Goal: Task Accomplishment & Management: Complete application form

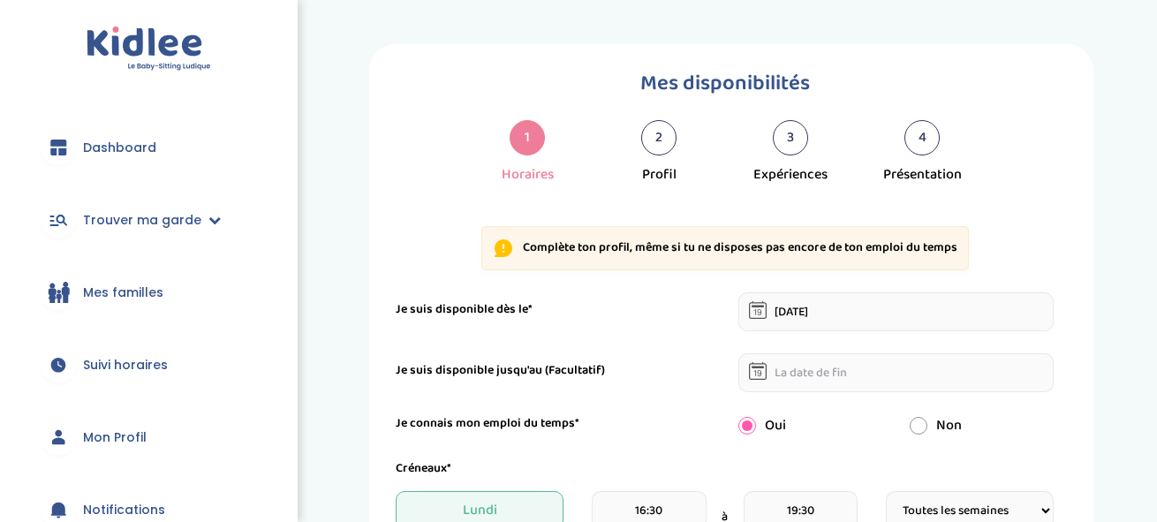
select select "1"
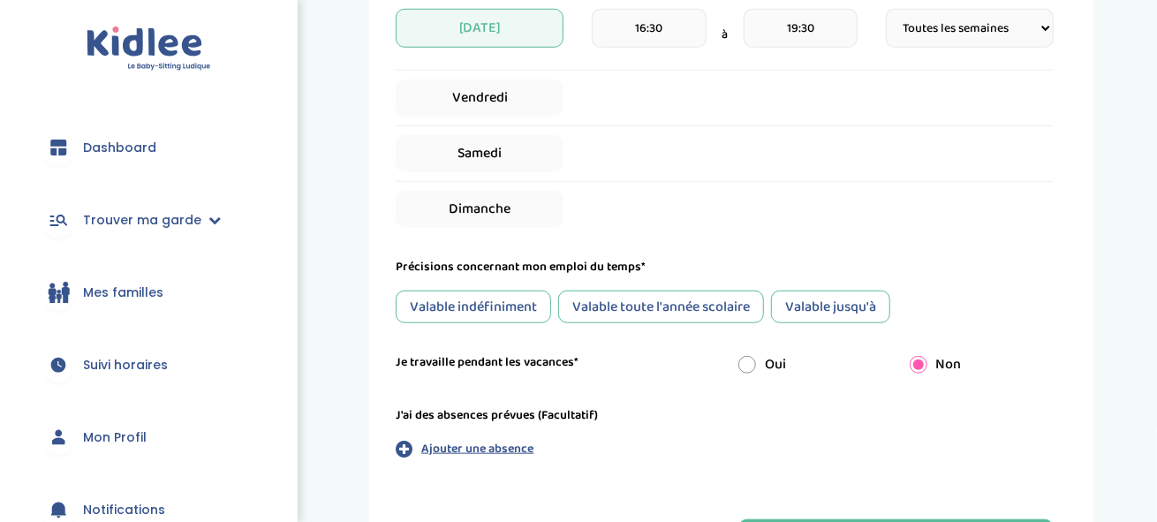
scroll to position [755, 0]
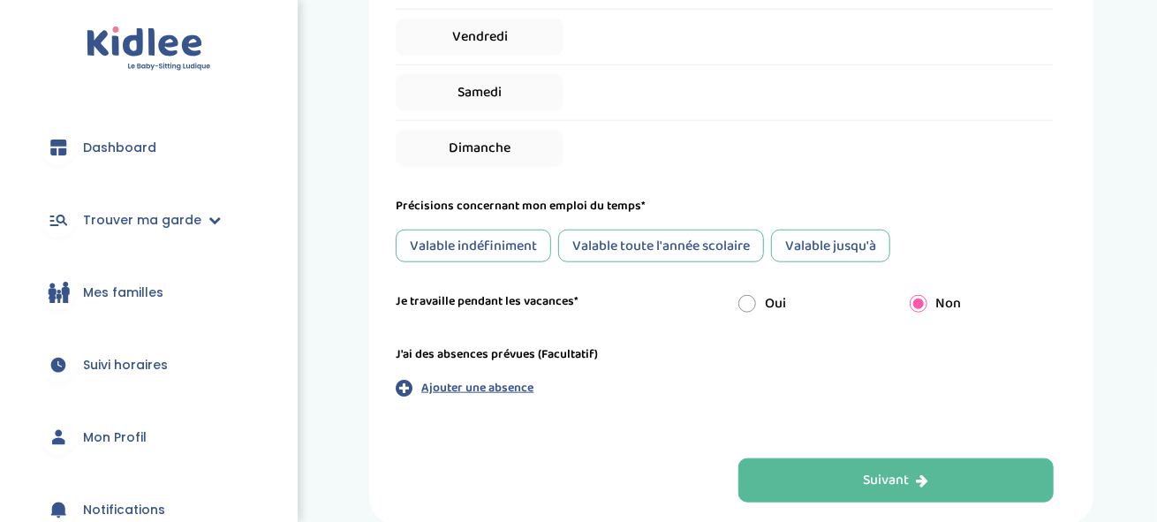
click at [862, 246] on div "Valable jusqu'à" at bounding box center [830, 246] width 119 height 33
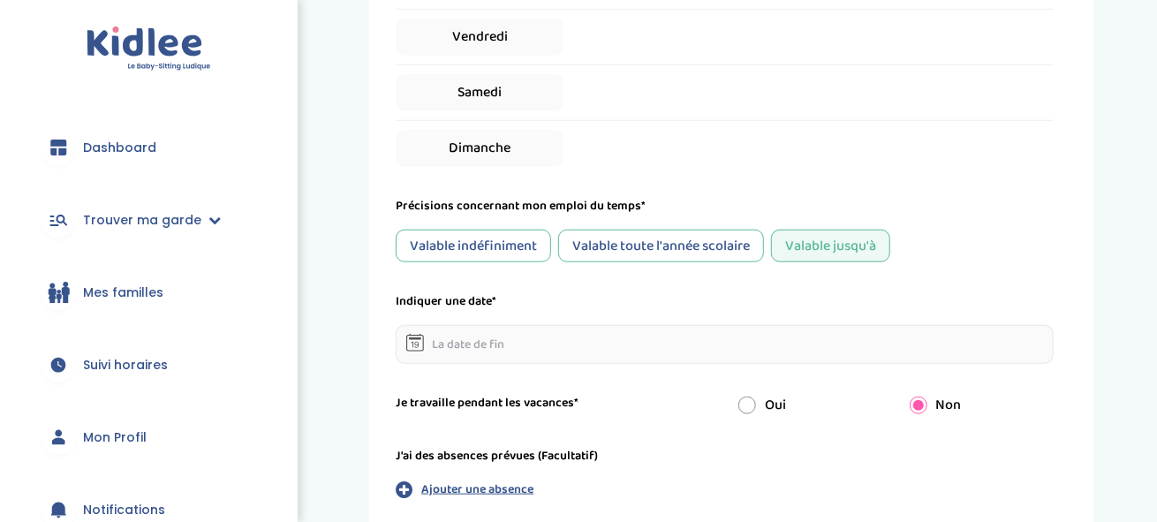
click at [575, 347] on input "text" at bounding box center [725, 344] width 658 height 39
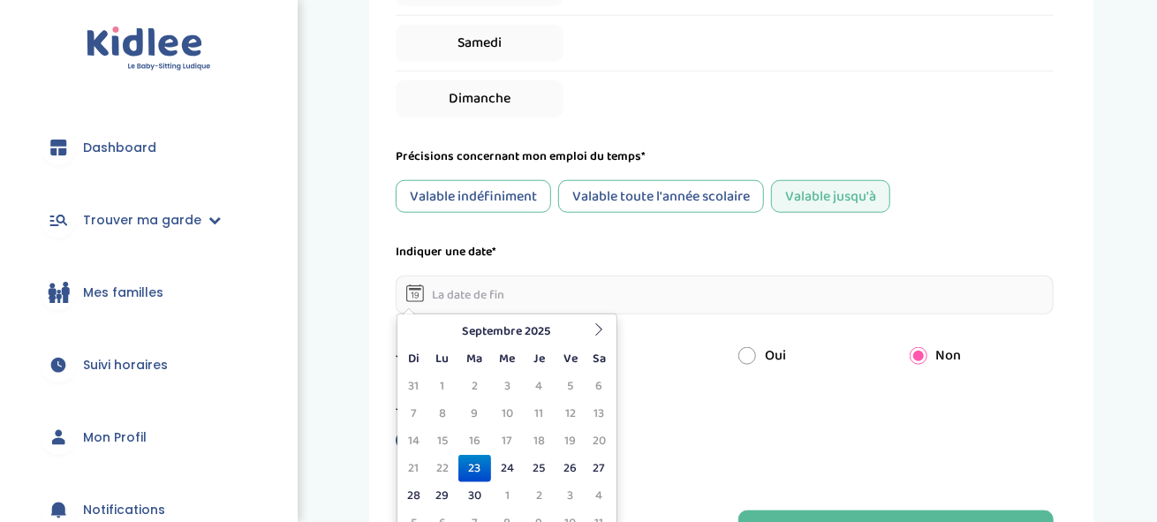
scroll to position [843, 0]
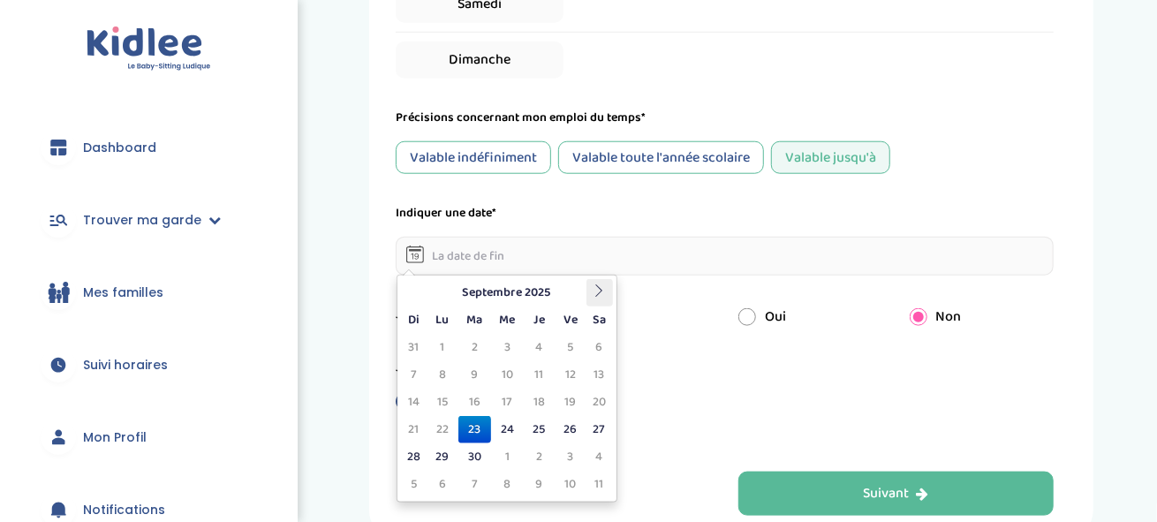
click at [598, 290] on icon at bounding box center [599, 290] width 12 height 12
click at [442, 374] on td "5" at bounding box center [442, 374] width 31 height 27
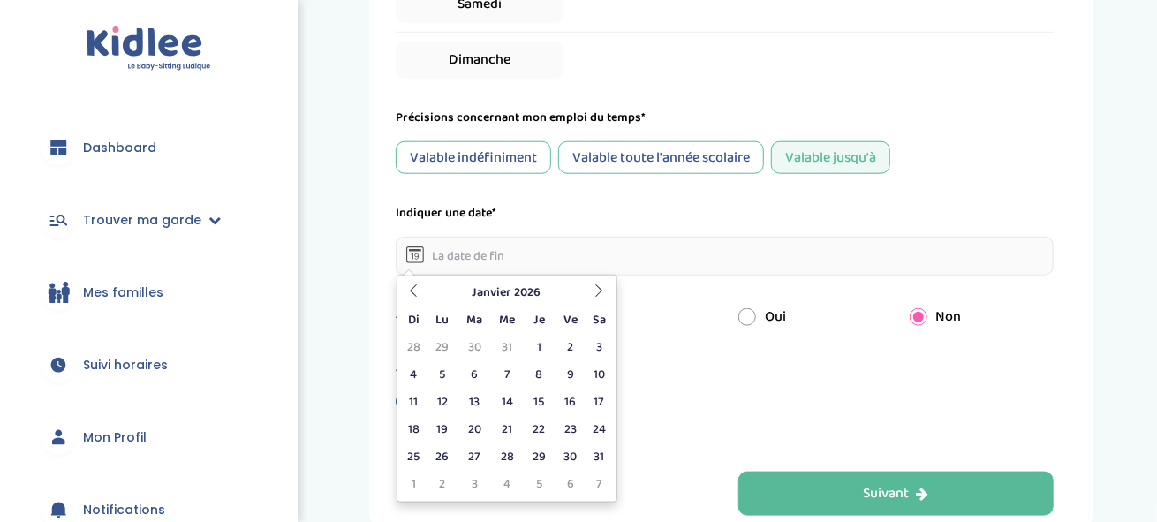
type input "[DATE]"
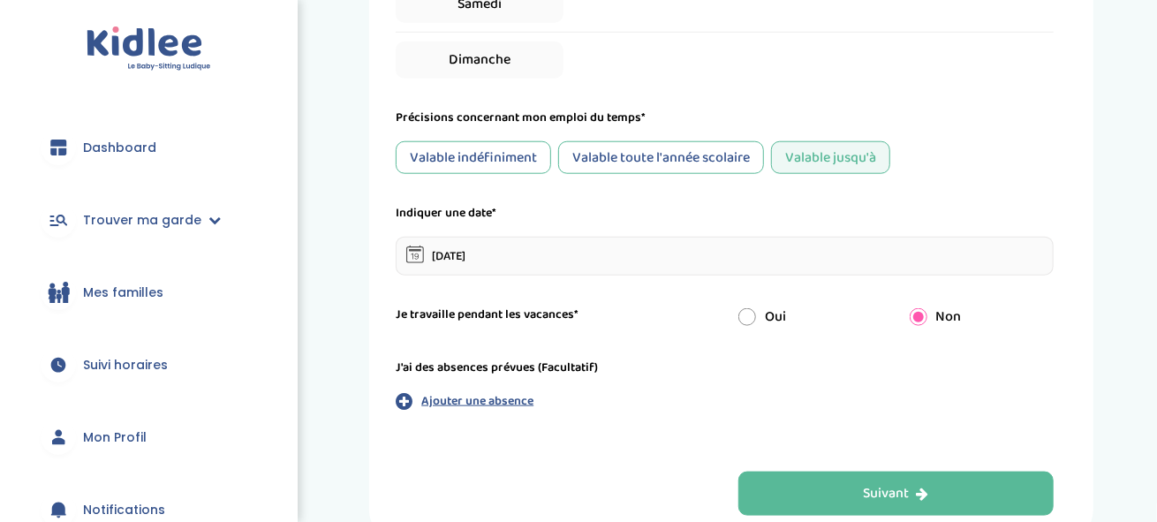
click at [748, 315] on input "radio" at bounding box center [747, 317] width 18 height 18
radio input "true"
radio input "false"
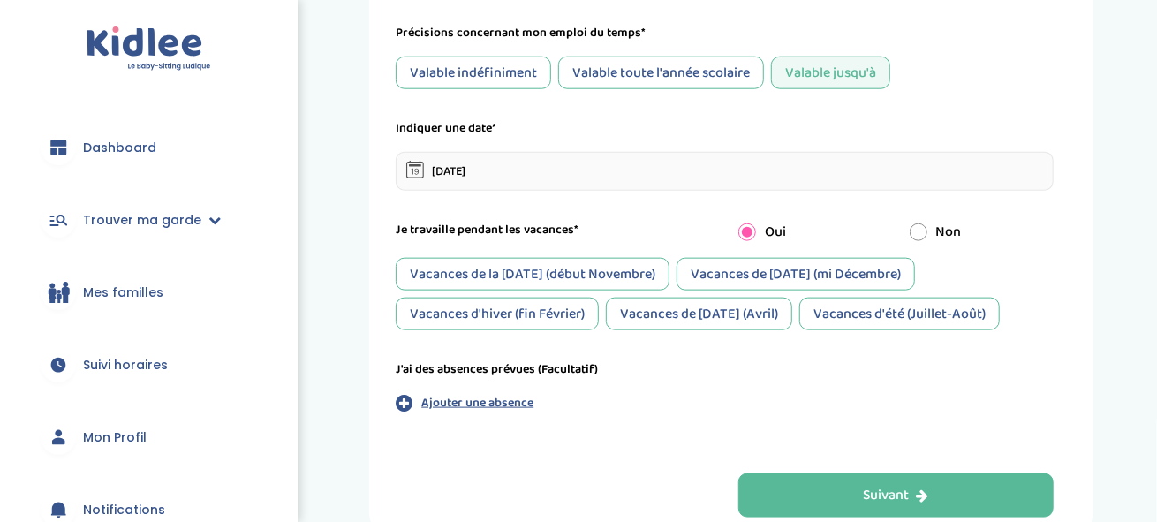
scroll to position [932, 0]
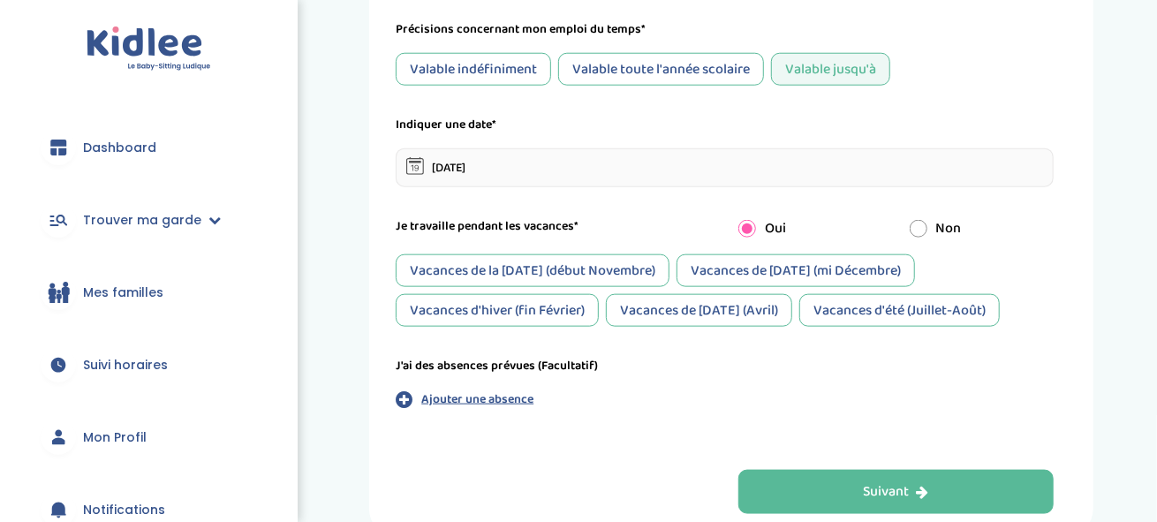
click at [525, 266] on div "Vacances de la [DATE] (début Novembre)" at bounding box center [533, 270] width 274 height 33
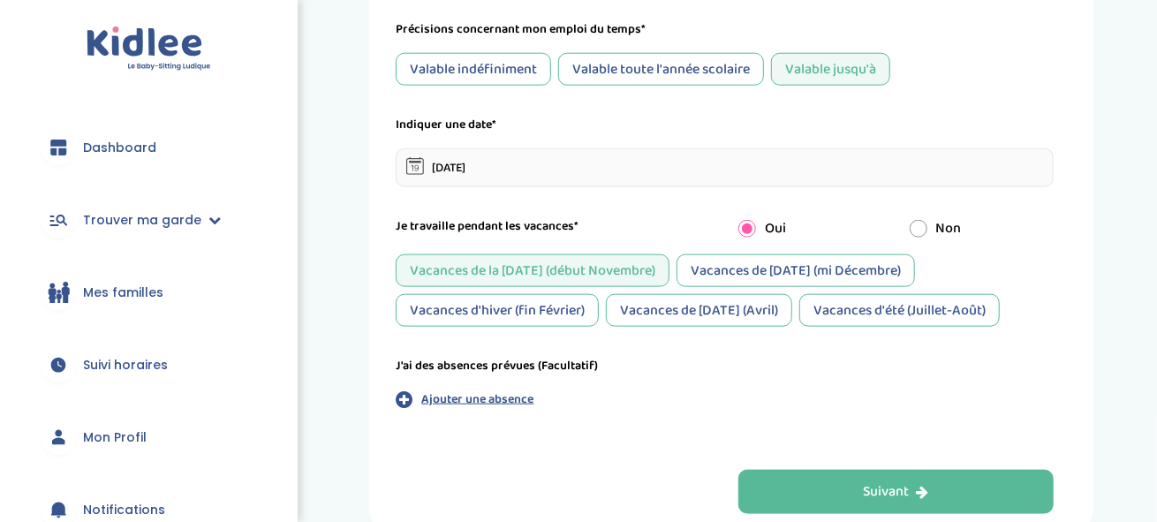
click at [529, 306] on div "Vacances d'hiver (fin Février)" at bounding box center [497, 310] width 203 height 33
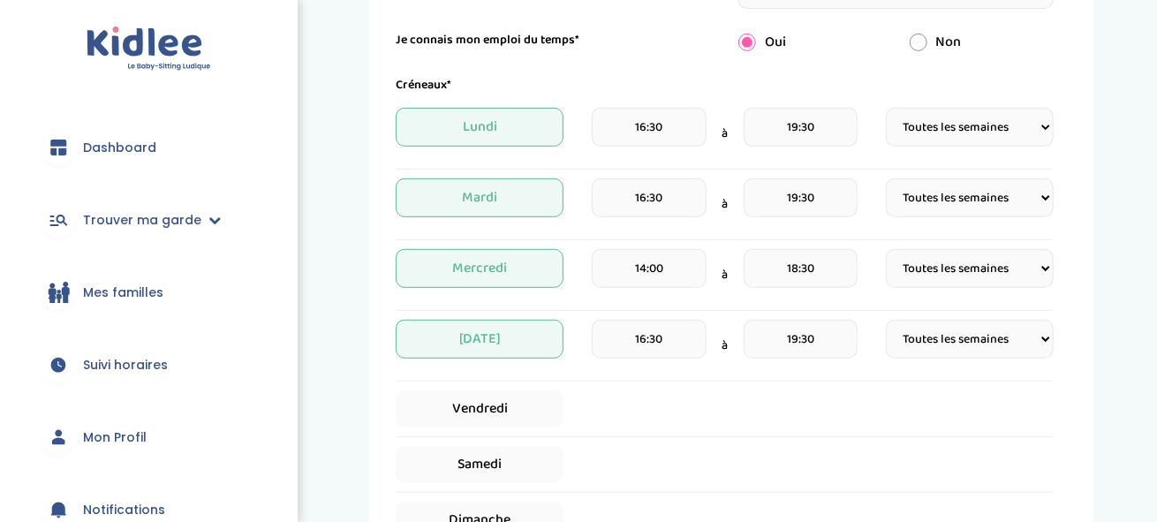
scroll to position [324, 0]
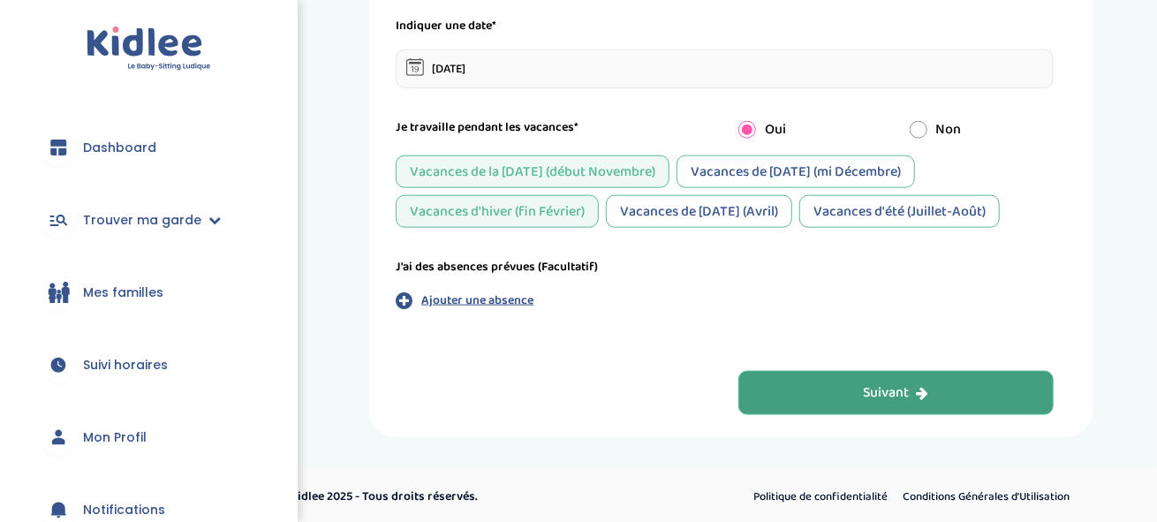
click at [858, 393] on button "Suivant" at bounding box center [896, 393] width 316 height 44
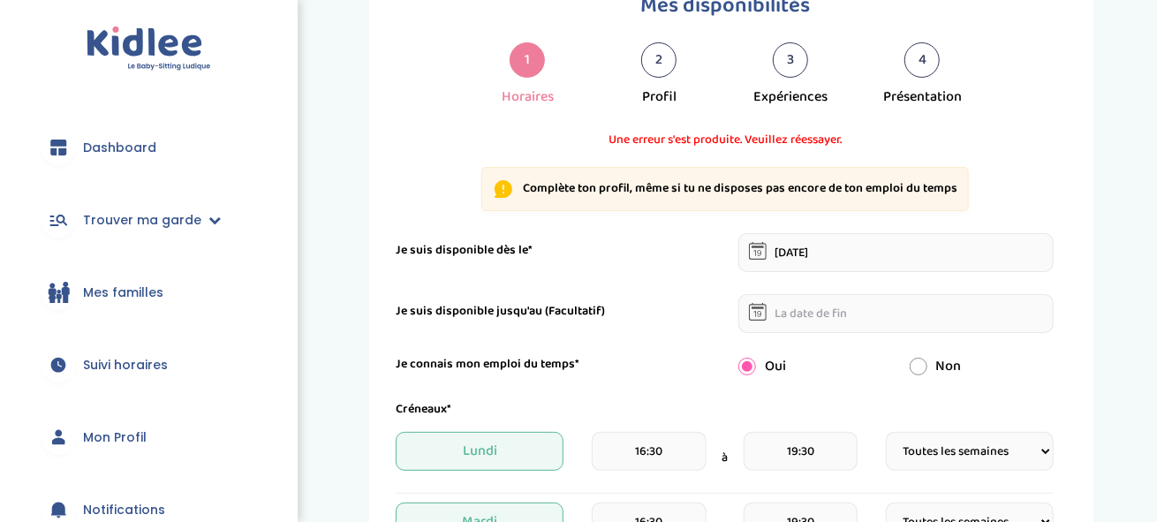
scroll to position [66, 0]
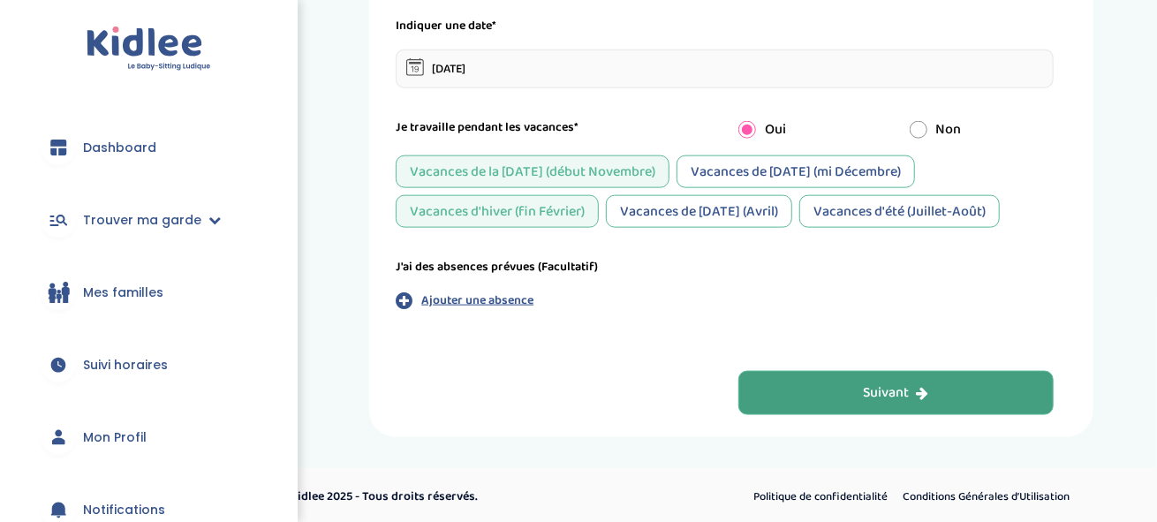
click at [864, 395] on div "Suivant" at bounding box center [896, 393] width 65 height 20
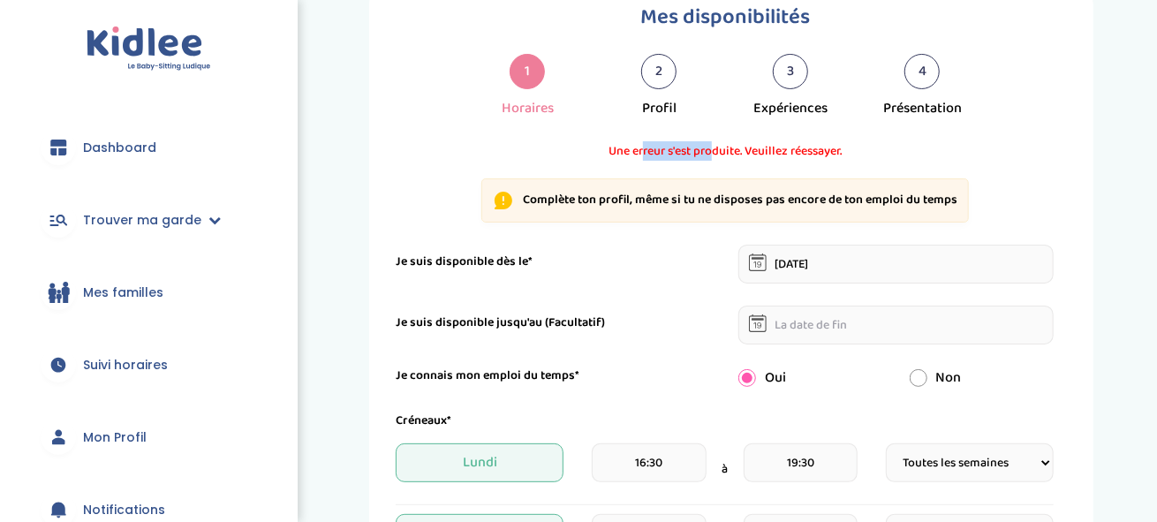
drag, startPoint x: 641, startPoint y: 149, endPoint x: 714, endPoint y: 149, distance: 72.4
click at [714, 149] on span "Une erreur s'est produite. Veuillez réessayer." at bounding box center [725, 151] width 658 height 19
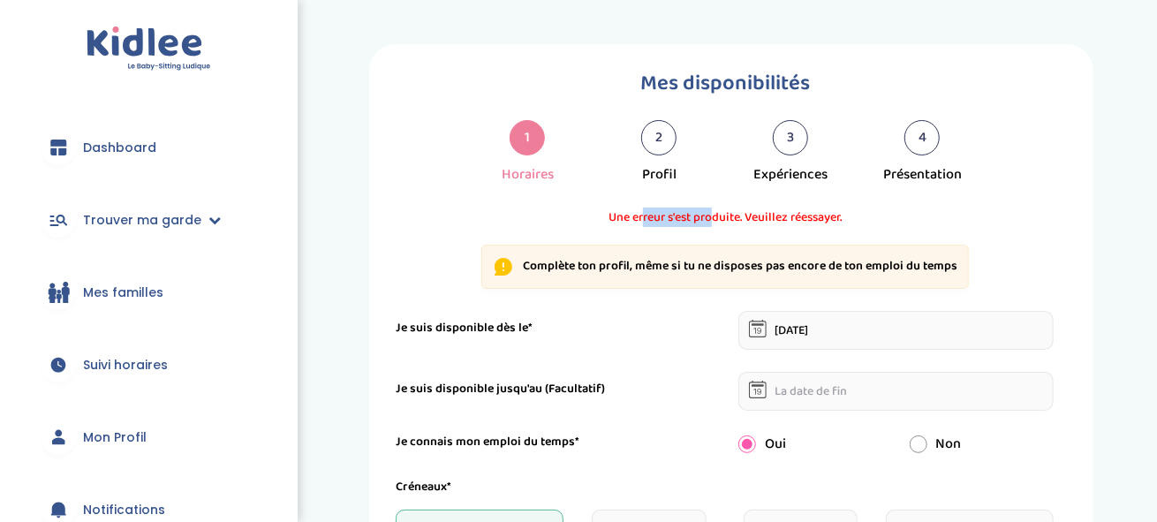
scroll to position [0, 0]
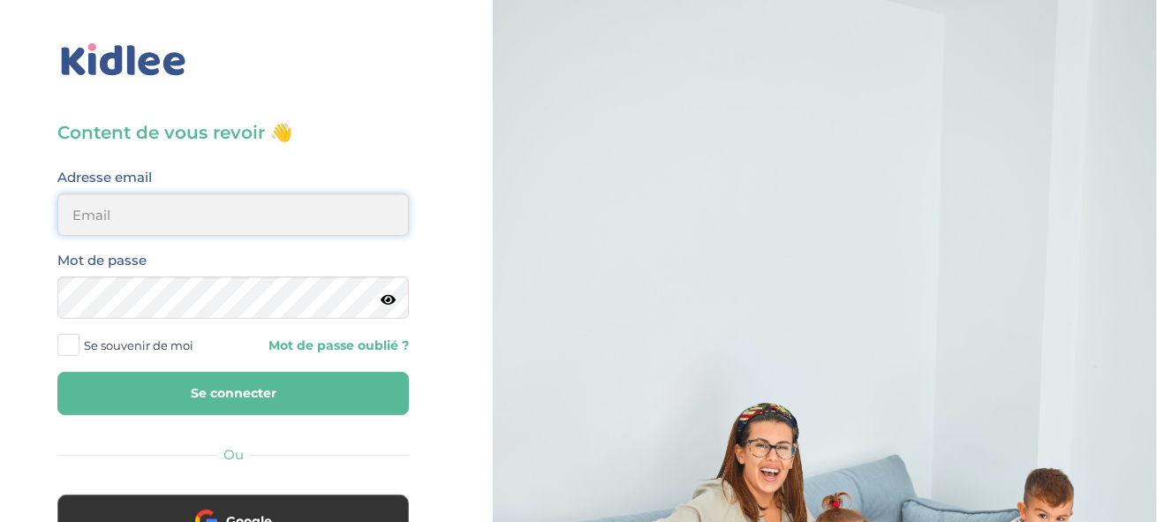
click at [147, 214] on input "email" at bounding box center [233, 214] width 352 height 42
type input "[EMAIL_ADDRESS][DOMAIN_NAME]"
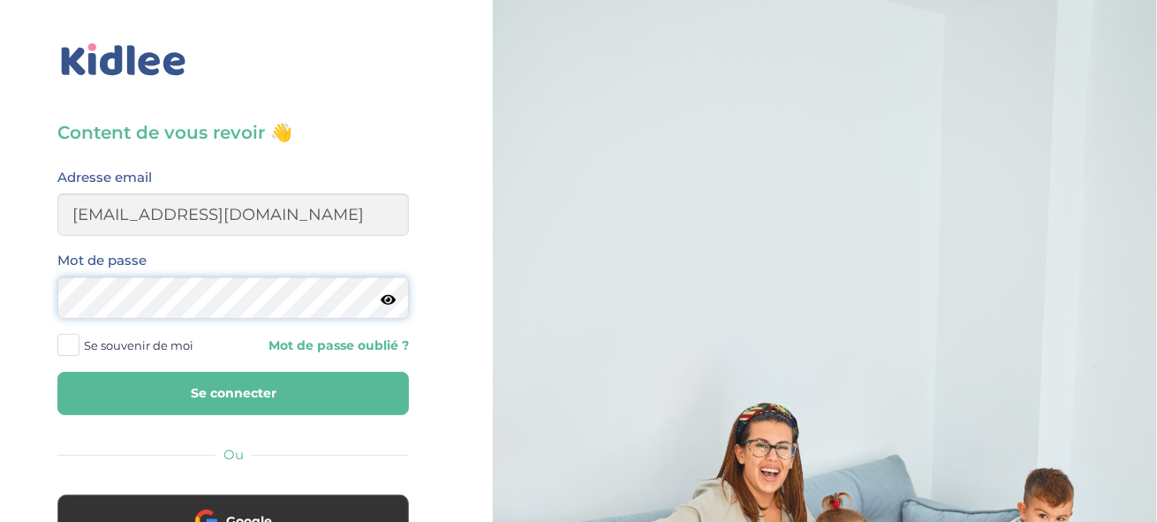
click at [57, 372] on button "Se connecter" at bounding box center [233, 393] width 352 height 43
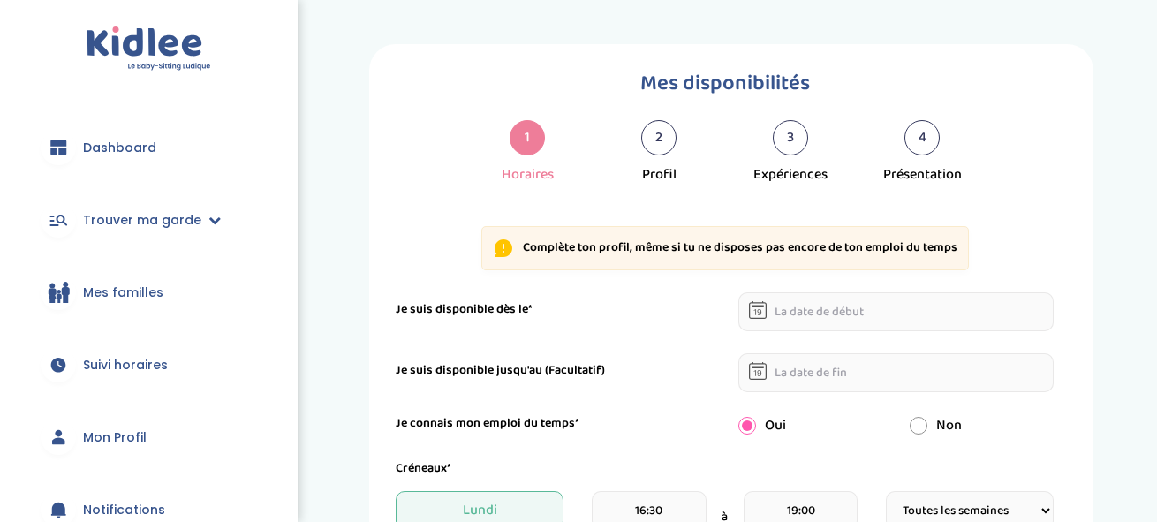
select select "1"
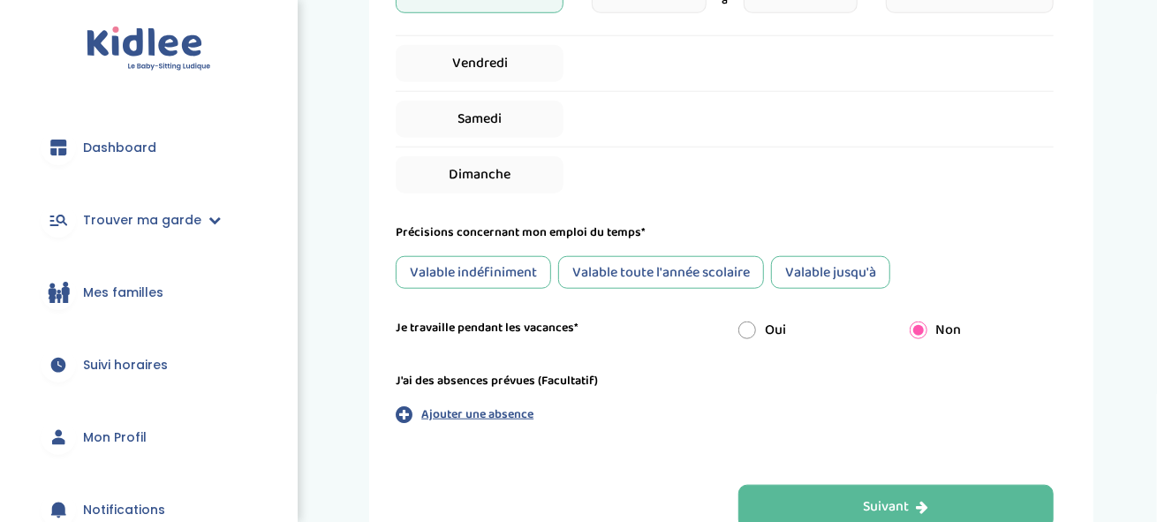
scroll to position [795, 0]
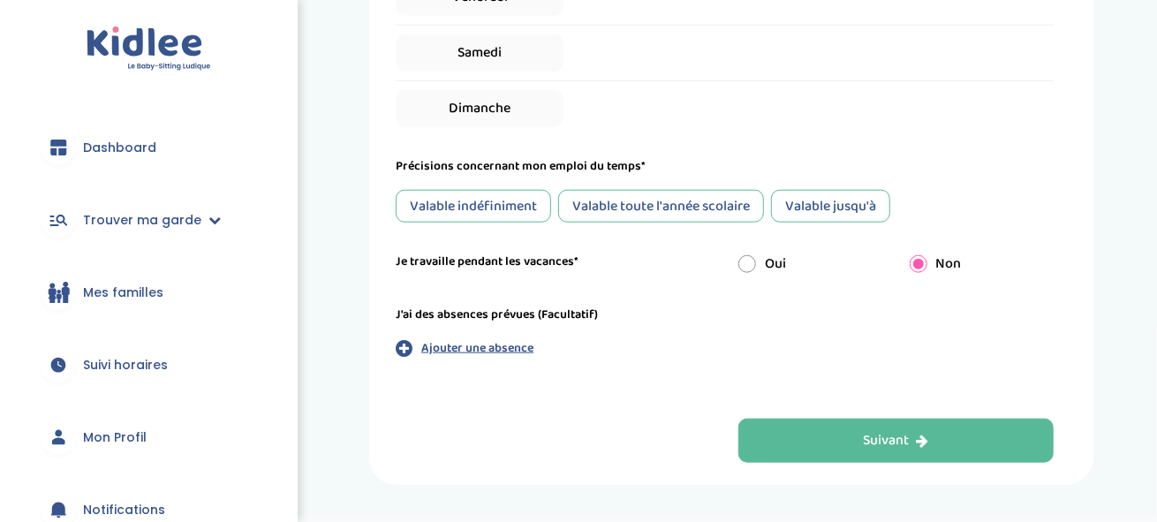
click at [842, 200] on div "Valable jusqu'à" at bounding box center [830, 206] width 119 height 33
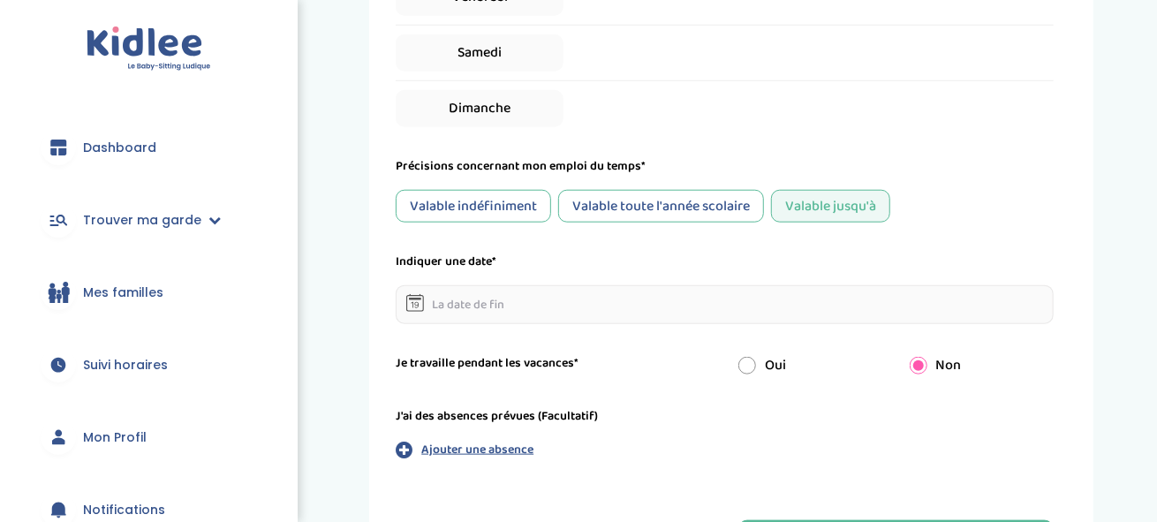
click at [496, 307] on input "text" at bounding box center [725, 304] width 658 height 39
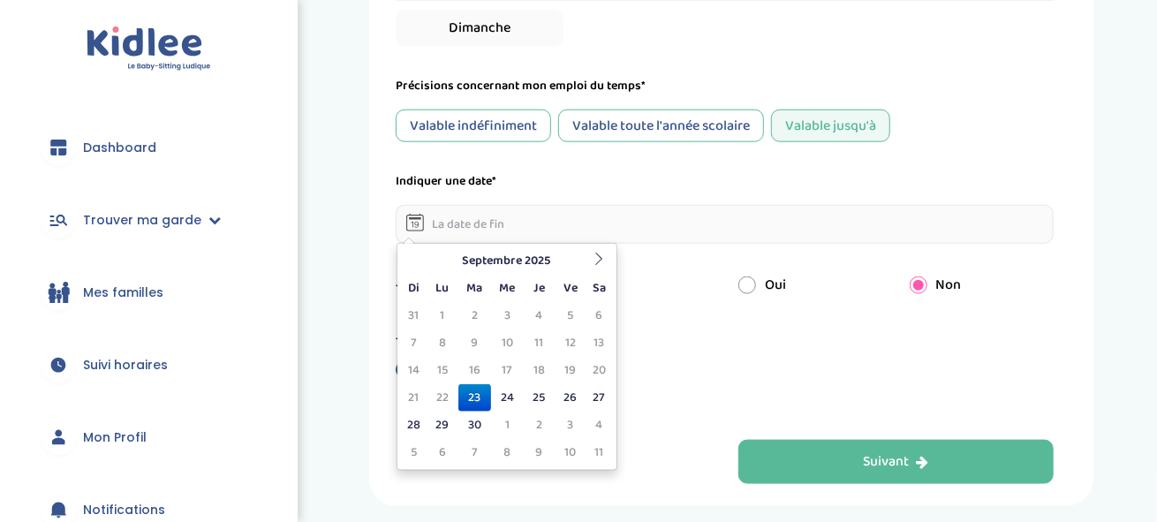
scroll to position [944, 0]
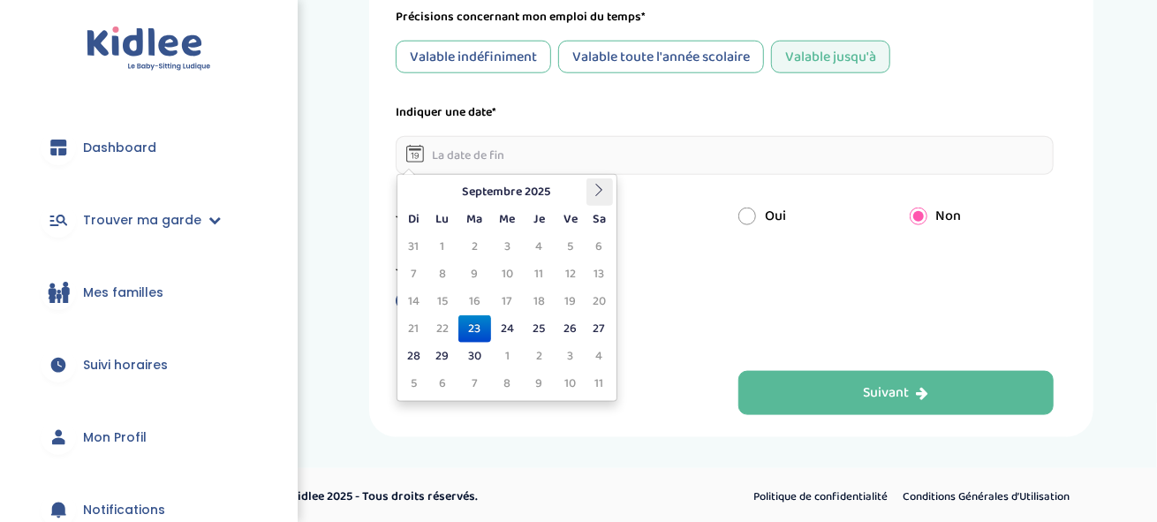
click at [603, 193] on icon at bounding box center [599, 190] width 12 height 12
click at [602, 193] on icon at bounding box center [599, 190] width 12 height 12
click at [439, 273] on td "5" at bounding box center [442, 274] width 31 height 27
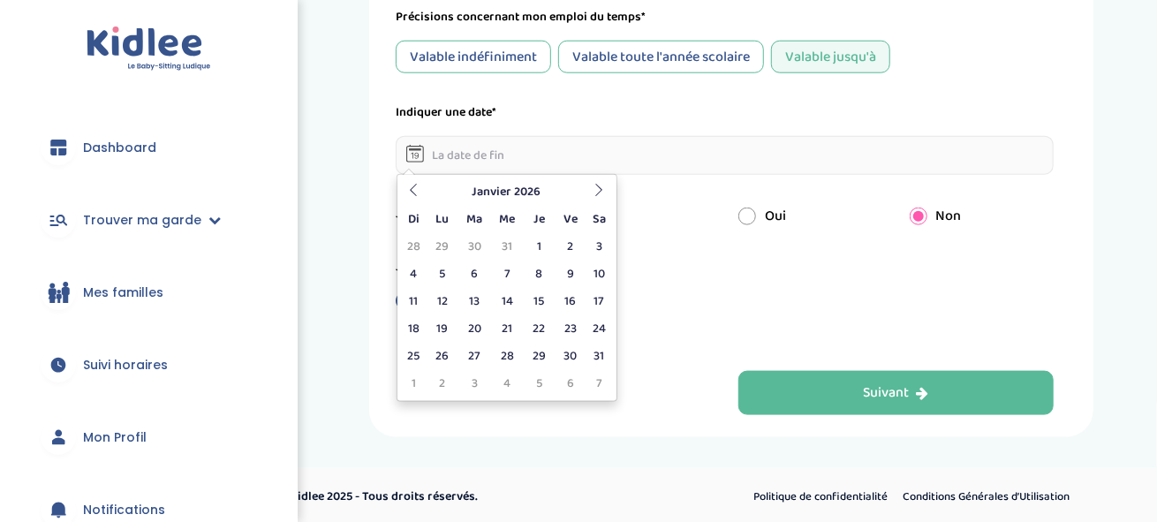
type input "[DATE]"
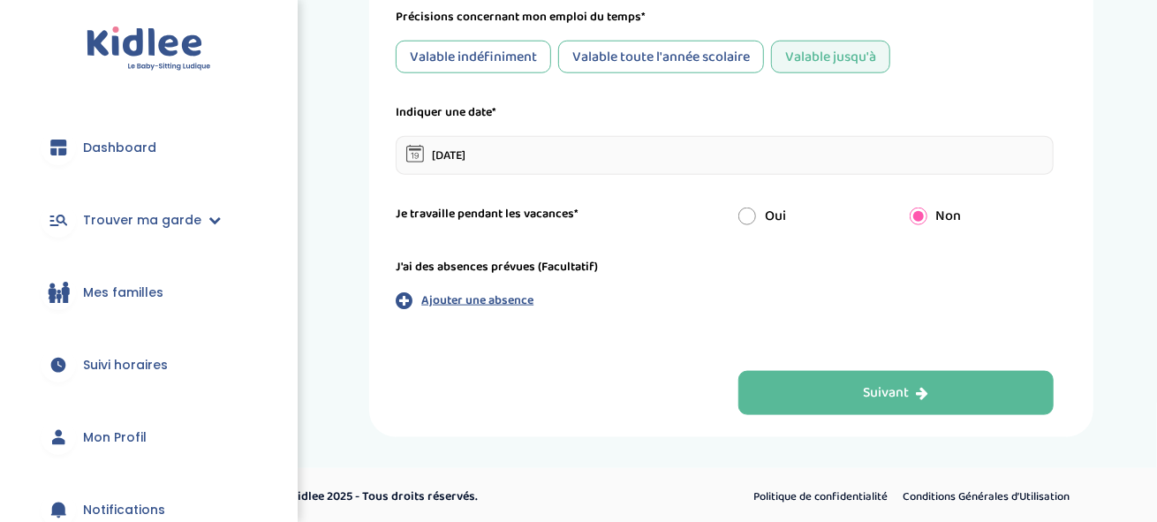
click at [743, 214] on input "radio" at bounding box center [747, 217] width 18 height 18
radio input "true"
radio input "false"
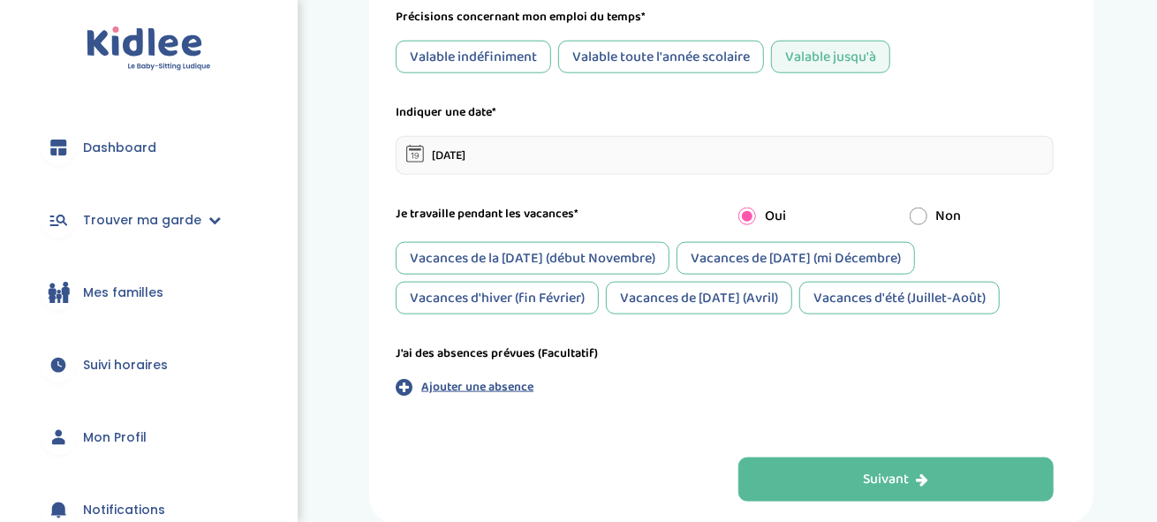
drag, startPoint x: 564, startPoint y: 250, endPoint x: 574, endPoint y: 250, distance: 9.7
click at [565, 250] on div "Vacances de la [DATE] (début Novembre)" at bounding box center [533, 258] width 274 height 33
click at [525, 291] on div "Vacances d'hiver (fin Février)" at bounding box center [497, 298] width 203 height 33
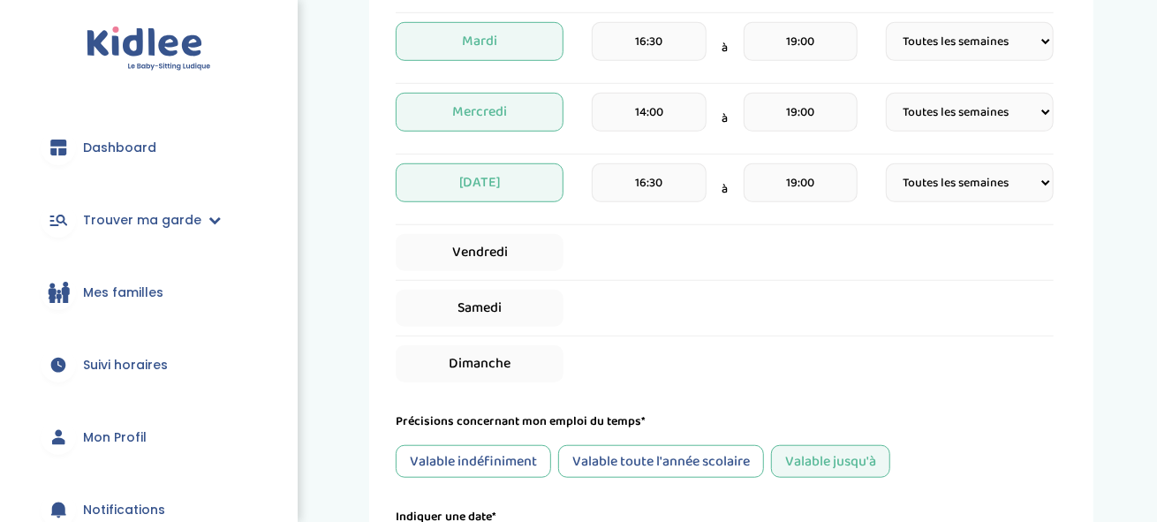
scroll to position [414, 0]
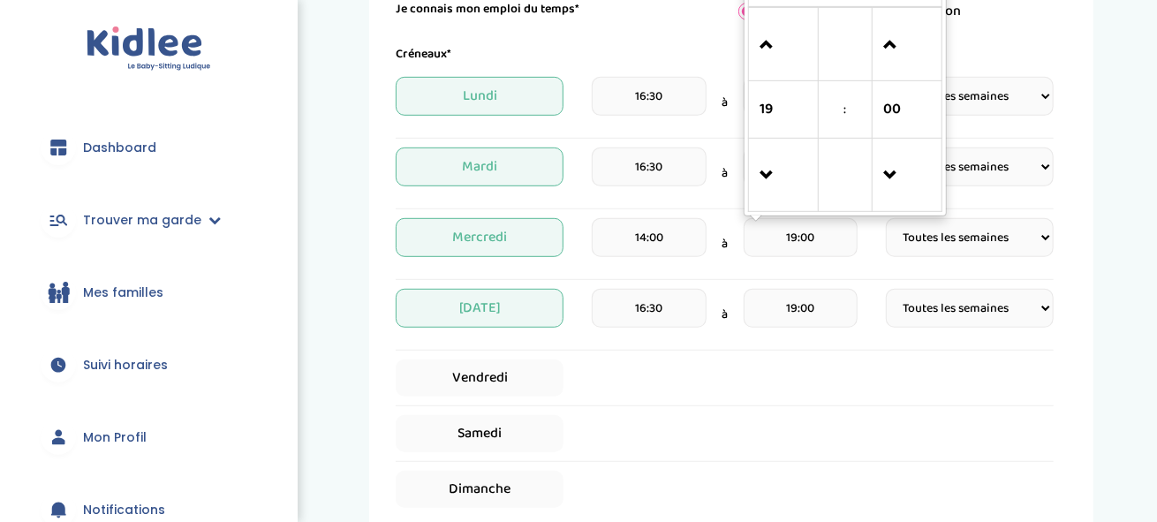
click at [820, 238] on input "19:00" at bounding box center [801, 237] width 114 height 39
click at [898, 49] on span at bounding box center [907, 45] width 48 height 48
click at [888, 38] on span at bounding box center [907, 45] width 48 height 48
type input "19:30"
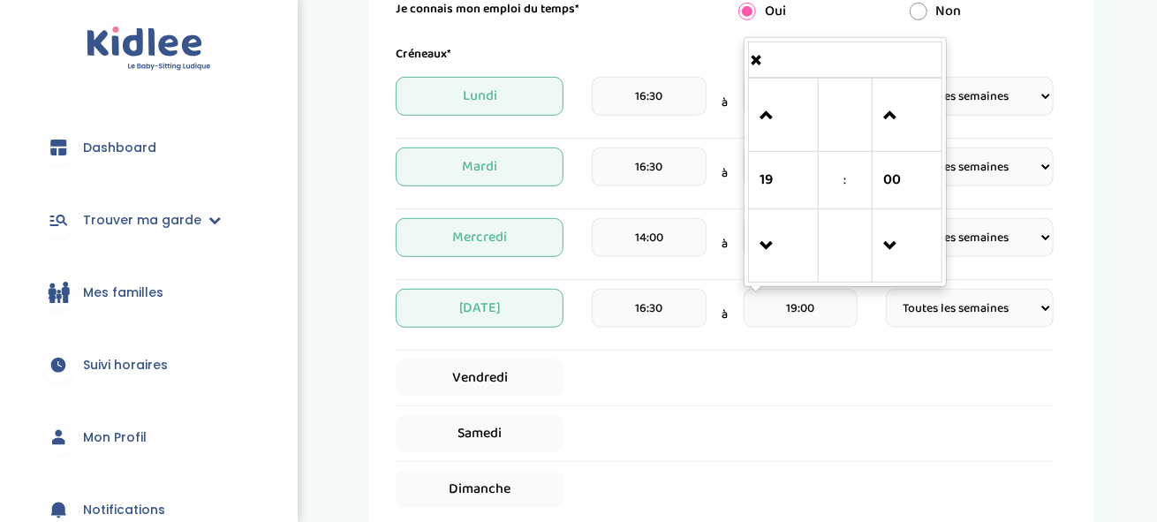
click at [792, 311] on input "19:00" at bounding box center [801, 308] width 114 height 39
click at [893, 128] on span at bounding box center [907, 116] width 48 height 48
type input "19:30"
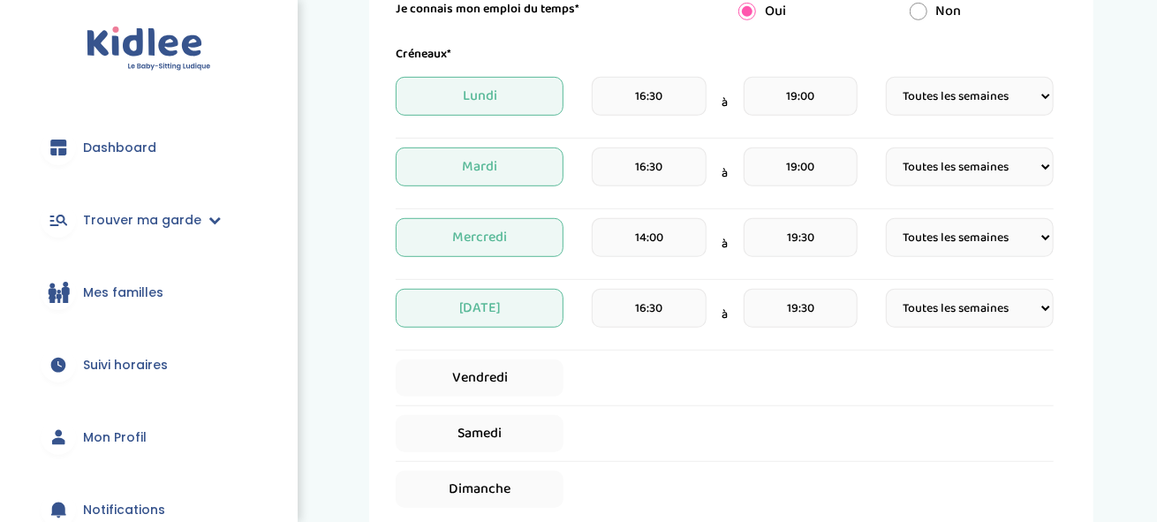
click at [771, 382] on div "Vendredi" at bounding box center [725, 377] width 658 height 37
click at [806, 182] on input "19:00" at bounding box center [801, 166] width 114 height 39
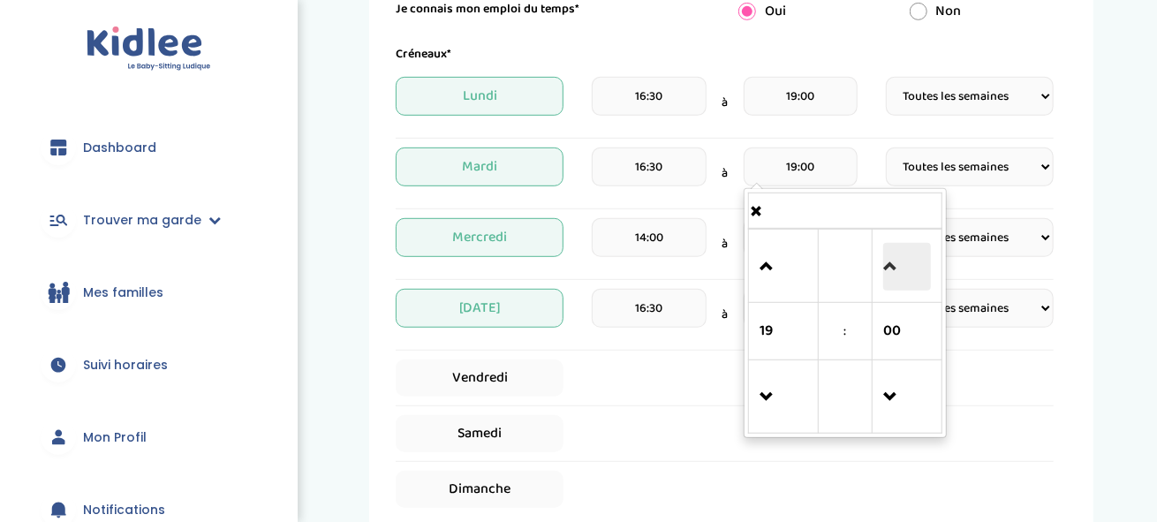
click at [894, 272] on span at bounding box center [907, 267] width 48 height 48
drag, startPoint x: 894, startPoint y: 272, endPoint x: 837, endPoint y: 177, distance: 110.9
click at [894, 269] on span at bounding box center [907, 267] width 48 height 48
type input "19:30"
click at [821, 85] on input "19:00" at bounding box center [801, 96] width 114 height 39
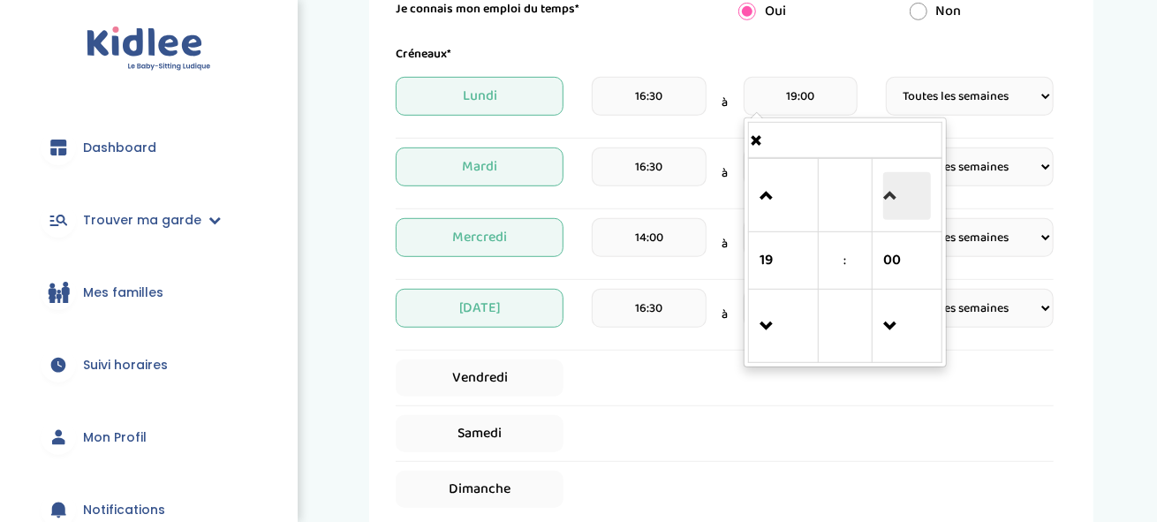
click at [887, 184] on span at bounding box center [907, 196] width 48 height 48
type input "19:30"
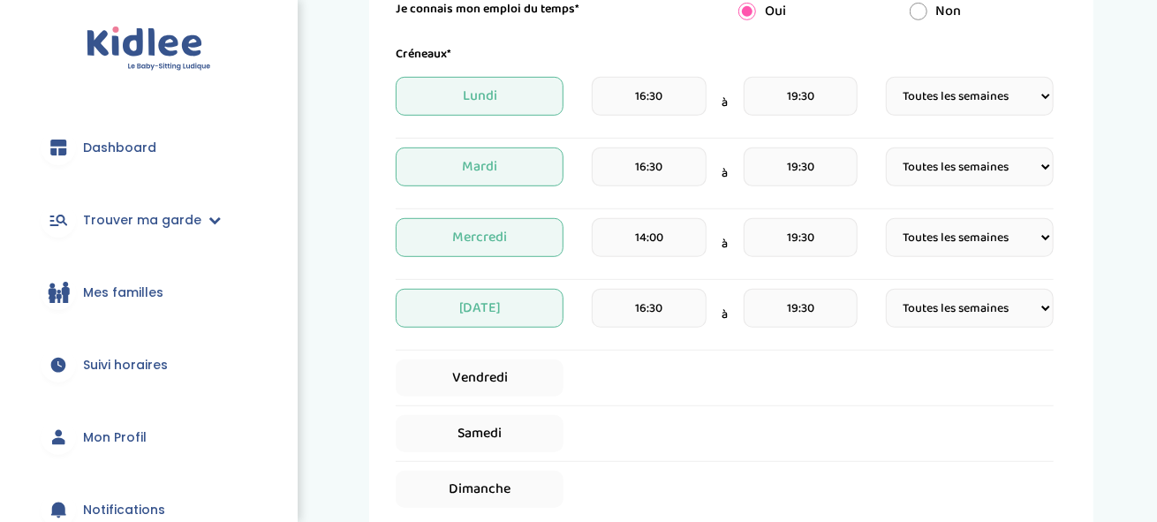
drag, startPoint x: 696, startPoint y: 387, endPoint x: 685, endPoint y: 354, distance: 34.4
click at [694, 385] on div "Vendredi" at bounding box center [725, 377] width 658 height 37
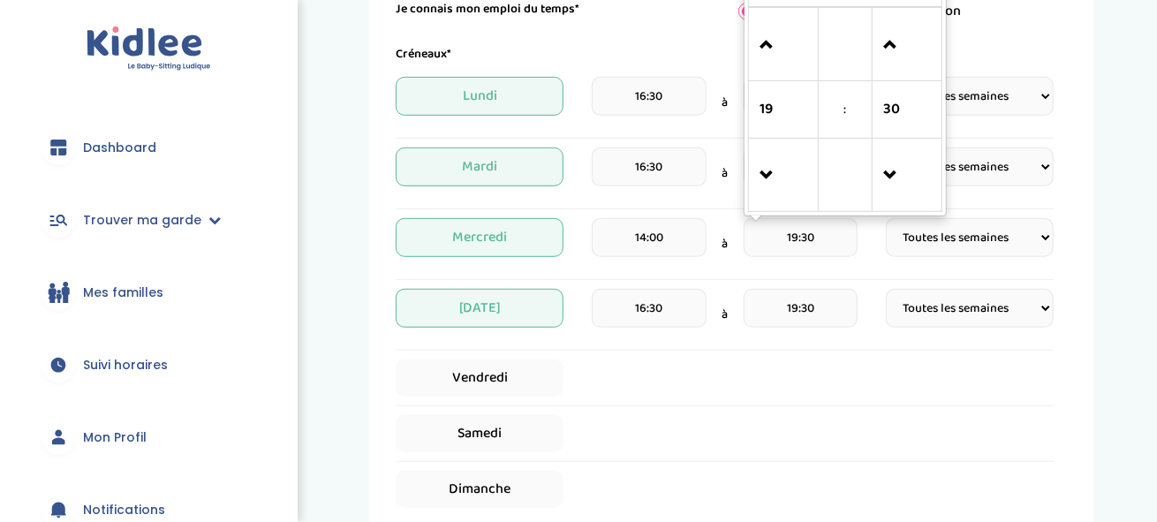
click at [812, 241] on input "19:30" at bounding box center [801, 237] width 114 height 39
click at [777, 175] on span at bounding box center [784, 176] width 48 height 48
type input "18:30"
click at [689, 353] on div "Créneaux* Lundi 16:30 à 19:30 Fréquence Toutes les semaines Toutes les 2 semain…" at bounding box center [725, 276] width 658 height 463
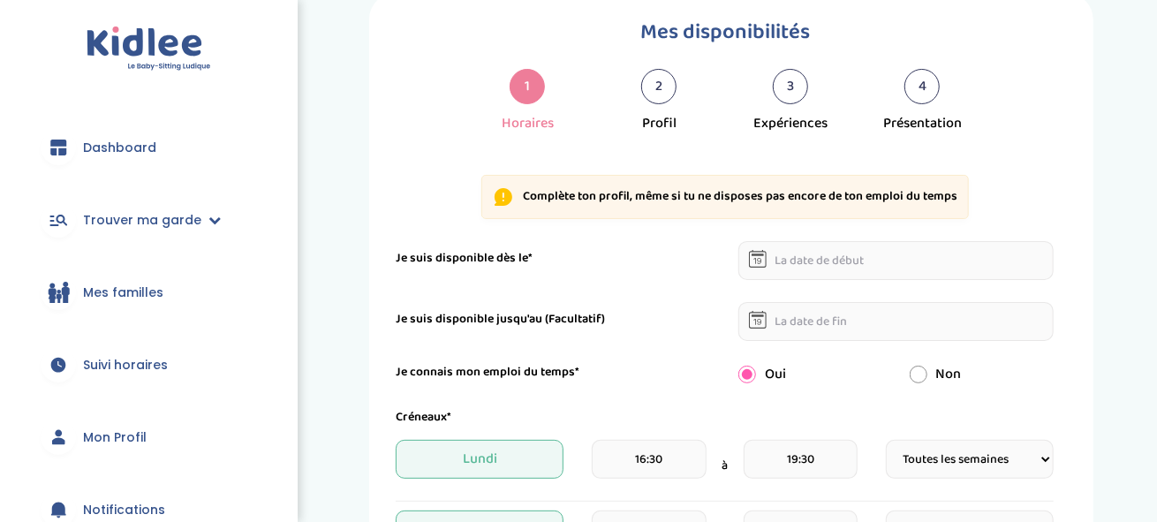
scroll to position [88, 0]
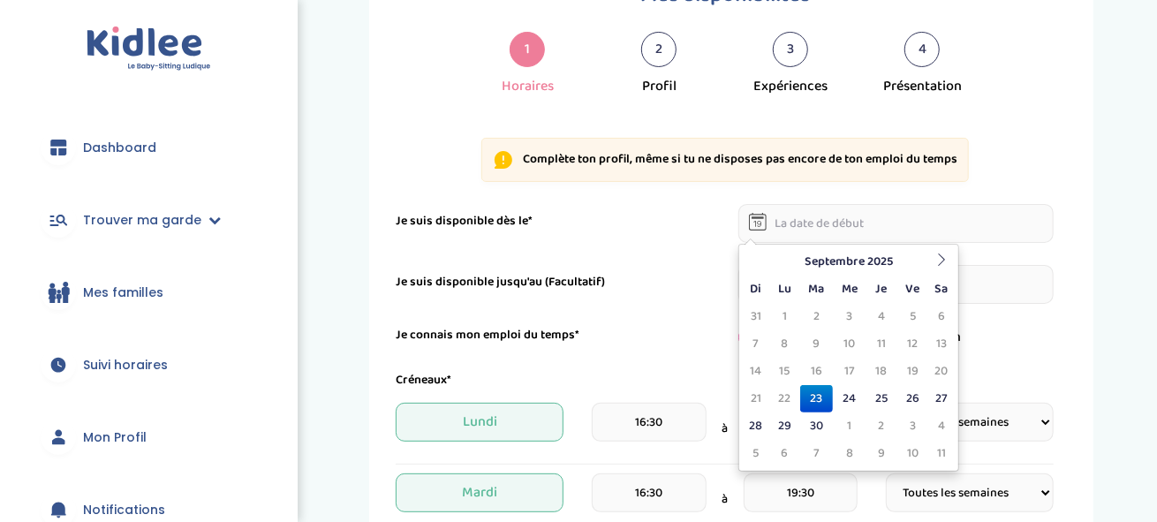
click at [832, 213] on input "text" at bounding box center [896, 223] width 316 height 39
click at [779, 420] on td "29" at bounding box center [784, 425] width 31 height 27
type input "[DATE]"
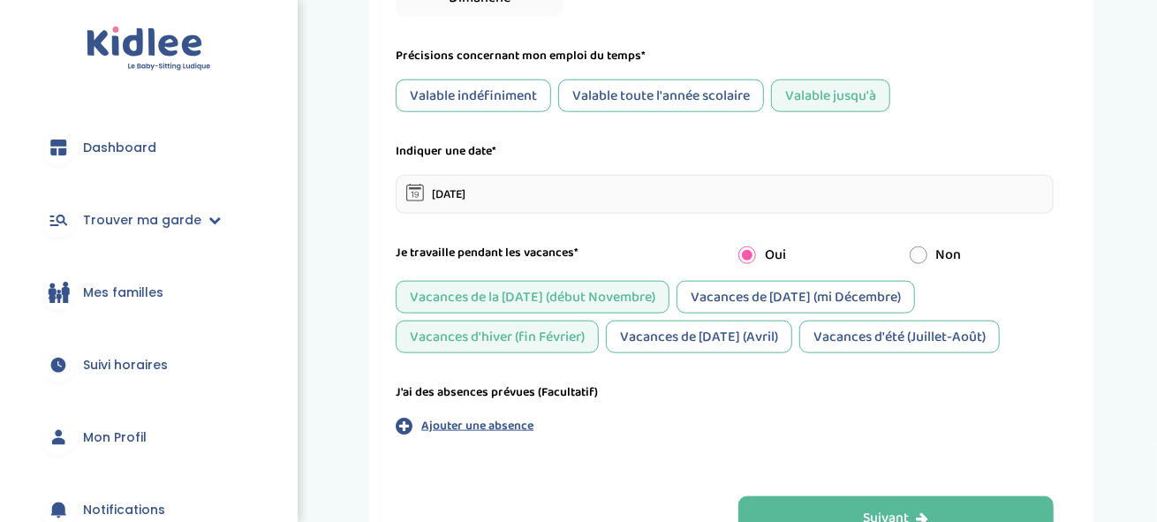
scroll to position [971, 0]
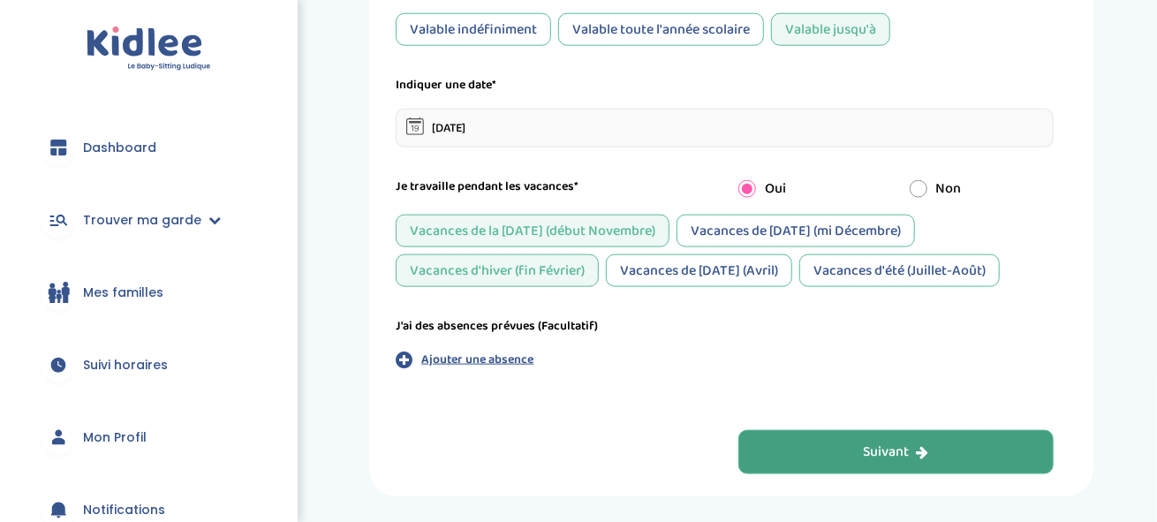
click at [794, 452] on button "Suivant" at bounding box center [896, 452] width 316 height 44
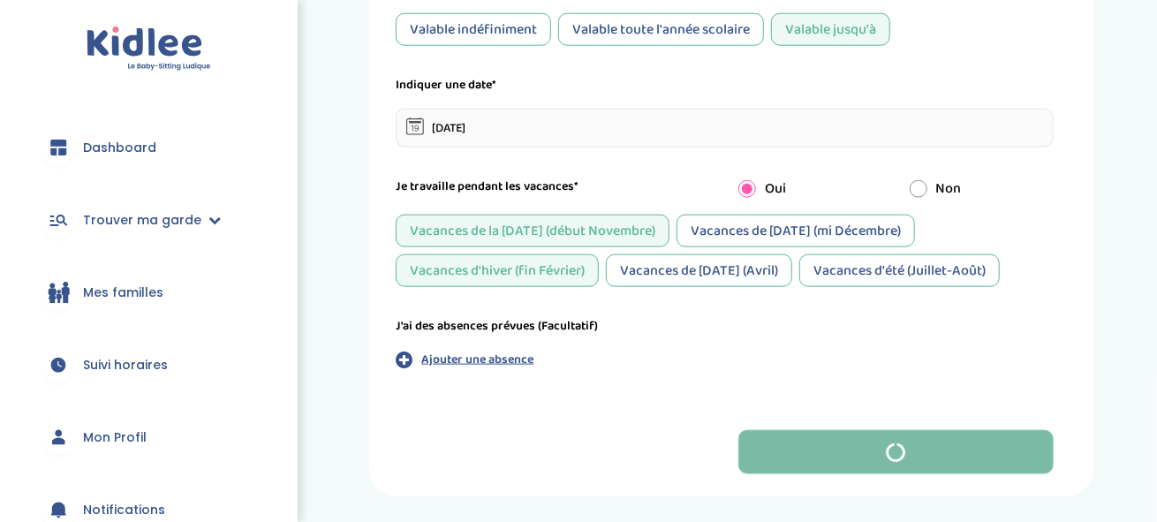
scroll to position [66, 0]
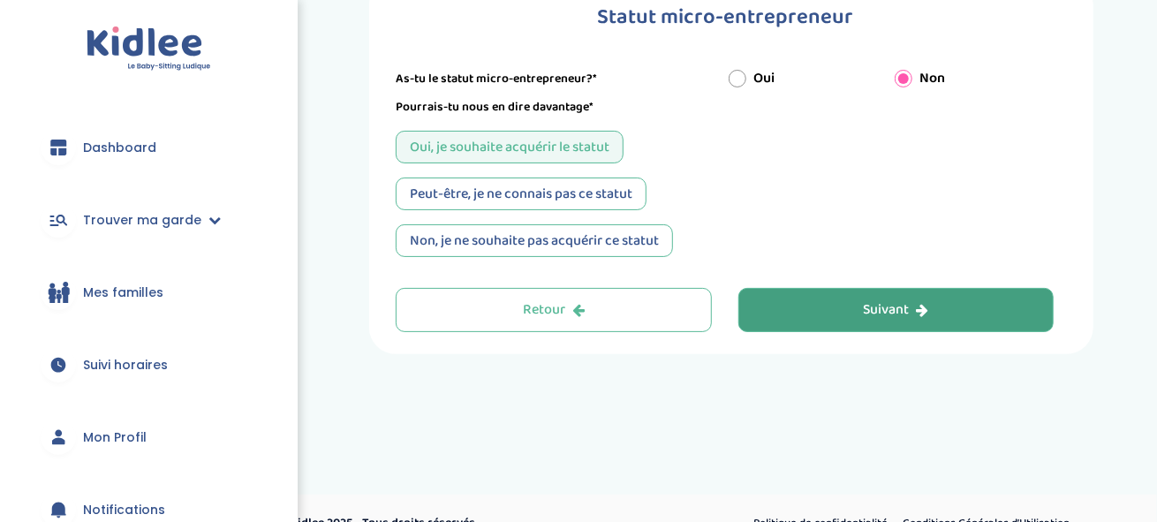
click at [855, 309] on button "Suivant" at bounding box center [896, 310] width 316 height 44
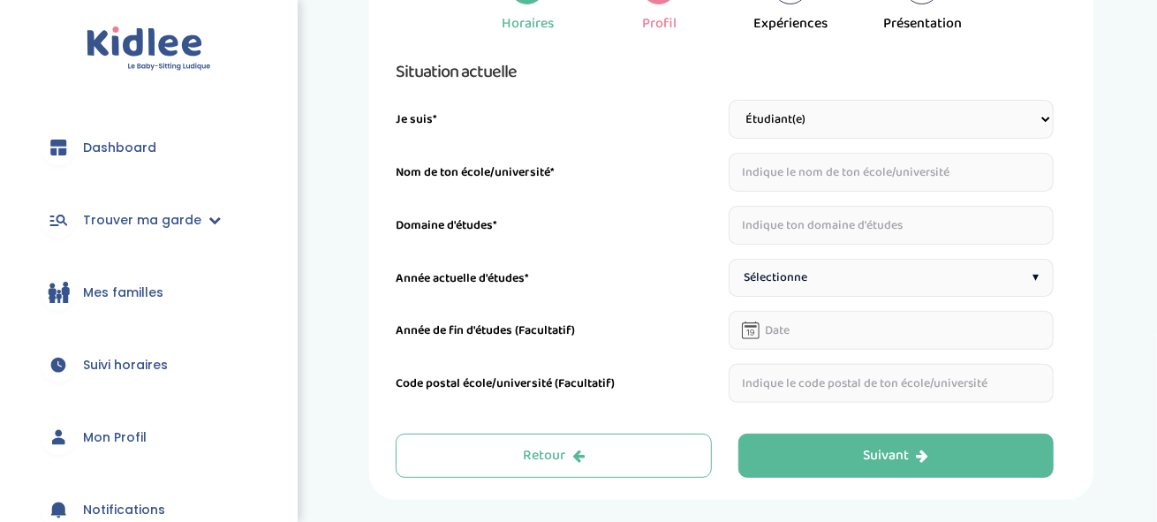
scroll to position [155, 0]
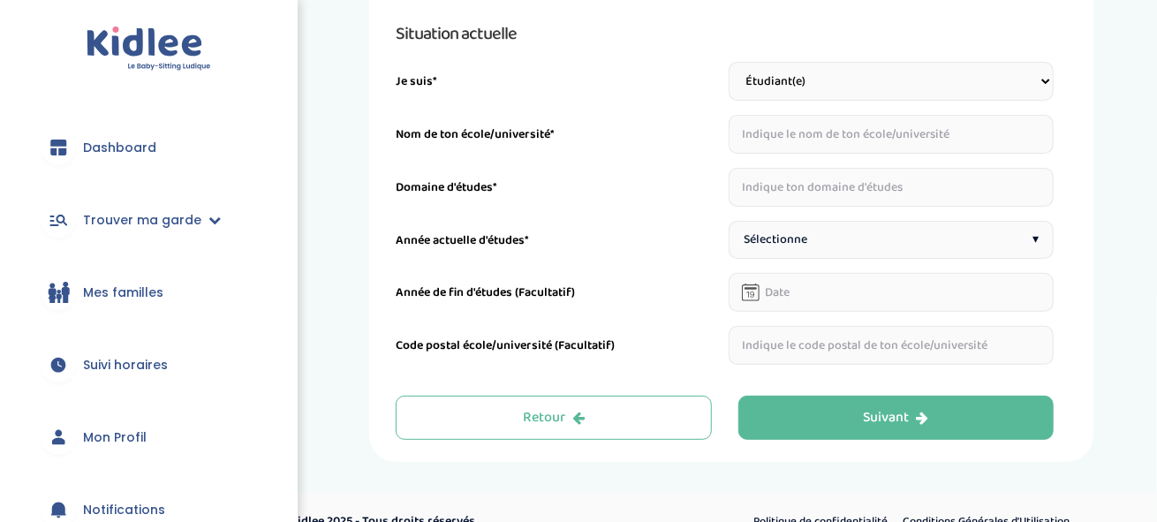
click at [814, 137] on input "text" at bounding box center [892, 134] width 326 height 39
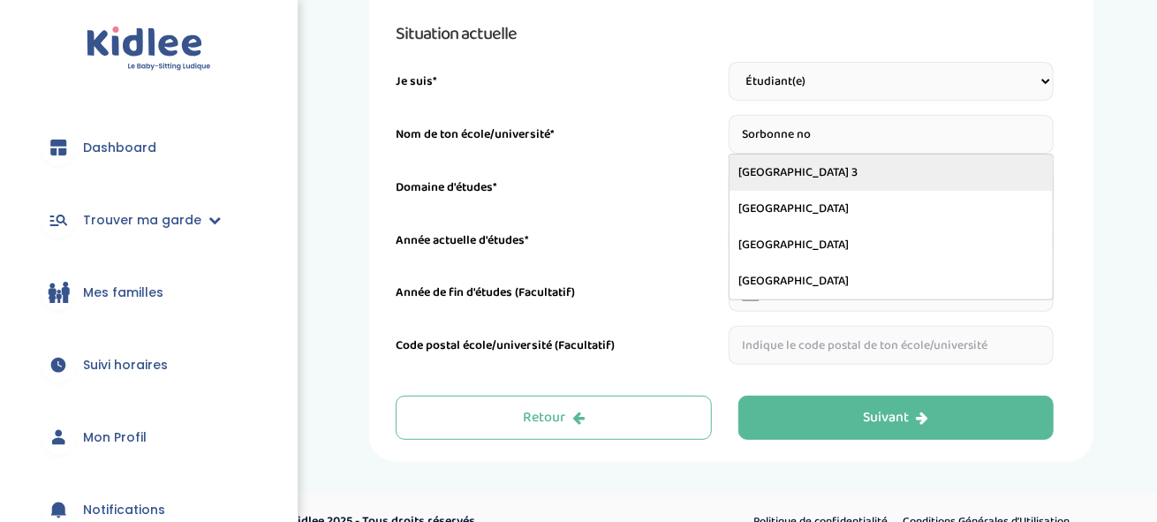
type input "Université Sorbonne Nouvelle - Paris 3"
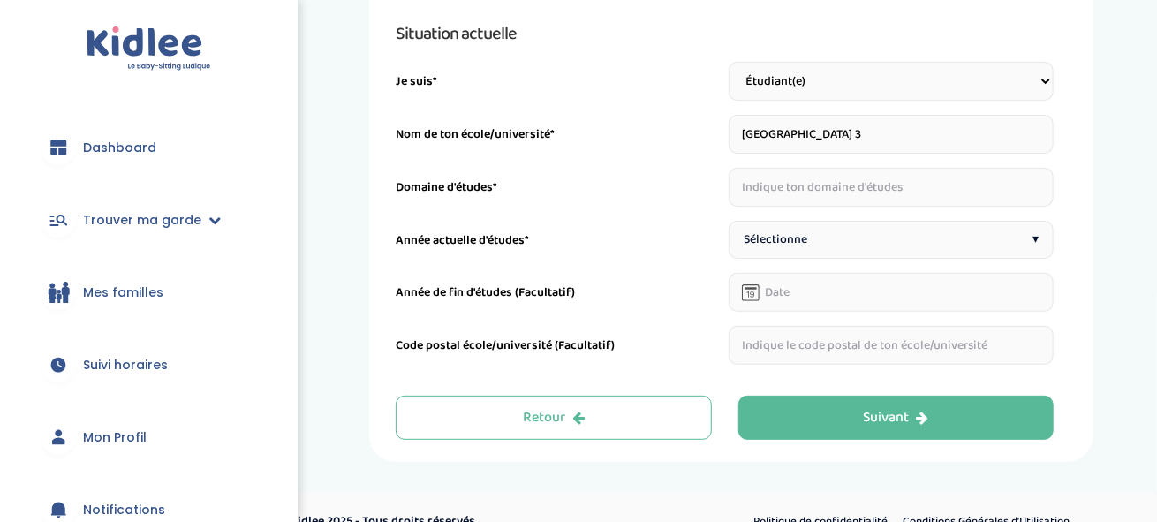
click at [800, 192] on input "text" at bounding box center [892, 187] width 326 height 39
type input "Anglais et Economie"
click at [784, 287] on input "text" at bounding box center [892, 292] width 326 height 39
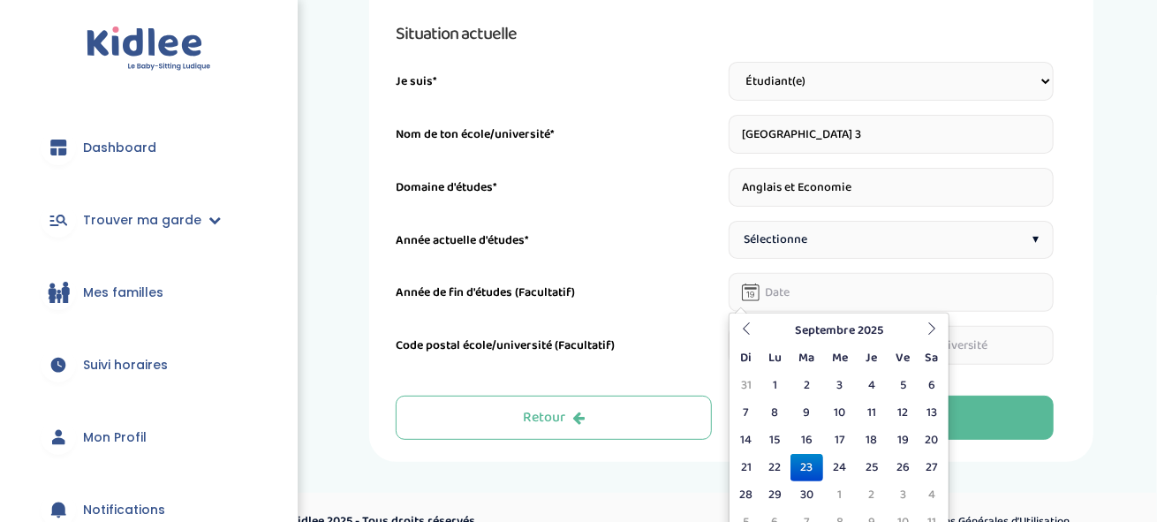
click at [693, 276] on div "Année de fin d'études (Facultatif)" at bounding box center [725, 292] width 658 height 39
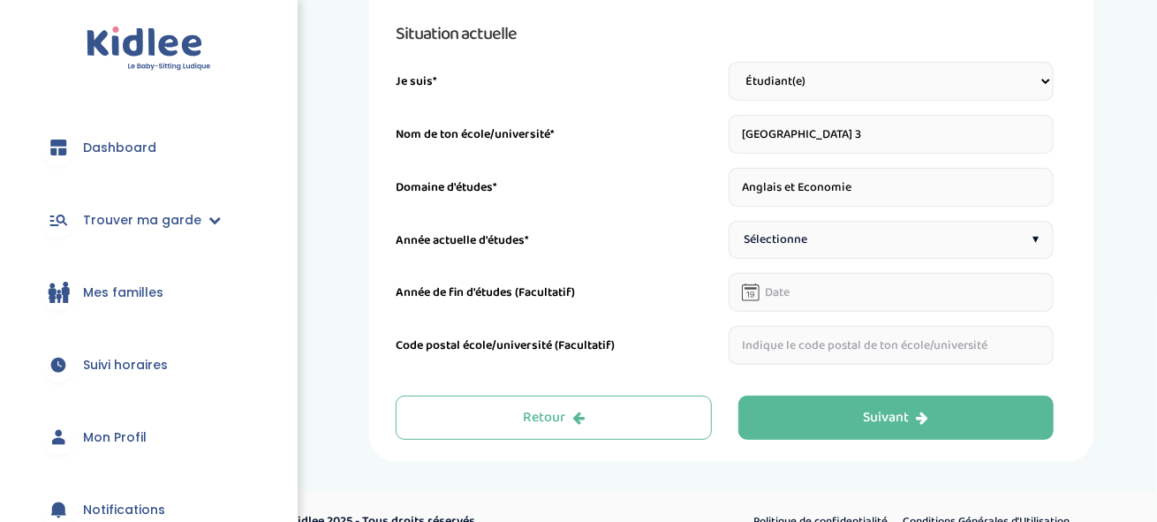
click at [775, 236] on span "Sélectionne" at bounding box center [776, 240] width 64 height 19
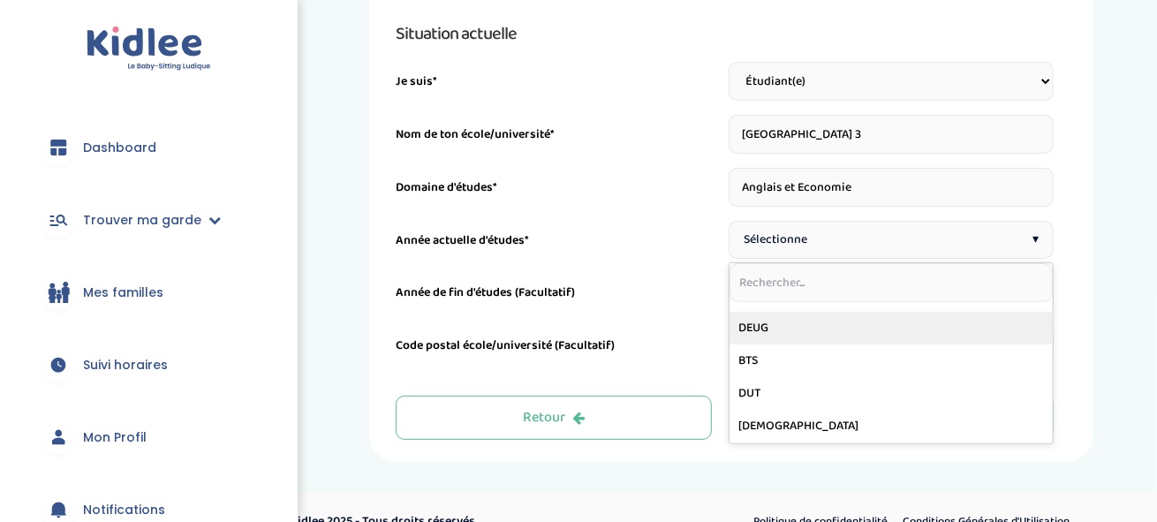
scroll to position [0, 0]
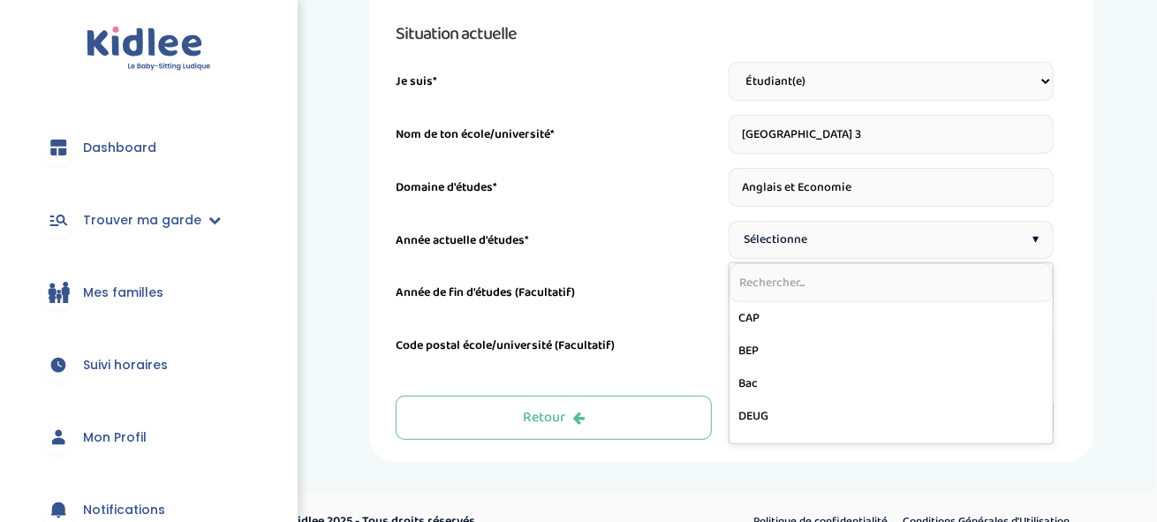
click at [655, 243] on div "Année actuelle d'études*" at bounding box center [559, 244] width 326 height 27
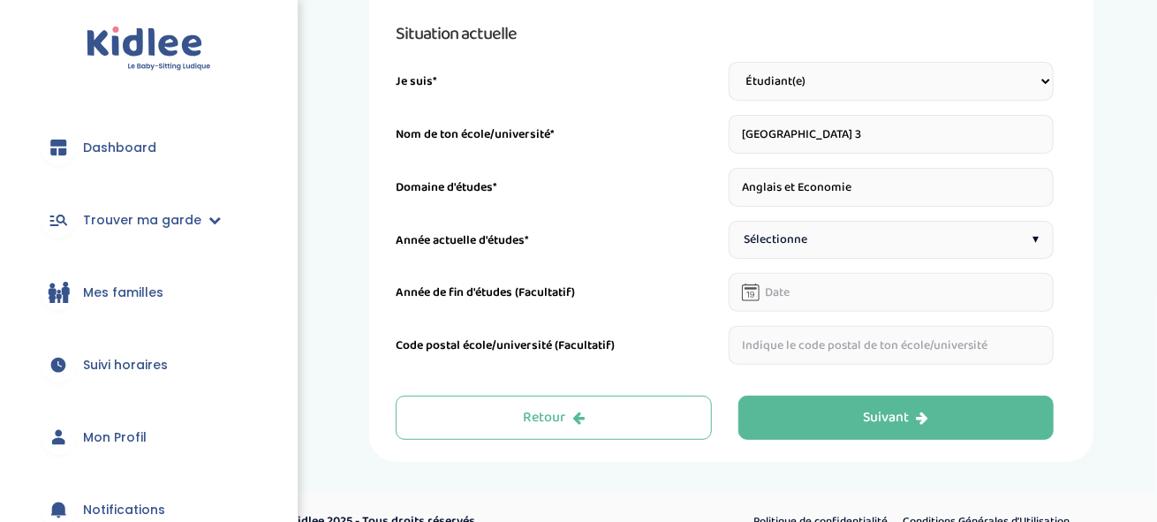
click at [785, 248] on span "Sélectionne" at bounding box center [776, 240] width 64 height 19
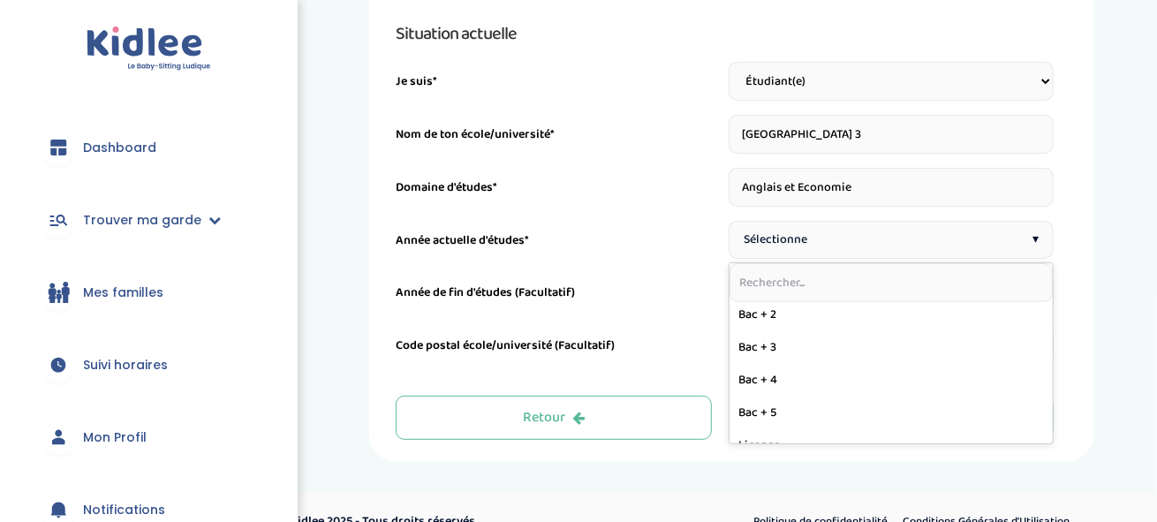
scroll to position [177, 0]
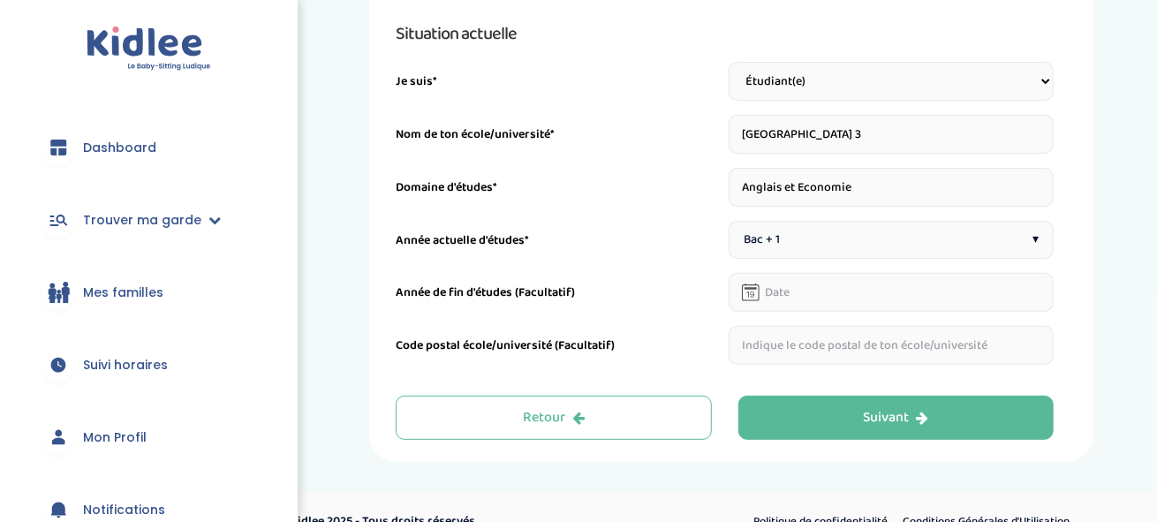
click at [775, 252] on div "Bac + 1 ▾" at bounding box center [892, 240] width 326 height 38
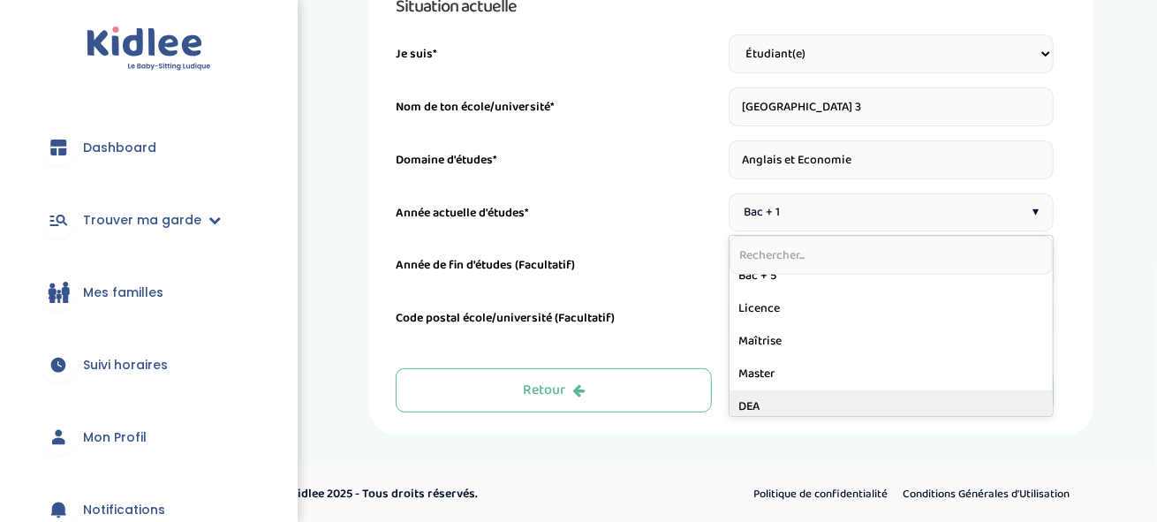
scroll to position [246, 0]
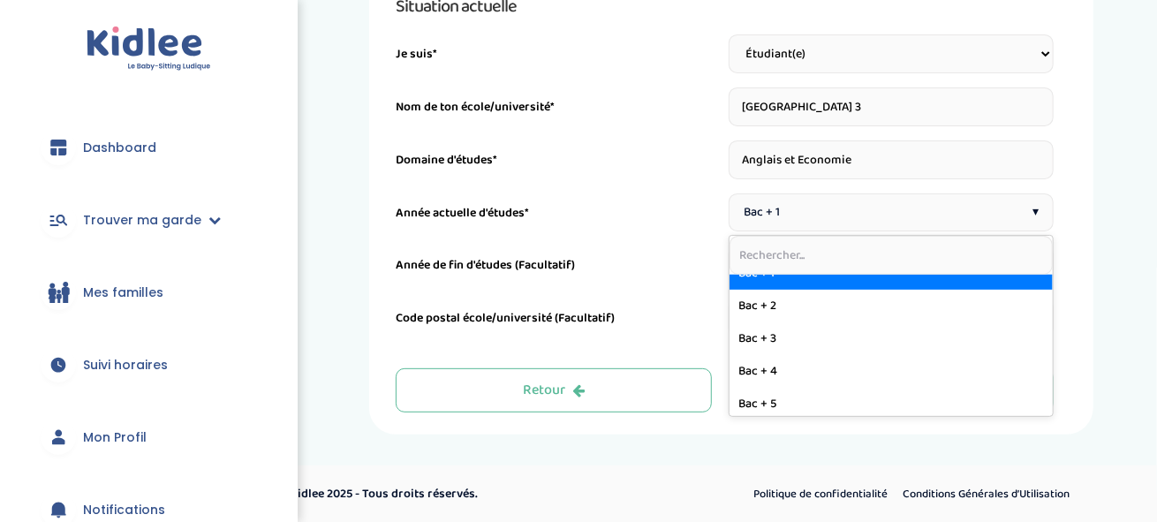
click at [658, 213] on div "Année actuelle d'études*" at bounding box center [559, 217] width 326 height 27
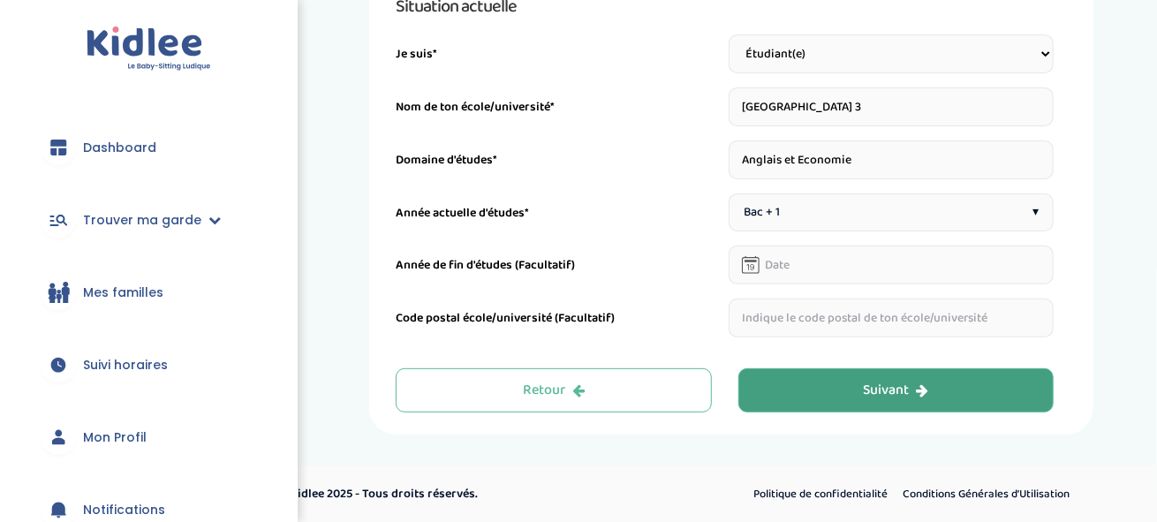
click at [818, 383] on button "Suivant" at bounding box center [896, 390] width 316 height 44
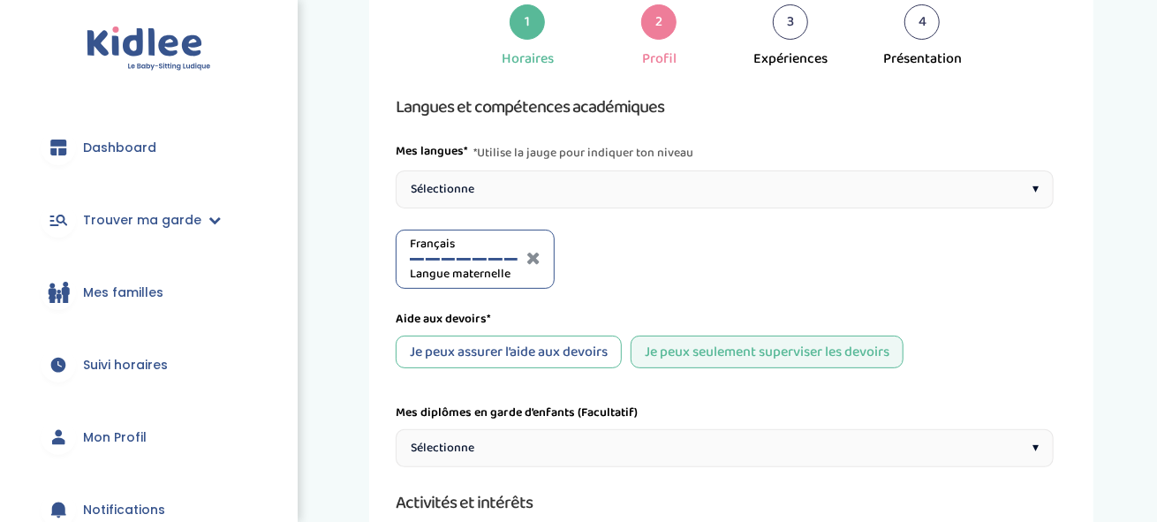
scroll to position [66, 0]
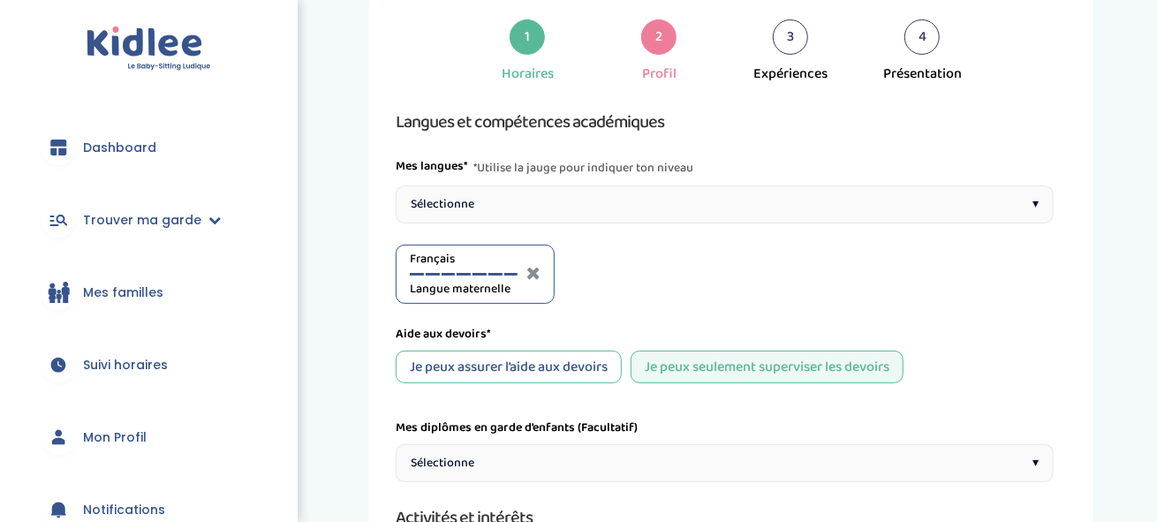
click at [481, 191] on div "Sélectionne ▾" at bounding box center [725, 204] width 658 height 38
click at [659, 273] on div at bounding box center [663, 274] width 14 height 3
click at [678, 273] on div at bounding box center [679, 274] width 14 height 3
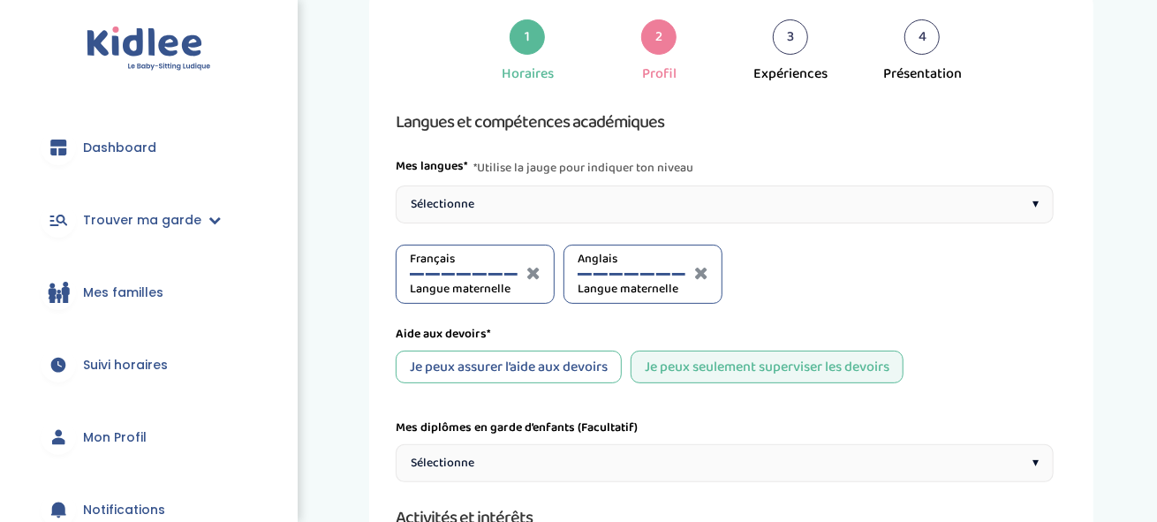
click at [659, 273] on div at bounding box center [663, 274] width 14 height 3
click at [646, 273] on div at bounding box center [647, 274] width 14 height 3
click at [790, 285] on div "Français Langue maternelle Anglais C1" at bounding box center [725, 274] width 658 height 59
click at [759, 199] on div "Sélectionne ▾" at bounding box center [725, 204] width 658 height 38
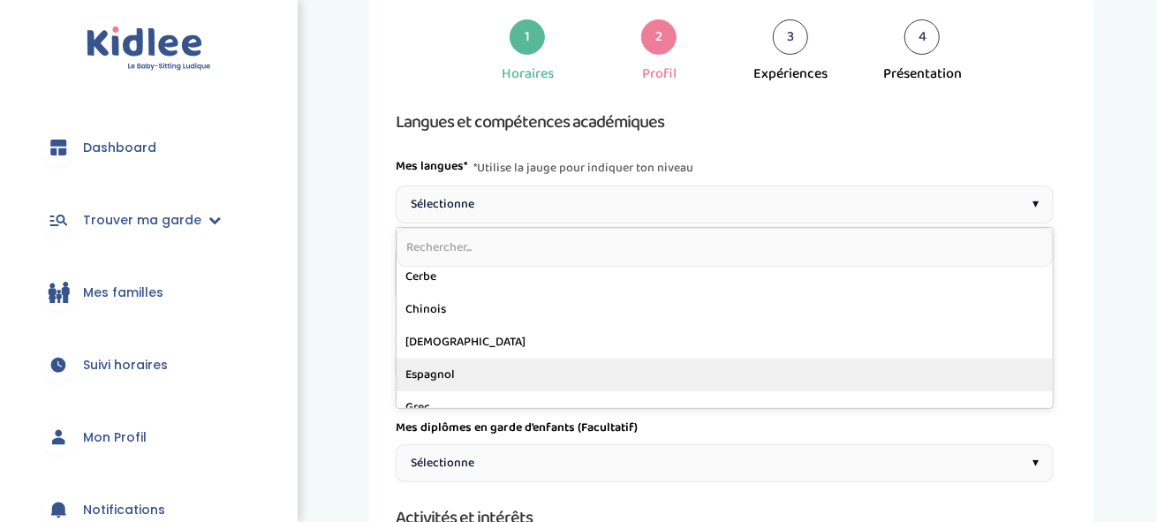
scroll to position [177, 0]
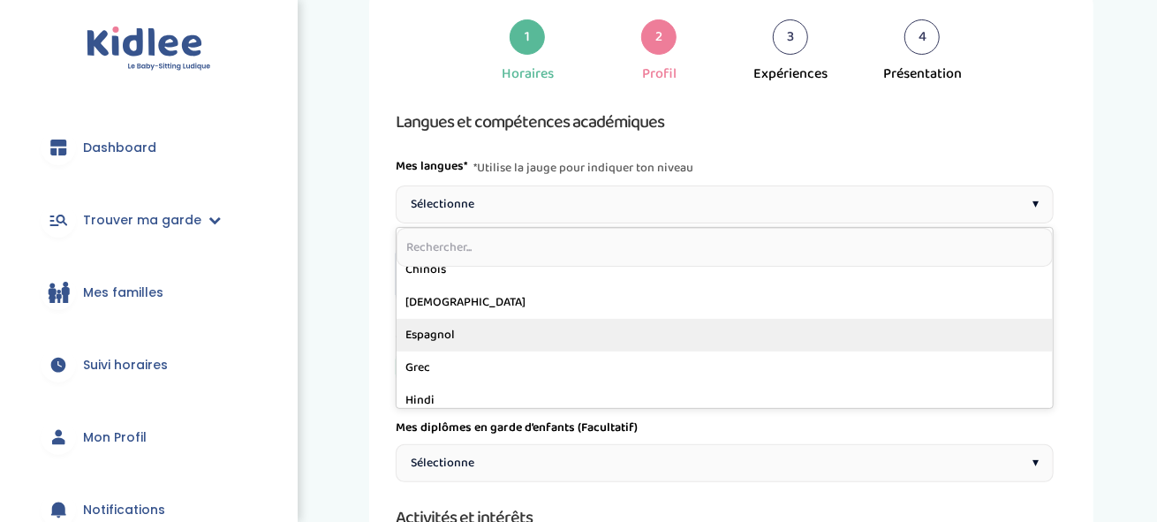
drag, startPoint x: 469, startPoint y: 336, endPoint x: 535, endPoint y: 313, distance: 70.4
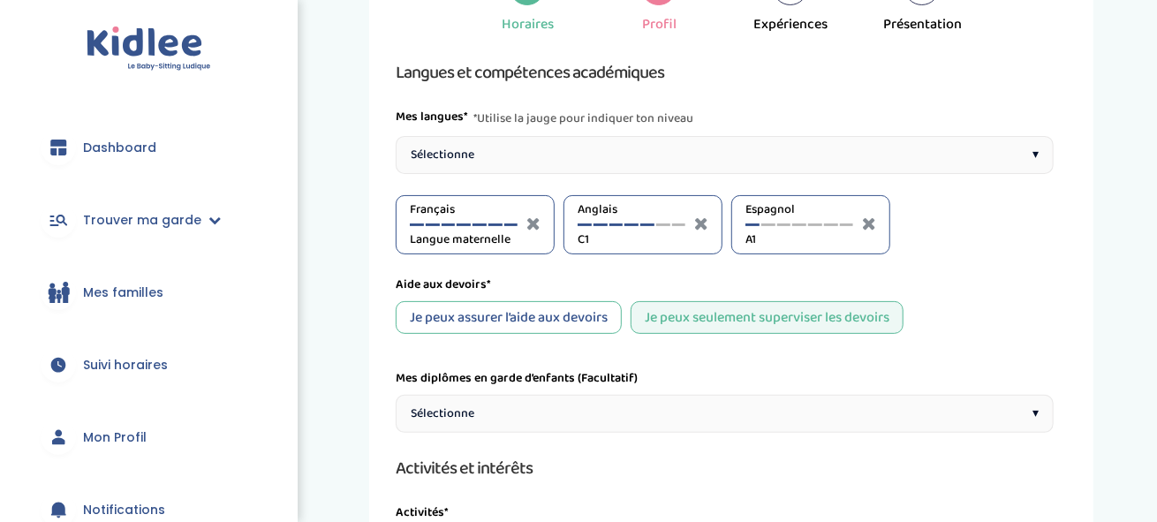
scroll to position [155, 0]
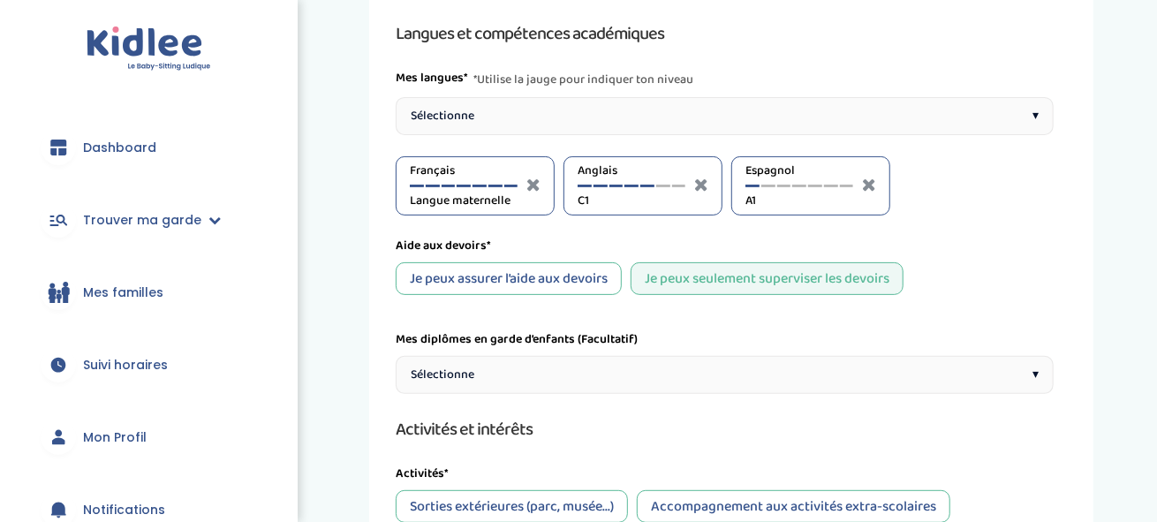
click at [552, 279] on div "Je peux assurer l’aide aux devoirs" at bounding box center [509, 278] width 226 height 33
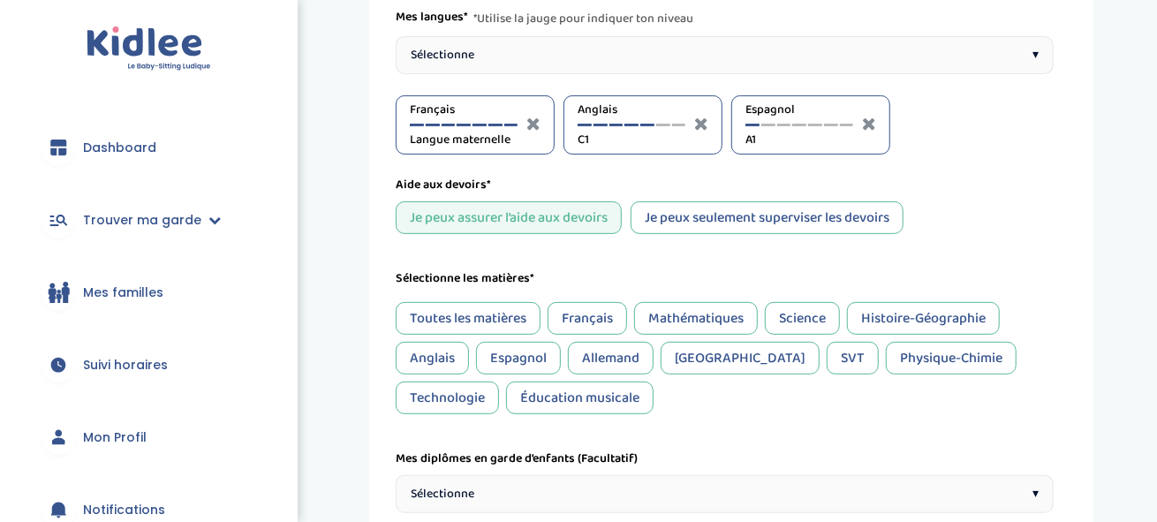
scroll to position [243, 0]
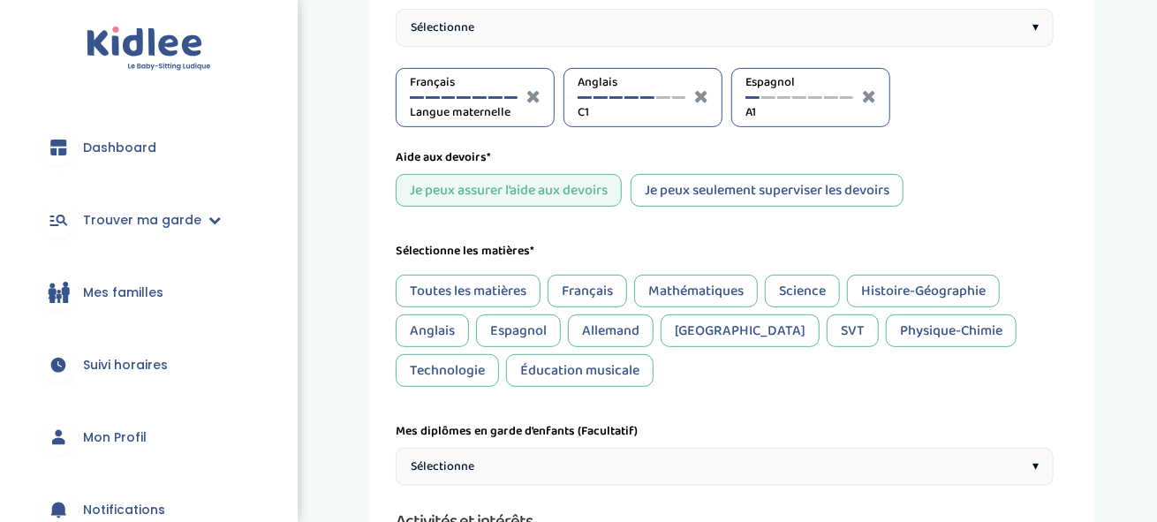
click at [449, 335] on div "Anglais" at bounding box center [432, 330] width 73 height 33
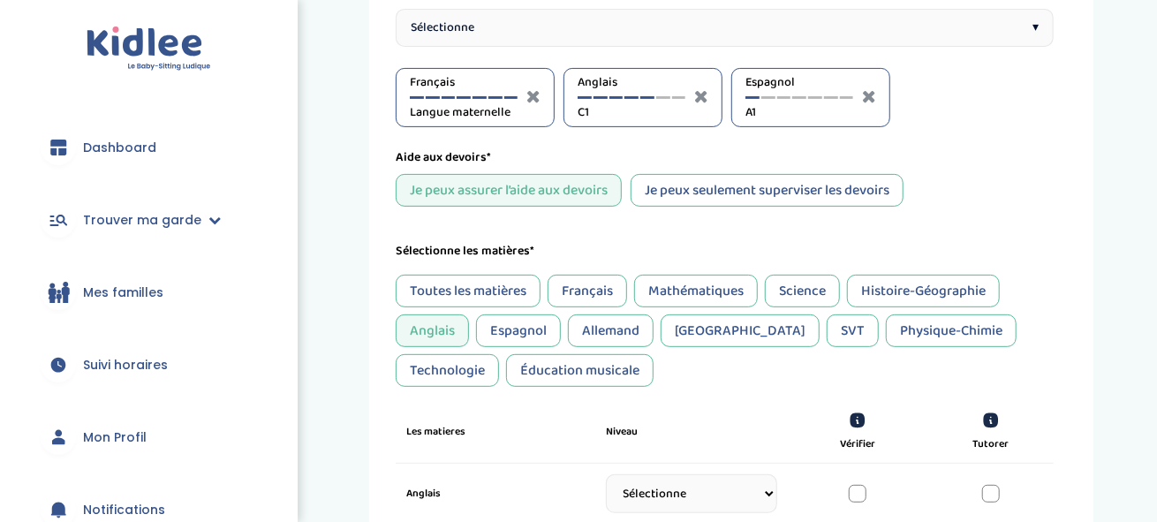
drag, startPoint x: 885, startPoint y: 291, endPoint x: 866, endPoint y: 290, distance: 19.4
click at [879, 290] on div "Histoire-Géographie" at bounding box center [923, 291] width 153 height 33
click at [683, 289] on div "Mathématiques" at bounding box center [696, 291] width 124 height 33
click at [606, 290] on div "Français" at bounding box center [587, 291] width 79 height 33
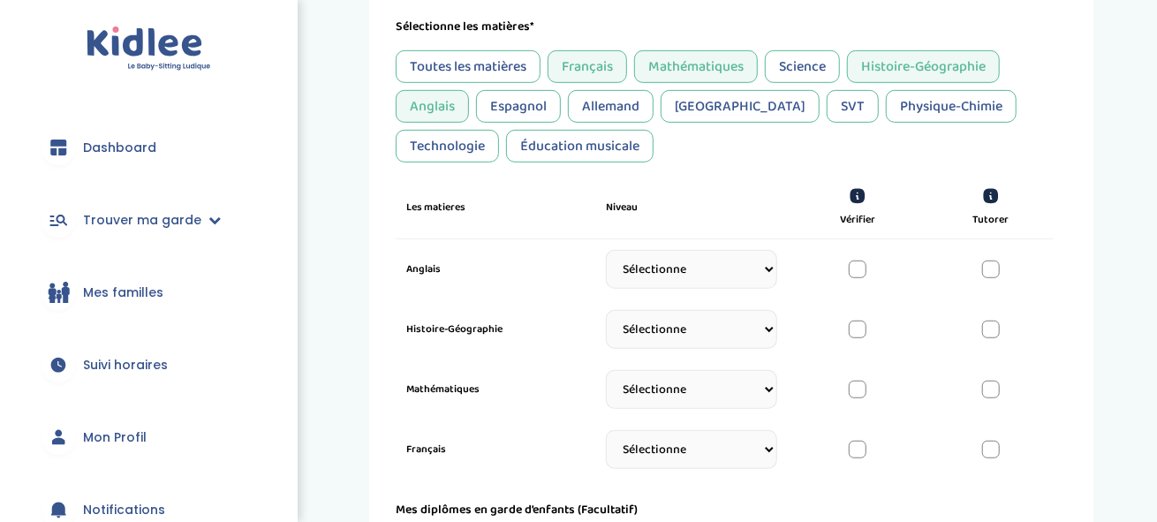
scroll to position [508, 0]
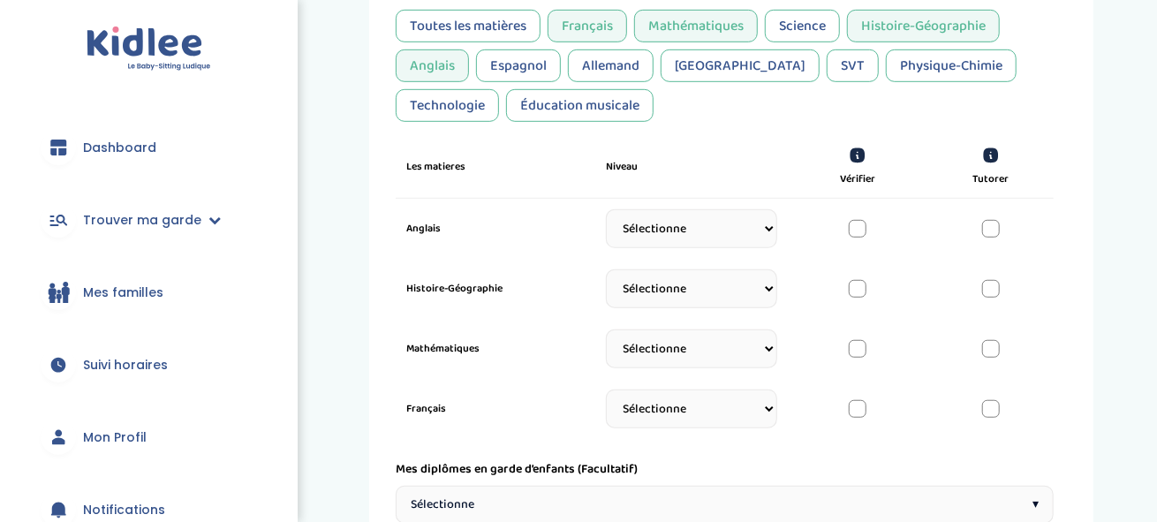
click at [859, 232] on div at bounding box center [858, 229] width 18 height 18
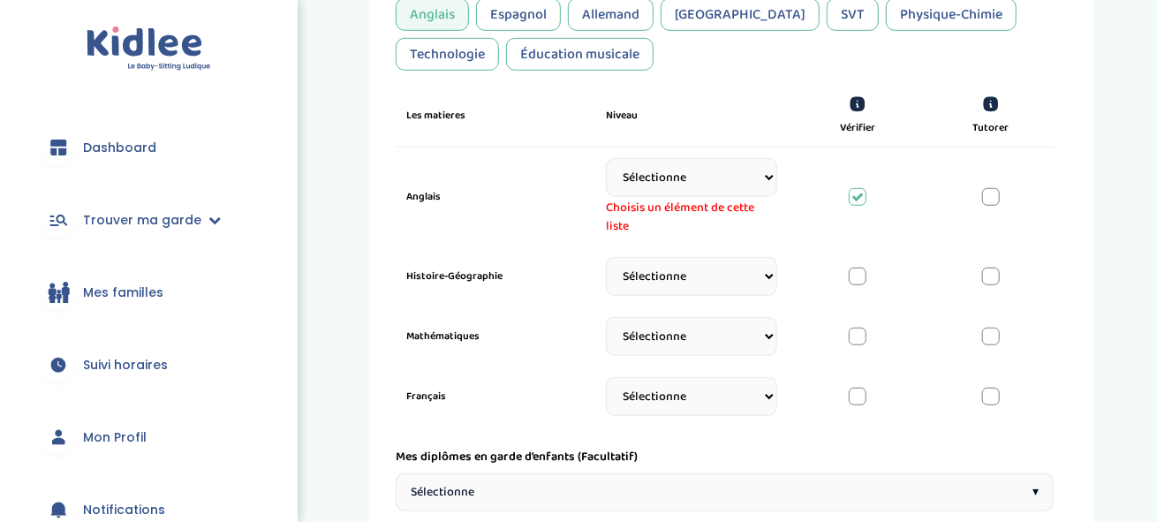
scroll to position [596, 0]
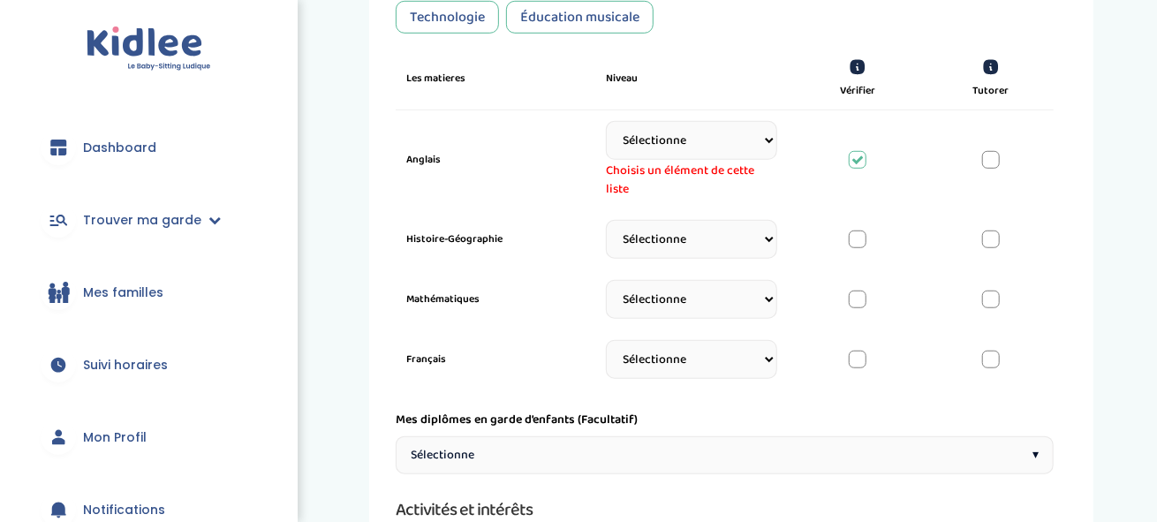
click at [853, 232] on div at bounding box center [858, 240] width 18 height 18
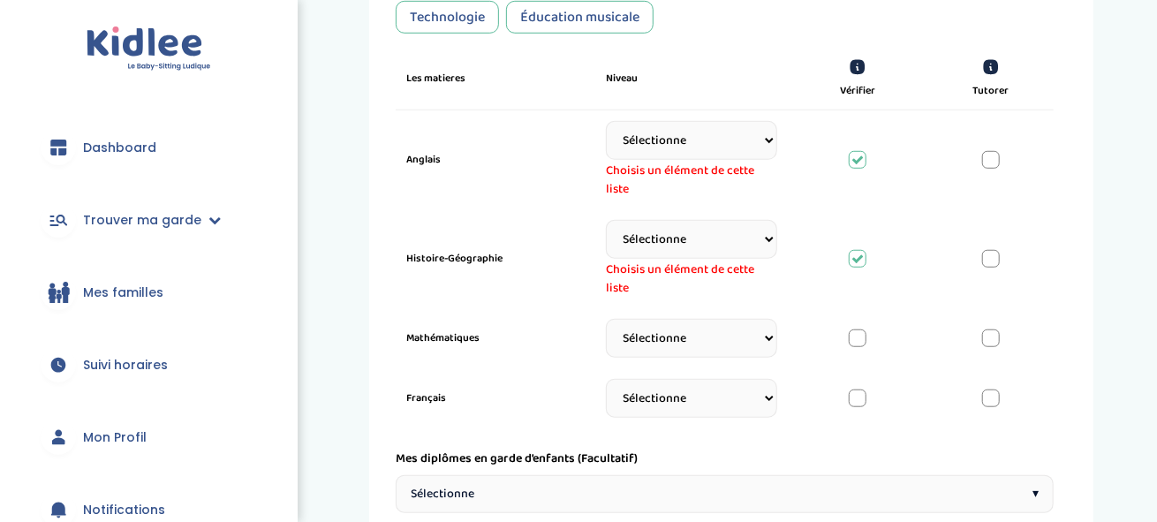
click at [859, 325] on div "Mathématiques Sélectionne CP CE1 CE2 CM1 CM2 6eme 5eme 4eme 3eme Seconde Prémiè…" at bounding box center [725, 338] width 658 height 60
click at [858, 394] on div at bounding box center [858, 398] width 18 height 18
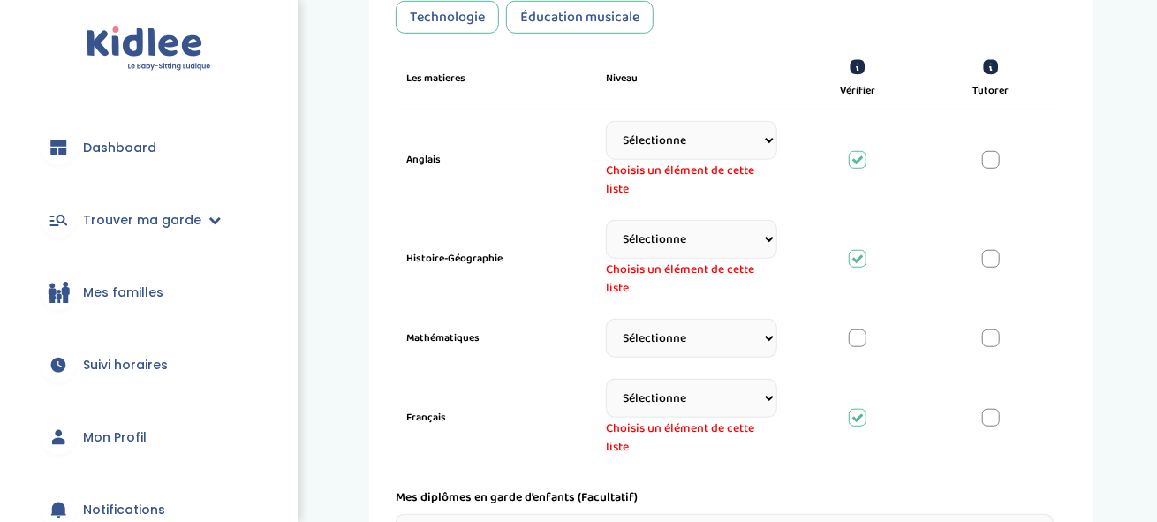
click at [858, 346] on div "Mathématiques Sélectionne CP CE1 CE2 CM1 CM2 6eme 5eme 4eme 3eme Seconde Prémiè…" at bounding box center [725, 338] width 658 height 60
click at [1001, 412] on div "Français Sélectionne CP CE1 CE2 CM1 CM2 6eme 5eme 4eme 3eme Seconde Prémière Te…" at bounding box center [725, 417] width 658 height 99
click at [993, 414] on div at bounding box center [991, 418] width 18 height 18
click at [986, 331] on div at bounding box center [991, 338] width 18 height 18
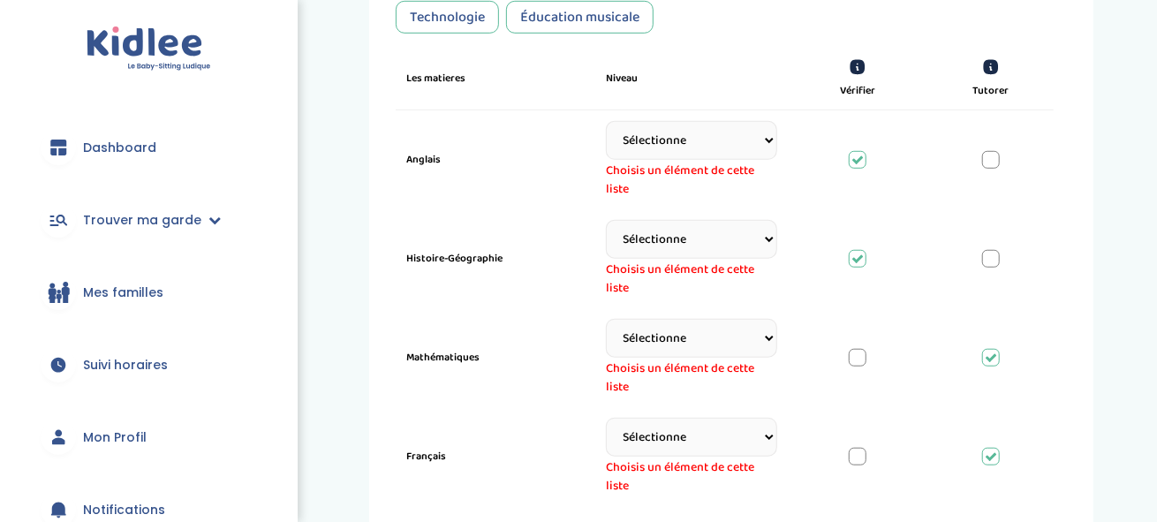
click at [989, 265] on div "Histoire-Géographie Sélectionne CP CE1 CE2 CM1 CM2 6eme 5eme 4eme 3eme Seconde …" at bounding box center [725, 258] width 658 height 99
click at [994, 250] on div at bounding box center [991, 259] width 18 height 18
click at [990, 158] on div at bounding box center [991, 160] width 18 height 18
click at [727, 135] on select "Sélectionne CP CE1 CE2 CM1 CM2 6eme 5eme 4eme 3eme Seconde Prémière Terminale" at bounding box center [691, 140] width 171 height 39
select select "Terminale"
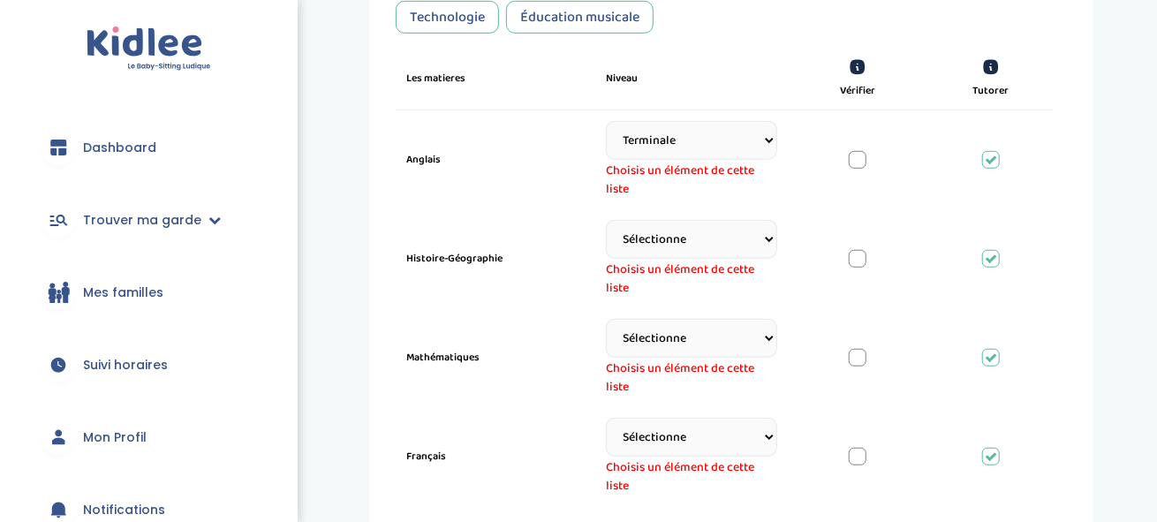
click at [606, 121] on select "Sélectionne CP CE1 CE2 CM1 CM2 6eme 5eme 4eme 3eme Seconde Prémière Terminale" at bounding box center [691, 140] width 171 height 39
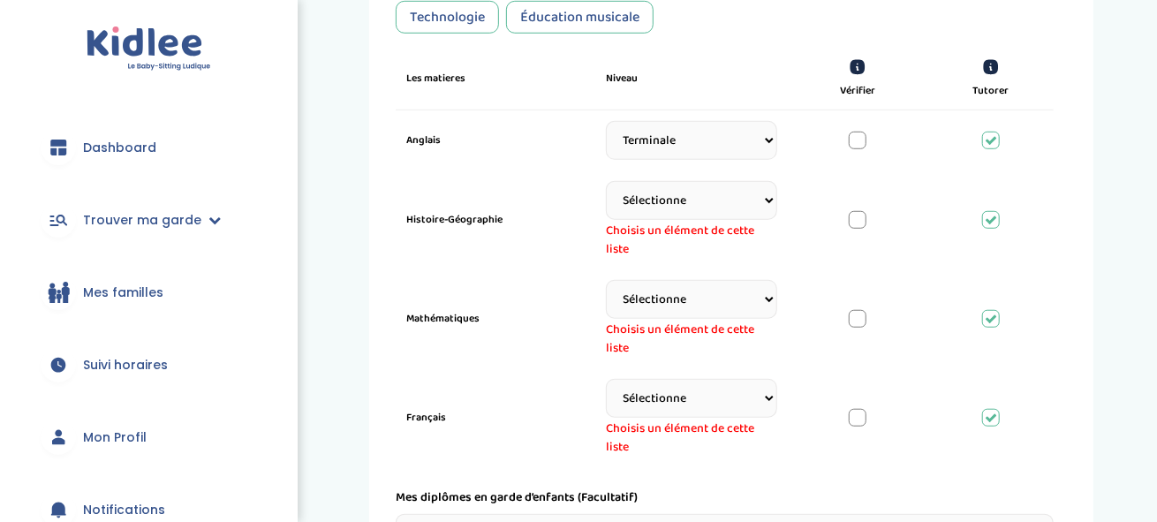
click at [704, 208] on select "Sélectionne CP CE1 CE2 CM1 CM2 6eme 5eme 4eme 3eme Seconde Prémière Terminale" at bounding box center [691, 200] width 171 height 39
drag, startPoint x: 572, startPoint y: 260, endPoint x: 616, endPoint y: 287, distance: 51.2
click at [572, 260] on div "Histoire-Géographie Sélectionne CP CE1 CE2 CM1 CM2 6eme 5eme 4eme 3eme Seconde …" at bounding box center [725, 219] width 658 height 99
click at [691, 299] on select "Sélectionne CP CE1 CE2 CM1 CM2 6eme 5eme 4eme 3eme Seconde Prémière Terminale" at bounding box center [691, 299] width 171 height 39
select select "5eme"
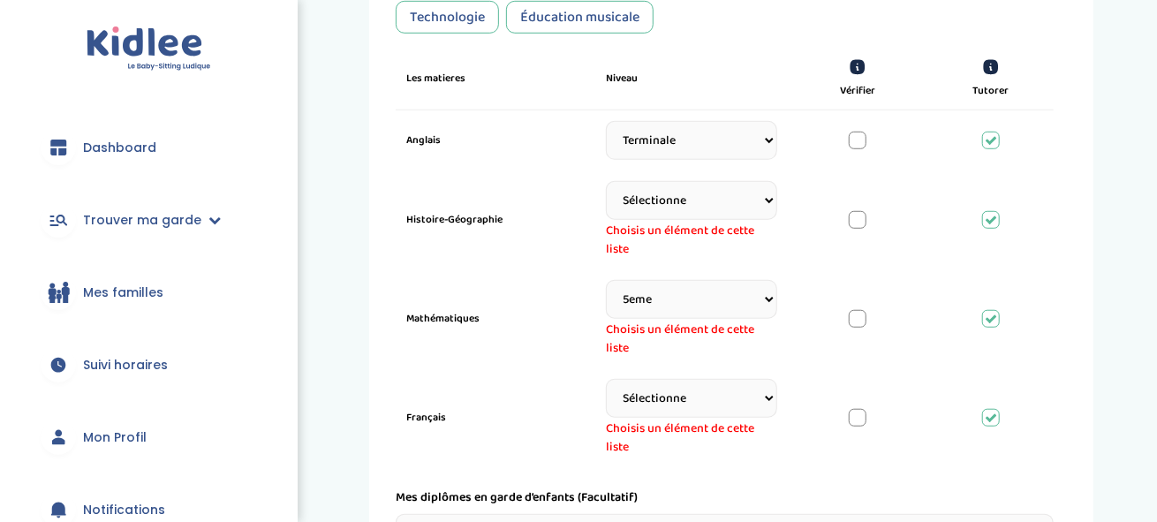
click at [606, 280] on select "Sélectionne CP CE1 CE2 CM1 CM2 6eme 5eme 4eme 3eme Seconde Prémière Terminale" at bounding box center [691, 299] width 171 height 39
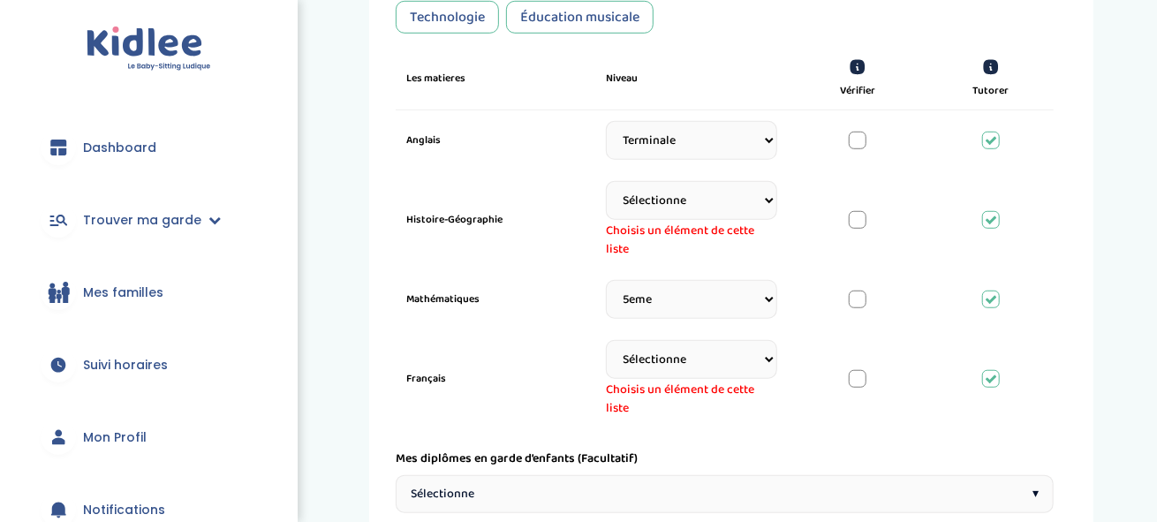
click at [669, 355] on select "Sélectionne CP CE1 CE2 CM1 CM2 6eme 5eme 4eme 3eme Seconde Prémière Terminale" at bounding box center [691, 359] width 171 height 39
select select "Seconde"
click at [606, 340] on select "Sélectionne CP CE1 CE2 CM1 CM2 6eme 5eme 4eme 3eme Seconde Prémière Terminale" at bounding box center [691, 359] width 171 height 39
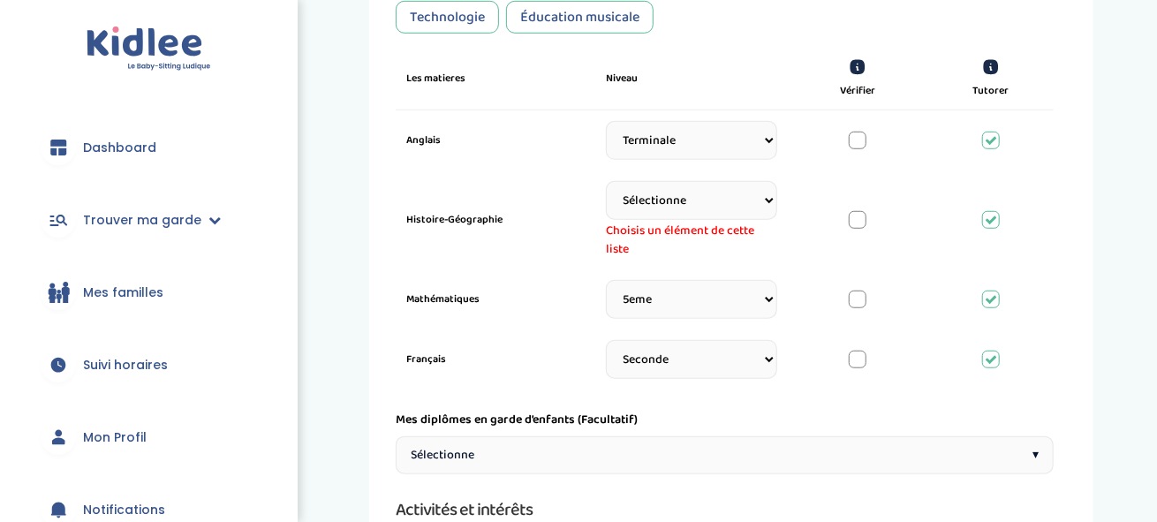
click at [690, 183] on select "Sélectionne CP CE1 CE2 CM1 CM2 6eme 5eme 4eme 3eme Seconde Prémière Terminale" at bounding box center [691, 200] width 171 height 39
select select "5eme"
click at [606, 181] on select "Sélectionne CP CE1 CE2 CM1 CM2 6eme 5eme 4eme 3eme Seconde Prémière Terminale" at bounding box center [691, 200] width 171 height 39
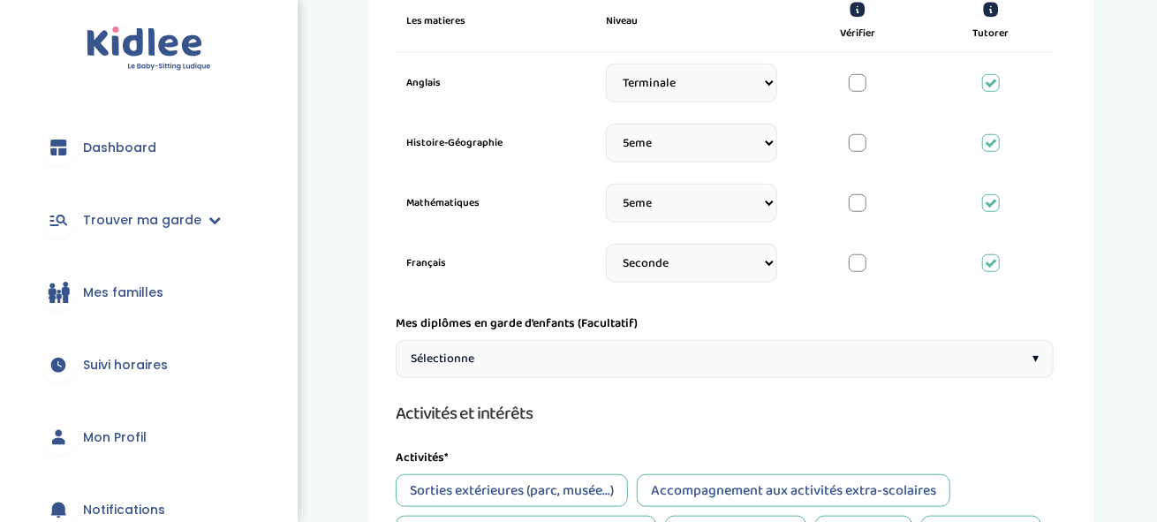
scroll to position [773, 0]
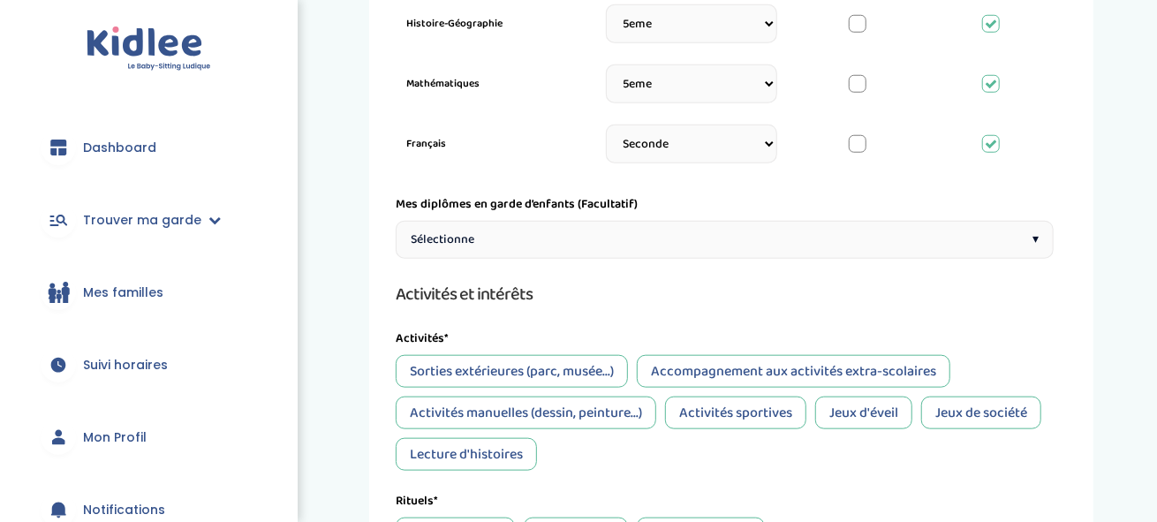
click at [636, 224] on div "Sélectionne ▾" at bounding box center [725, 240] width 658 height 38
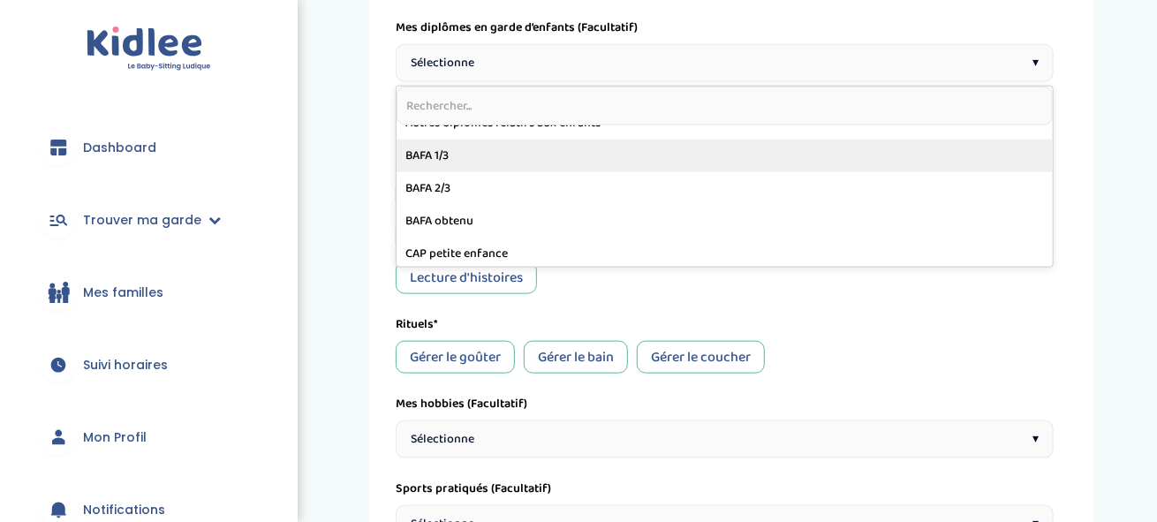
scroll to position [0, 0]
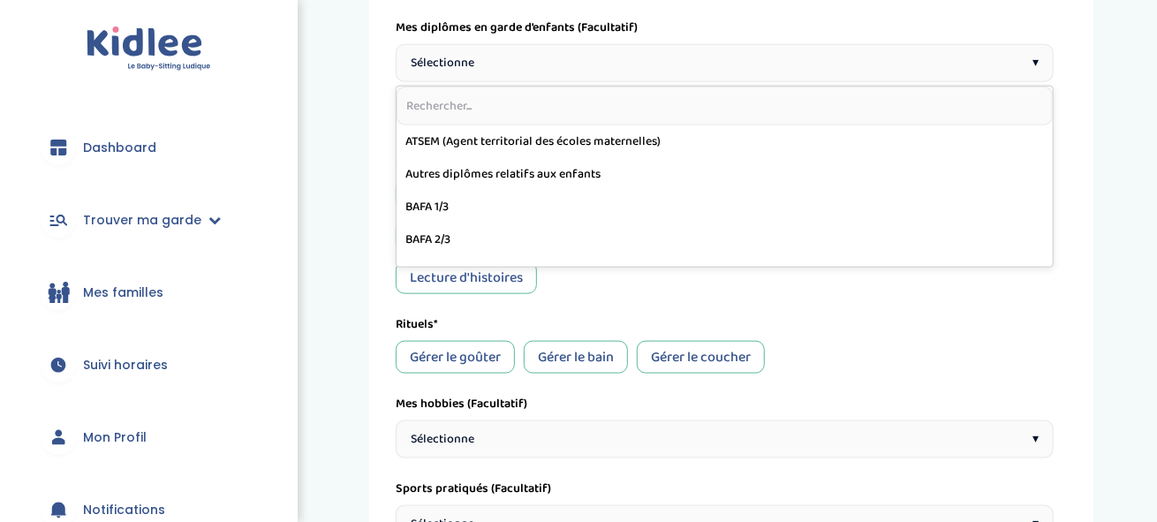
click at [1033, 46] on div "Sélectionne ▾" at bounding box center [725, 63] width 658 height 38
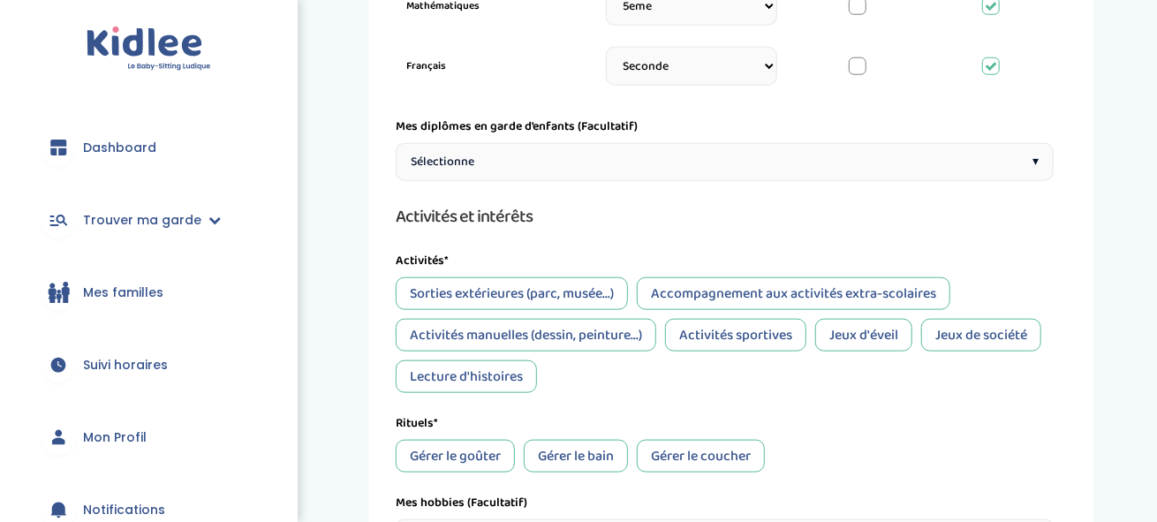
scroll to position [949, 0]
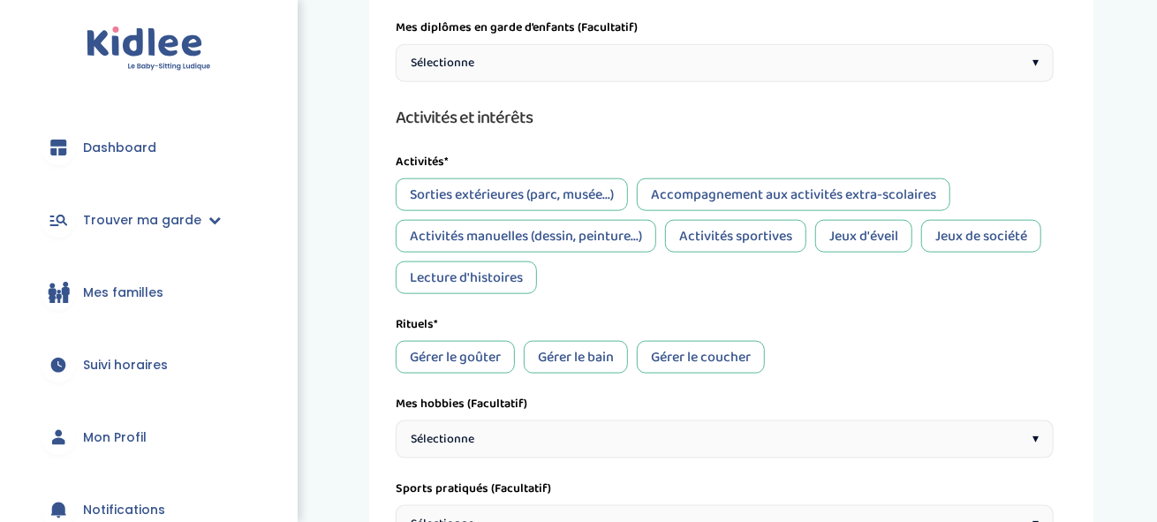
drag, startPoint x: 599, startPoint y: 193, endPoint x: 604, endPoint y: 201, distance: 10.3
click at [600, 195] on div "Sorties extérieures (parc, musée...)" at bounding box center [512, 194] width 232 height 33
click at [604, 226] on div "Activités manuelles (dessin, peinture...)" at bounding box center [526, 236] width 261 height 33
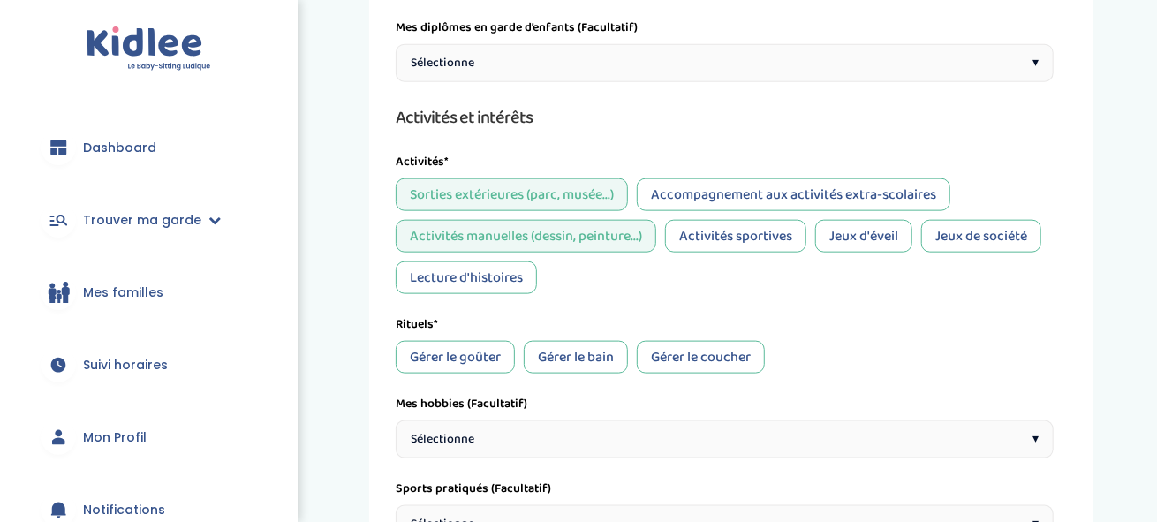
drag, startPoint x: 473, startPoint y: 277, endPoint x: 588, endPoint y: 244, distance: 119.6
click at [475, 277] on div "Lecture d'histoires" at bounding box center [466, 277] width 141 height 33
click at [991, 226] on div "Jeux de société" at bounding box center [981, 236] width 120 height 33
click at [784, 185] on div "Accompagnement aux activités extra-scolaires" at bounding box center [794, 194] width 314 height 33
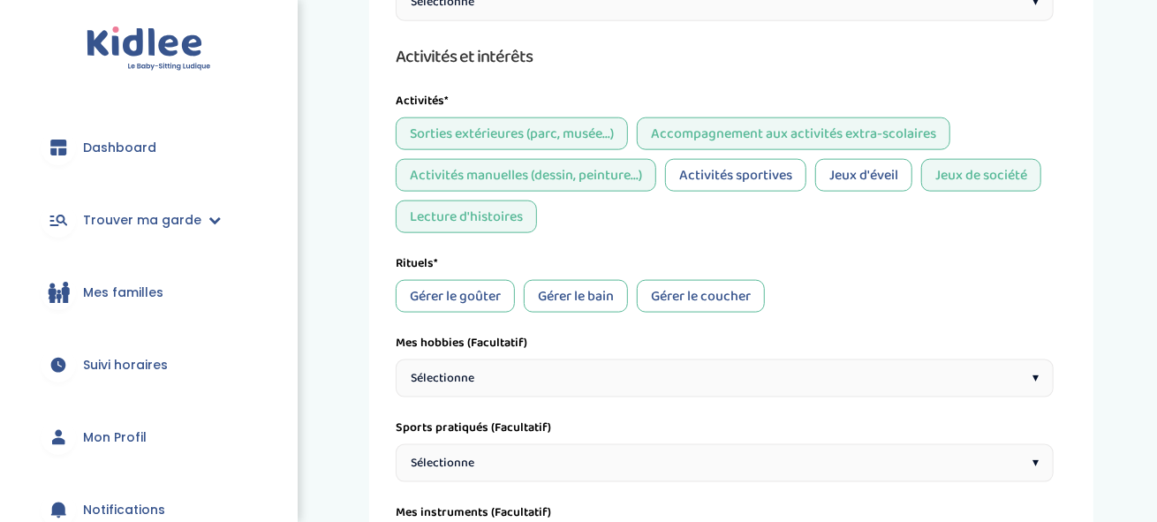
scroll to position [1038, 0]
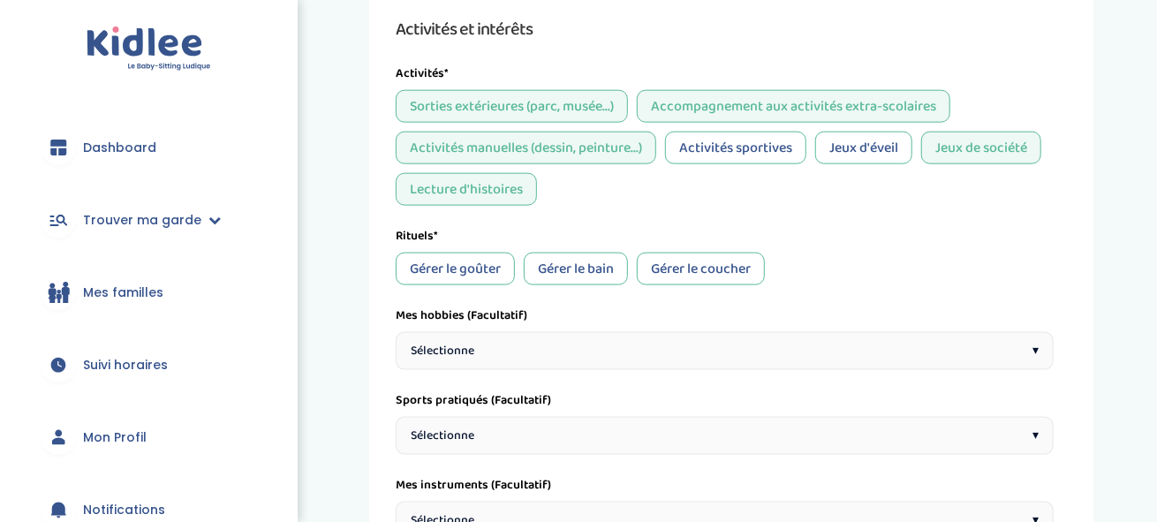
click at [469, 266] on div "Gérer le goûter" at bounding box center [455, 269] width 119 height 33
drag, startPoint x: 571, startPoint y: 263, endPoint x: 604, endPoint y: 261, distance: 33.6
click at [572, 263] on div "Gérer le bain" at bounding box center [576, 269] width 104 height 33
click at [714, 260] on div "Gérer le coucher" at bounding box center [701, 269] width 128 height 33
click at [695, 265] on div "Gérer le coucher" at bounding box center [701, 269] width 128 height 33
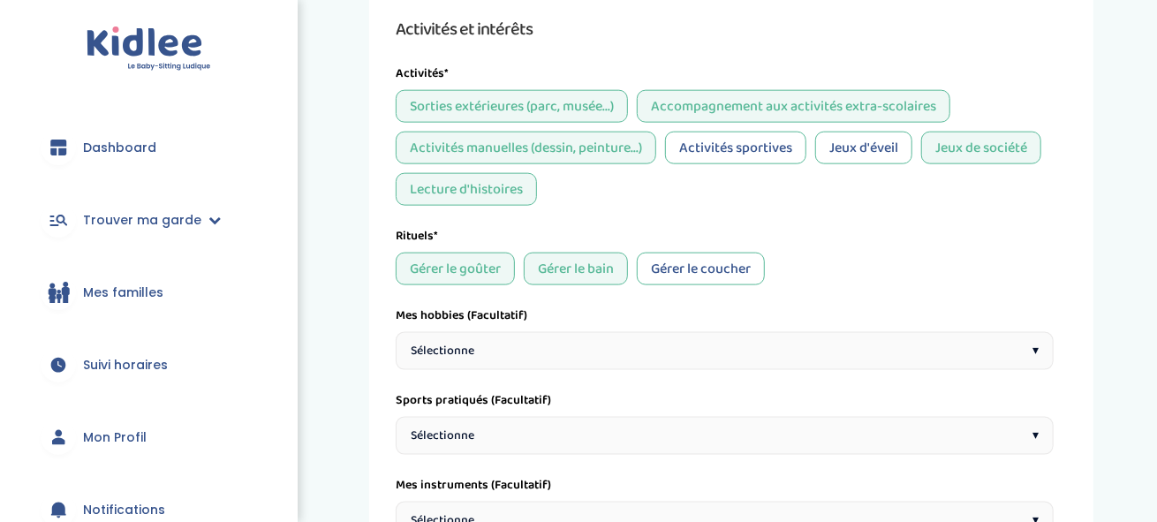
click at [686, 266] on div "Gérer le coucher" at bounding box center [701, 269] width 128 height 33
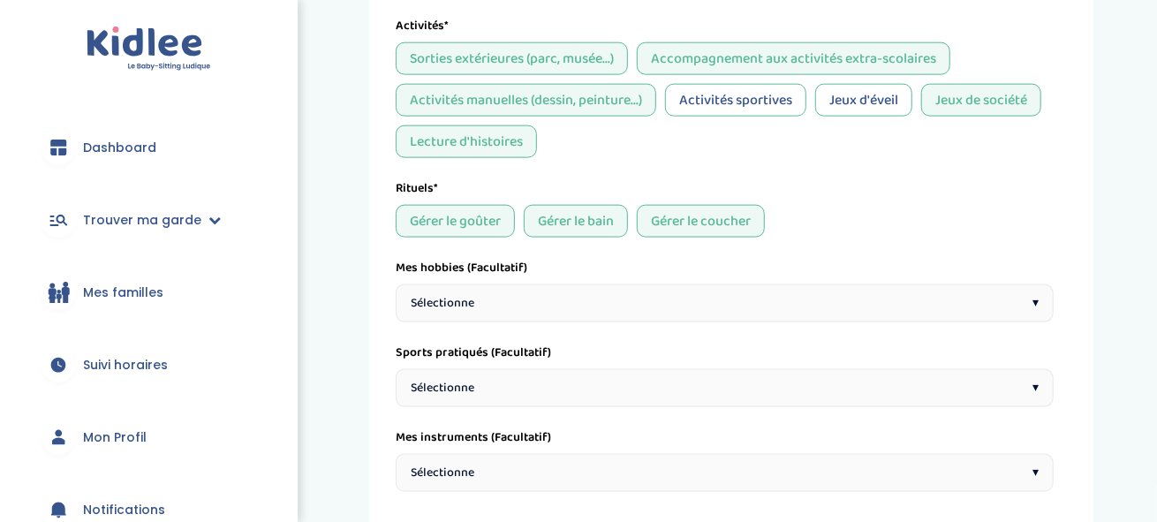
scroll to position [1126, 0]
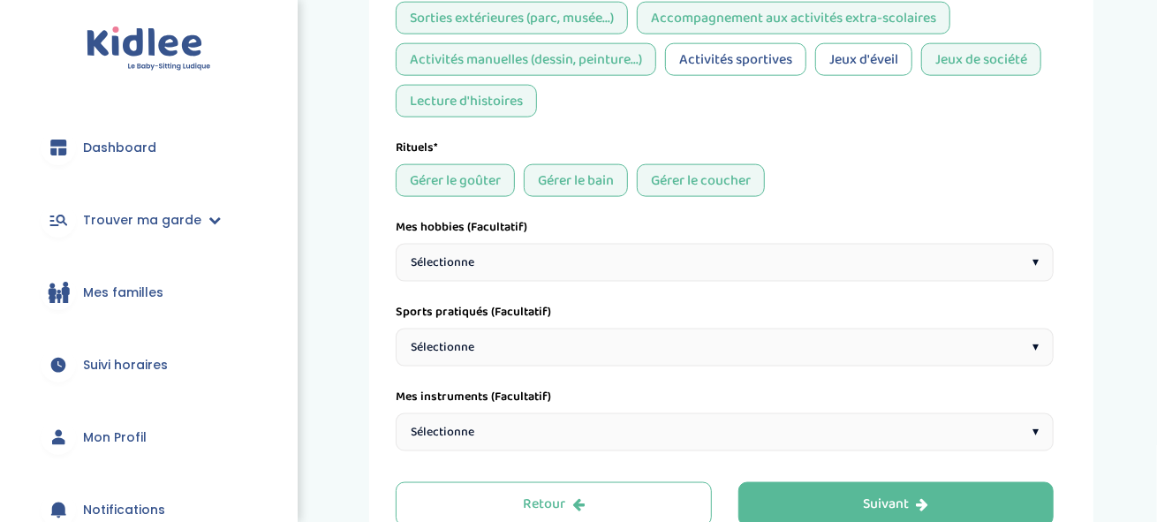
click at [484, 249] on div "Sélectionne ▾" at bounding box center [725, 263] width 658 height 38
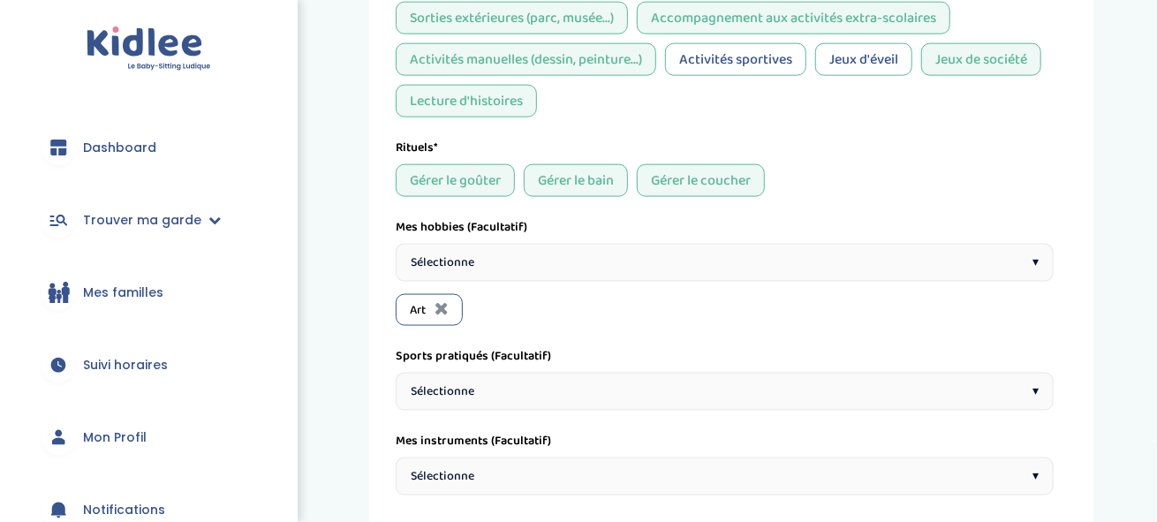
click at [535, 264] on div "Sélectionne ▾" at bounding box center [725, 263] width 658 height 38
click at [541, 262] on div "Sélectionne ▾" at bounding box center [725, 263] width 658 height 38
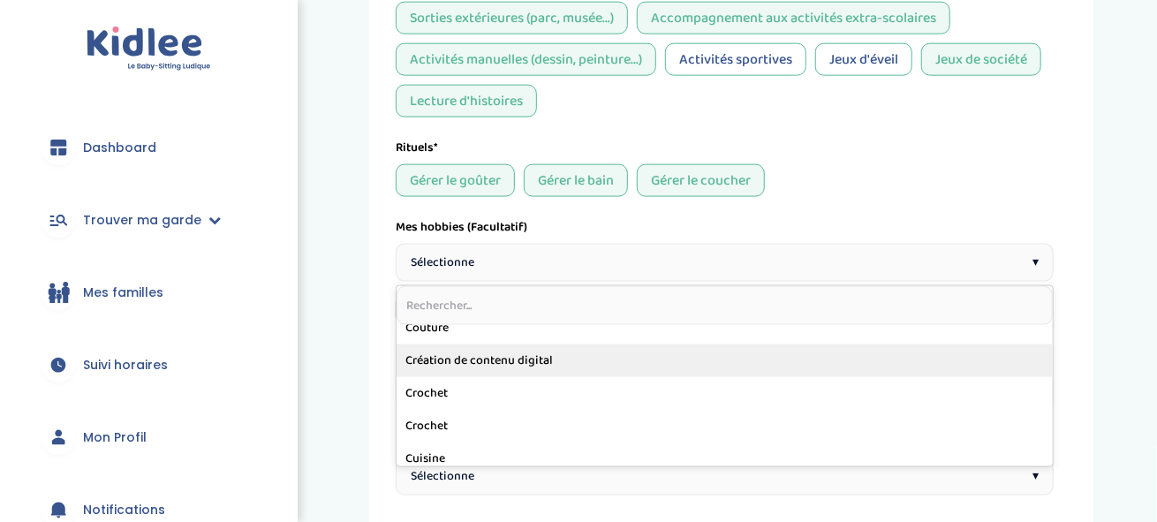
scroll to position [265, 0]
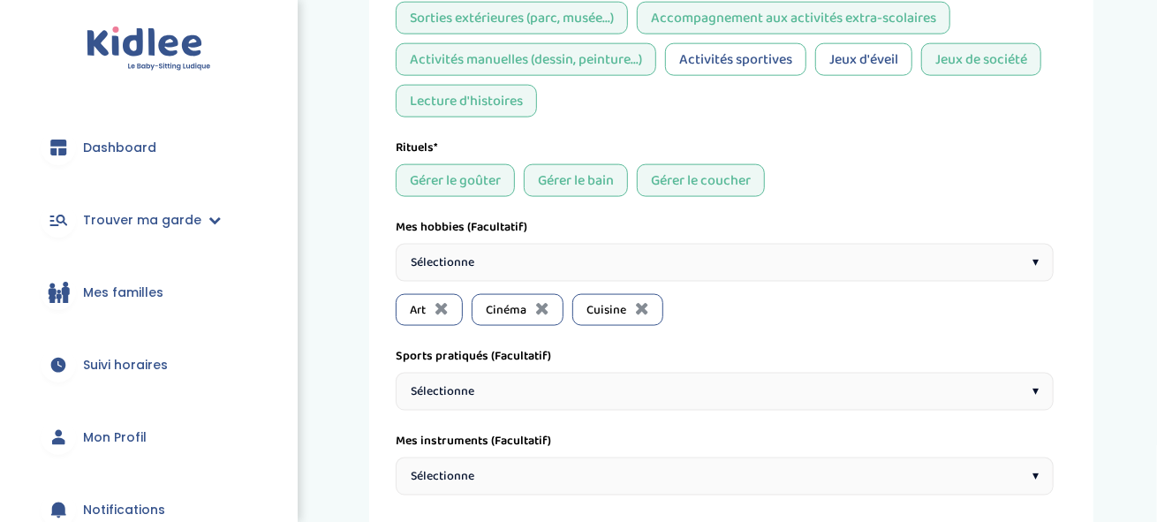
click at [599, 244] on div "Sélectionne ▾" at bounding box center [725, 263] width 658 height 38
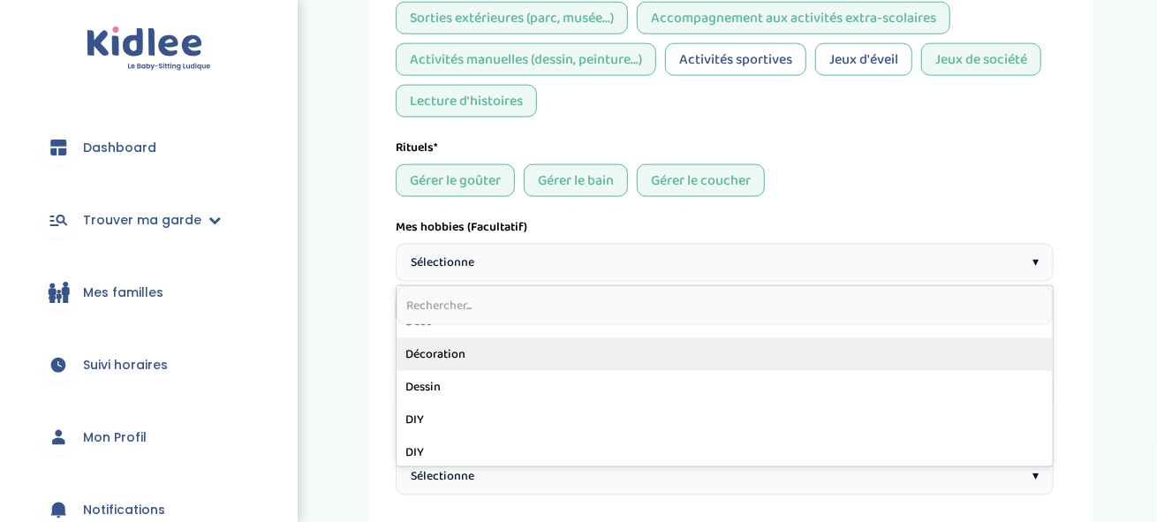
scroll to position [353, 0]
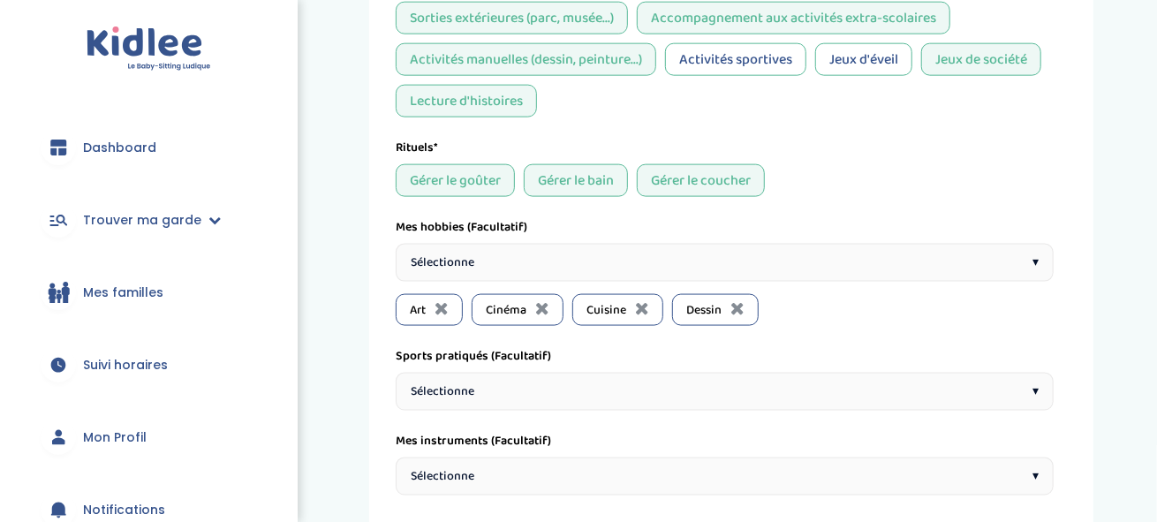
click at [553, 250] on div "Sélectionne ▾" at bounding box center [725, 263] width 658 height 38
click at [545, 252] on div "Sélectionne ▾" at bounding box center [725, 263] width 658 height 38
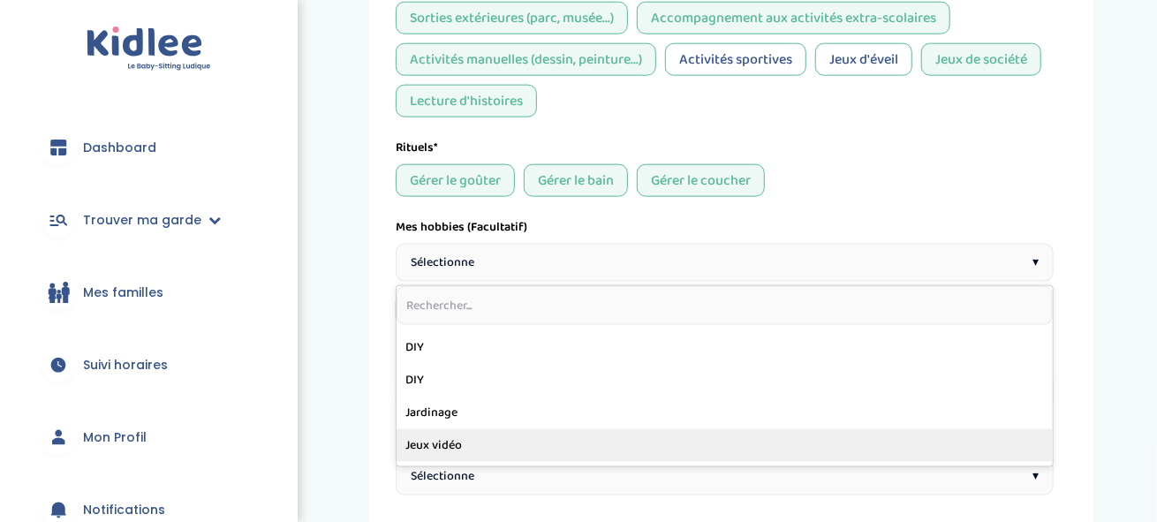
scroll to position [441, 0]
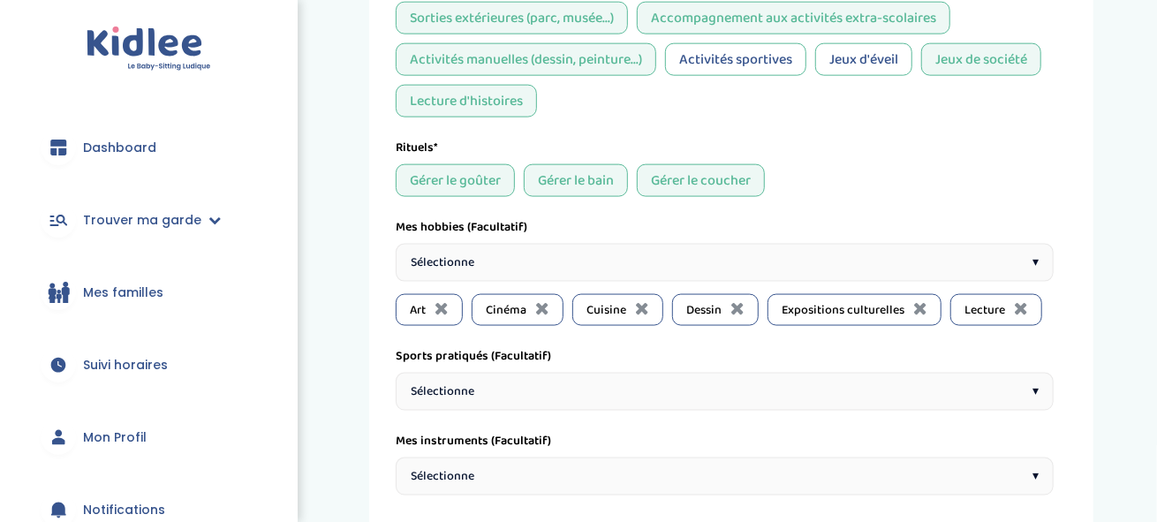
click at [519, 270] on div "Sélectionne ▾" at bounding box center [725, 263] width 658 height 38
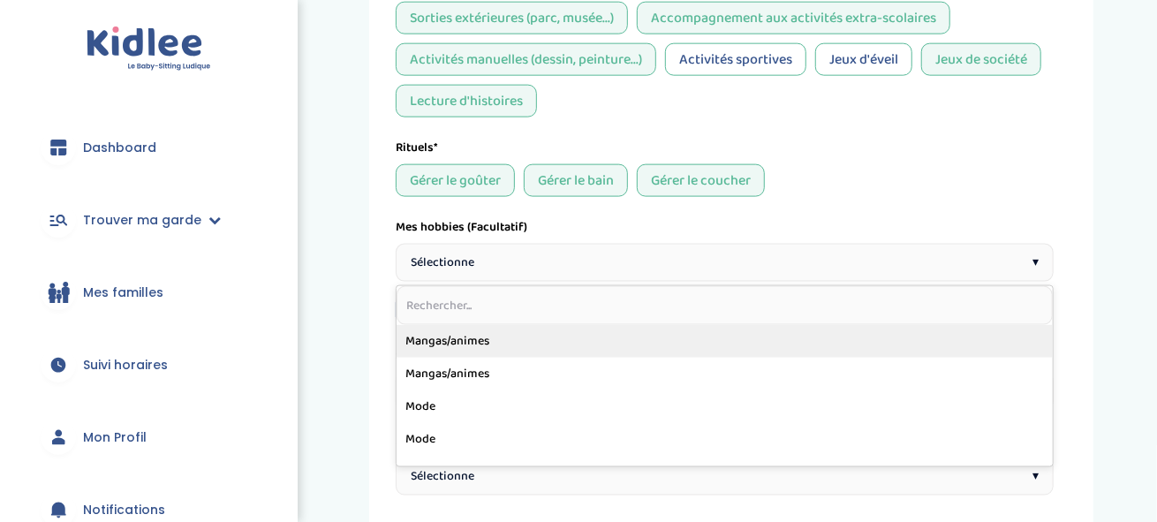
scroll to position [530, 0]
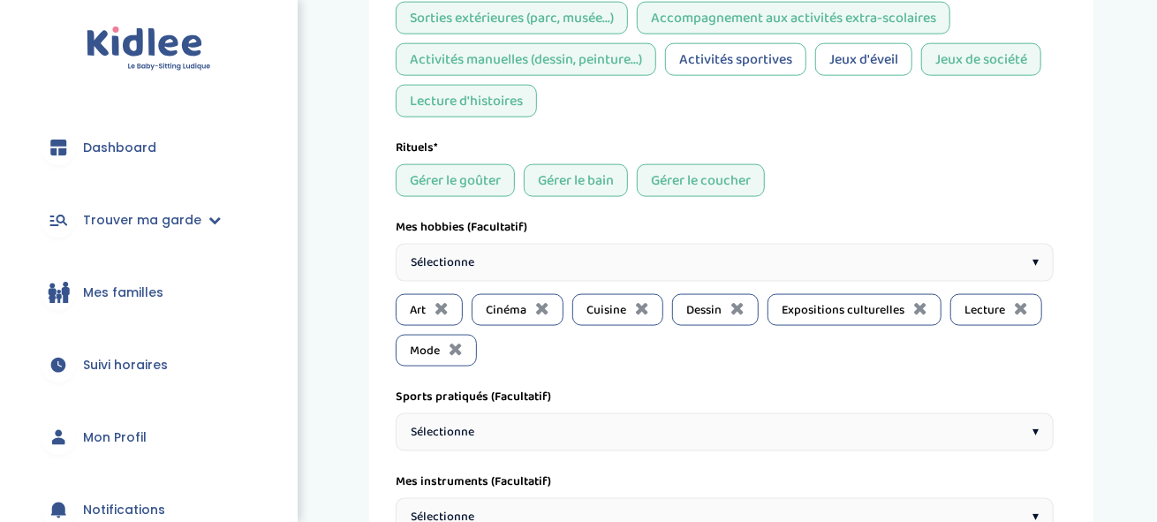
click at [486, 262] on div "Sélectionne ▾" at bounding box center [725, 263] width 658 height 38
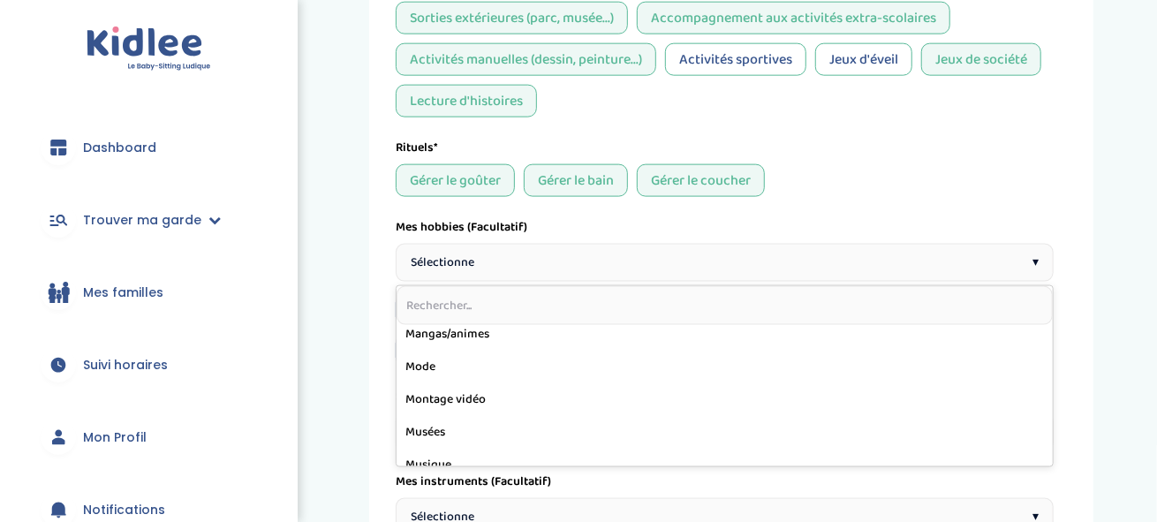
scroll to position [618, 0]
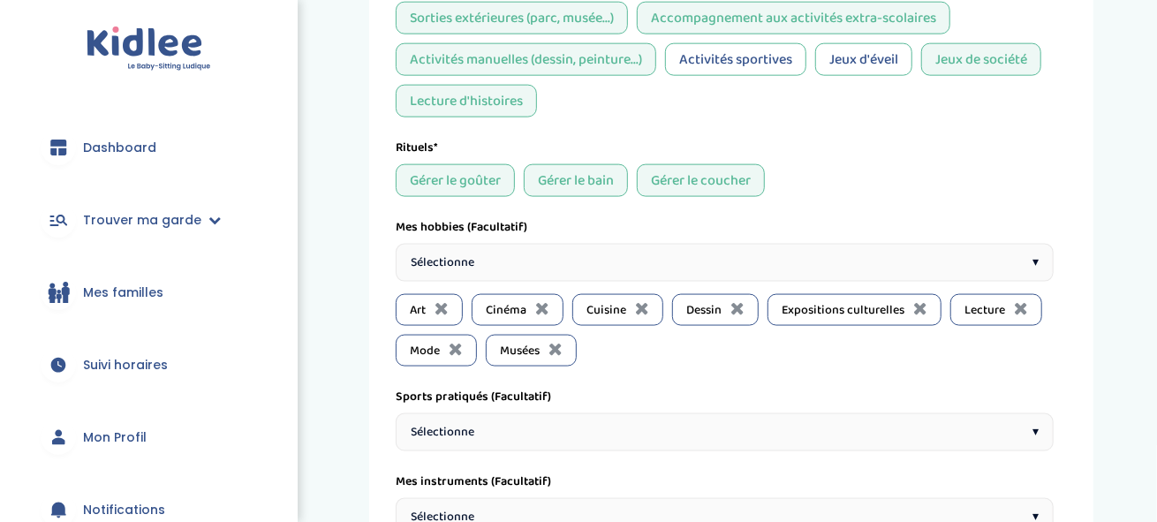
click at [510, 252] on div "Sélectionne ▾" at bounding box center [725, 263] width 658 height 38
click at [504, 259] on div "Sélectionne ▾" at bounding box center [725, 263] width 658 height 38
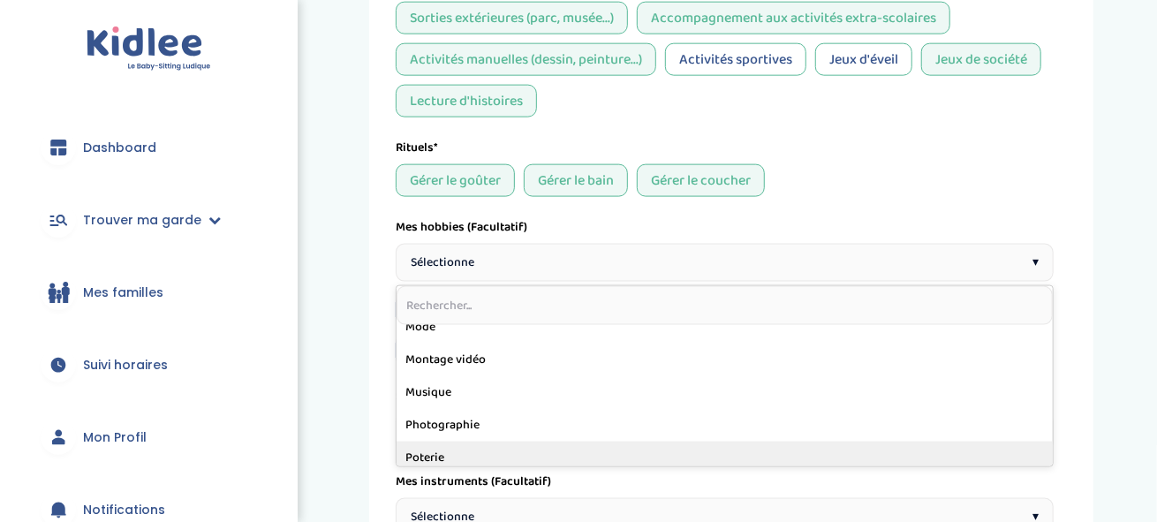
scroll to position [531, 0]
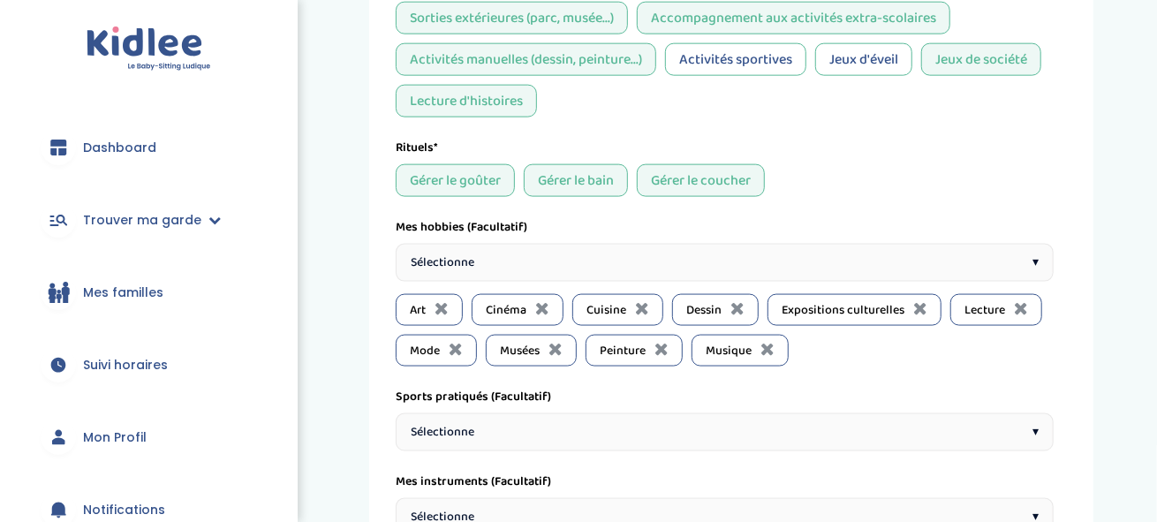
click at [520, 254] on div "Sélectionne ▾" at bounding box center [725, 263] width 658 height 38
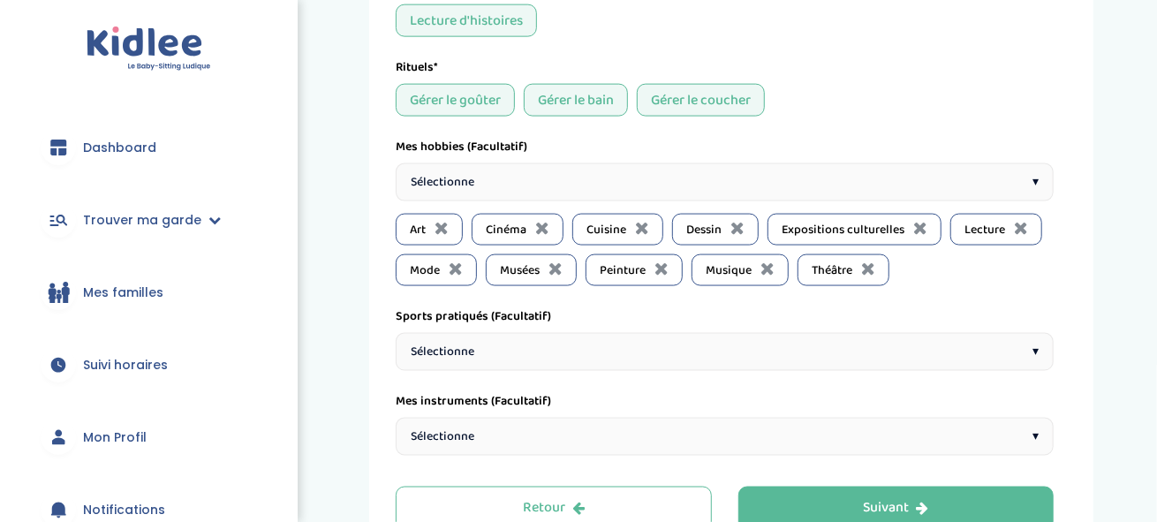
scroll to position [1303, 0]
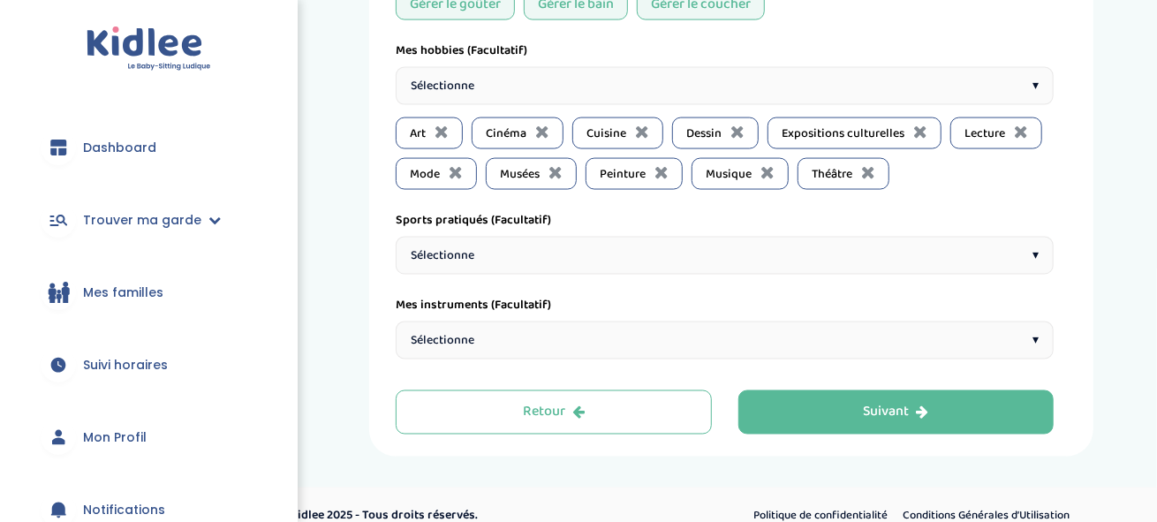
click at [516, 237] on div "Sélectionne ▾" at bounding box center [725, 256] width 658 height 38
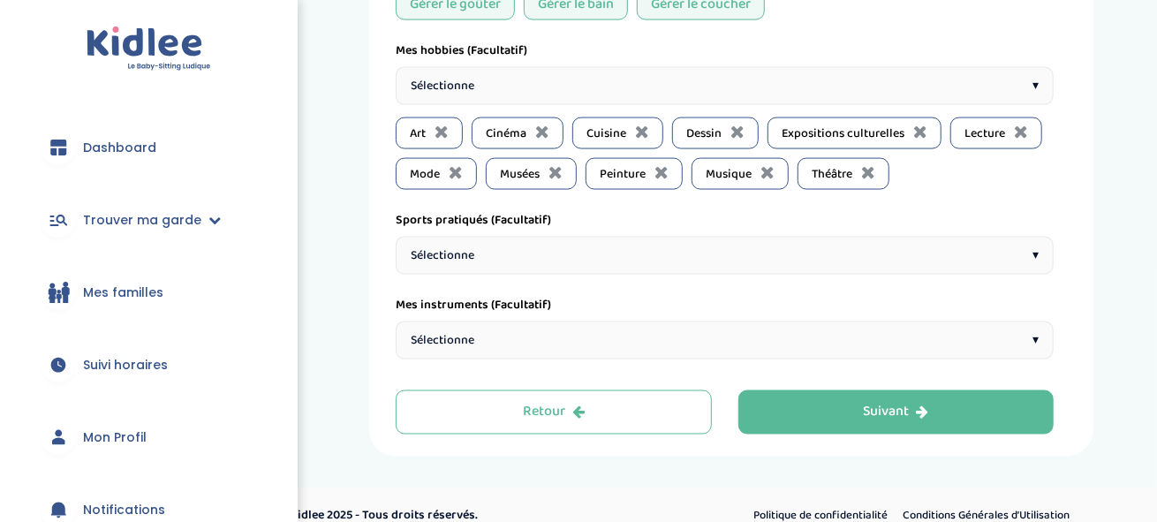
click at [446, 338] on span "Sélectionne" at bounding box center [443, 340] width 64 height 19
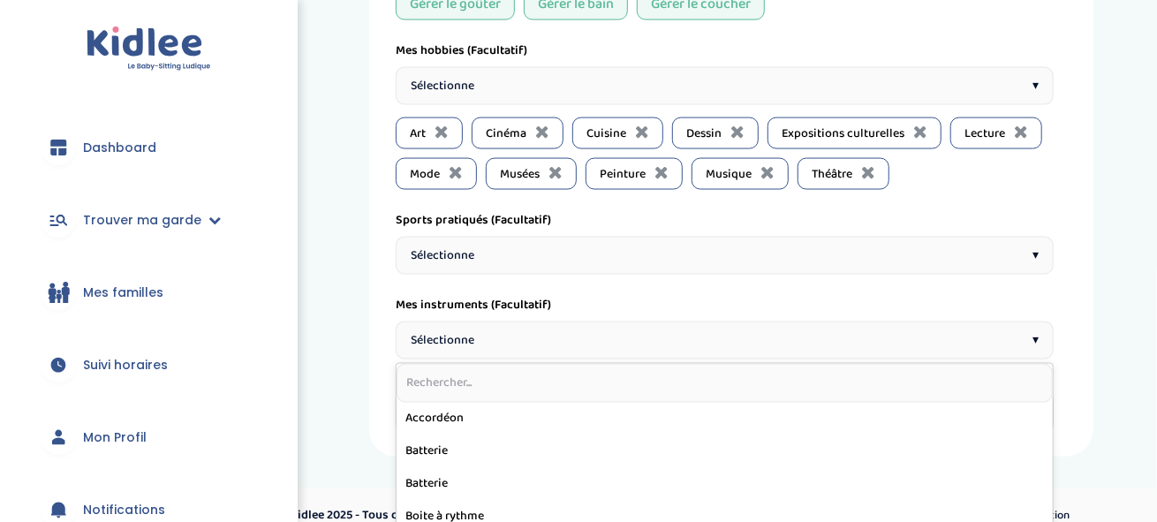
click at [450, 385] on input "text" at bounding box center [725, 383] width 656 height 39
type input "p"
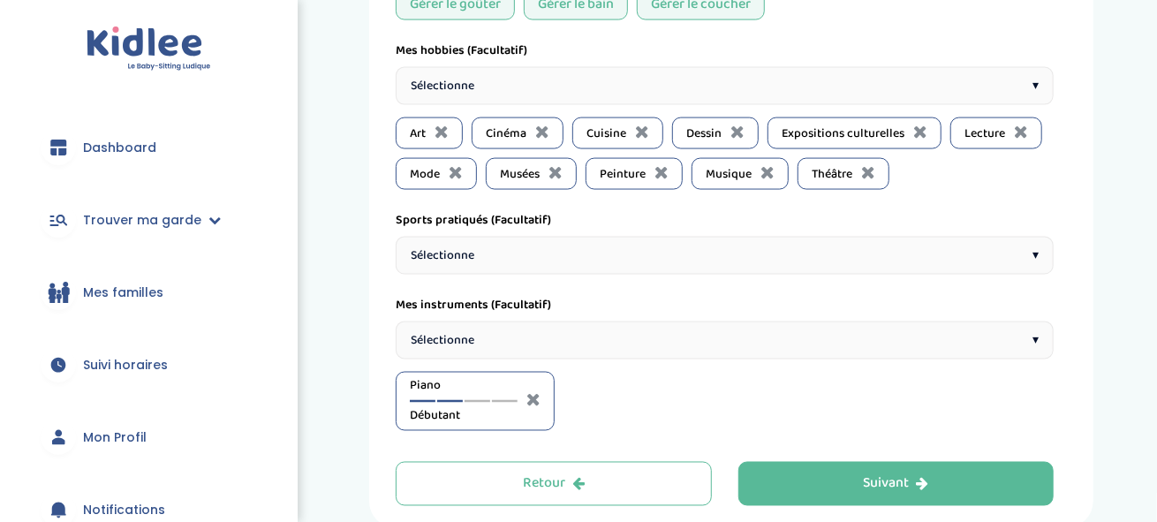
click at [451, 397] on div "Piano Débutant" at bounding box center [464, 401] width 108 height 49
click at [453, 400] on div at bounding box center [450, 401] width 26 height 3
click at [480, 398] on div "Piano Intermédiaire" at bounding box center [464, 401] width 108 height 49
click at [482, 400] on div at bounding box center [478, 401] width 26 height 3
click at [451, 400] on div at bounding box center [450, 401] width 26 height 3
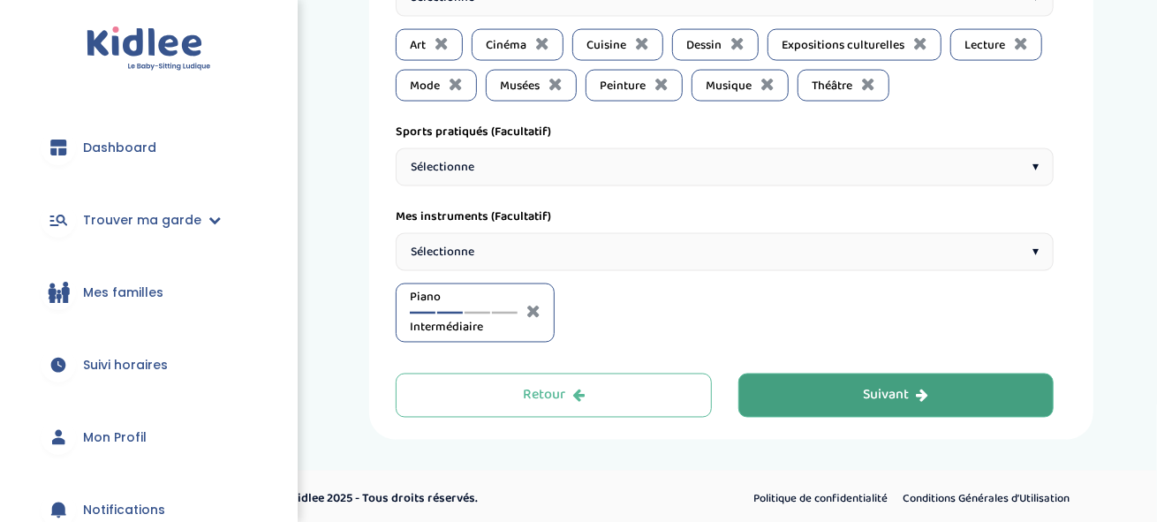
click at [835, 376] on button "Suivant" at bounding box center [896, 396] width 316 height 44
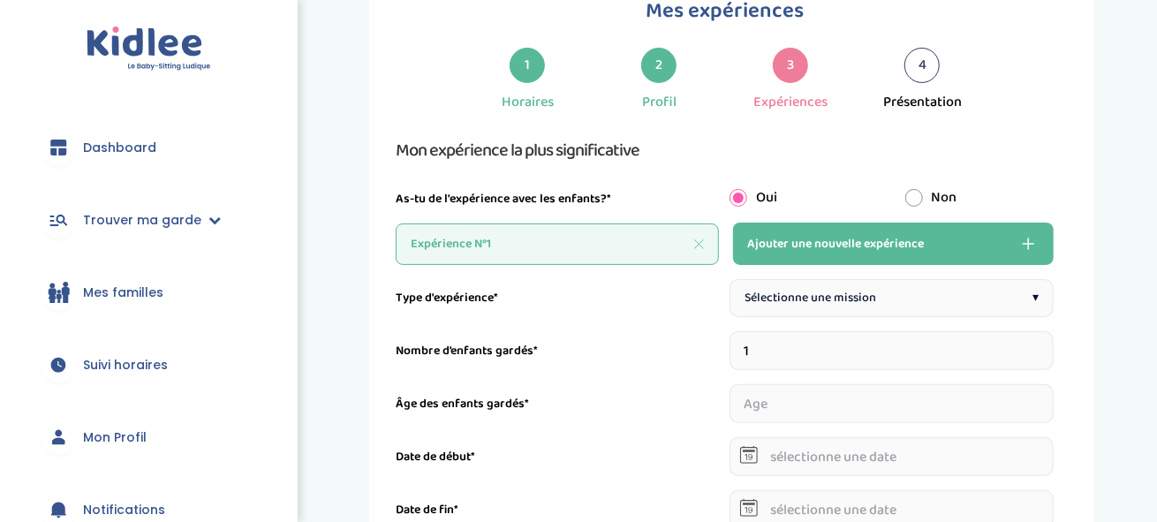
scroll to position [177, 0]
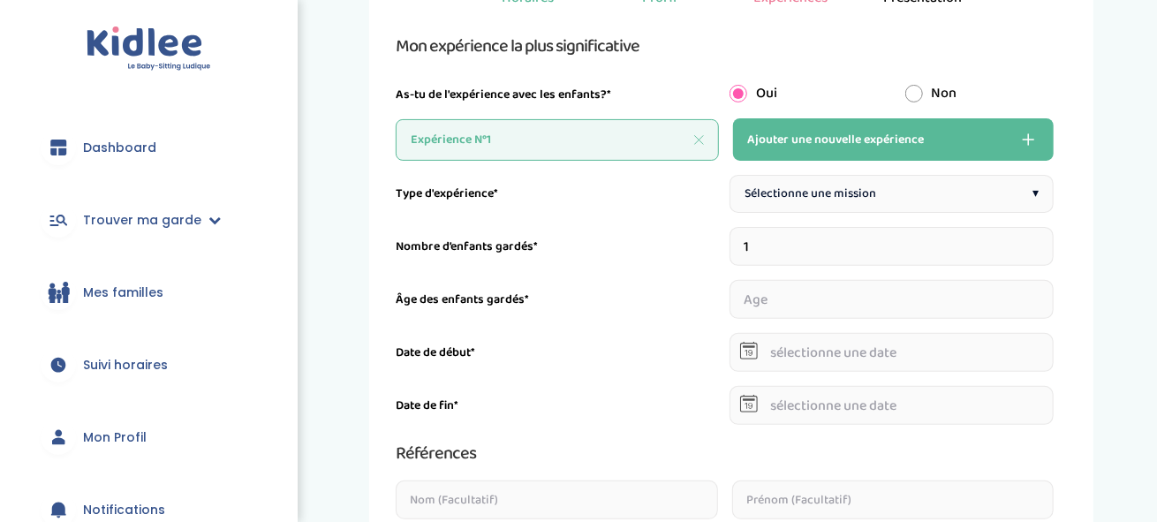
click at [794, 188] on span "Sélectionne une mission" at bounding box center [811, 194] width 132 height 19
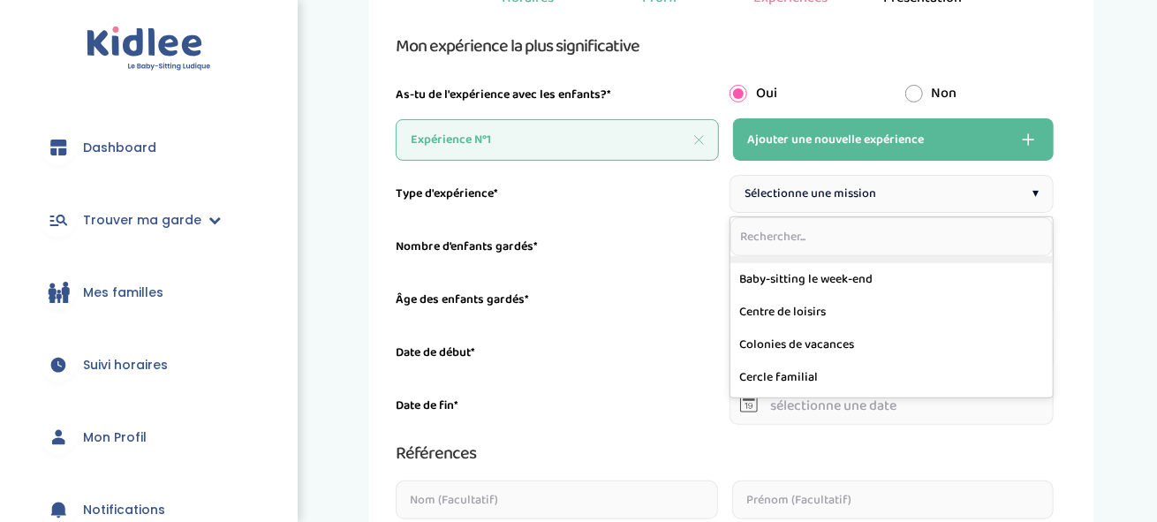
scroll to position [18, 0]
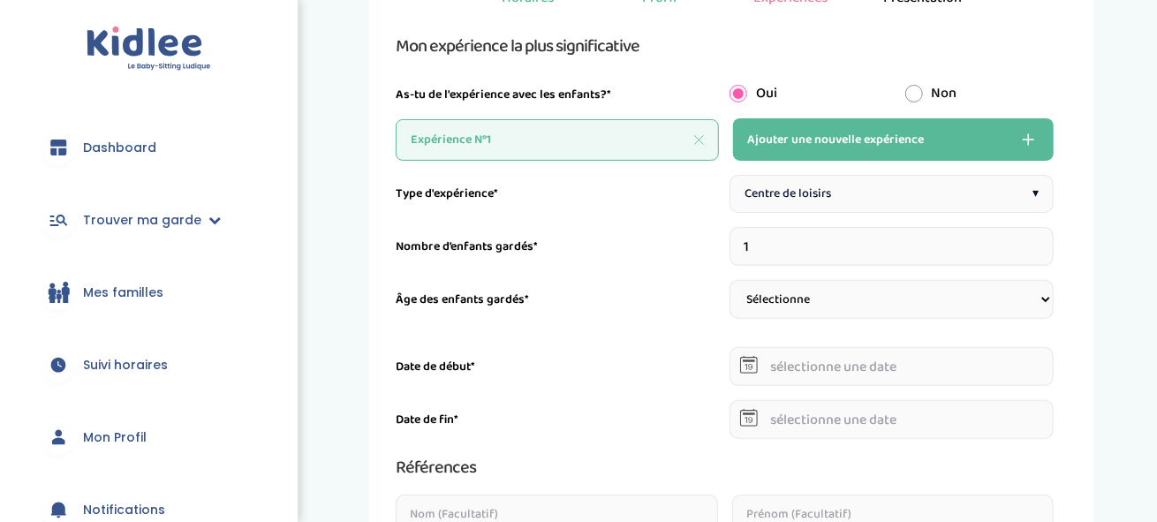
drag, startPoint x: 980, startPoint y: 244, endPoint x: 712, endPoint y: 248, distance: 268.5
click at [712, 248] on div "Nombre d’enfants gardés* 1" at bounding box center [725, 246] width 658 height 39
type input "20"
type input "1"
click at [797, 291] on select "Sélectionne 3-6 ans 6-9 ans +9 ans" at bounding box center [891, 299] width 325 height 39
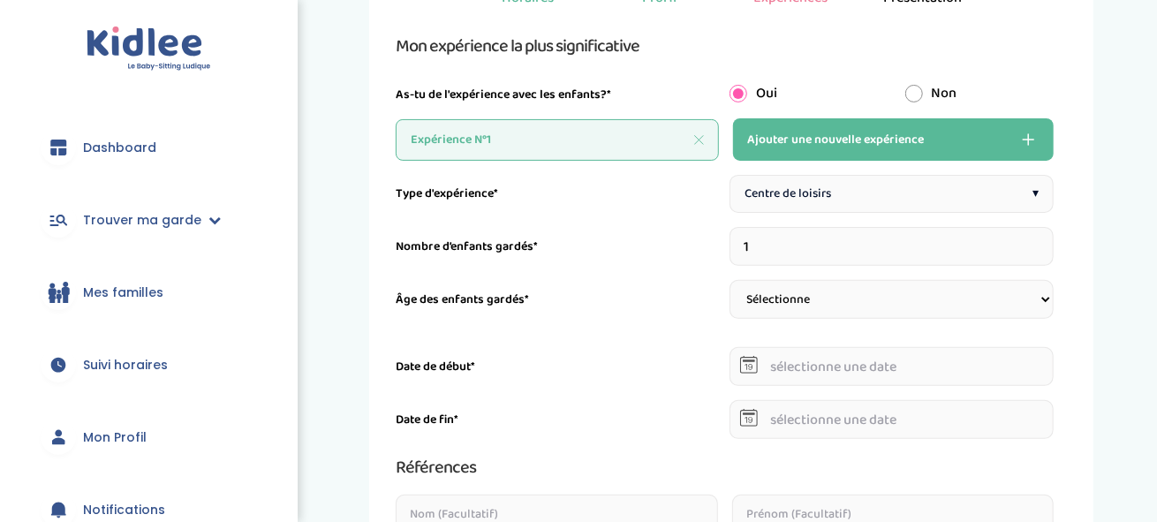
select select "3-6"
click at [729, 280] on select "Sélectionne 3-6 ans 6-9 ans +9 ans" at bounding box center [891, 299] width 325 height 39
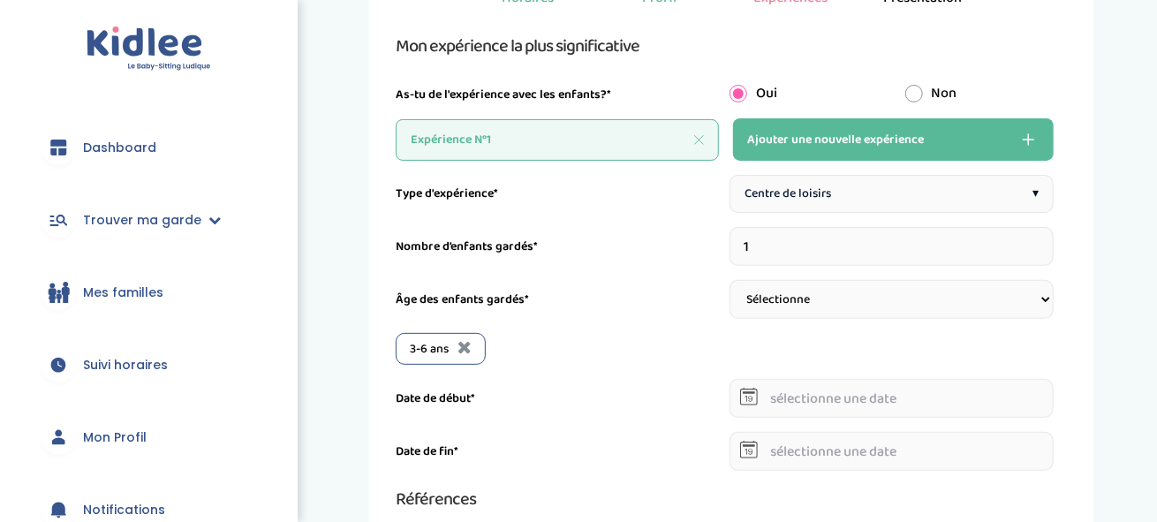
click at [784, 301] on select "Sélectionne 3-6 ans 6-9 ans +9 ans" at bounding box center [891, 299] width 325 height 39
select select "6-9"
click at [729, 280] on select "Sélectionne 3-6 ans 6-9 ans +9 ans" at bounding box center [891, 299] width 325 height 39
select select
click at [790, 287] on select "Sélectionne 3-6 ans 6-9 ans +9 ans" at bounding box center [891, 299] width 325 height 39
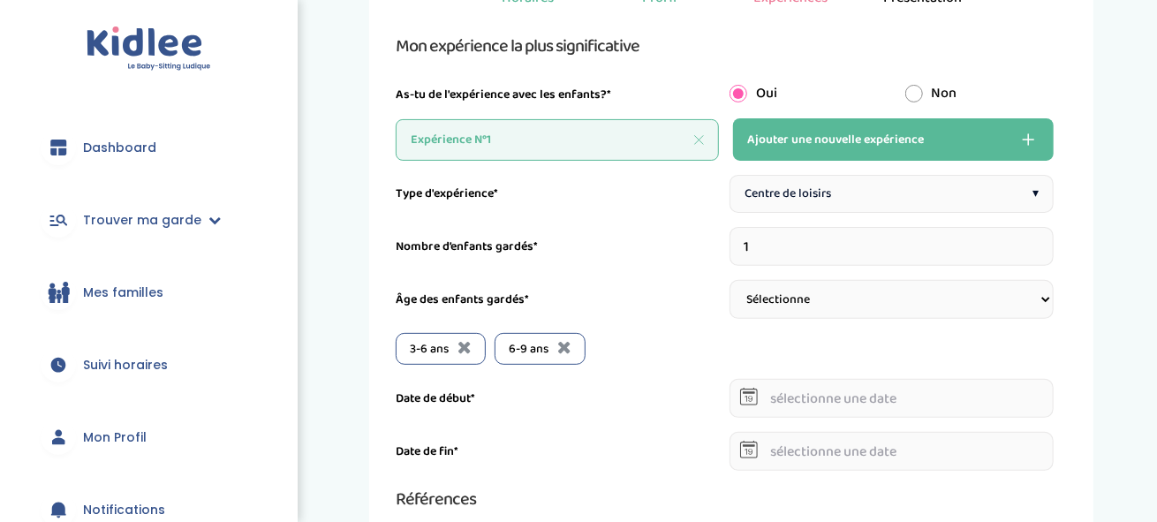
click at [678, 261] on div "Nombre d’enfants gardés* 1" at bounding box center [725, 246] width 658 height 39
click at [785, 255] on input "1" at bounding box center [891, 246] width 325 height 39
type input "20"
click at [635, 258] on div "Nombre d’enfants gardés* 20" at bounding box center [725, 246] width 658 height 39
click at [769, 248] on input "20" at bounding box center [891, 246] width 325 height 39
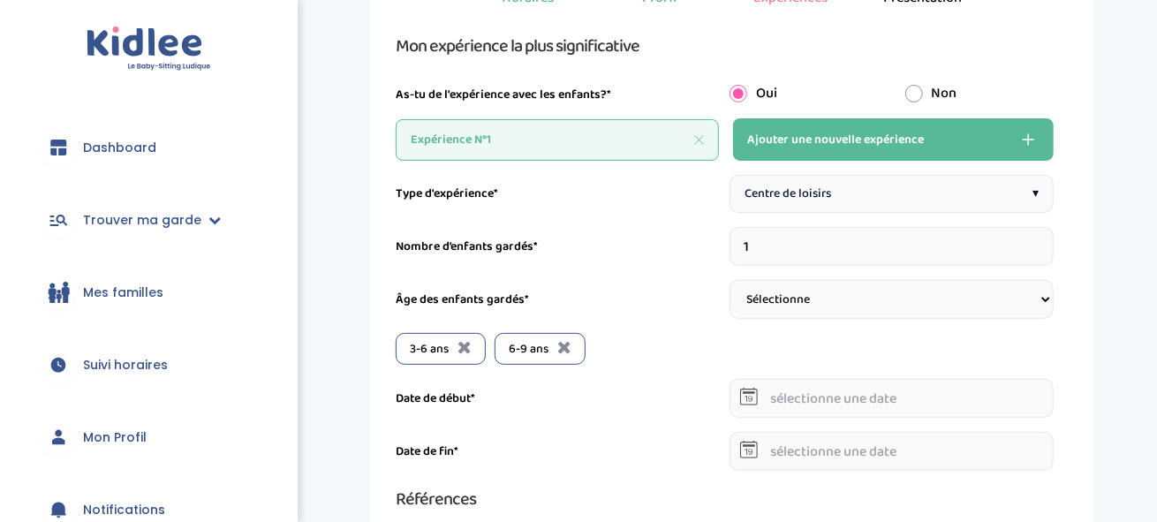
click at [600, 246] on div "Nombre d’enfants gardés*" at bounding box center [558, 247] width 325 height 19
click at [603, 246] on div "Nombre d’enfants gardés*" at bounding box center [558, 247] width 325 height 19
click at [754, 244] on input "1" at bounding box center [891, 246] width 325 height 39
drag, startPoint x: 742, startPoint y: 243, endPoint x: 729, endPoint y: 244, distance: 12.4
click at [731, 243] on input "1" at bounding box center [891, 246] width 325 height 39
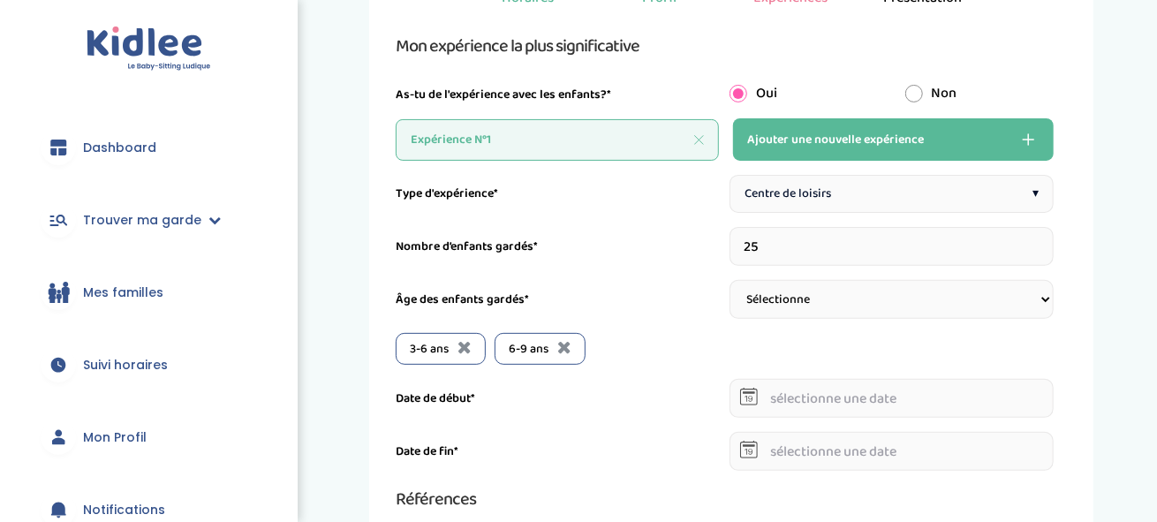
click at [640, 254] on div "Nombre d’enfants gardés* 25" at bounding box center [725, 246] width 658 height 39
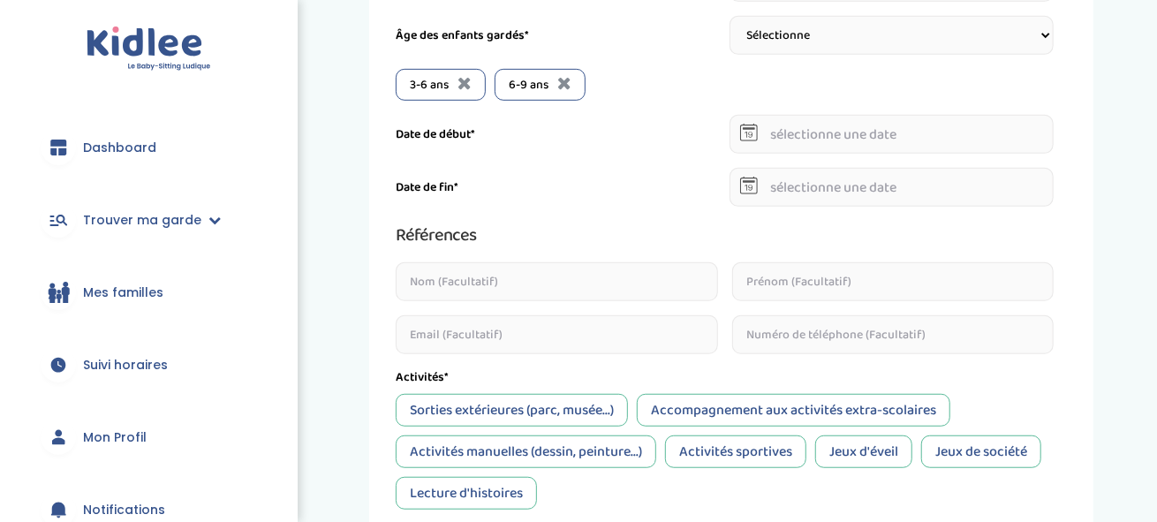
scroll to position [353, 0]
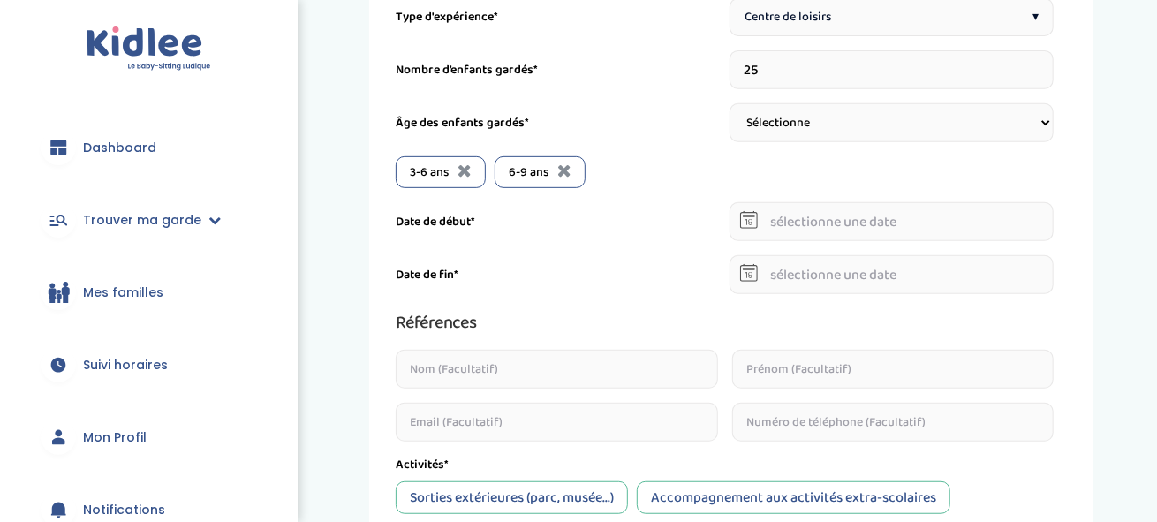
click at [781, 75] on input "25" at bounding box center [891, 69] width 325 height 39
type input "20"
click at [641, 73] on div "Nombre d’enfants gardés*" at bounding box center [558, 70] width 325 height 19
click at [775, 221] on input "text" at bounding box center [891, 221] width 325 height 39
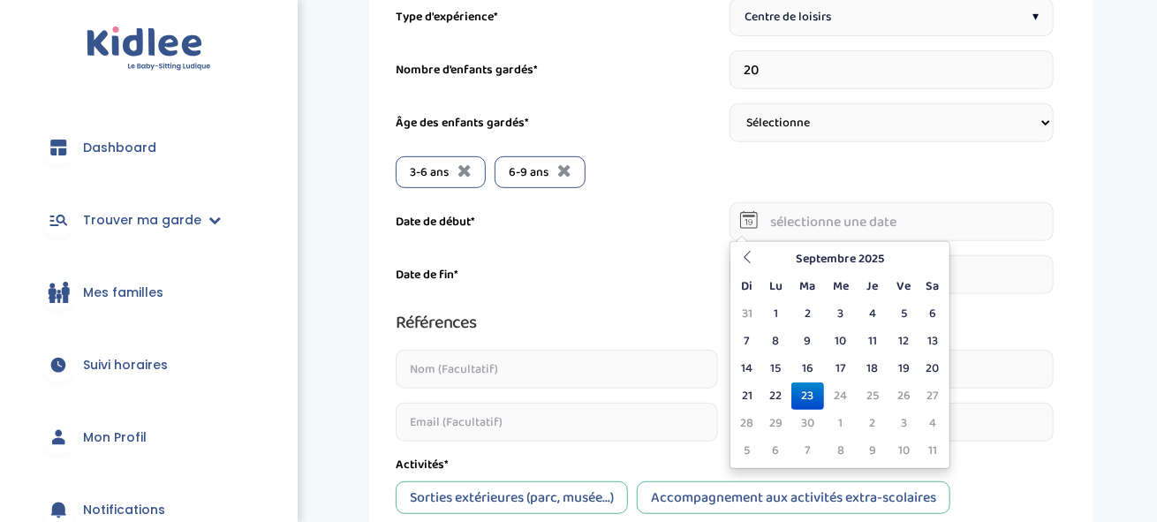
click at [821, 253] on th "Septembre 2025" at bounding box center [839, 259] width 159 height 27
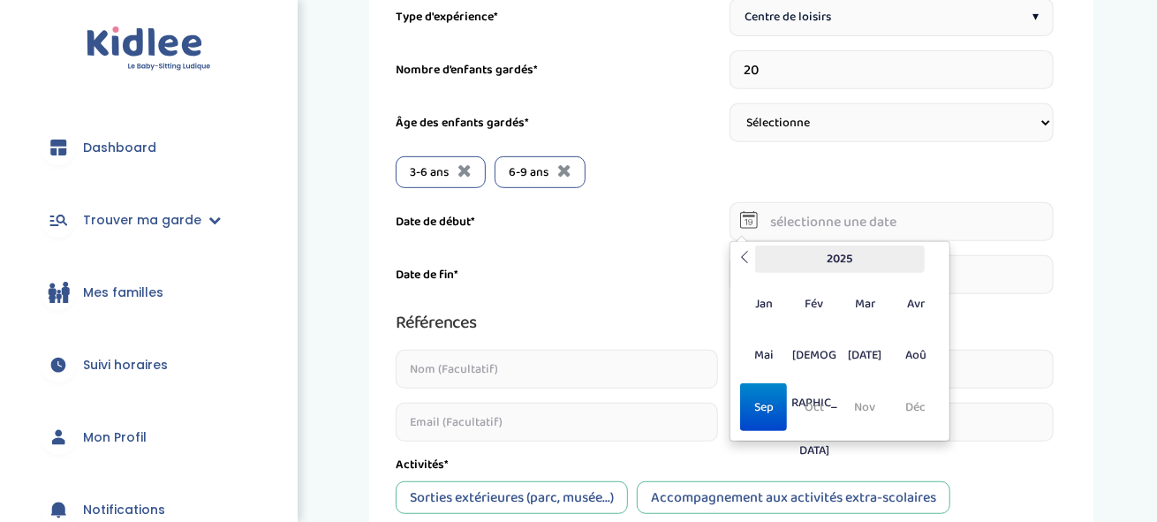
click at [840, 259] on th "2025" at bounding box center [840, 259] width 170 height 27
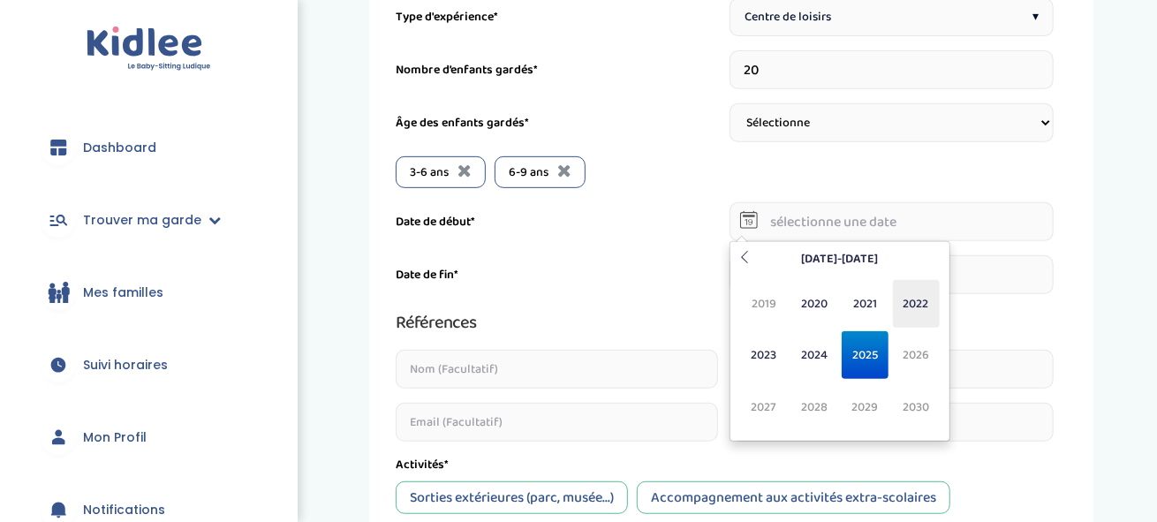
click at [916, 303] on span "2022" at bounding box center [916, 304] width 47 height 48
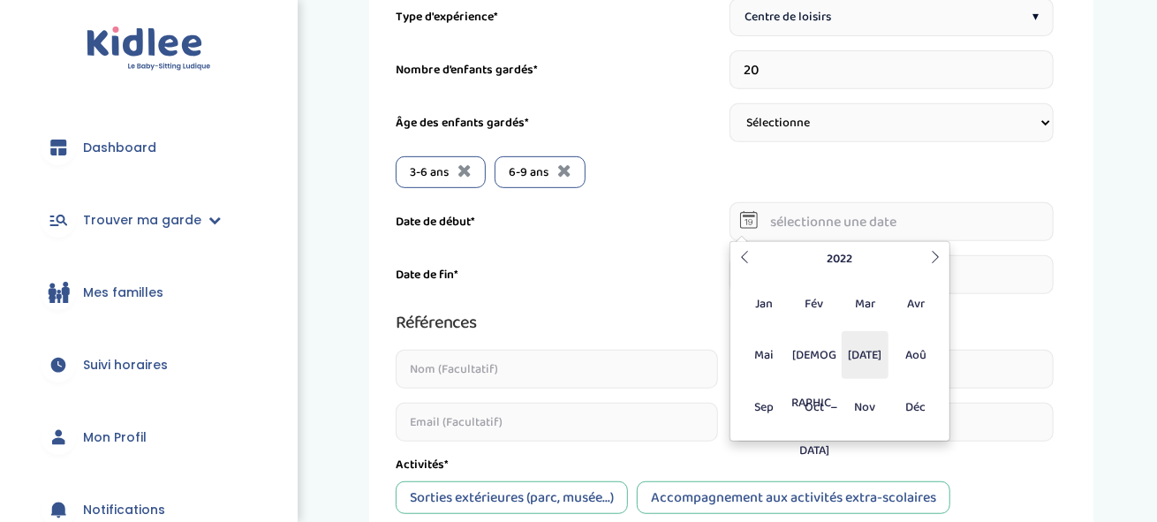
click at [857, 354] on span "[DATE]" at bounding box center [865, 355] width 47 height 48
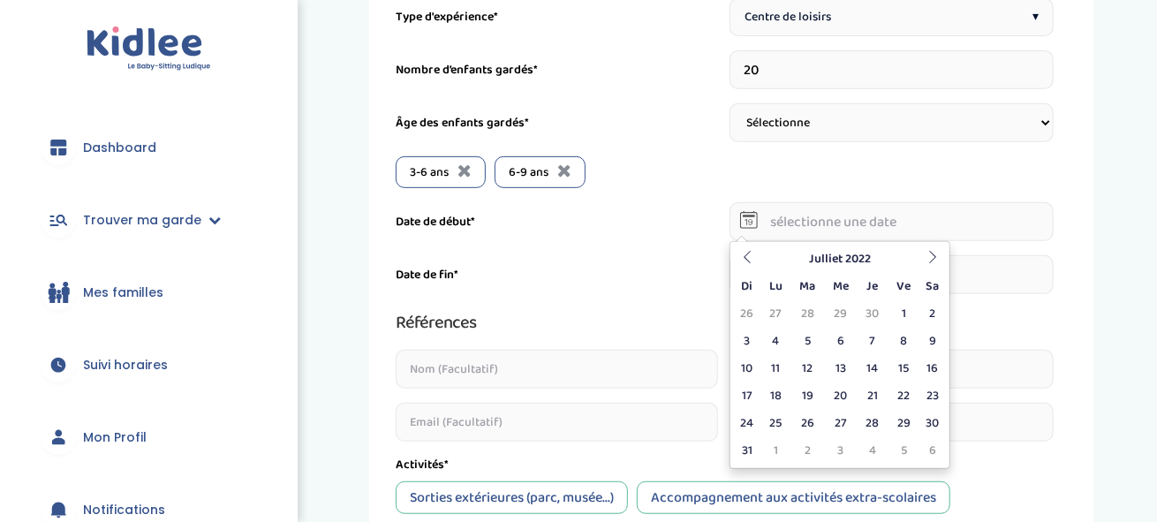
drag, startPoint x: 835, startPoint y: 395, endPoint x: 842, endPoint y: 369, distance: 26.3
click at [835, 394] on td "20" at bounding box center [840, 395] width 33 height 27
type input "20-07-2022"
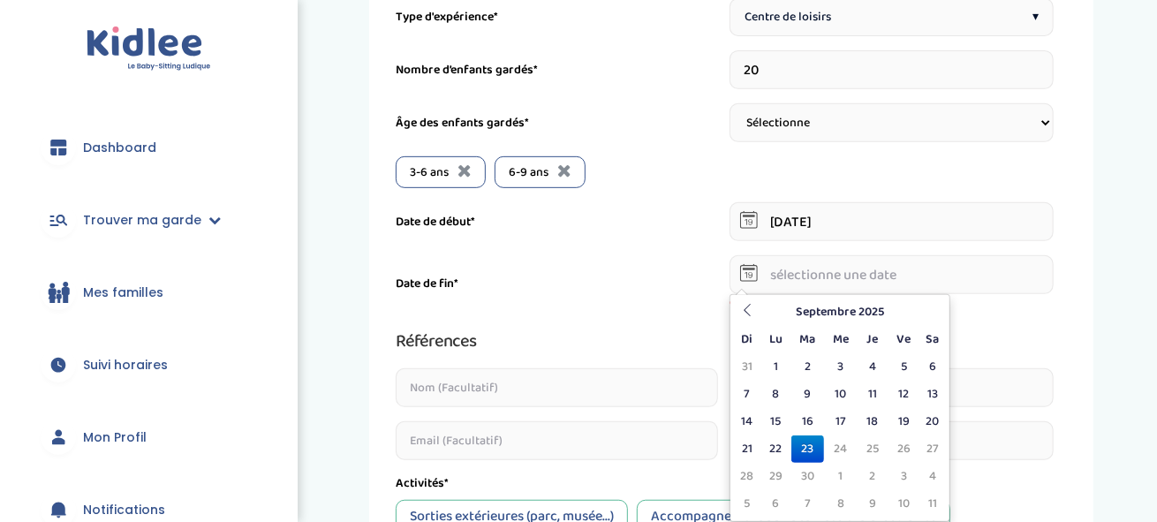
click at [811, 274] on input "text" at bounding box center [891, 274] width 325 height 39
click at [749, 312] on icon at bounding box center [747, 310] width 12 height 12
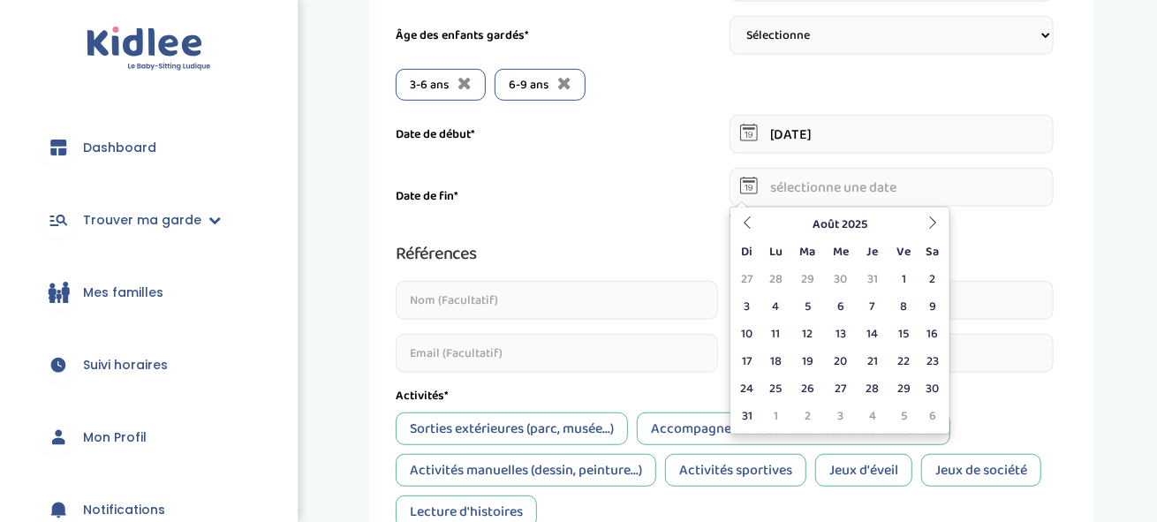
click at [932, 227] on icon at bounding box center [932, 222] width 12 height 12
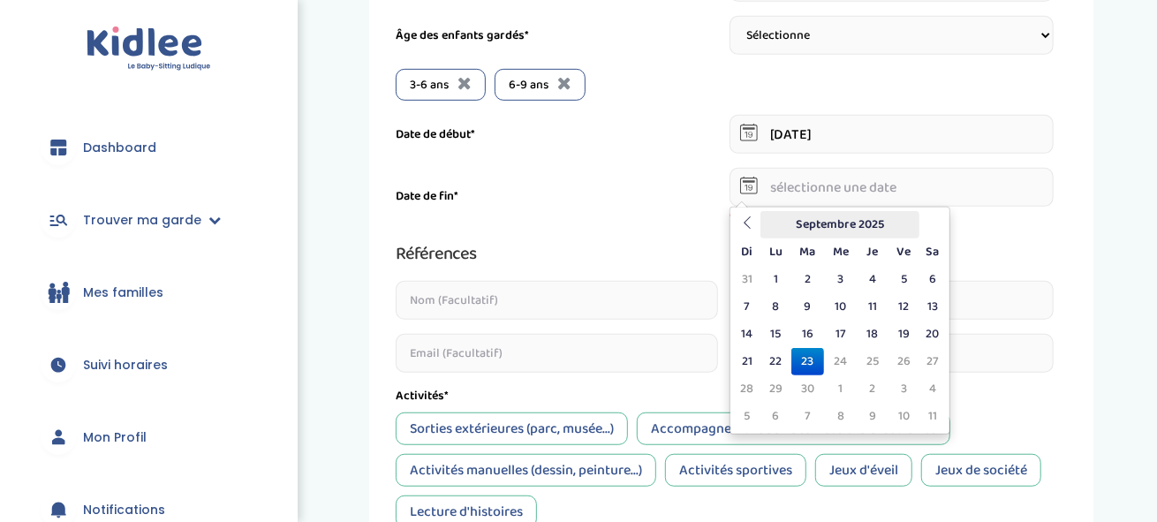
click at [851, 227] on th "Septembre 2025" at bounding box center [839, 224] width 159 height 27
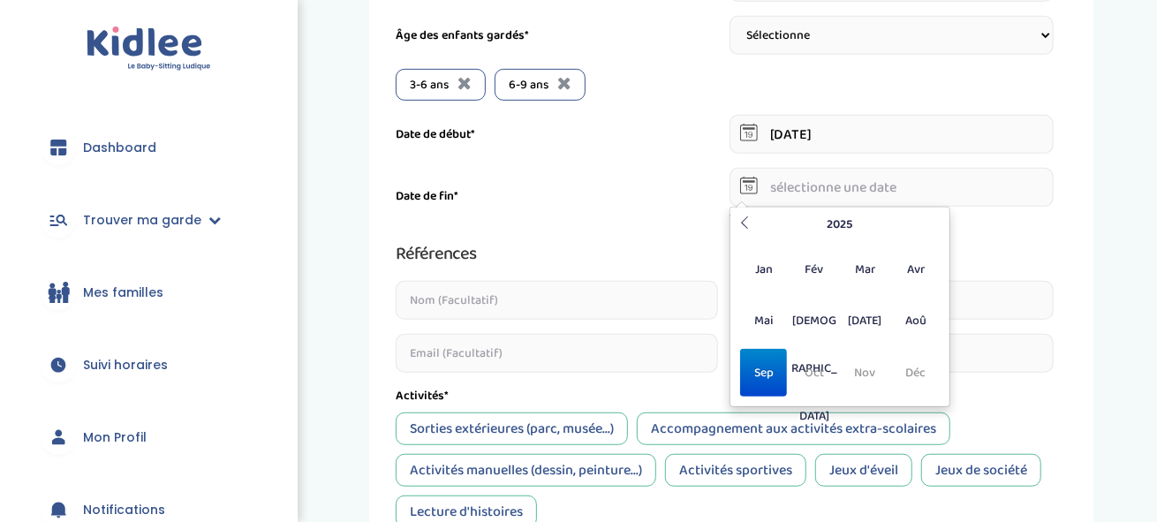
click at [850, 228] on th "2025" at bounding box center [840, 224] width 170 height 27
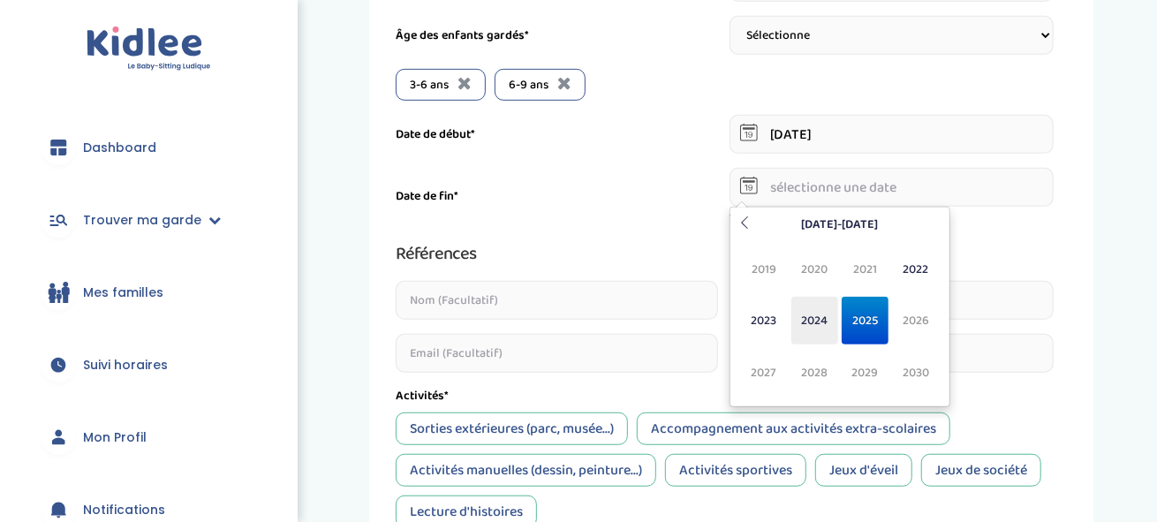
click at [814, 313] on span "2024" at bounding box center [814, 321] width 47 height 48
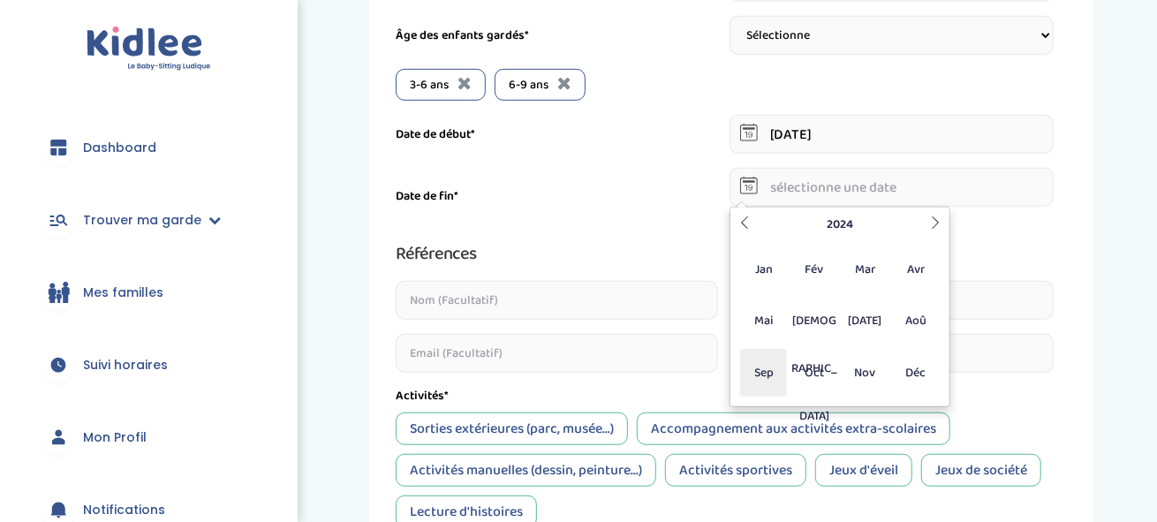
click at [753, 372] on span "Sep" at bounding box center [763, 373] width 47 height 48
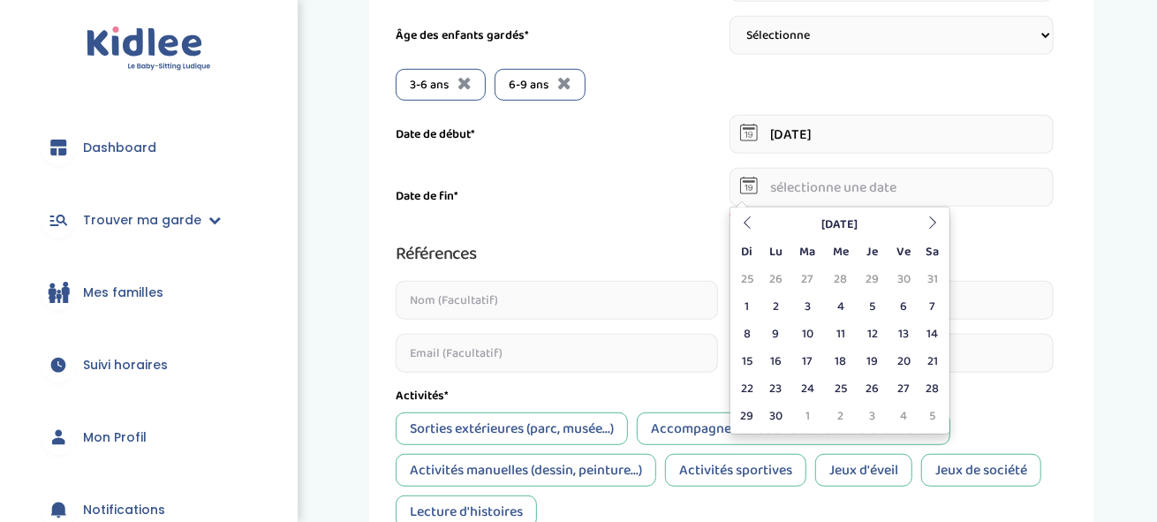
click at [903, 356] on td "20" at bounding box center [903, 361] width 31 height 27
type input "20-09-2024"
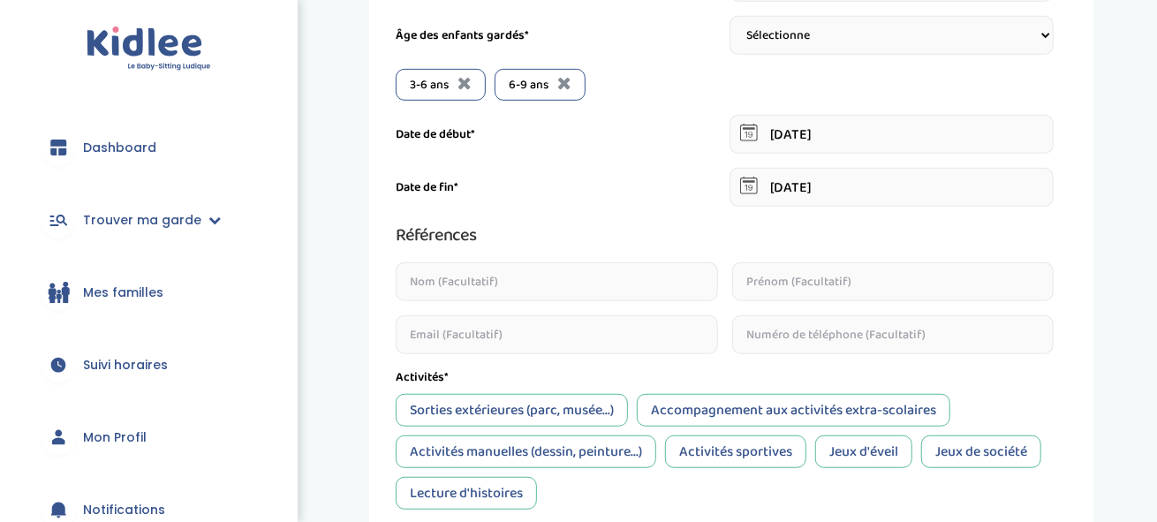
click at [798, 136] on input "20-07-2022" at bounding box center [891, 134] width 325 height 39
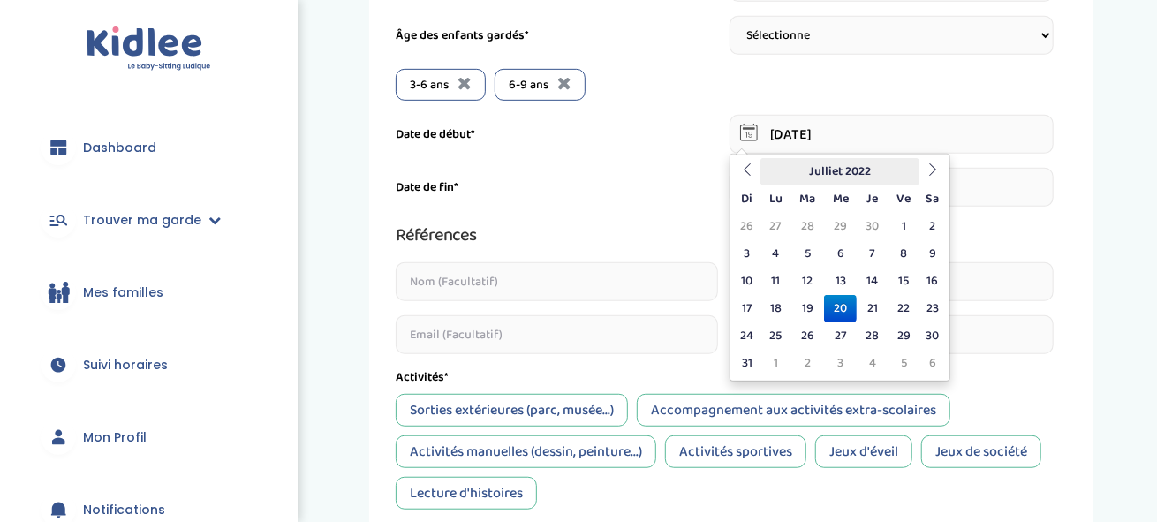
click at [865, 166] on th "Julliet 2022" at bounding box center [839, 171] width 159 height 27
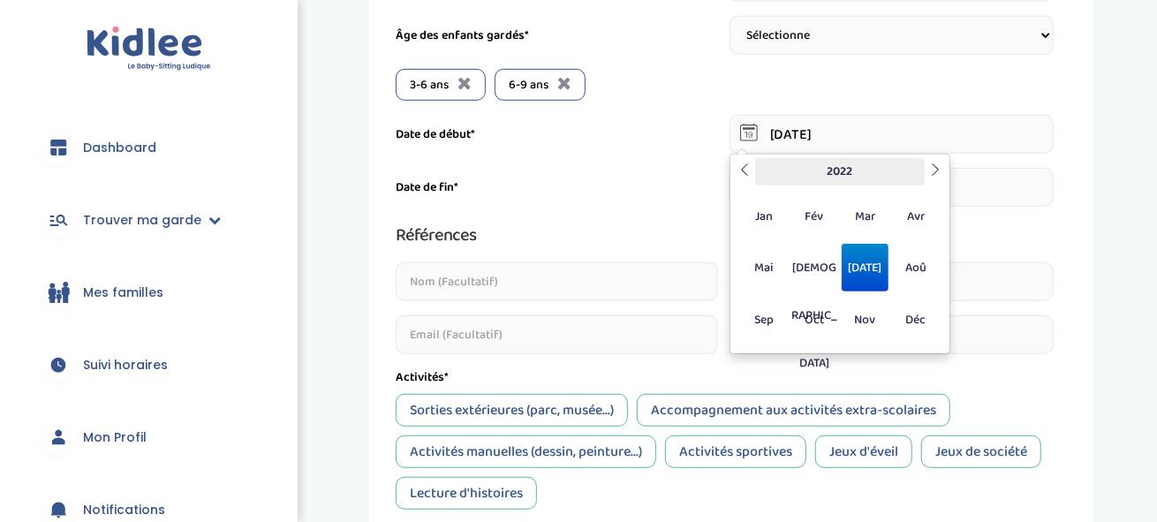
click at [863, 165] on th "2022" at bounding box center [840, 171] width 170 height 27
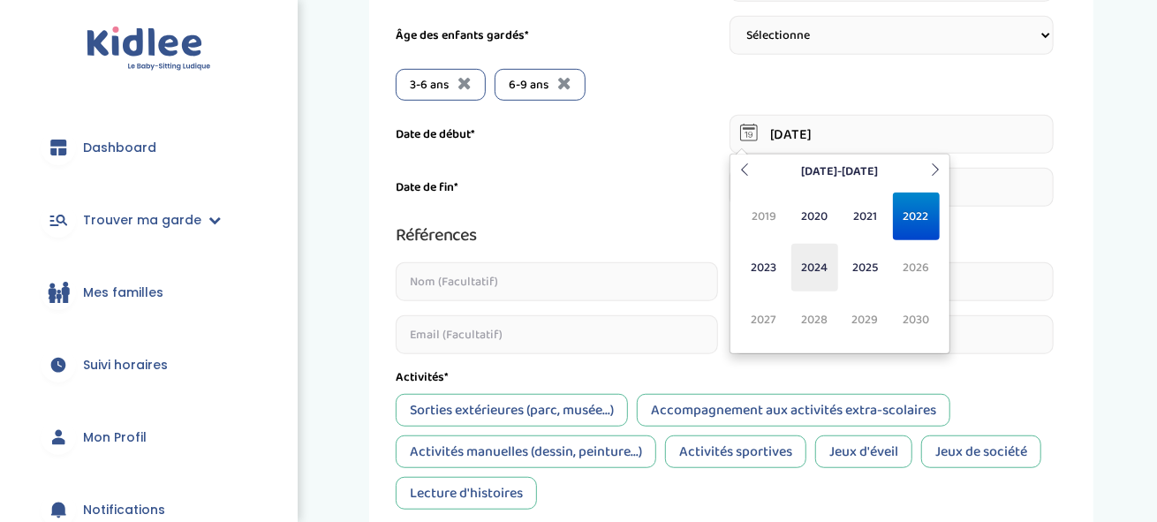
click at [808, 268] on span "2024" at bounding box center [814, 268] width 47 height 48
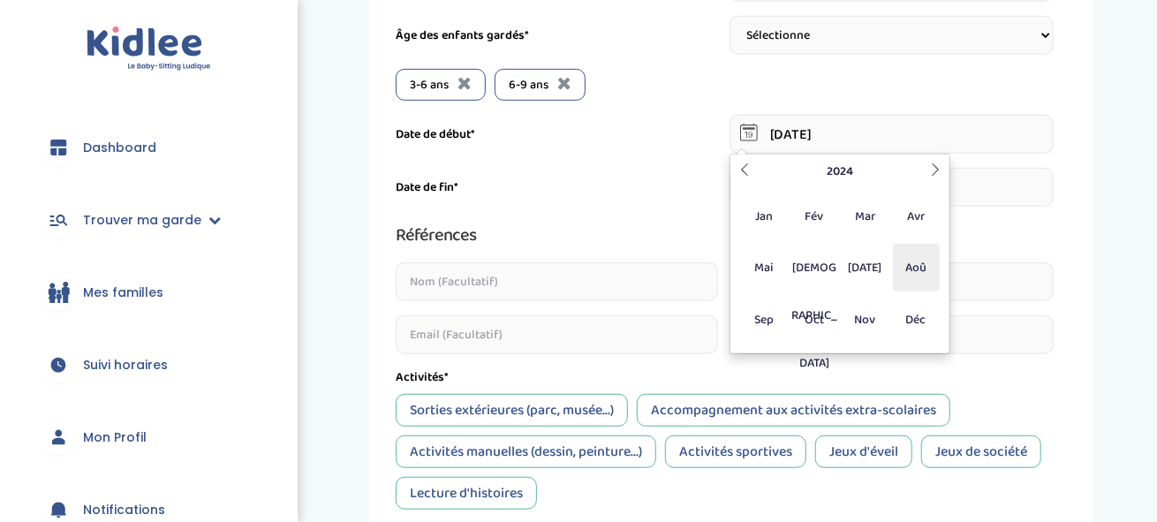
click at [904, 263] on span "Aoû" at bounding box center [916, 268] width 47 height 48
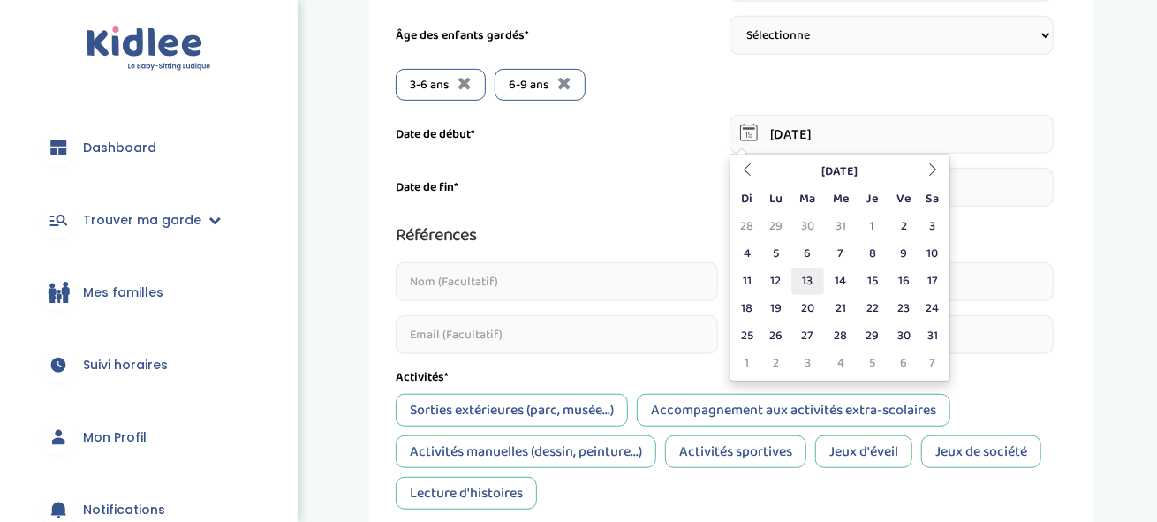
click at [805, 278] on td "13" at bounding box center [807, 281] width 33 height 27
type input "13-08-2024"
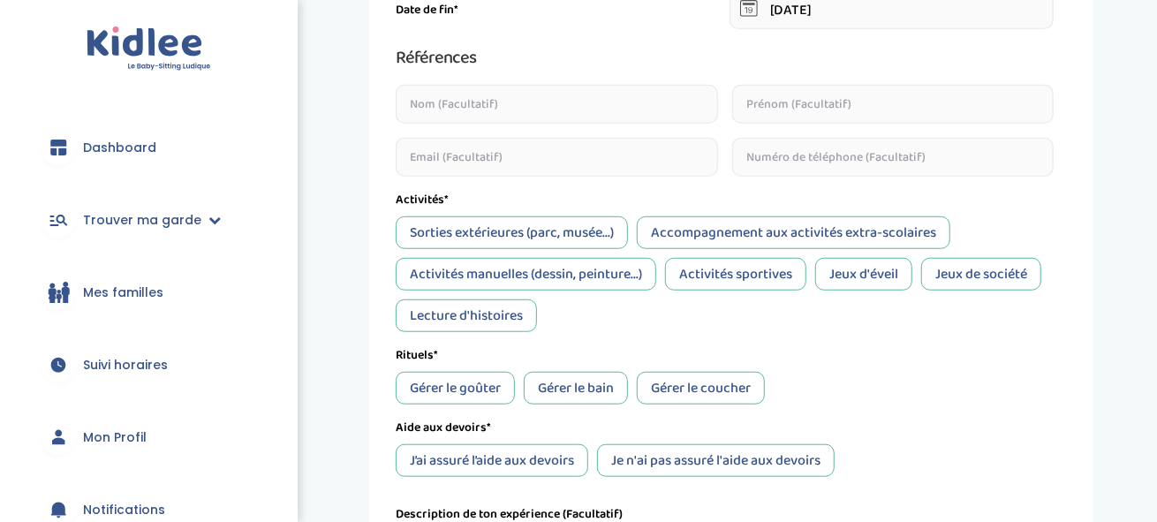
scroll to position [707, 0]
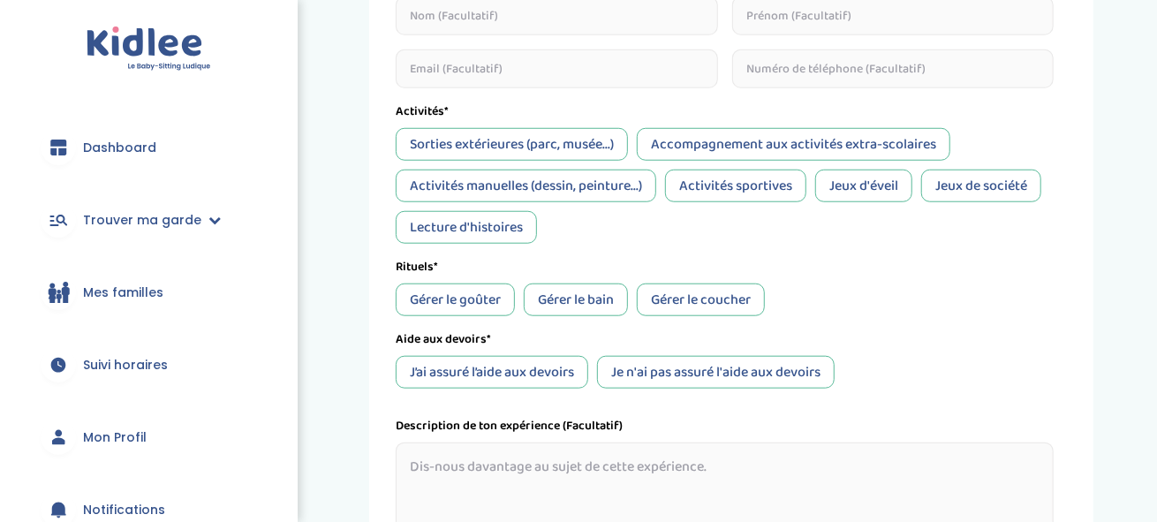
click at [541, 136] on div "Sorties extérieures (parc, musée...)" at bounding box center [512, 144] width 232 height 33
drag, startPoint x: 710, startPoint y: 142, endPoint x: 664, endPoint y: 146, distance: 46.1
click at [710, 142] on div "Accompagnement aux activités extra-scolaires" at bounding box center [794, 144] width 314 height 33
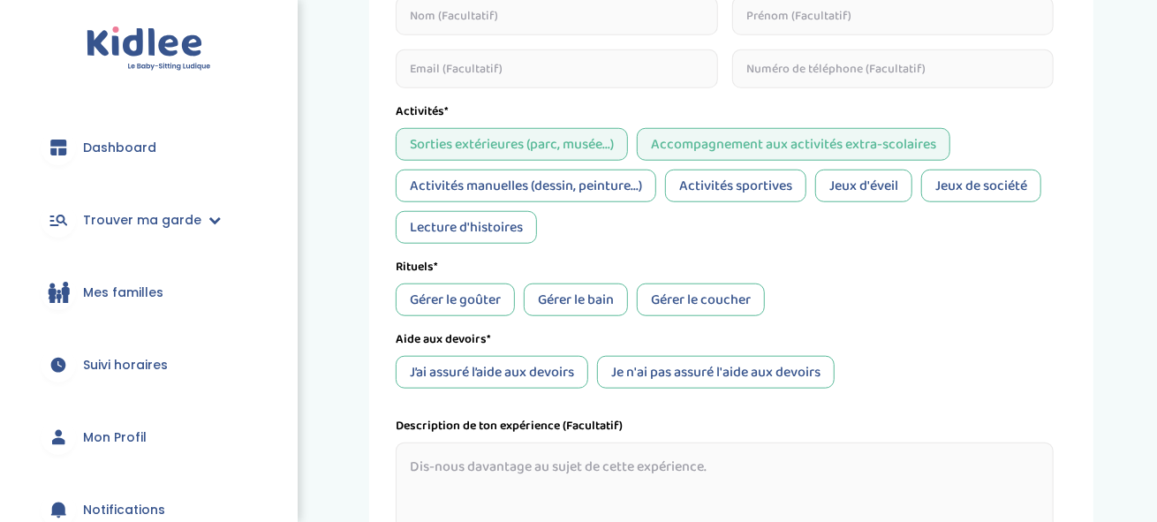
click at [678, 139] on div "Accompagnement aux activités extra-scolaires" at bounding box center [794, 144] width 314 height 33
click at [592, 189] on div "Activités manuelles (dessin, peinture...)" at bounding box center [526, 186] width 261 height 33
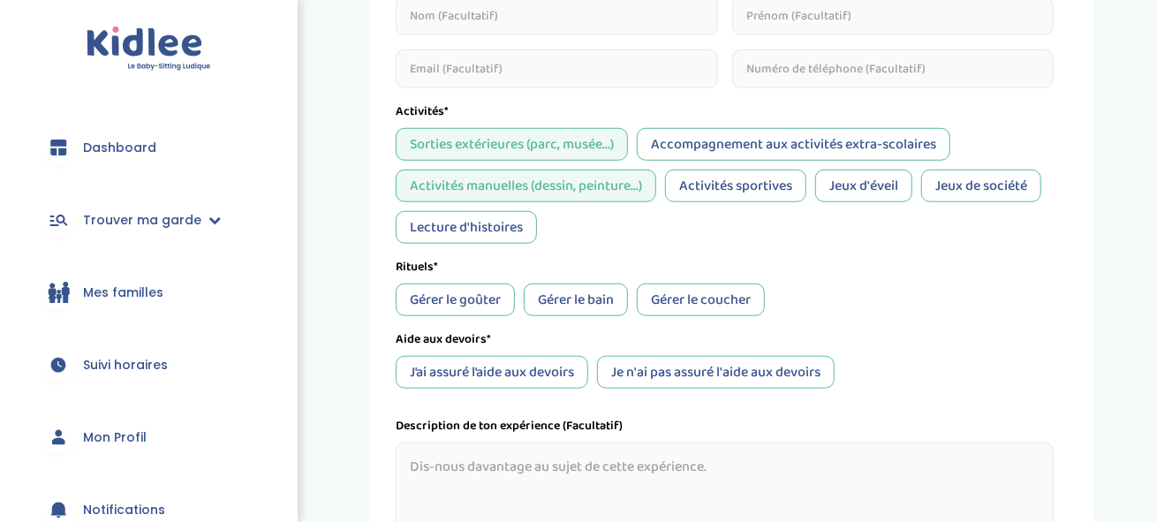
click at [731, 187] on div "Activités sportives" at bounding box center [735, 186] width 141 height 33
click at [957, 189] on div "Jeux de société" at bounding box center [981, 186] width 120 height 33
click at [496, 222] on div "Lecture d'histoires" at bounding box center [466, 227] width 141 height 33
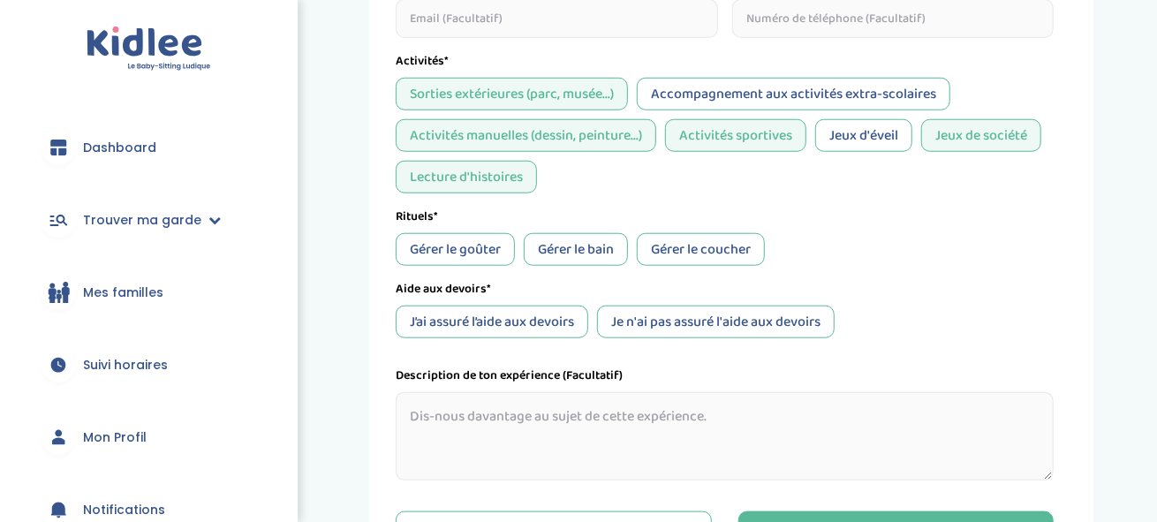
scroll to position [795, 0]
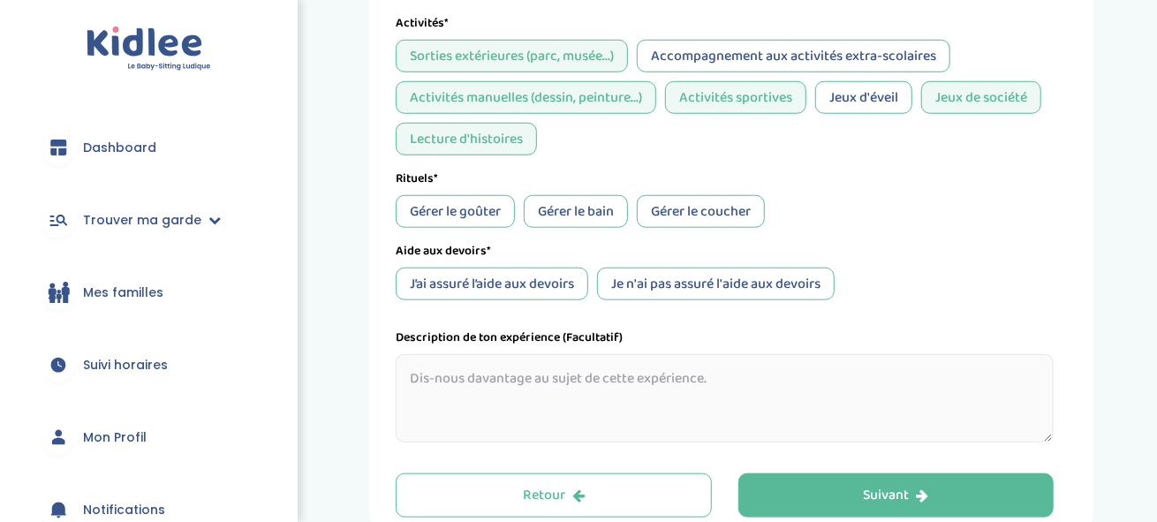
click at [472, 210] on div "Gérer le goûter" at bounding box center [455, 211] width 119 height 33
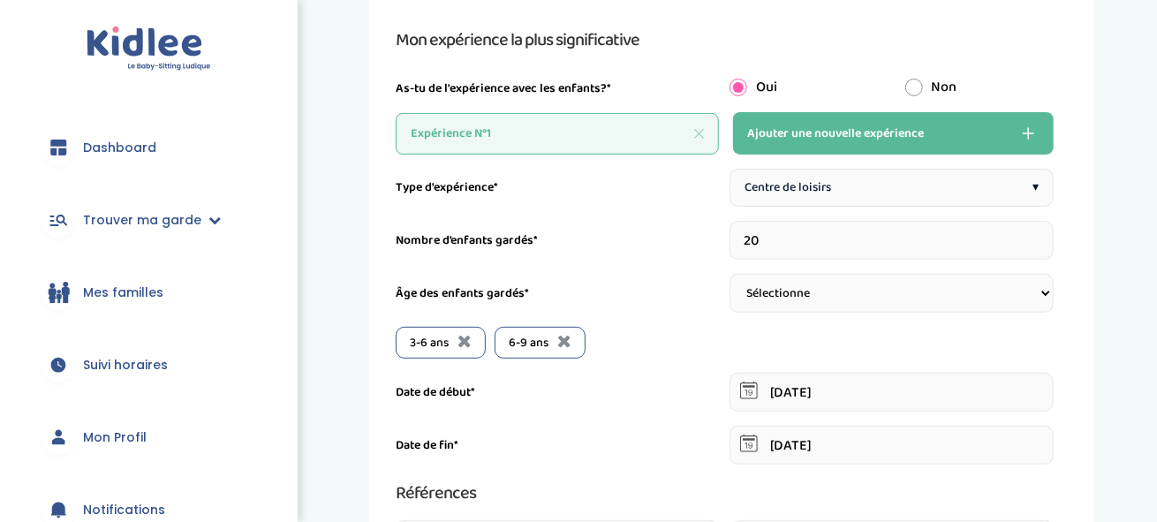
scroll to position [177, 0]
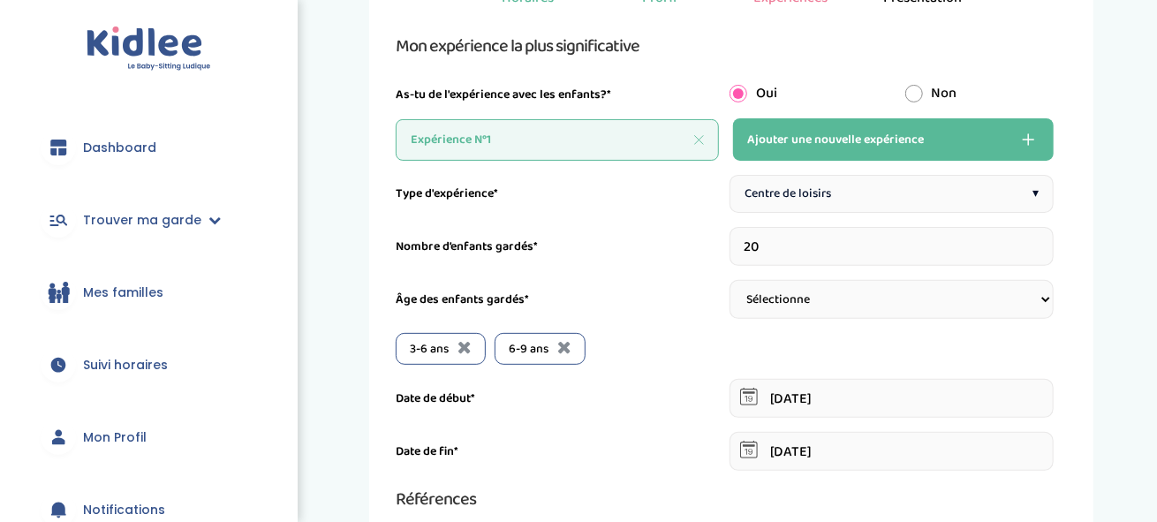
click at [862, 133] on span "Ajouter une nouvelle expérience" at bounding box center [835, 139] width 177 height 21
type input "1"
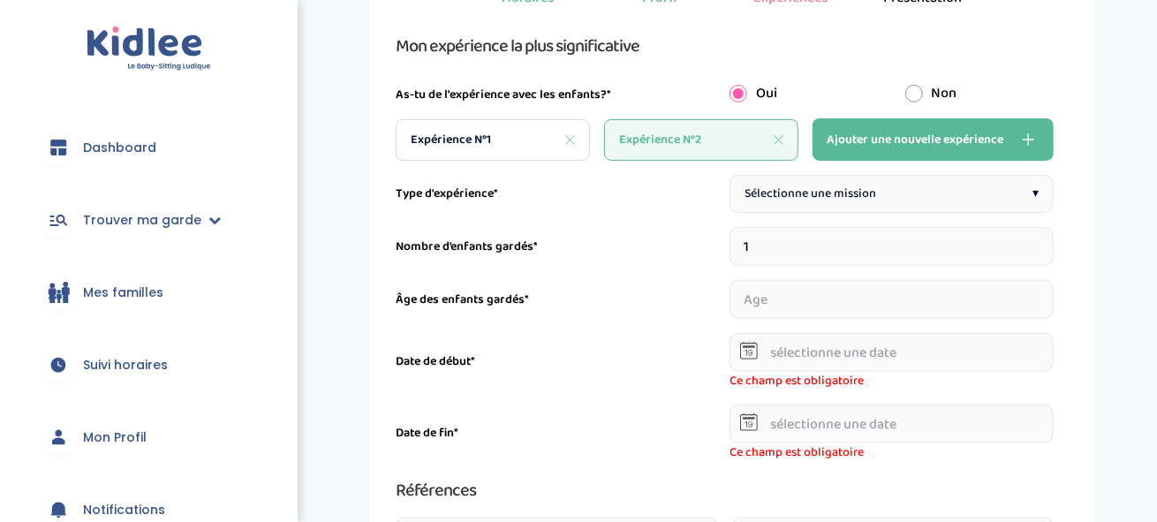
click at [800, 197] on span "Sélectionne une mission" at bounding box center [811, 194] width 132 height 19
click at [776, 246] on input "1" at bounding box center [891, 246] width 325 height 39
click at [768, 299] on input "number" at bounding box center [891, 299] width 325 height 39
click at [753, 237] on input "1" at bounding box center [891, 246] width 325 height 39
type input "2"
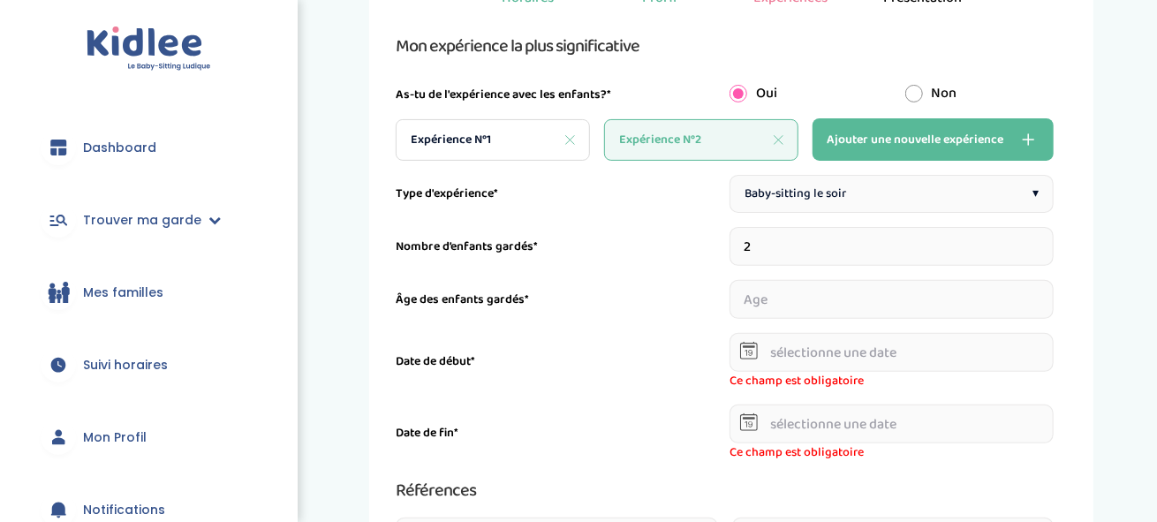
click at [1046, 238] on input "2" at bounding box center [891, 246] width 325 height 39
click at [821, 293] on input "number" at bounding box center [806, 299] width 155 height 39
click at [877, 293] on input "1" at bounding box center [806, 299] width 155 height 39
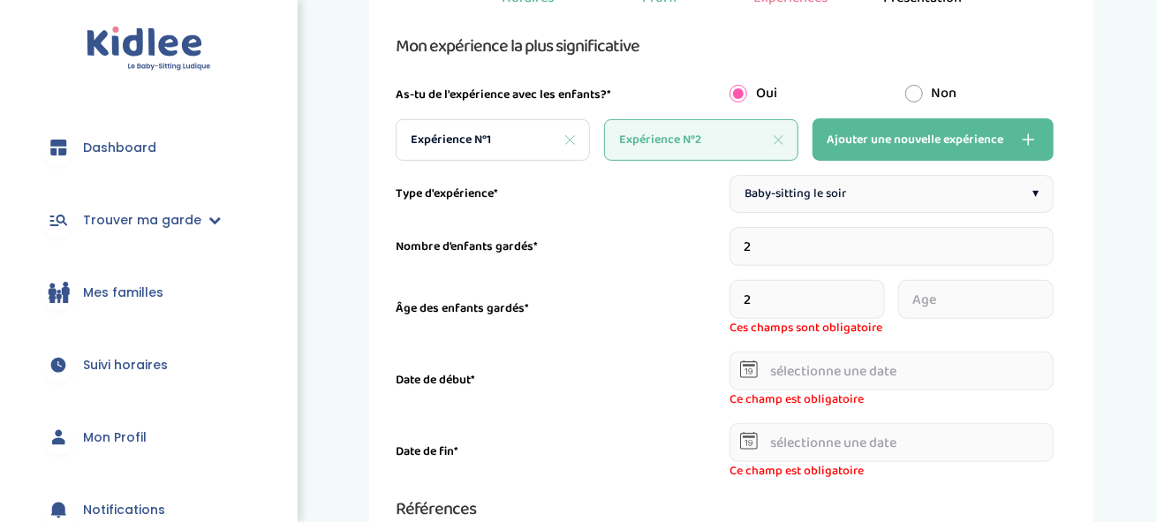
click at [875, 293] on input "2" at bounding box center [806, 299] width 155 height 39
type input "1"
click at [879, 303] on input "1" at bounding box center [806, 299] width 155 height 39
click at [953, 299] on input "number" at bounding box center [975, 299] width 155 height 39
click at [1047, 289] on input "1" at bounding box center [975, 299] width 155 height 39
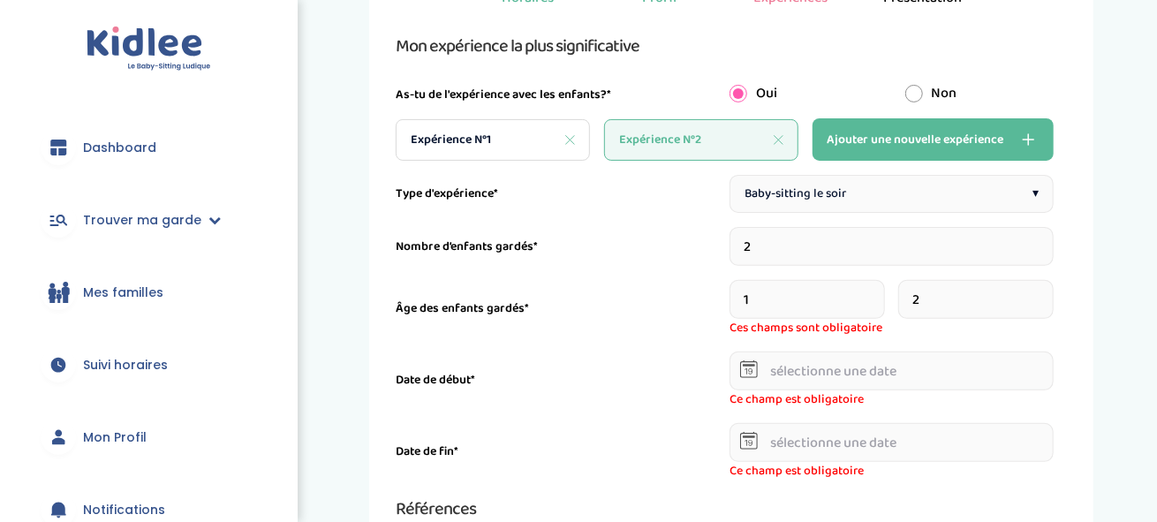
click at [1047, 289] on input "2" at bounding box center [975, 299] width 155 height 39
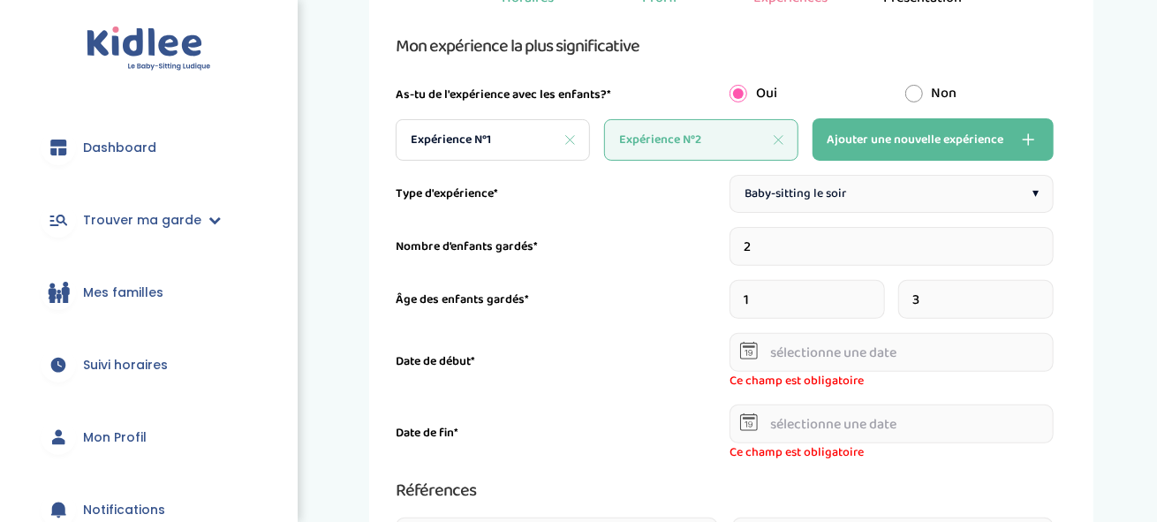
click at [1047, 289] on input "3" at bounding box center [975, 299] width 155 height 39
type input "4"
click at [1047, 289] on input "4" at bounding box center [975, 299] width 155 height 39
click at [784, 353] on input "text" at bounding box center [891, 352] width 325 height 39
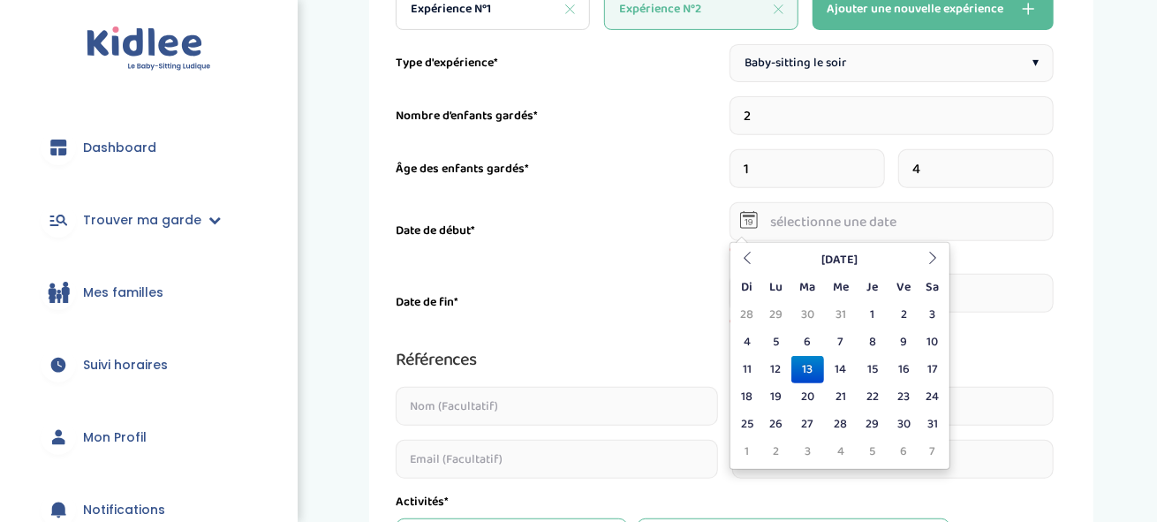
scroll to position [353, 0]
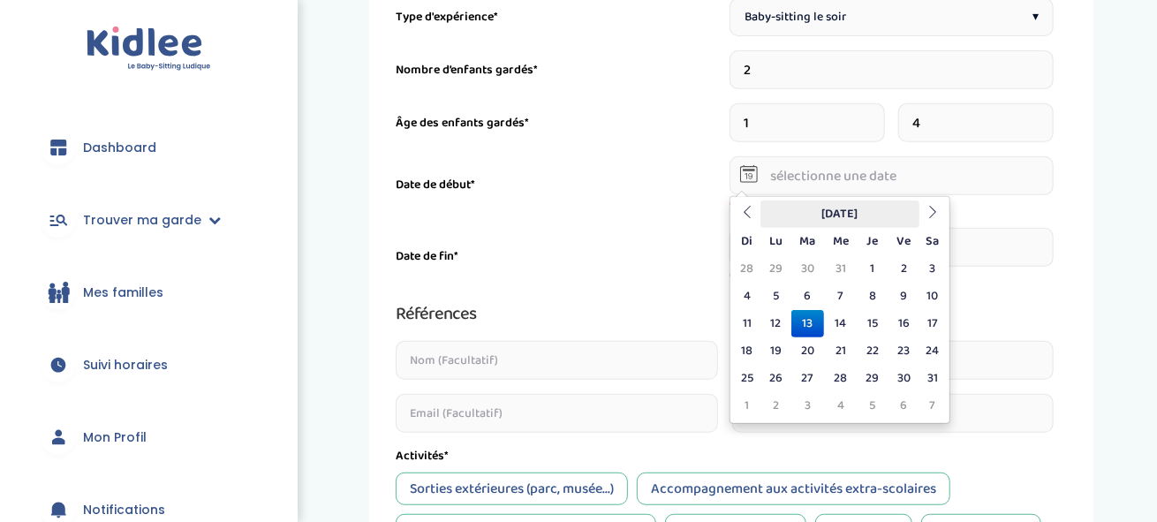
click at [852, 217] on th "Août 2024" at bounding box center [839, 213] width 159 height 27
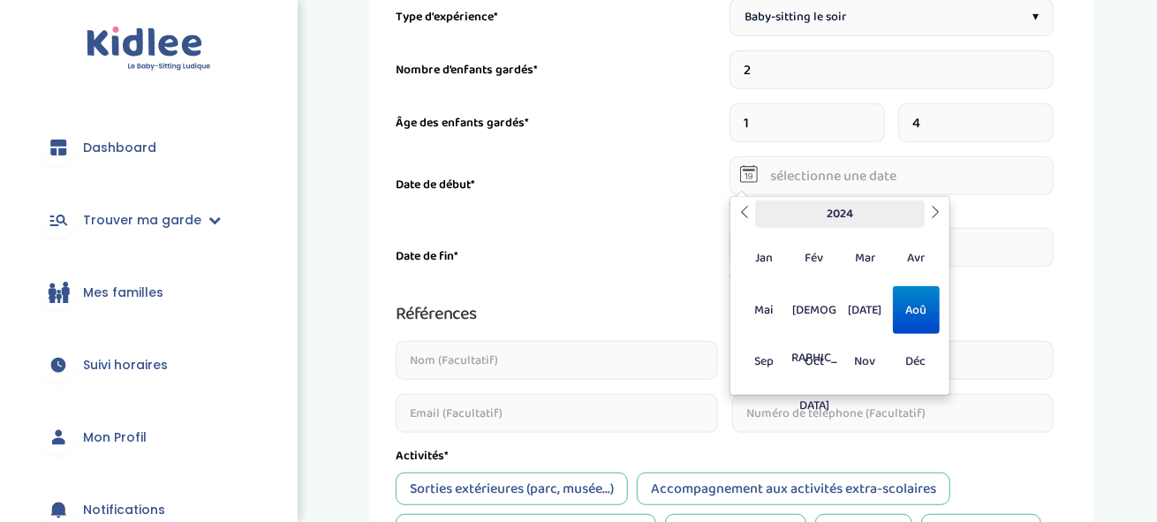
click at [835, 218] on th "2024" at bounding box center [840, 213] width 170 height 27
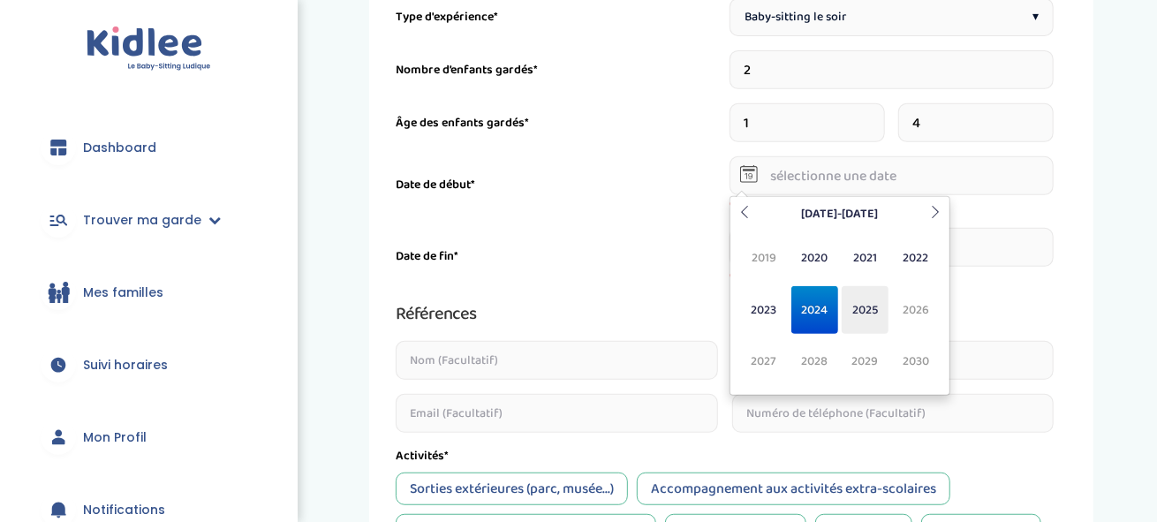
click at [860, 319] on span "2025" at bounding box center [865, 310] width 47 height 48
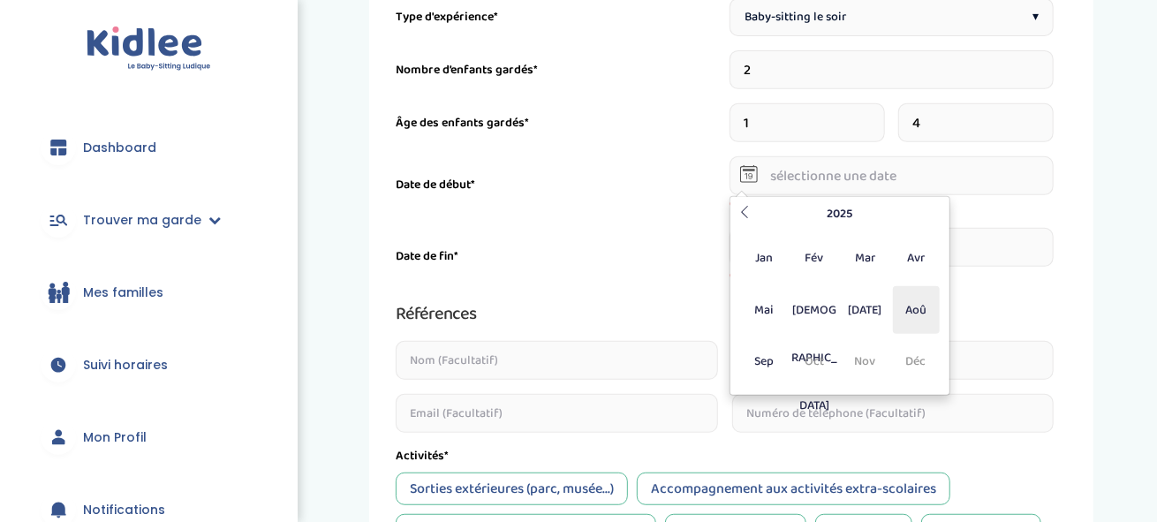
click at [922, 311] on span "Aoû" at bounding box center [916, 310] width 47 height 48
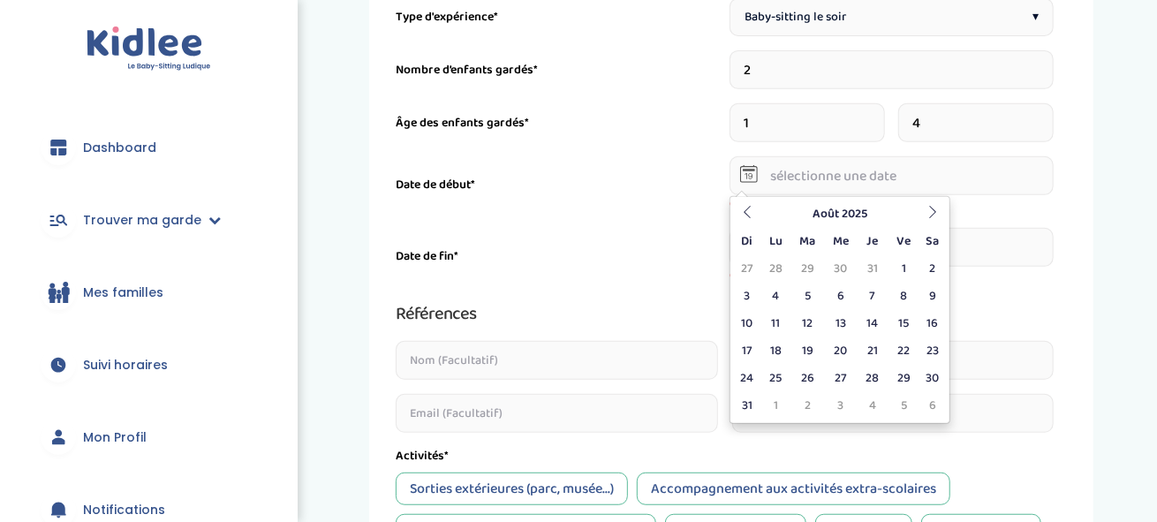
click at [908, 298] on td "8" at bounding box center [903, 296] width 31 height 27
type input "08-08-2025"
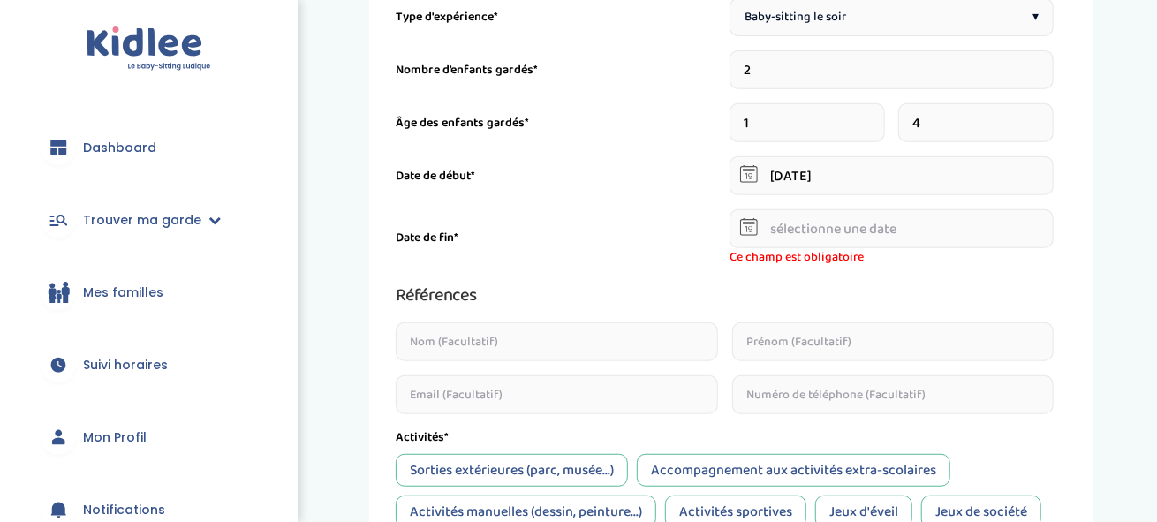
click at [832, 222] on input "text" at bounding box center [891, 228] width 325 height 39
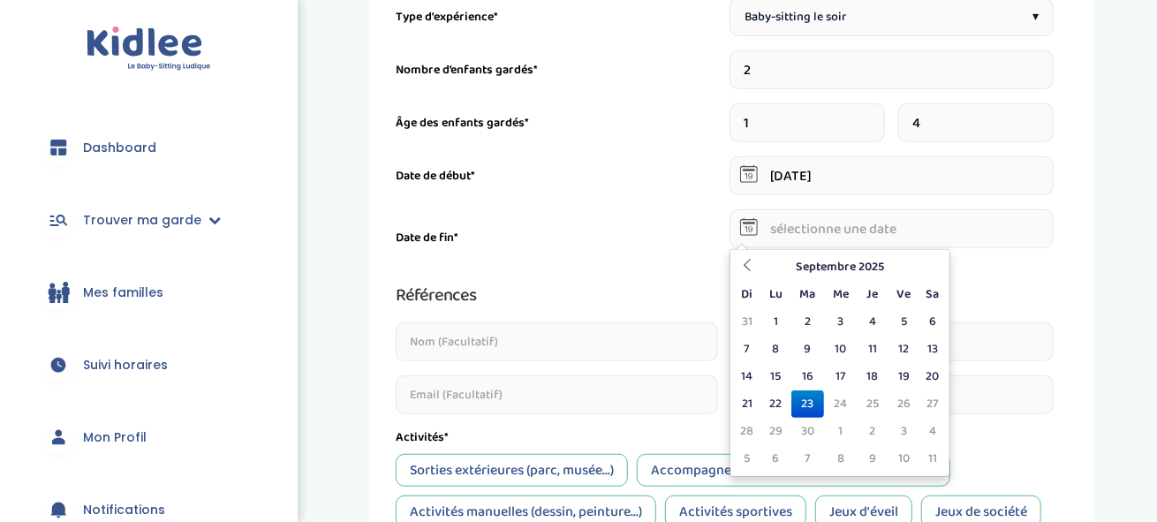
click at [828, 261] on th "Septembre 2025" at bounding box center [839, 266] width 159 height 27
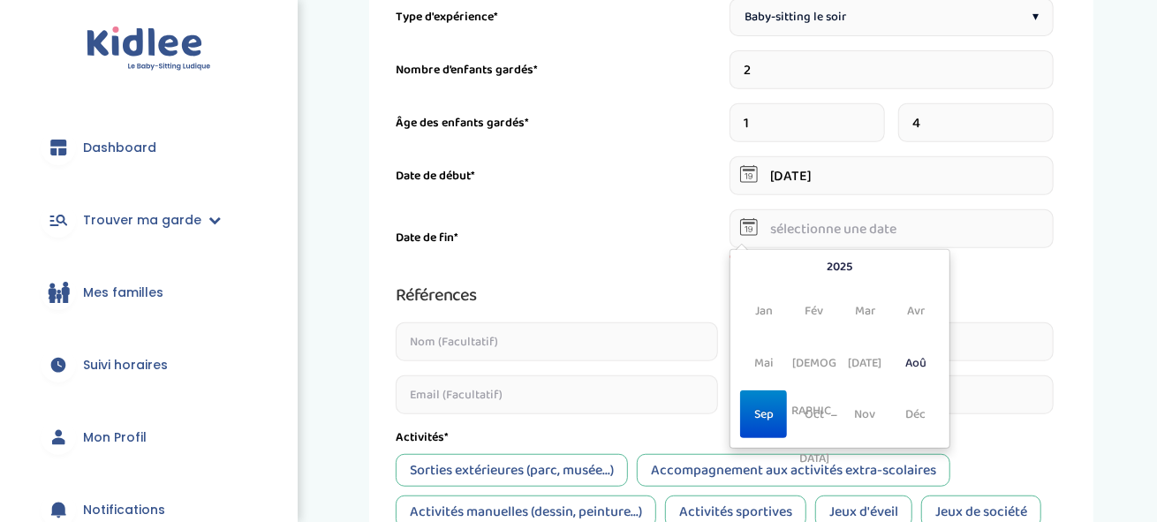
click at [765, 418] on span "Sep" at bounding box center [763, 414] width 47 height 48
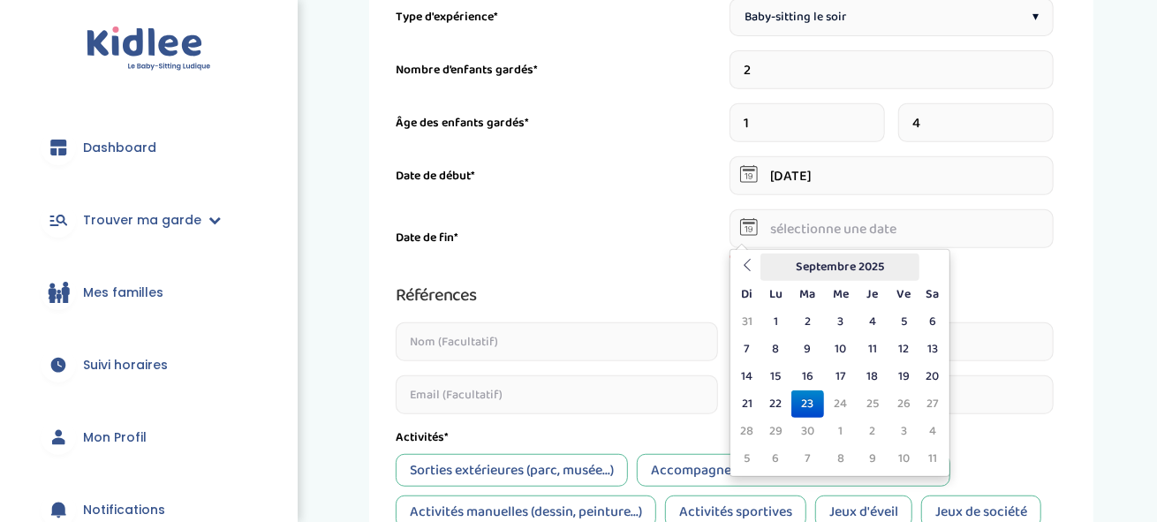
drag, startPoint x: 827, startPoint y: 267, endPoint x: 863, endPoint y: 282, distance: 39.2
click at [828, 267] on th "Septembre 2025" at bounding box center [839, 266] width 159 height 27
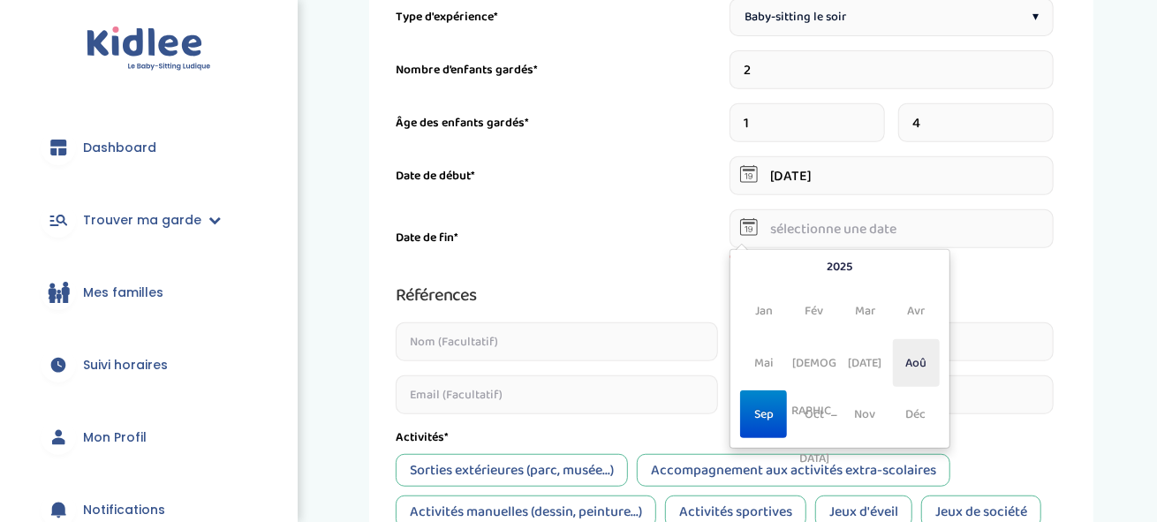
click at [922, 372] on span "Aoû" at bounding box center [916, 363] width 47 height 48
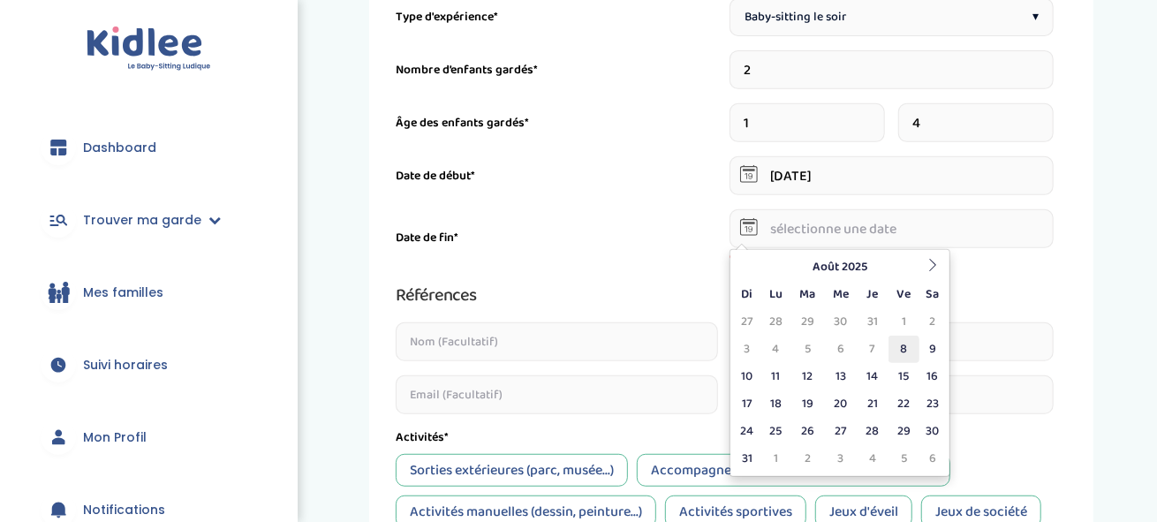
click at [904, 348] on td "8" at bounding box center [903, 349] width 31 height 27
type input "08-08-2025"
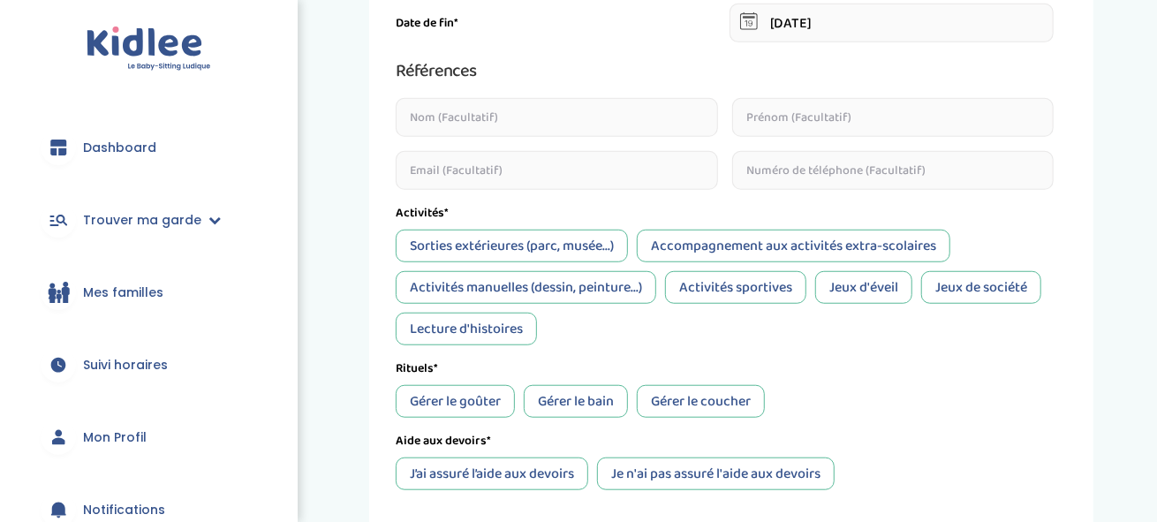
scroll to position [618, 0]
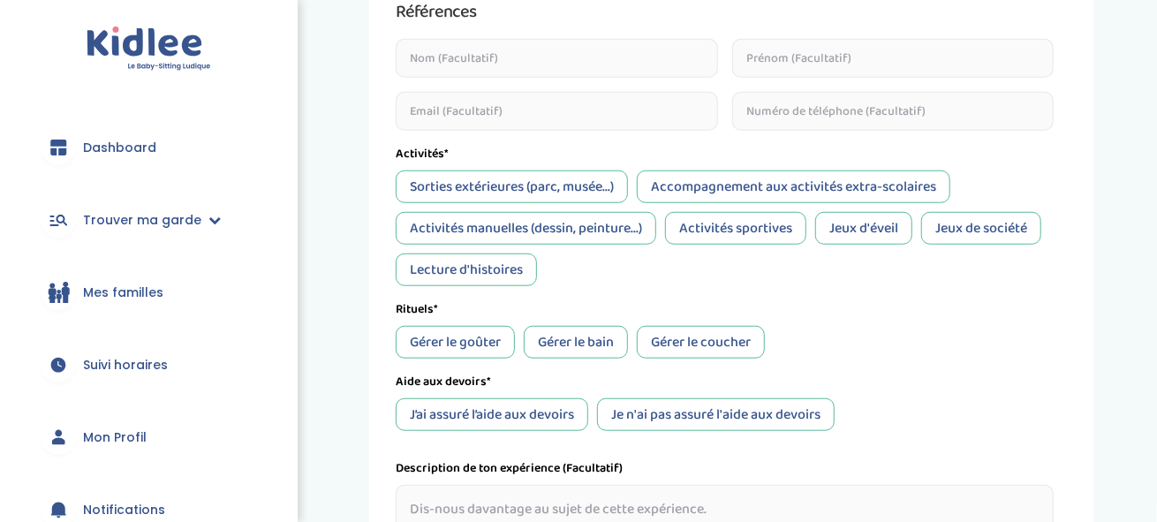
click at [522, 260] on div "Lecture d'histoires" at bounding box center [466, 269] width 141 height 33
click at [1014, 230] on div "Jeux de société" at bounding box center [981, 228] width 120 height 33
drag, startPoint x: 492, startPoint y: 336, endPoint x: 511, endPoint y: 335, distance: 19.5
click at [493, 336] on div "Gérer le goûter" at bounding box center [455, 342] width 119 height 33
click at [718, 342] on div "Gérer le coucher" at bounding box center [701, 342] width 128 height 33
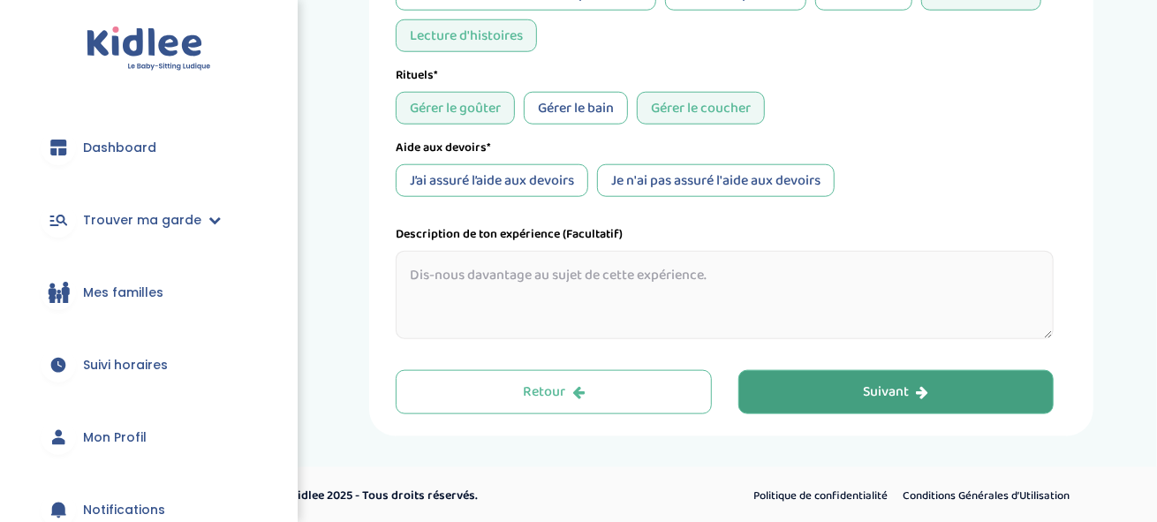
click at [848, 387] on button "Suivant" at bounding box center [896, 392] width 316 height 44
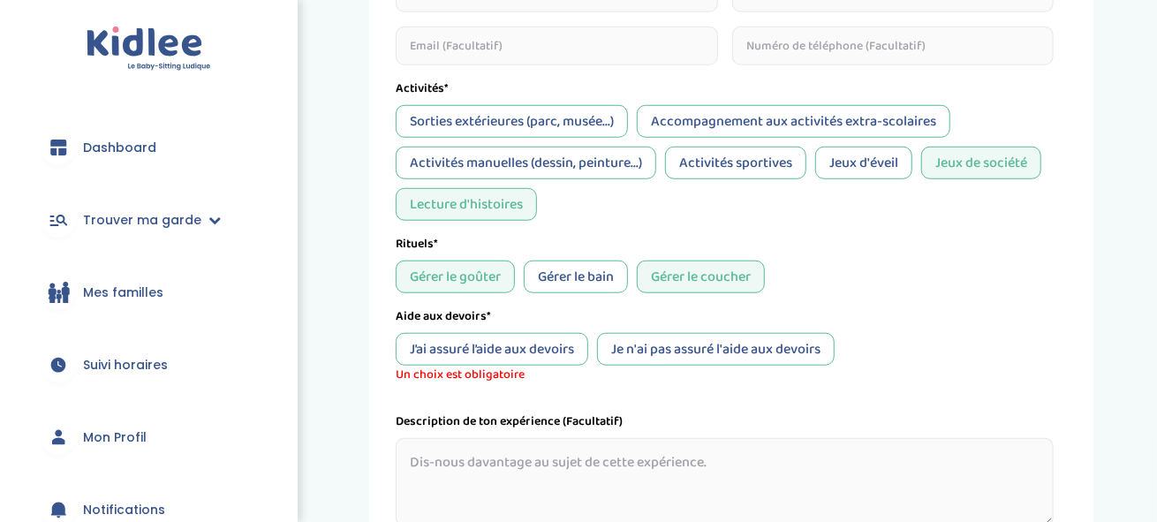
scroll to position [684, 0]
drag, startPoint x: 673, startPoint y: 350, endPoint x: 702, endPoint y: 351, distance: 29.2
click at [673, 350] on div "Je n'ai pas assuré l'aide aux devoirs" at bounding box center [716, 348] width 238 height 33
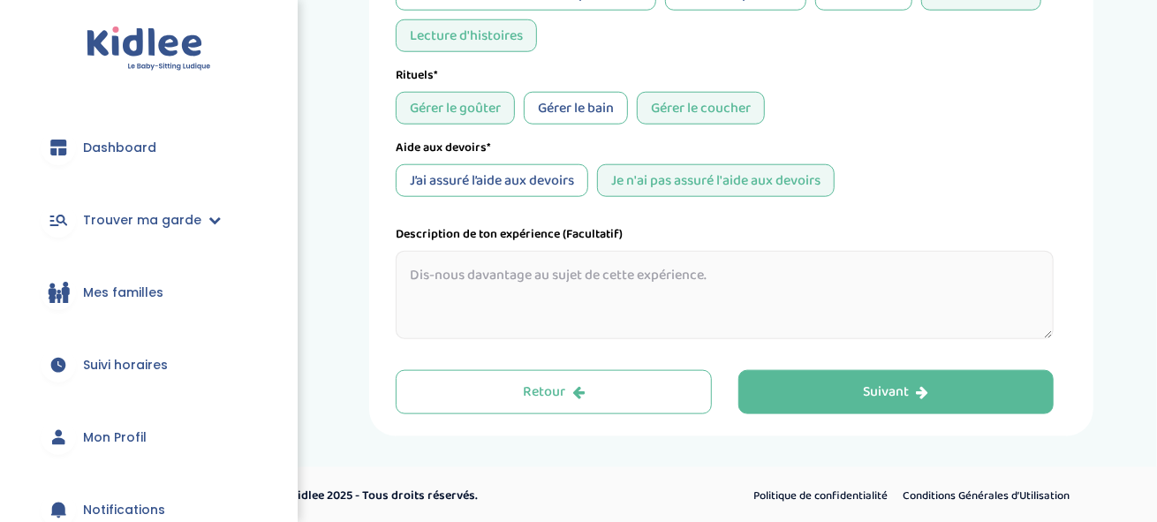
click at [877, 385] on div "Suivant" at bounding box center [896, 392] width 65 height 20
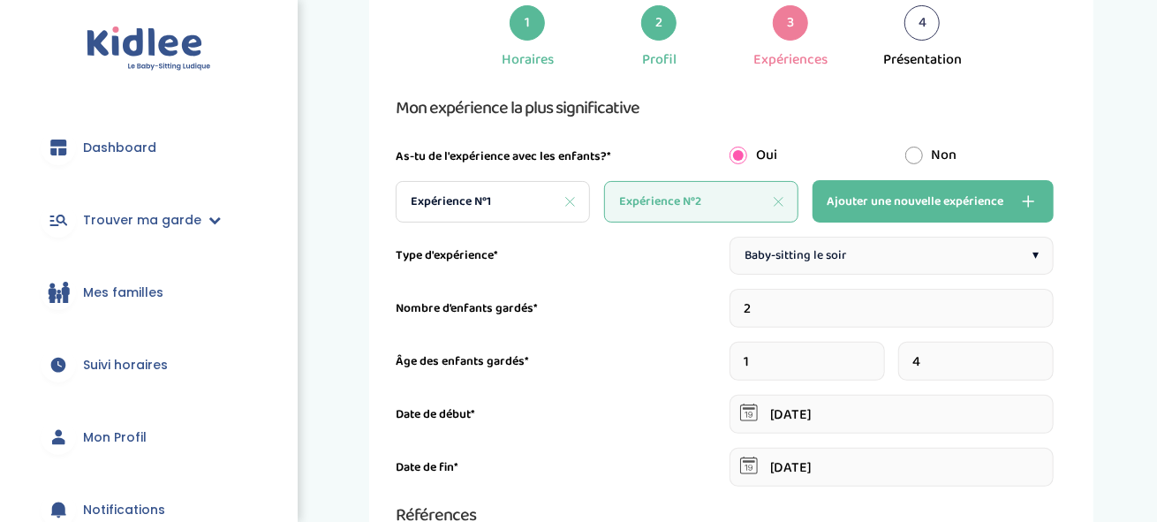
scroll to position [155, 0]
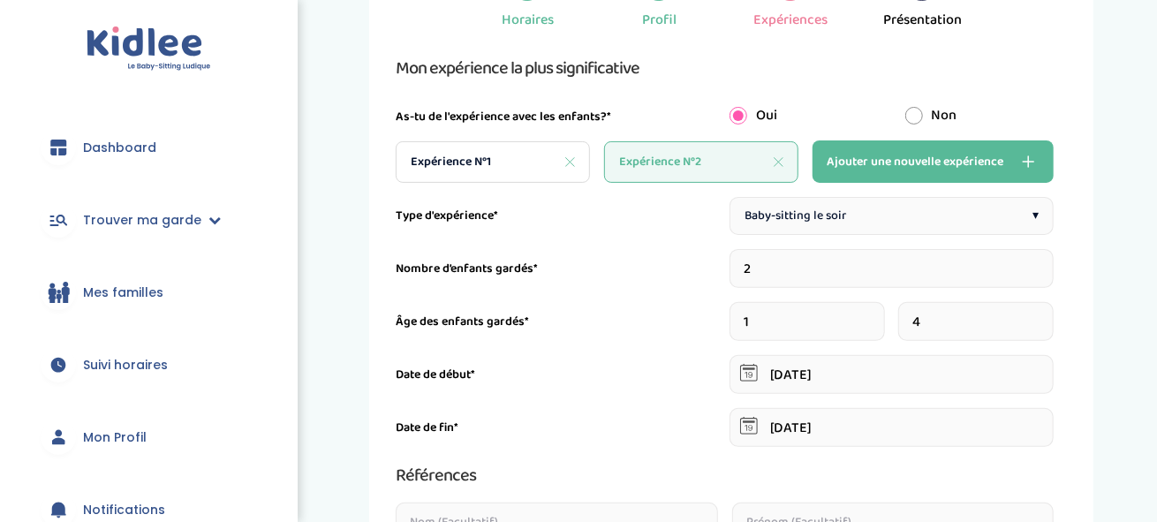
click at [495, 163] on div "Expérience N°1" at bounding box center [493, 162] width 194 height 42
type input "20"
type input "13-08-2024"
type input "20-09-2024"
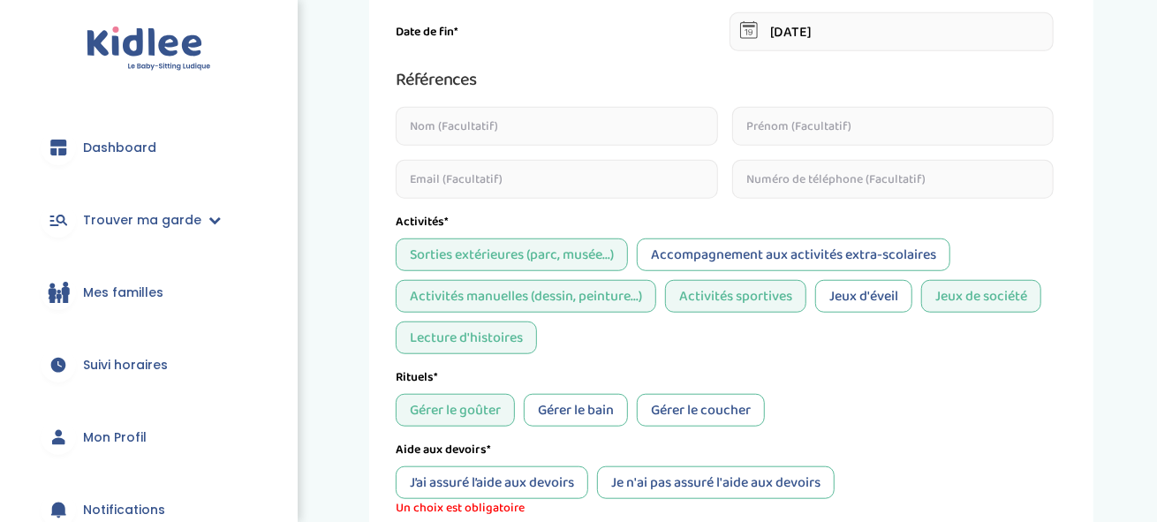
scroll to position [861, 0]
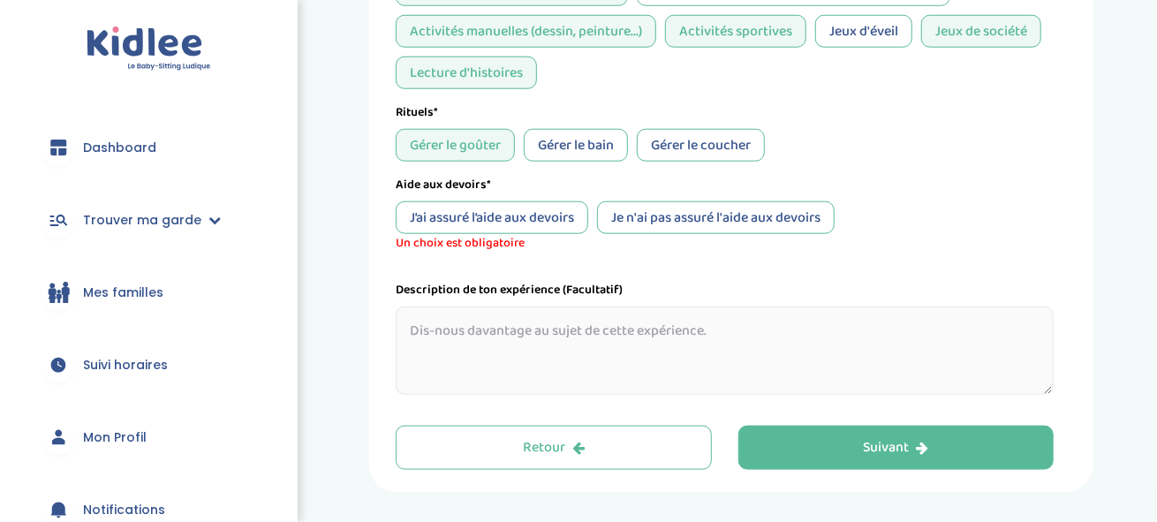
click at [688, 219] on div "Je n'ai pas assuré l'aide aux devoirs" at bounding box center [716, 217] width 238 height 33
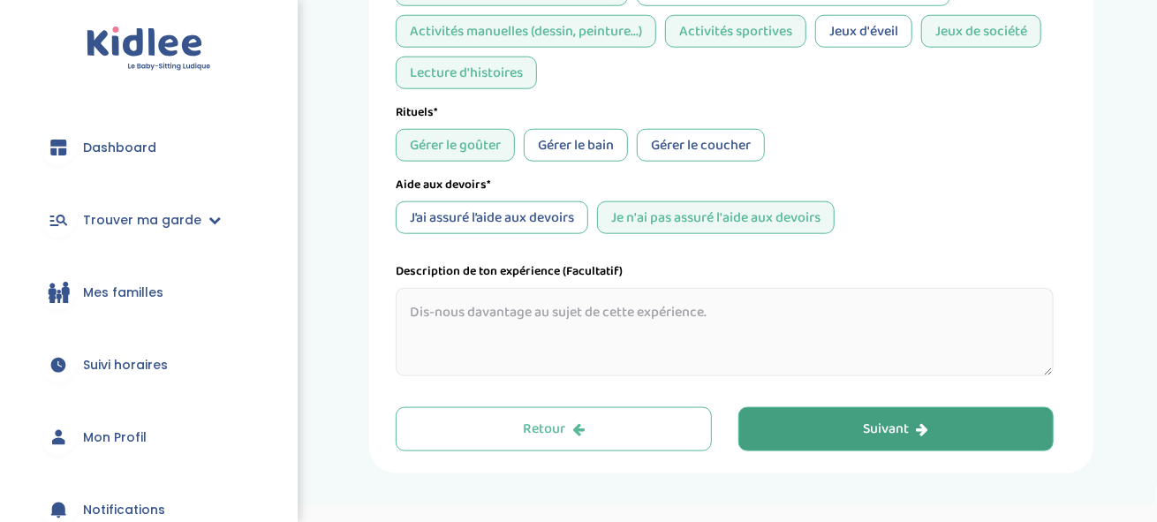
click at [860, 425] on button "Suivant" at bounding box center [896, 429] width 316 height 44
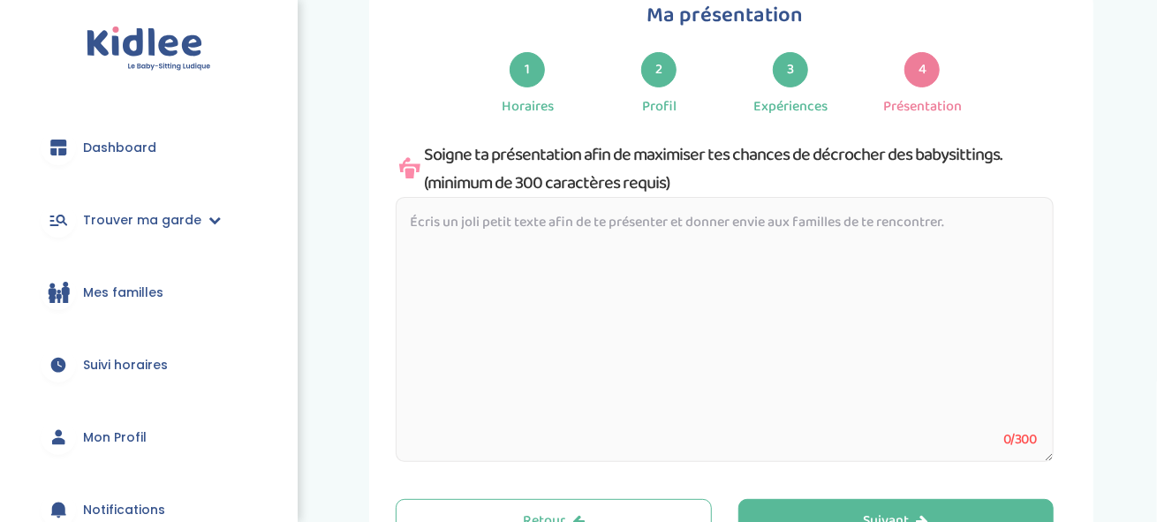
scroll to position [66, 0]
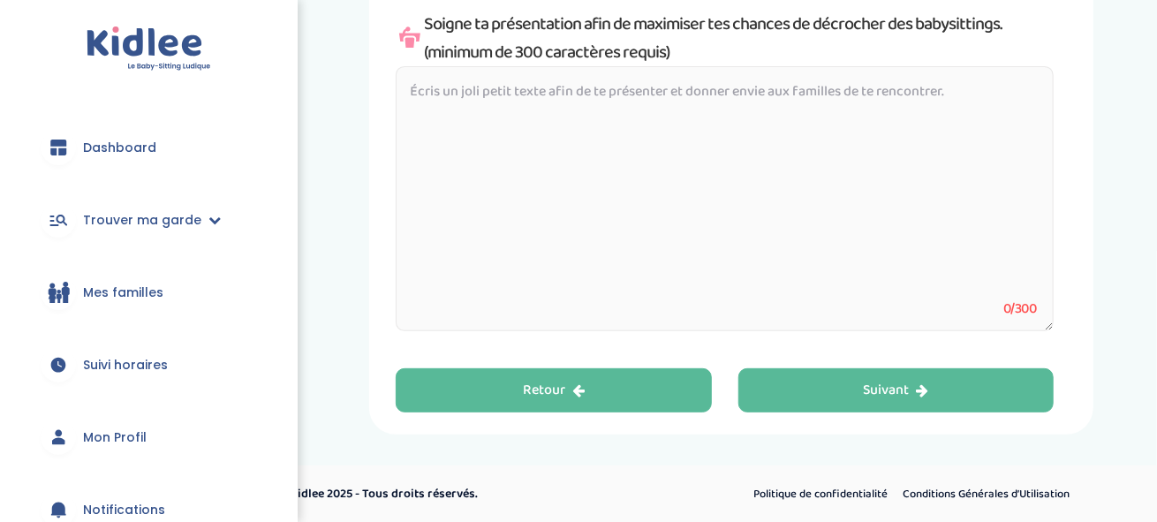
click at [604, 395] on button "Retour" at bounding box center [554, 390] width 316 height 44
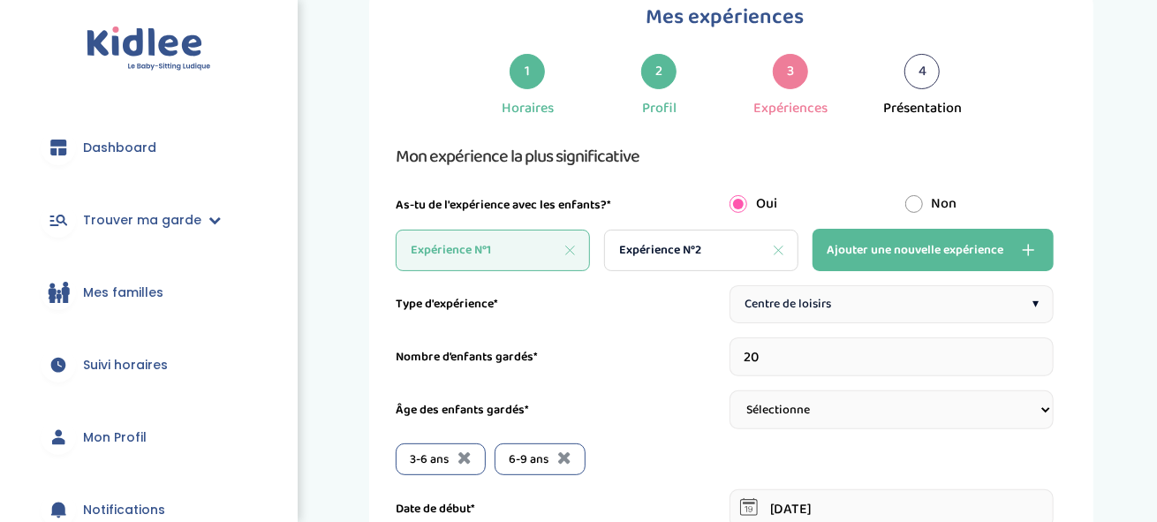
click at [894, 250] on span "Ajouter une nouvelle expérience" at bounding box center [915, 249] width 177 height 21
type input "1"
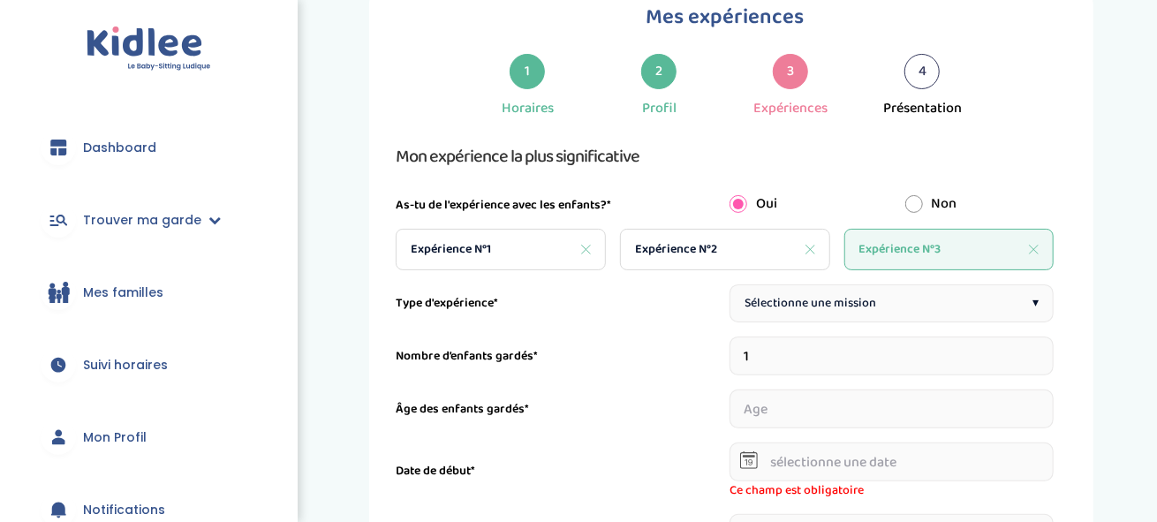
click at [827, 306] on span "Sélectionne une mission" at bounding box center [811, 303] width 132 height 19
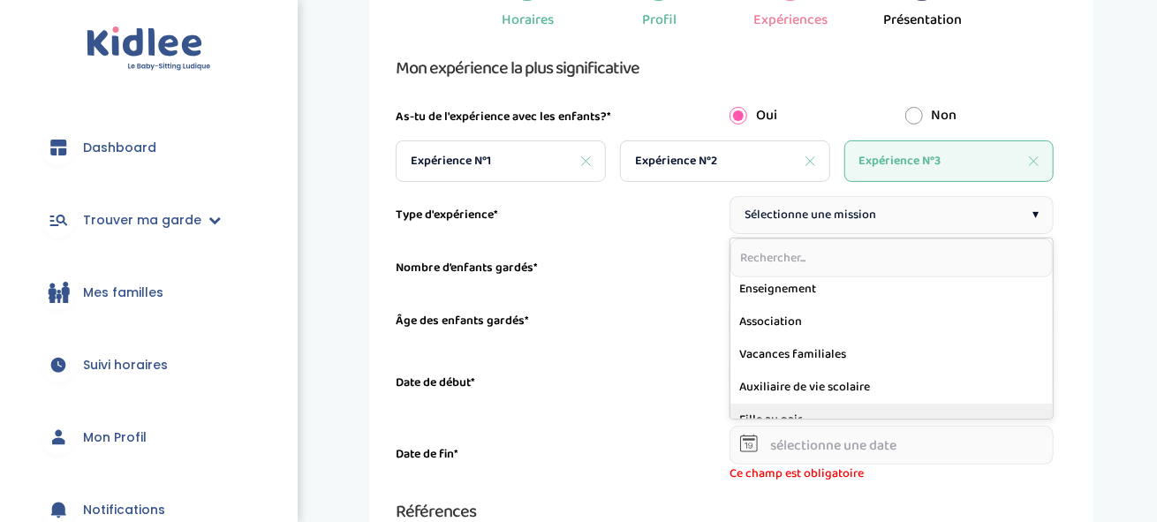
scroll to position [194, 0]
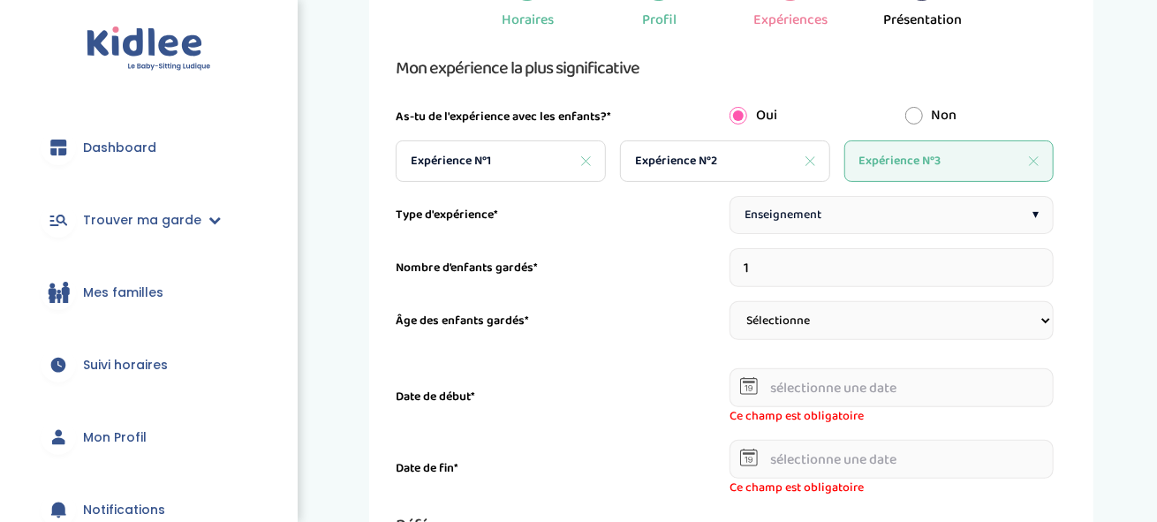
click at [781, 316] on select "Sélectionne 3-6 ans 6-9 ans +9 ans" at bounding box center [891, 320] width 325 height 39
select select "+9"
click at [729, 301] on select "Sélectionne 3-6 ans 6-9 ans +9 ans" at bounding box center [891, 320] width 325 height 39
select select
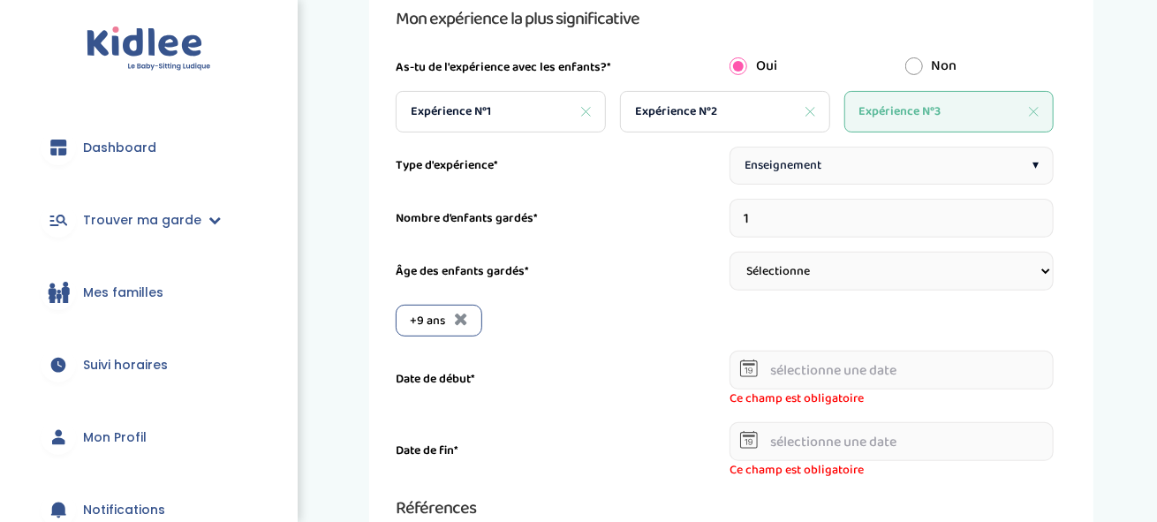
scroll to position [243, 0]
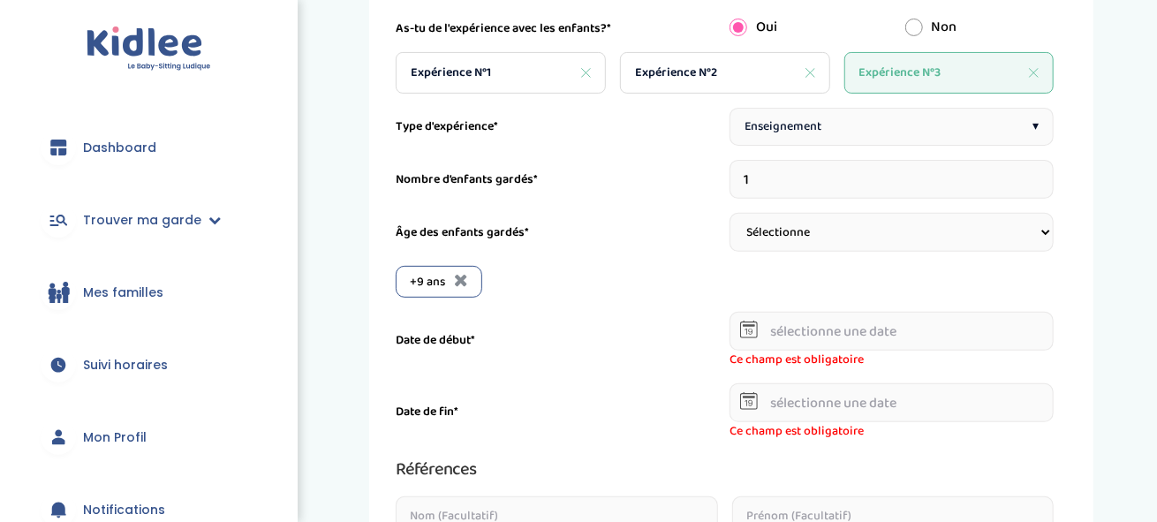
click at [805, 323] on input "text" at bounding box center [891, 331] width 325 height 39
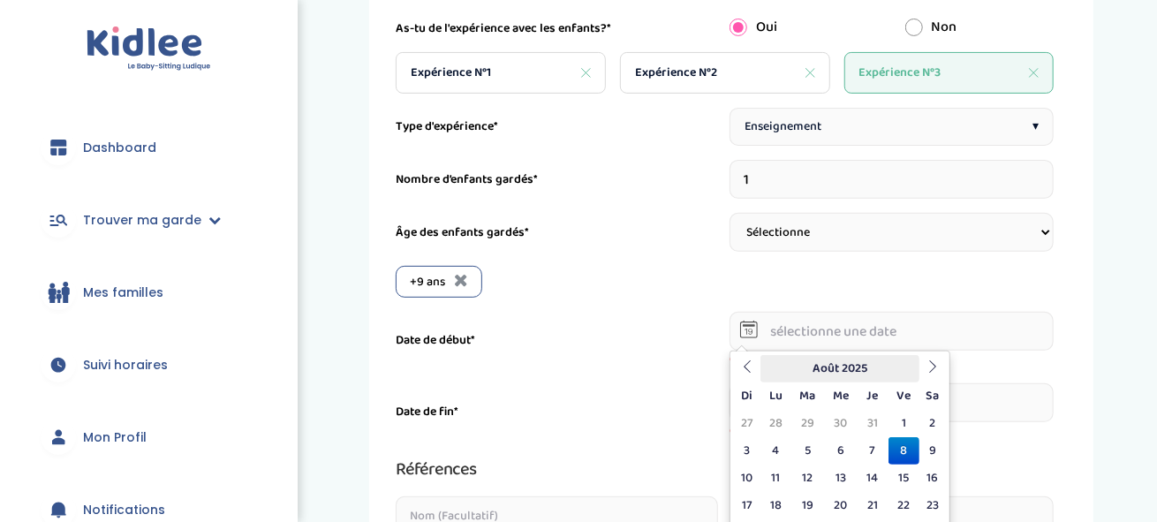
click at [827, 366] on th "Août 2025" at bounding box center [839, 368] width 159 height 27
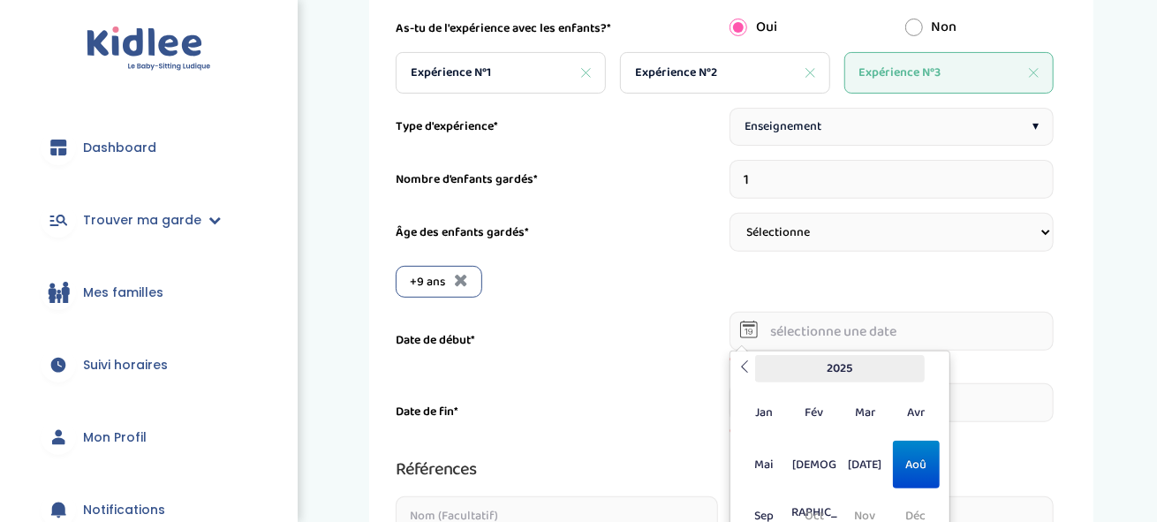
click at [845, 359] on th "2025" at bounding box center [840, 368] width 170 height 27
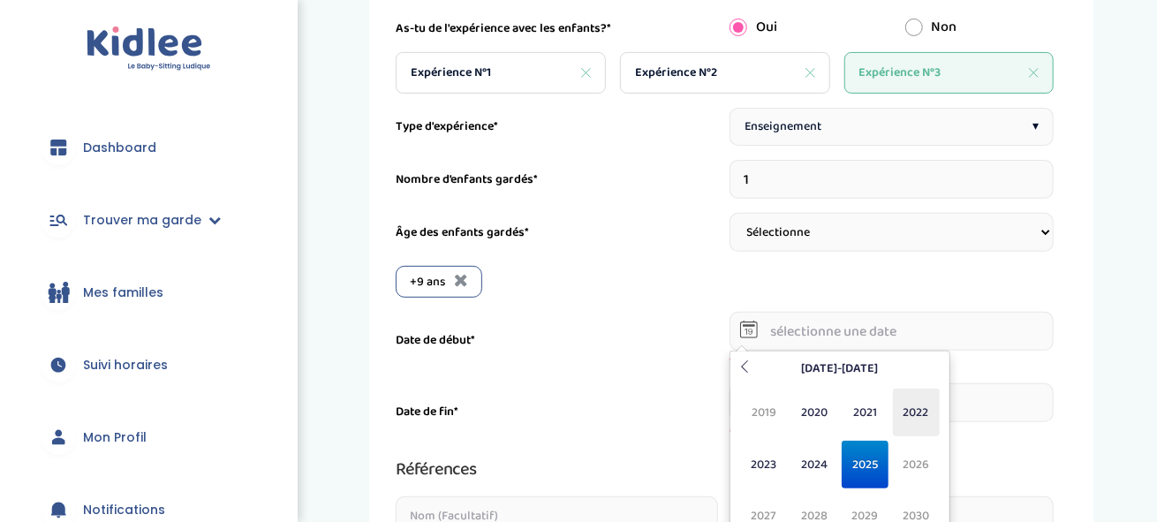
click at [911, 414] on span "2022" at bounding box center [916, 413] width 47 height 48
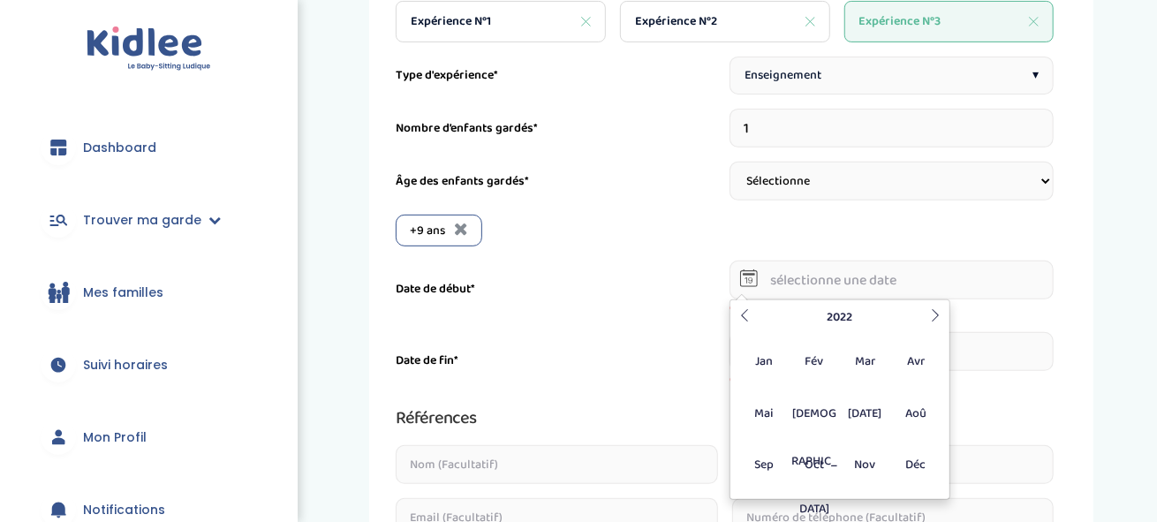
scroll to position [331, 0]
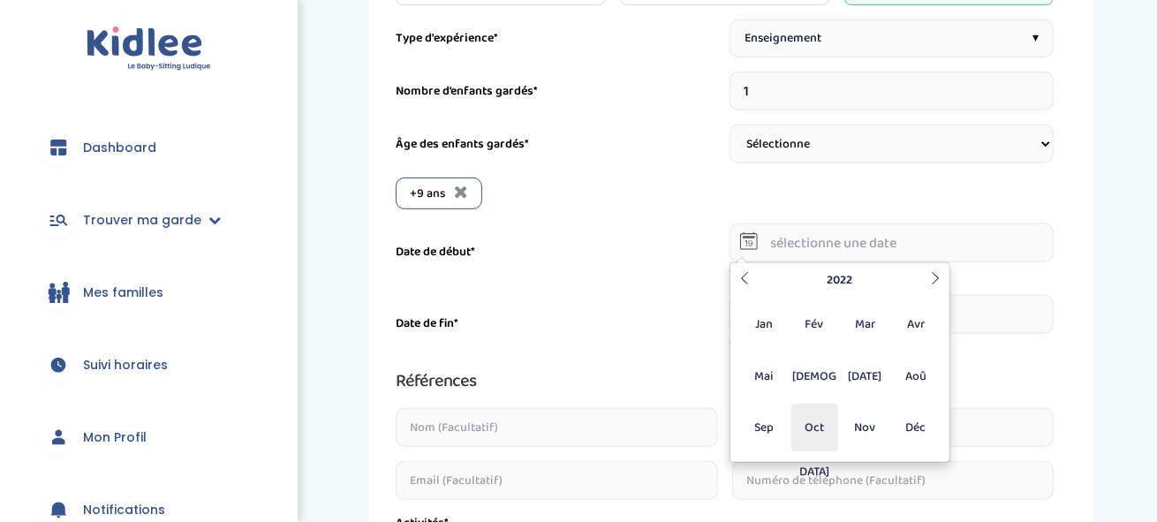
click at [803, 426] on span "Oct" at bounding box center [814, 428] width 47 height 48
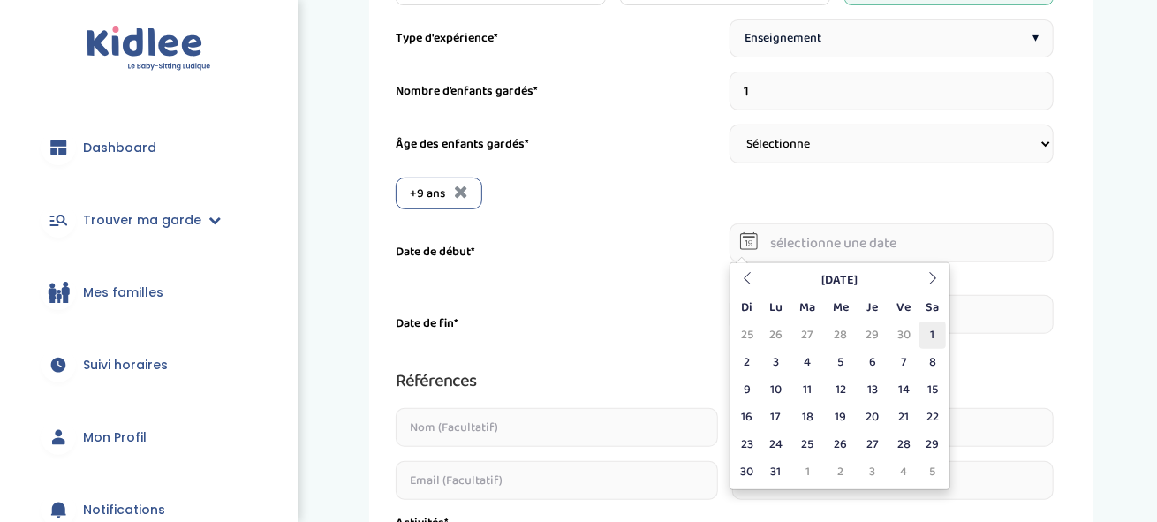
click at [934, 331] on td "1" at bounding box center [932, 334] width 26 height 27
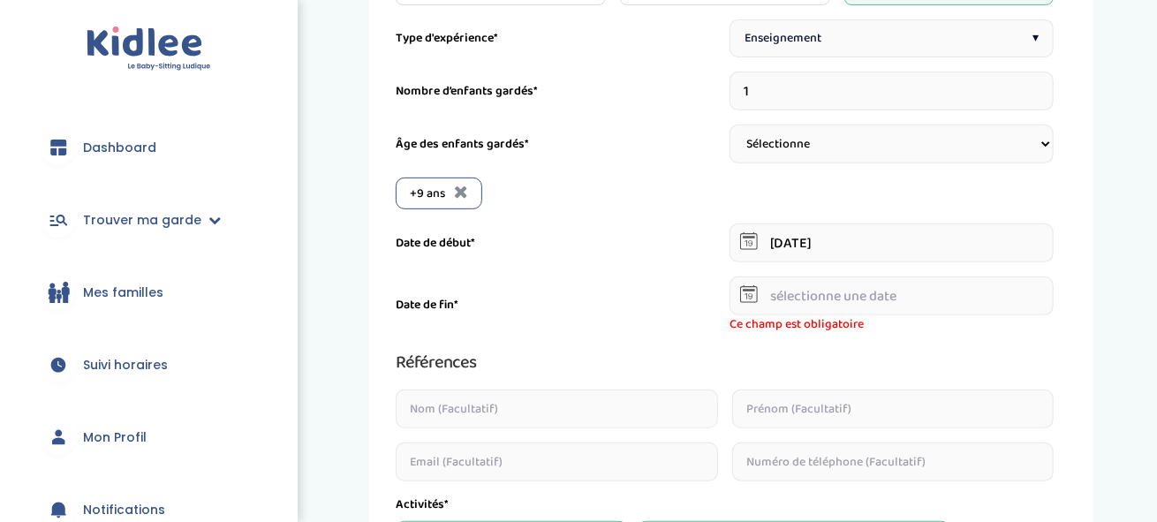
click at [804, 245] on input "01-10-2022" at bounding box center [891, 242] width 325 height 39
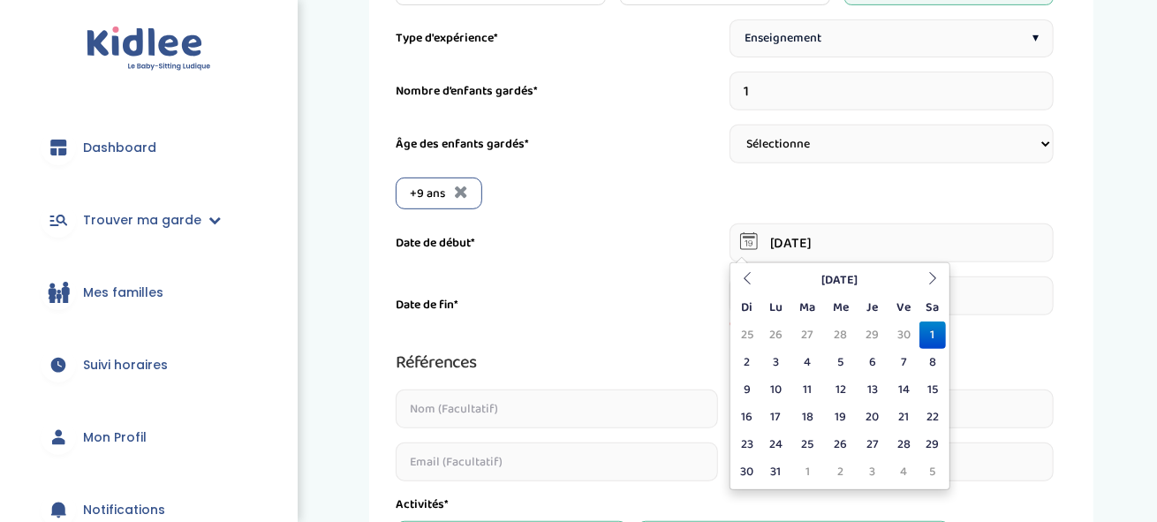
click at [773, 363] on td "3" at bounding box center [775, 362] width 31 height 27
type input "03-10-2022"
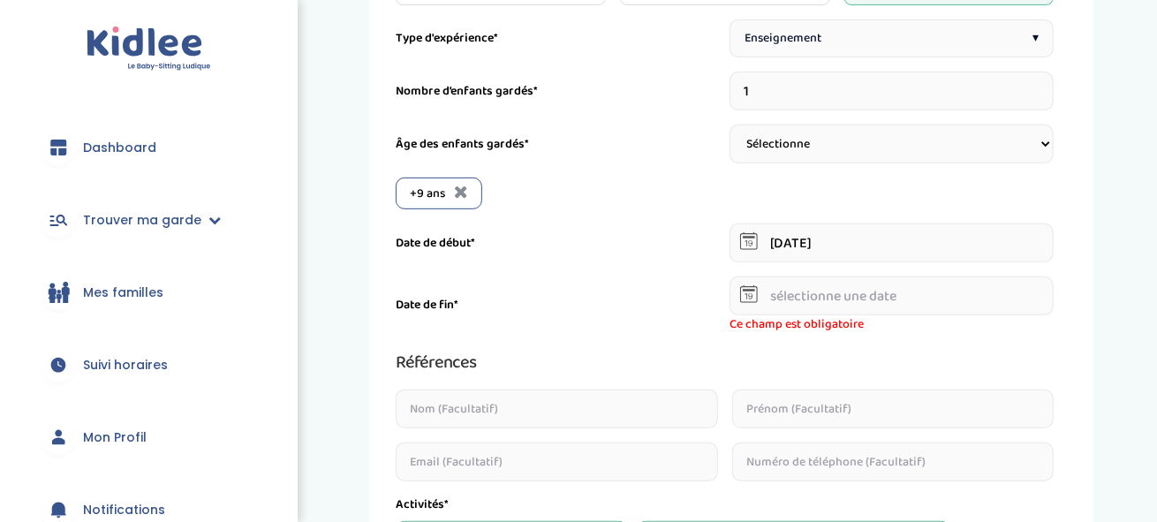
click at [826, 294] on input "text" at bounding box center [891, 295] width 325 height 39
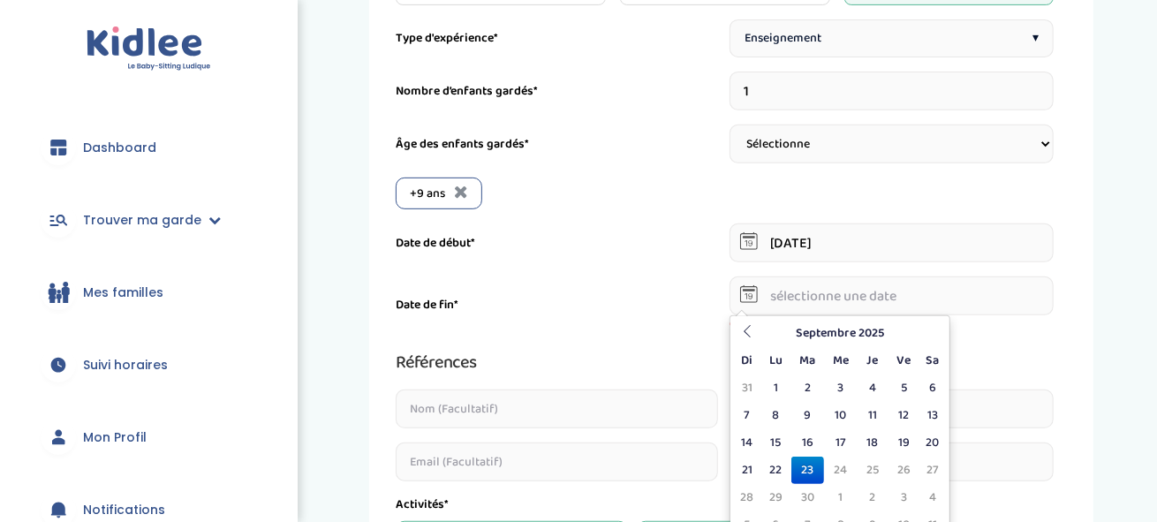
click at [841, 332] on th "Septembre 2025" at bounding box center [839, 333] width 159 height 27
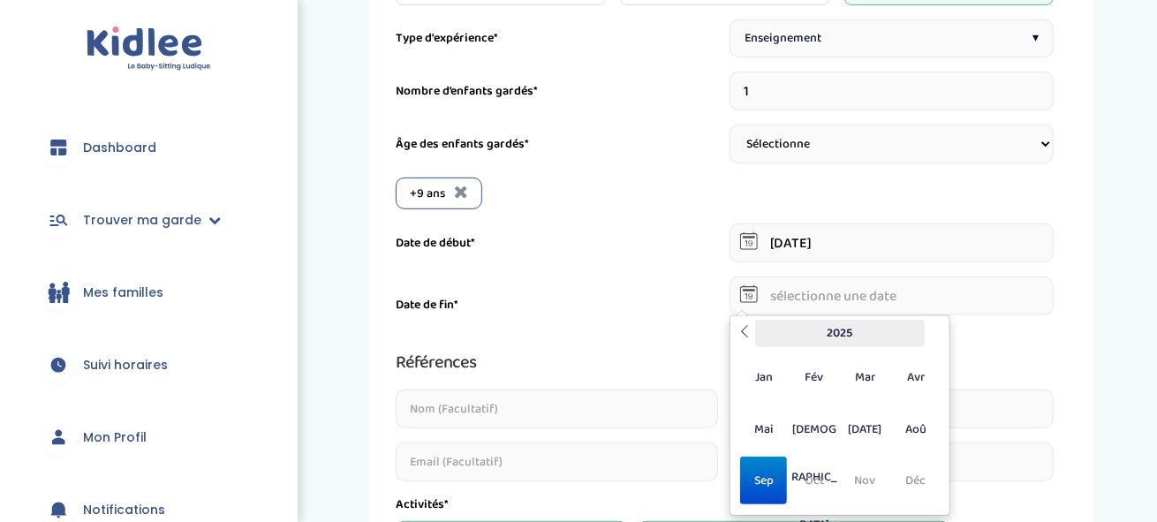
click at [830, 329] on th "2025" at bounding box center [840, 333] width 170 height 27
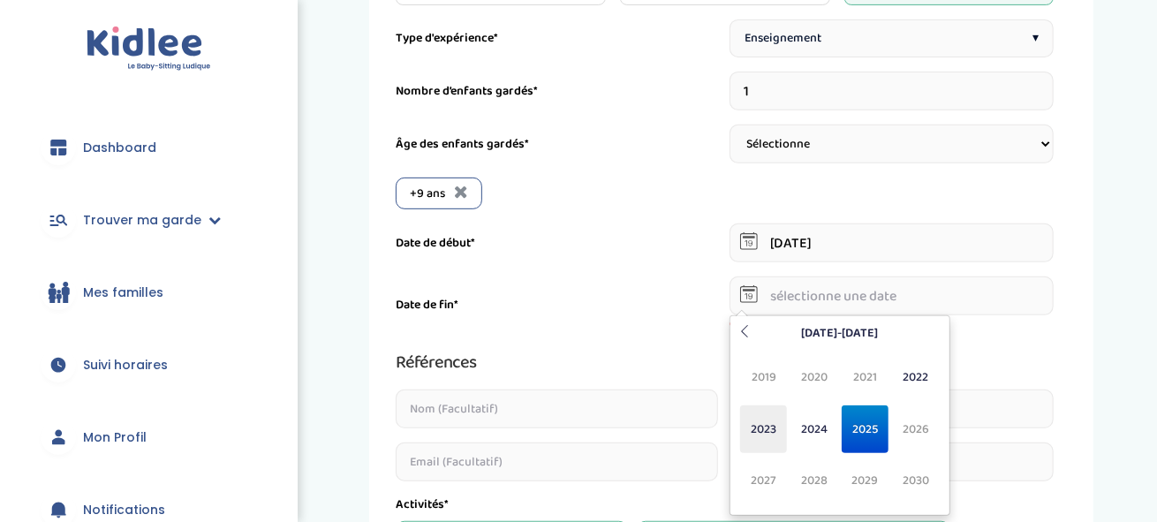
click at [767, 419] on span "2023" at bounding box center [763, 429] width 47 height 48
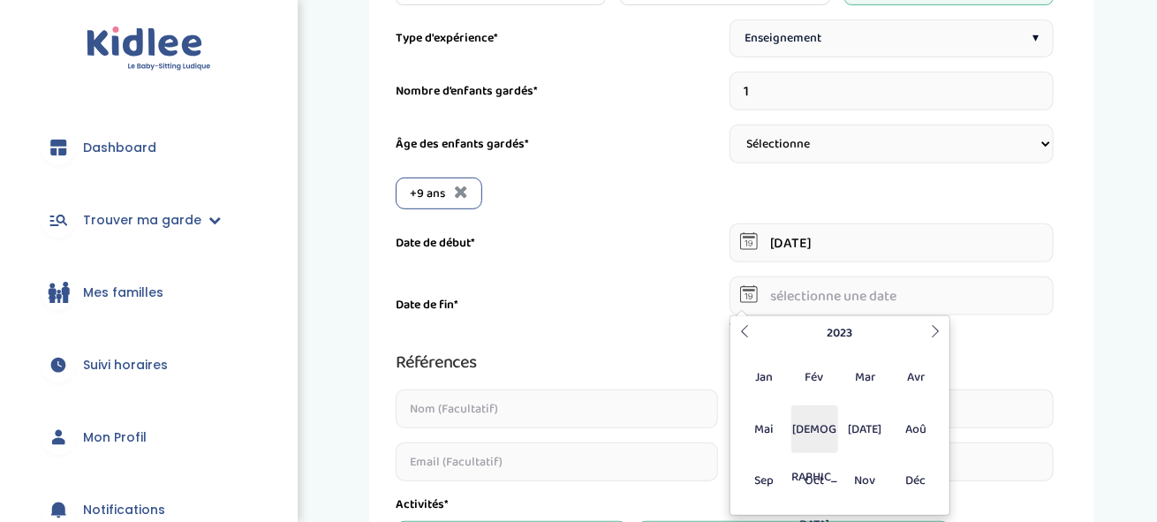
click at [826, 429] on span "[DEMOGRAPHIC_DATA]" at bounding box center [814, 429] width 47 height 48
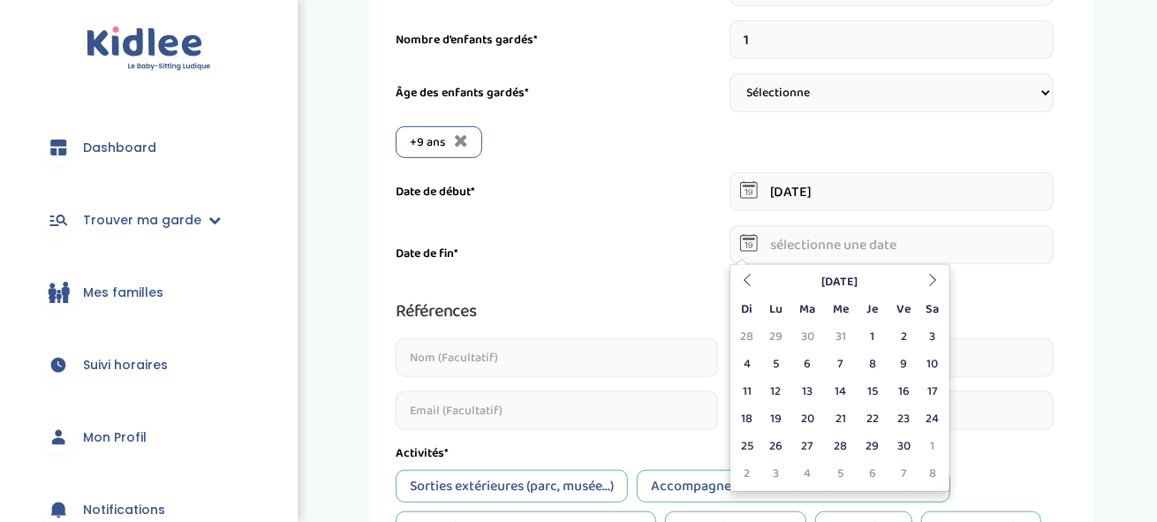
scroll to position [420, 0]
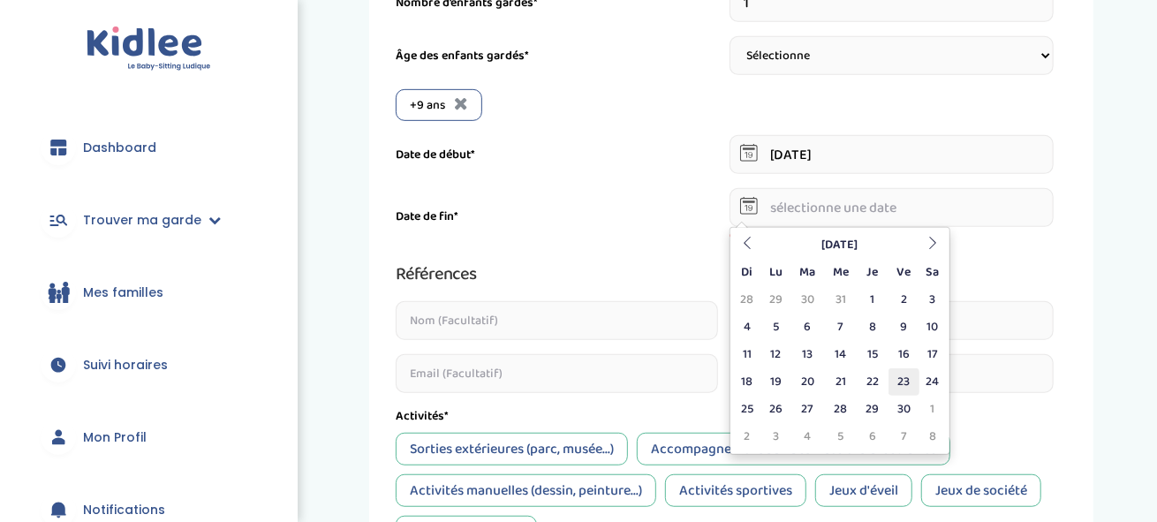
click at [903, 377] on td "23" at bounding box center [903, 381] width 31 height 27
type input "23-06-2023"
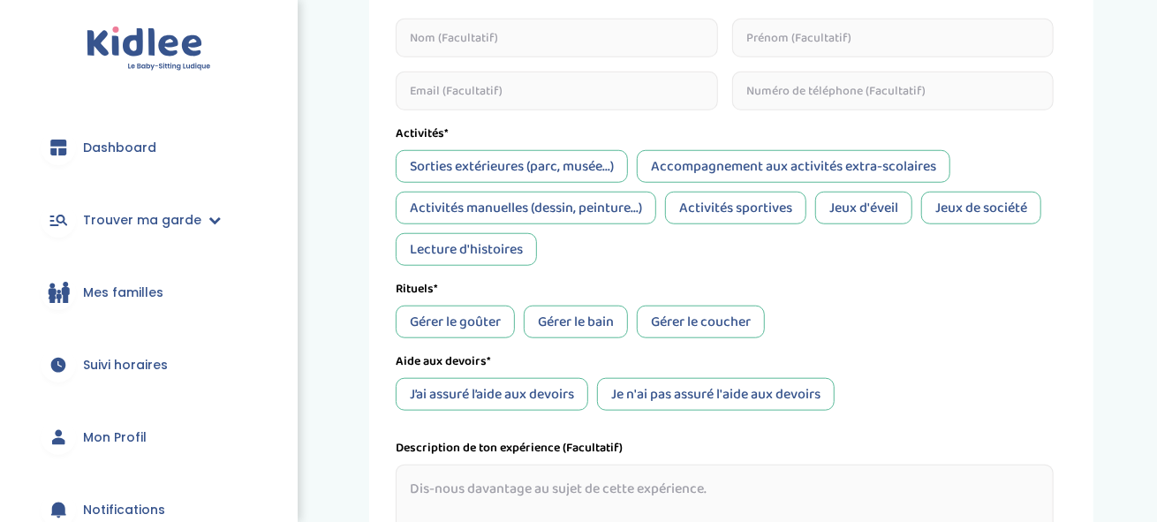
scroll to position [684, 0]
click at [525, 390] on div "J’ai assuré l’aide aux devoirs" at bounding box center [492, 393] width 193 height 33
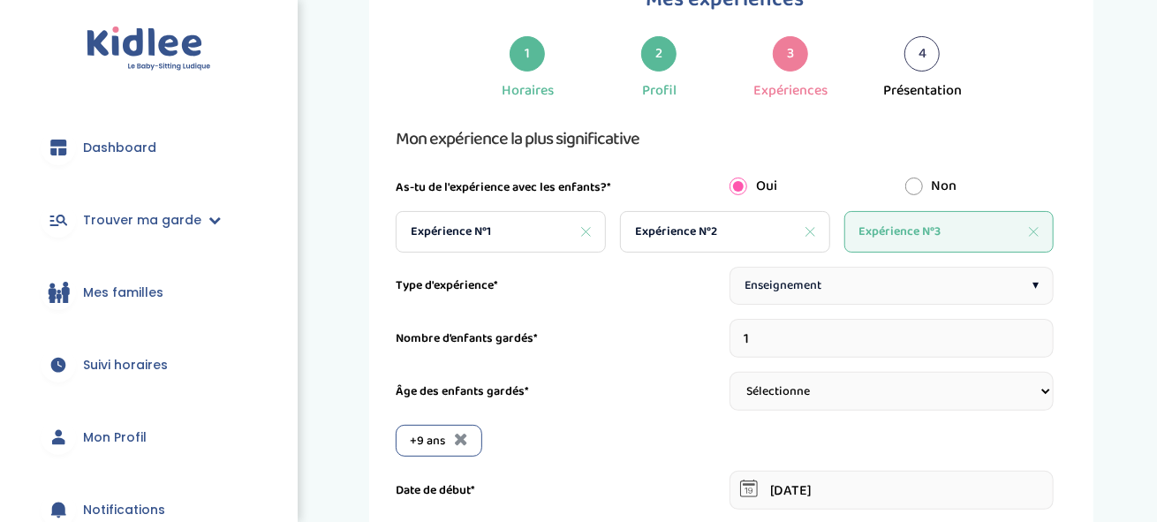
scroll to position [0, 0]
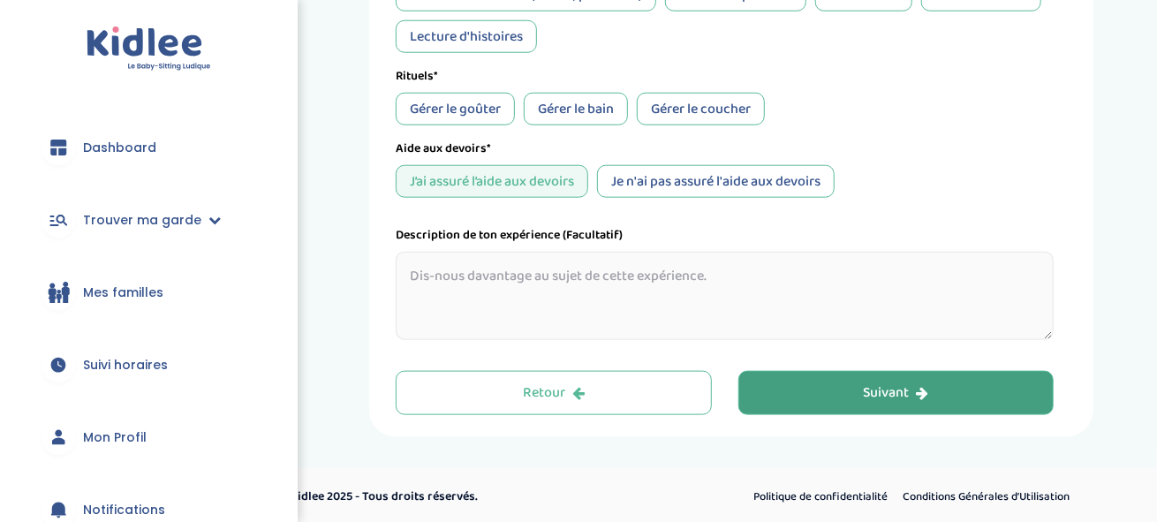
click at [836, 394] on button "Suivant" at bounding box center [896, 393] width 316 height 44
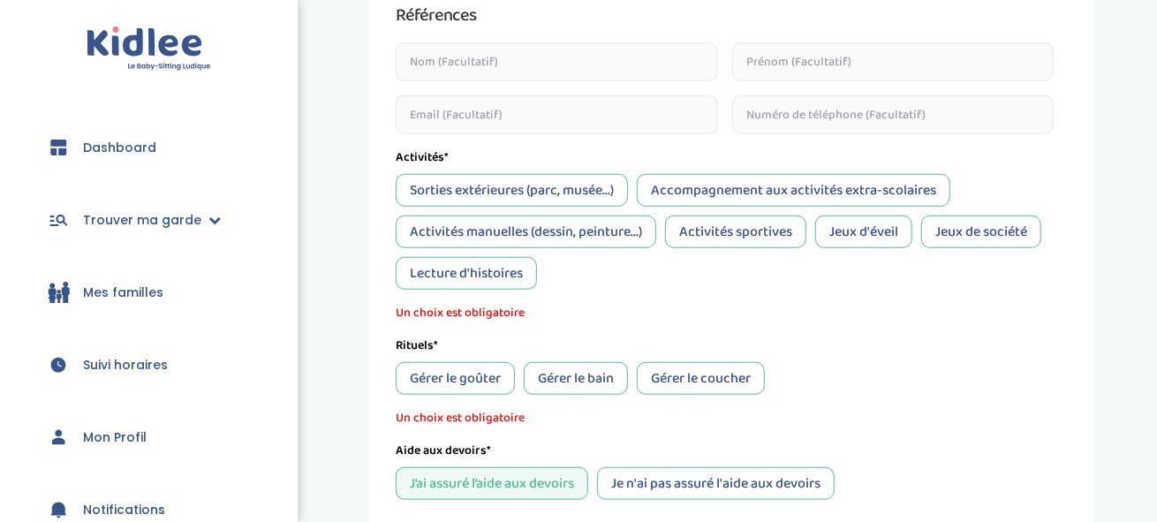
scroll to position [684, 0]
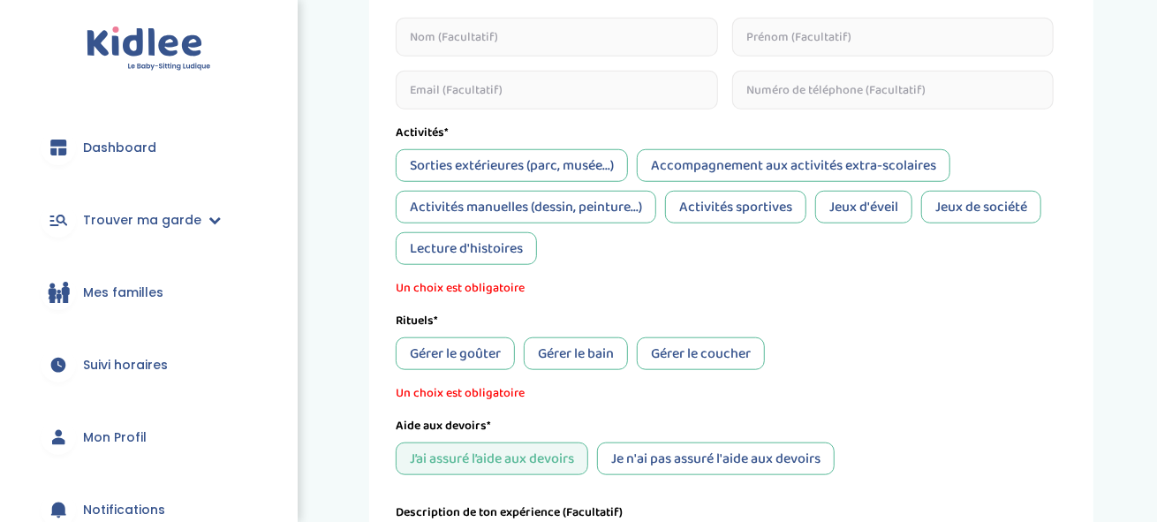
click at [465, 240] on div "Lecture d'histoires" at bounding box center [466, 248] width 141 height 33
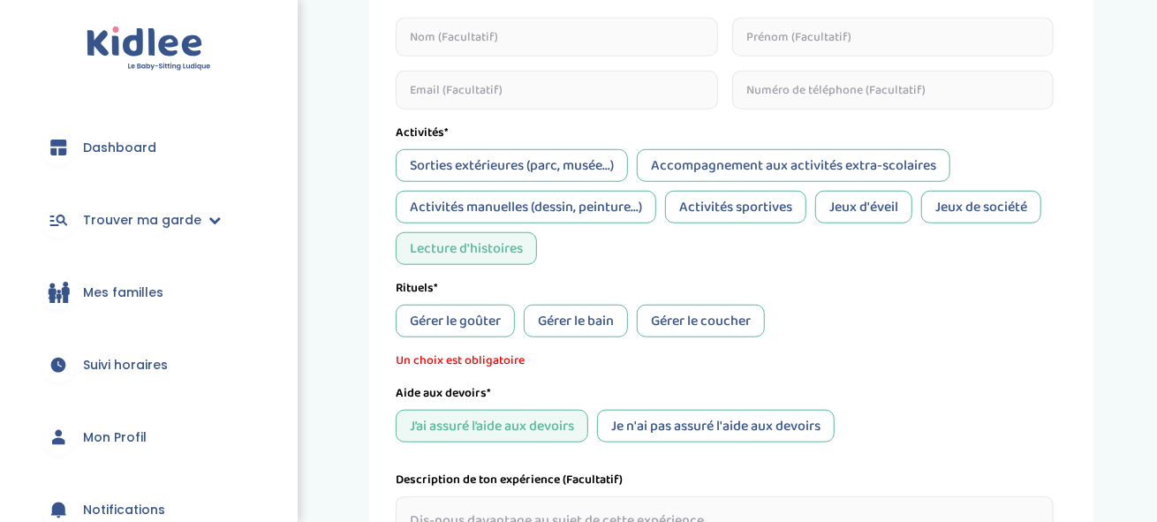
click at [449, 323] on div "Gérer le goûter" at bounding box center [455, 321] width 119 height 33
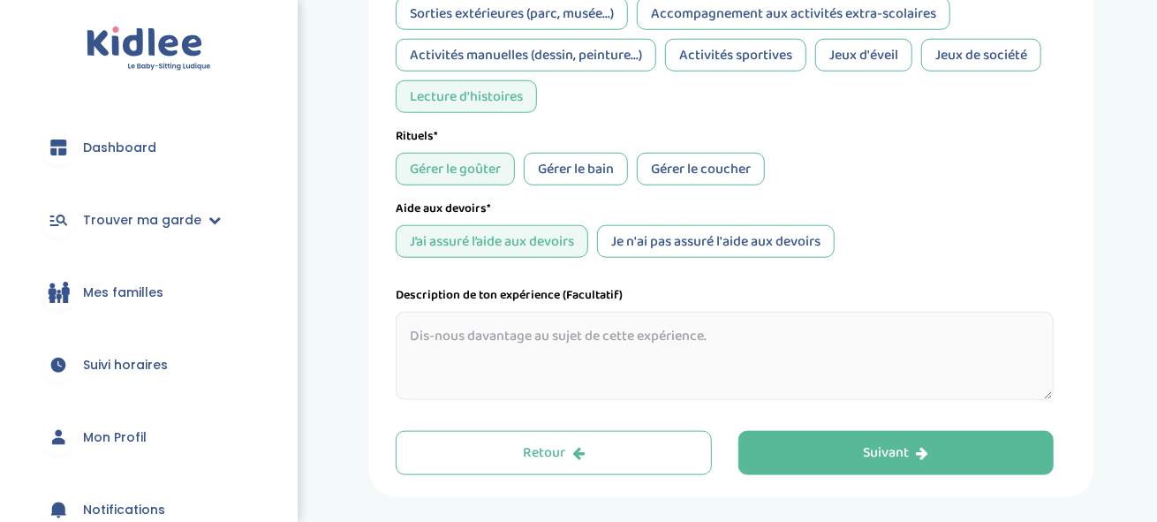
scroll to position [808, 0]
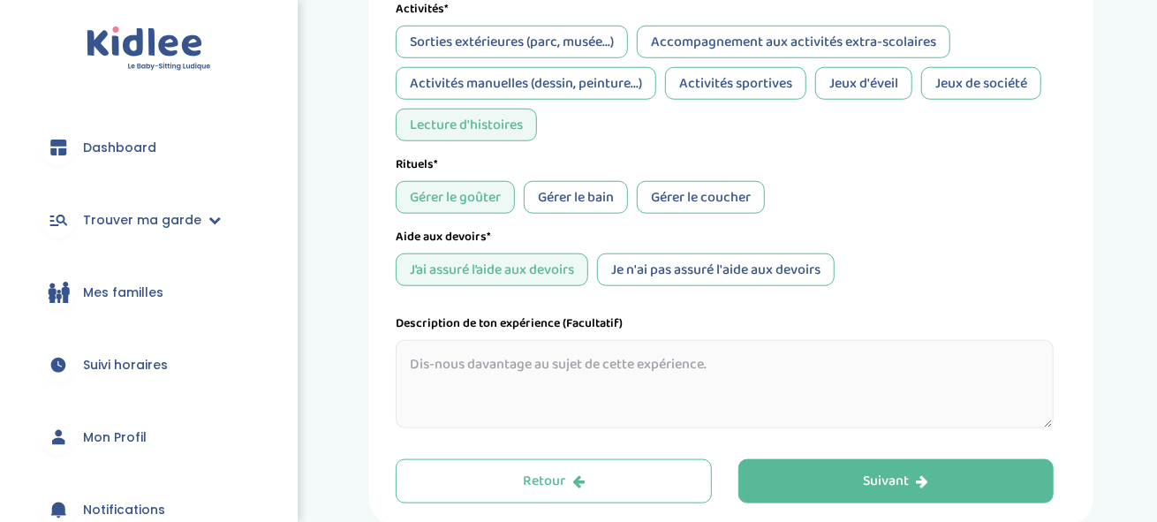
click at [605, 83] on div "Activités manuelles (dessin, peinture...)" at bounding box center [526, 83] width 261 height 33
click at [500, 119] on div "Lecture d'histoires" at bounding box center [466, 125] width 141 height 33
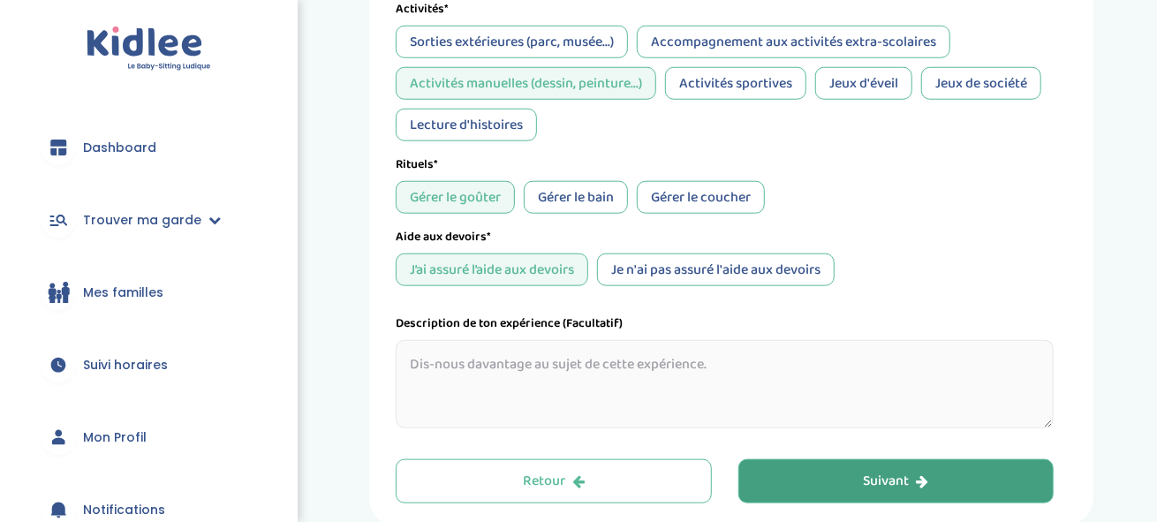
click at [819, 472] on button "Suivant" at bounding box center [896, 481] width 316 height 44
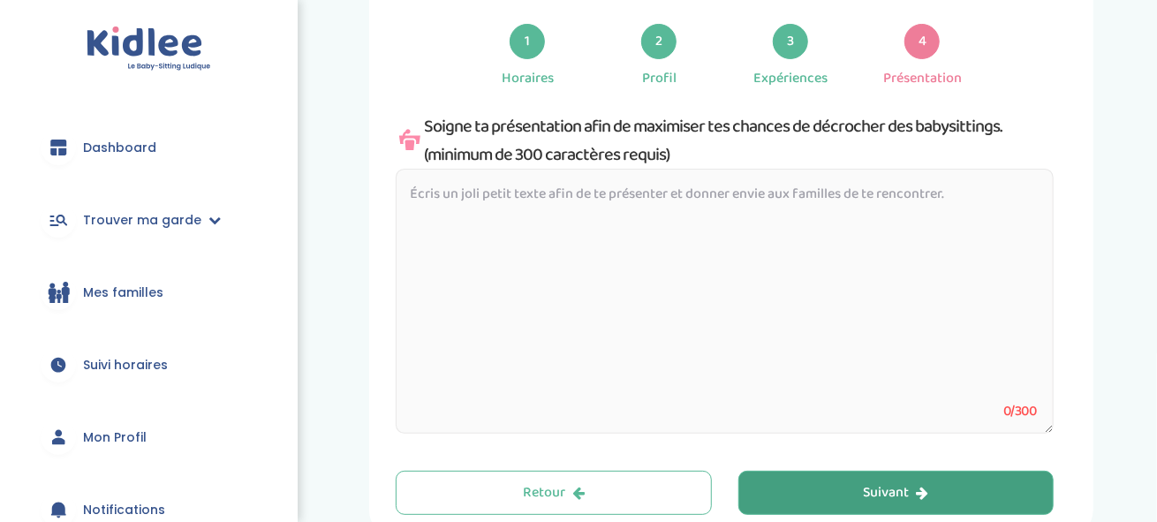
scroll to position [66, 0]
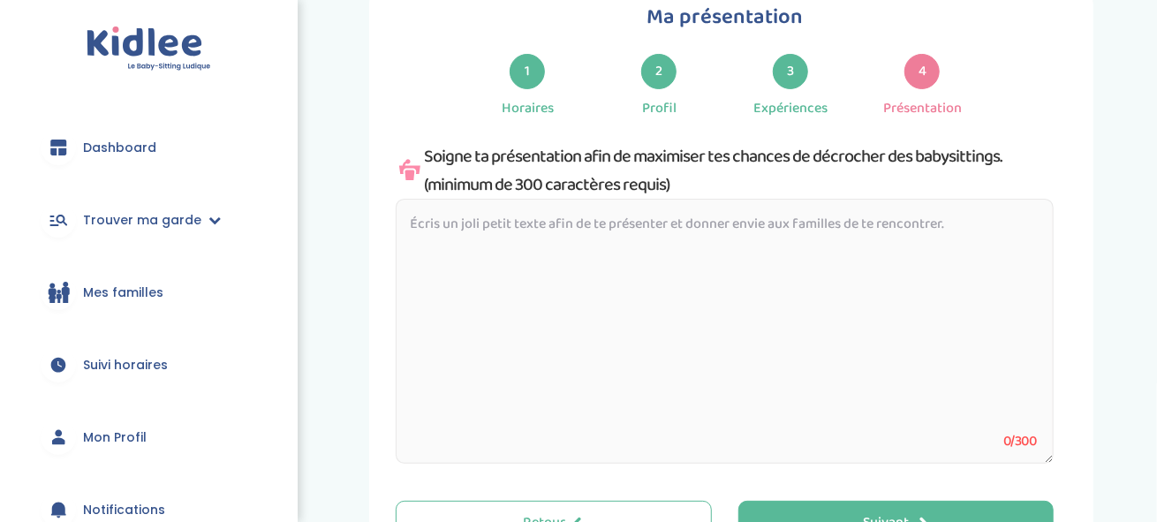
click at [622, 223] on textarea at bounding box center [725, 331] width 658 height 265
click at [624, 218] on textarea at bounding box center [725, 331] width 658 height 265
paste textarea "Bonjour ! Je m'appelle Maele, j'ai 20 ans. Ancienne étudiante en cinéma d'anima…"
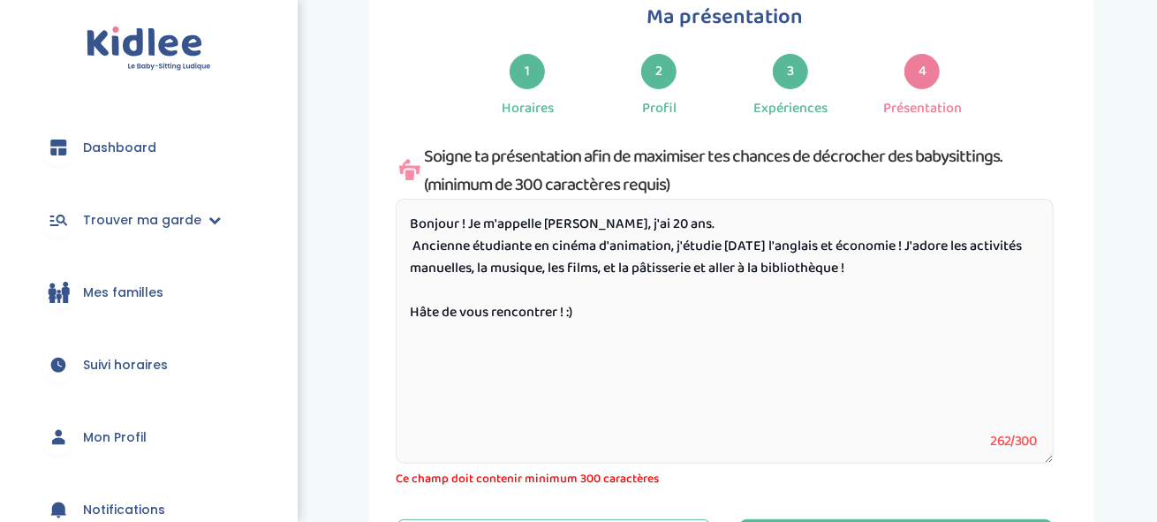
click at [935, 246] on textarea "Bonjour ! Je m'appelle Maele, j'ai 20 ans. Ancienne étudiante en cinéma d'anima…" at bounding box center [725, 331] width 658 height 265
click at [579, 313] on textarea "Bonjour ! Je m'appelle Maele, j'ai 20 ans. Ancienne étudiante en cinéma d'anima…" at bounding box center [725, 331] width 658 height 265
click at [594, 271] on textarea "Bonjour ! Je m'appelle Maele, j'ai 20 ans. Ancienne étudiante en cinéma d'anima…" at bounding box center [725, 331] width 658 height 265
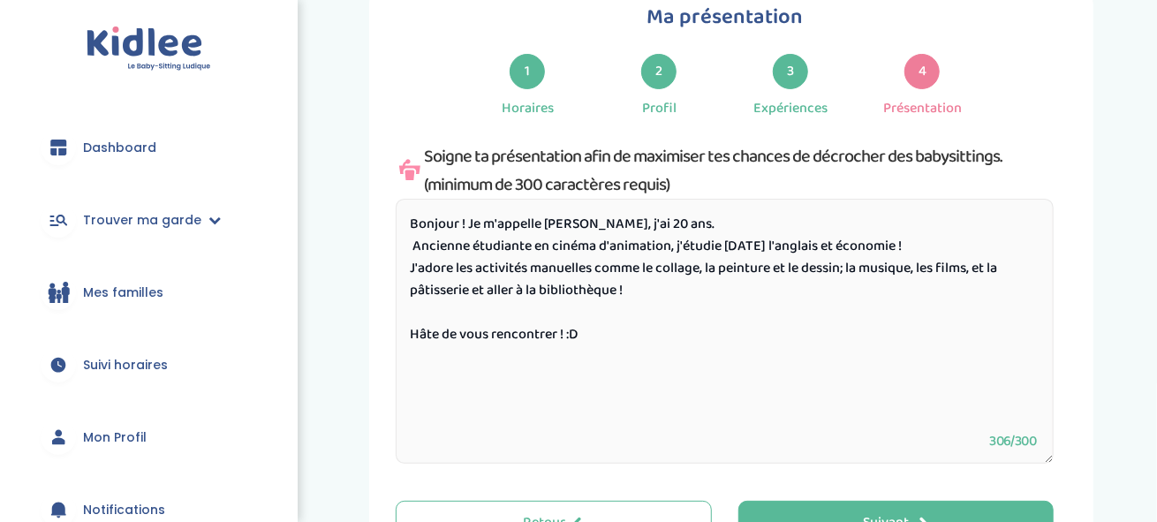
click at [990, 263] on textarea "Bonjour ! Je m'appelle Maele, j'ai 20 ans. Ancienne étudiante en cinéma d'anima…" at bounding box center [725, 331] width 658 height 265
click at [853, 267] on textarea "Bonjour ! Je m'appelle Maele, j'ai 20 ans. Ancienne étudiante en cinéma d'anima…" at bounding box center [725, 331] width 658 height 265
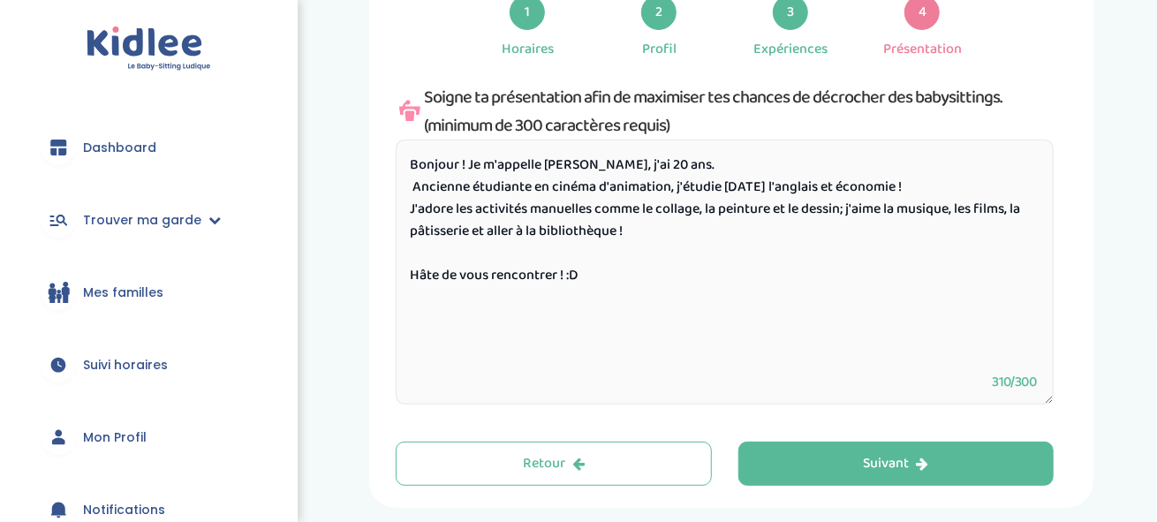
scroll to position [155, 0]
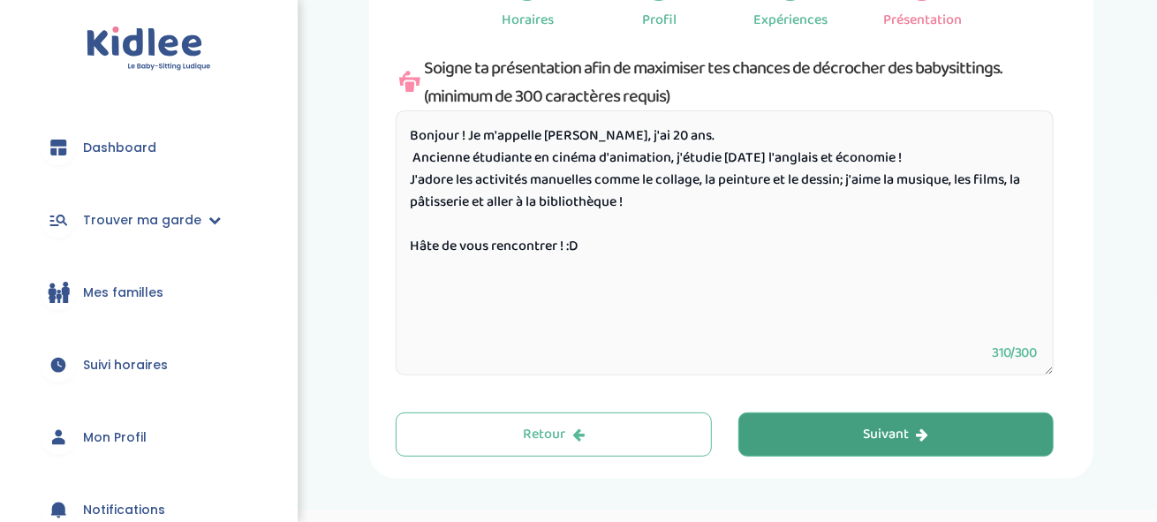
type textarea "Bonjour ! Je m'appelle Maele, j'ai 20 ans. Ancienne étudiante en cinéma d'anima…"
click at [855, 427] on button "Suivant" at bounding box center [896, 434] width 316 height 44
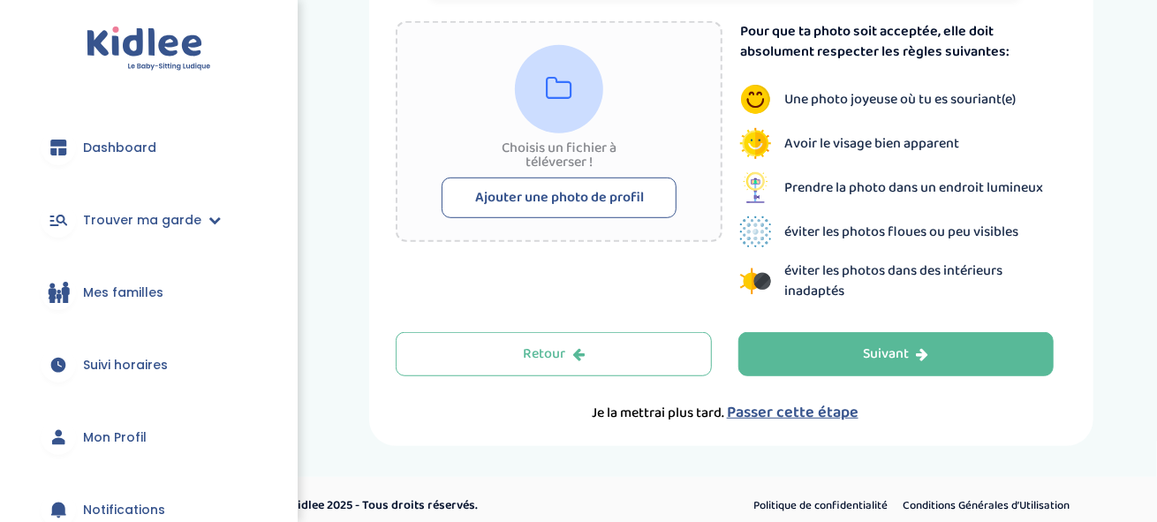
scroll to position [469, 0]
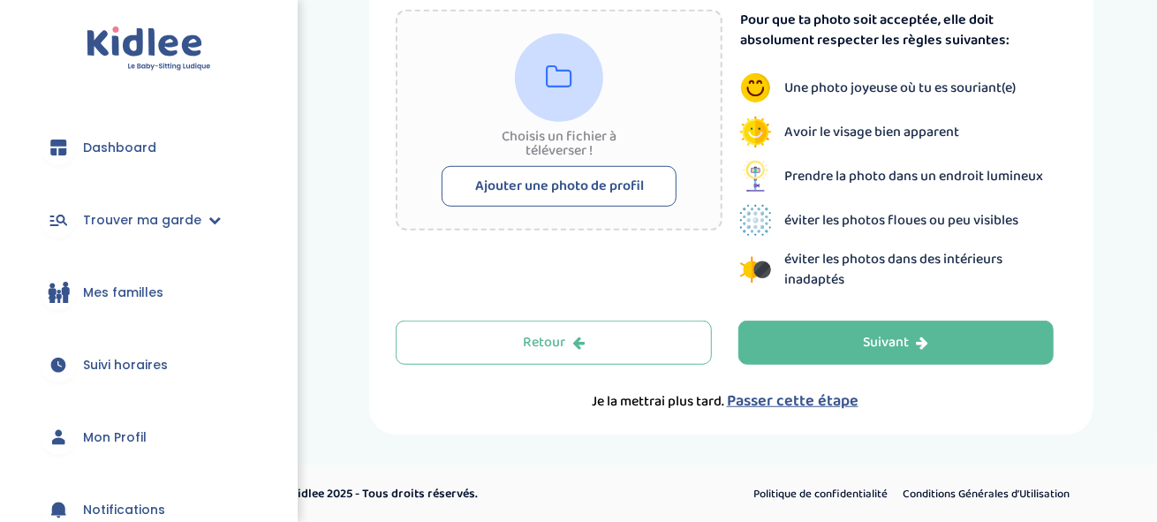
click at [806, 401] on span "Passer cette étape" at bounding box center [793, 401] width 132 height 25
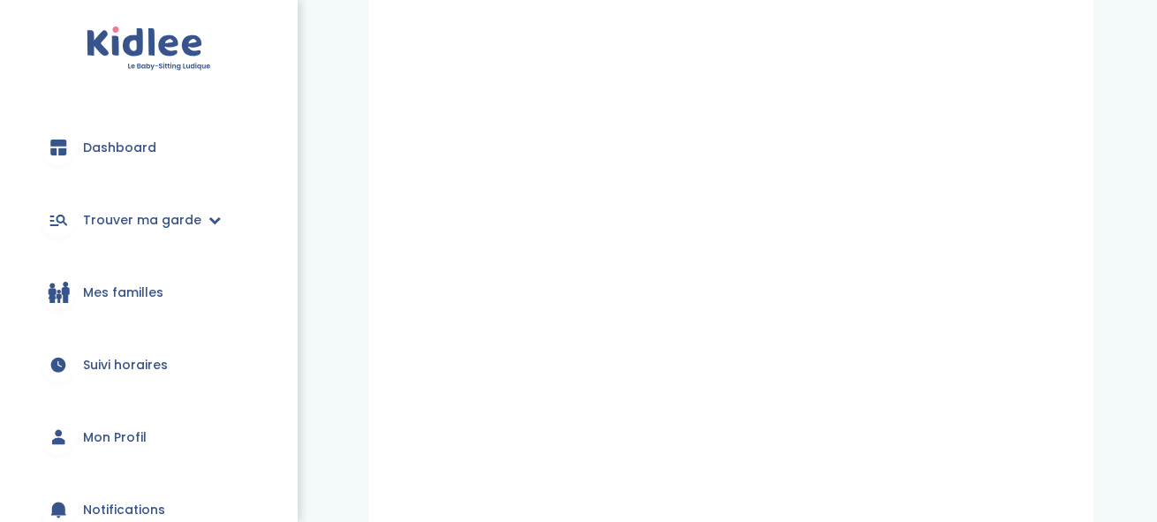
scroll to position [684, 0]
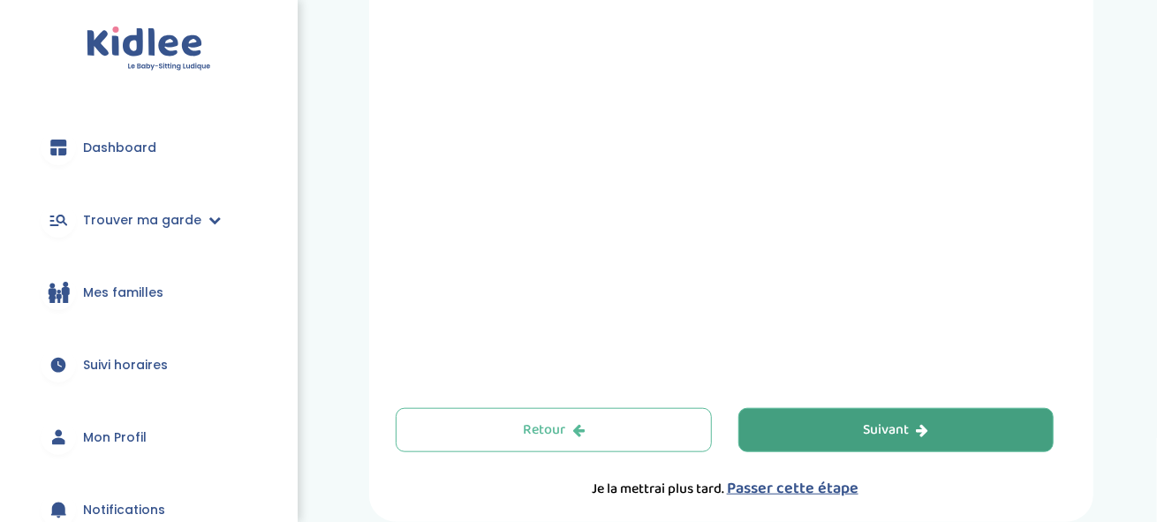
click at [884, 435] on div "Suivant" at bounding box center [896, 430] width 65 height 20
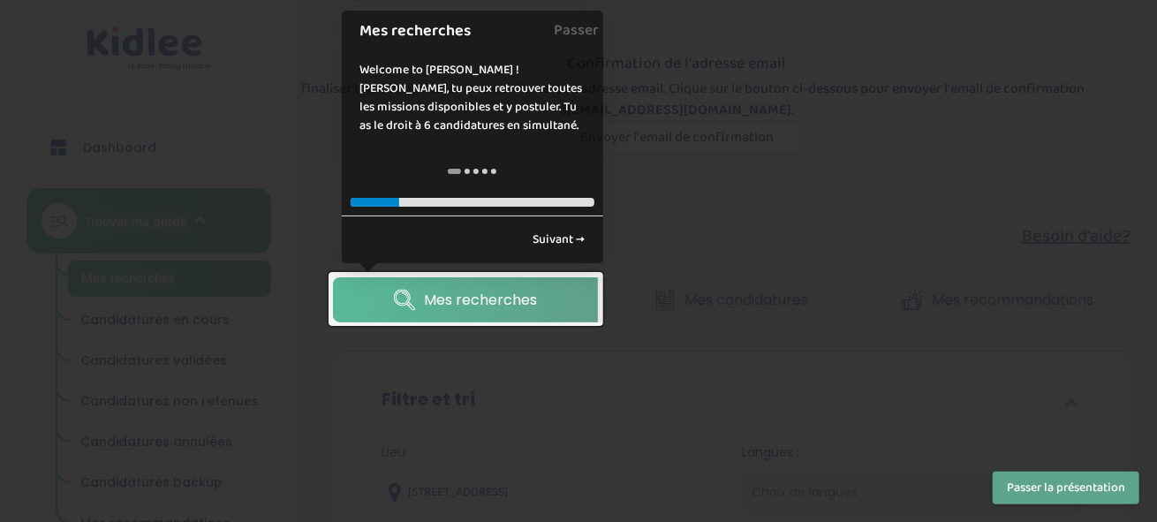
click at [1046, 489] on button "Passer la présentation" at bounding box center [1066, 488] width 147 height 33
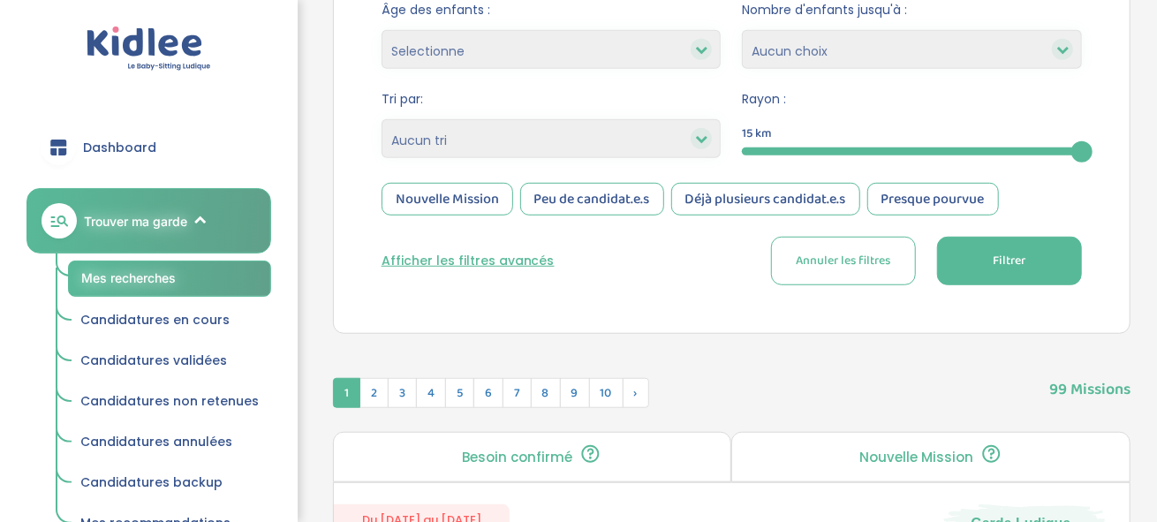
scroll to position [530, 0]
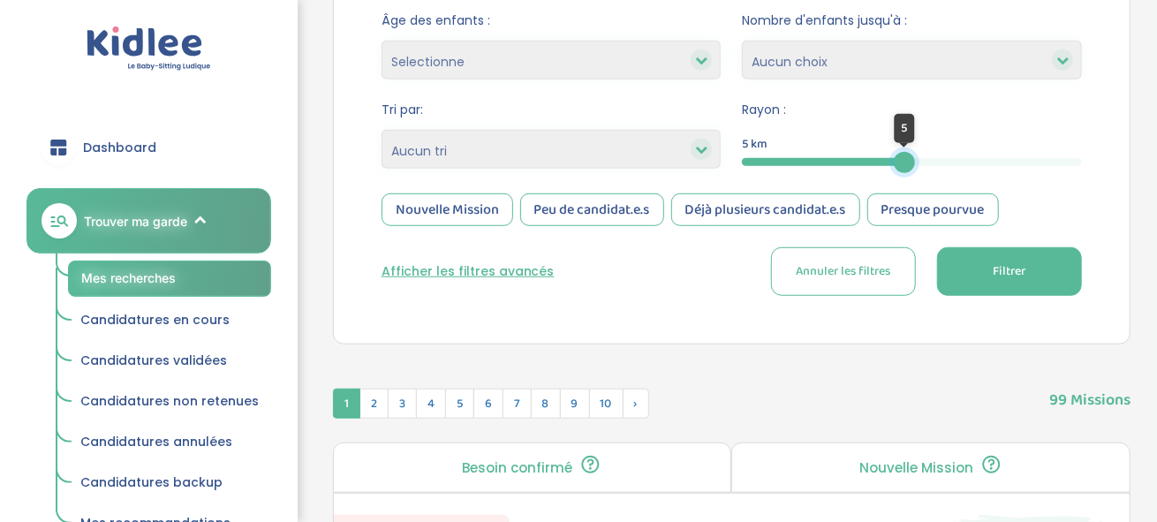
drag, startPoint x: 1070, startPoint y: 161, endPoint x: 892, endPoint y: 177, distance: 178.2
click at [892, 176] on form "Lieu : 47 Rue des Ardoines, Vitry-sur-Seine, France Langues : Choix de langues …" at bounding box center [732, 104] width 700 height 382
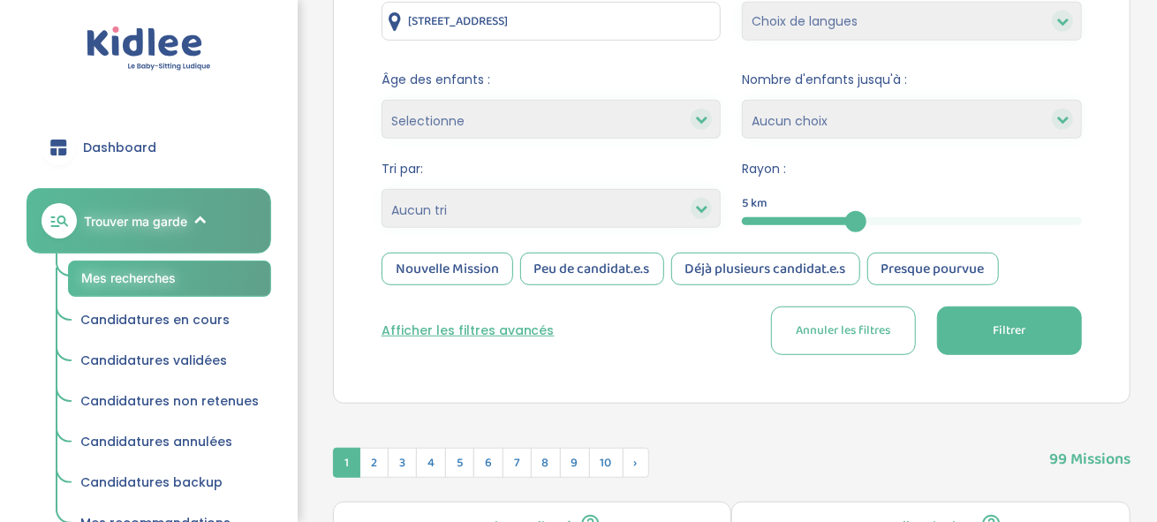
scroll to position [441, 0]
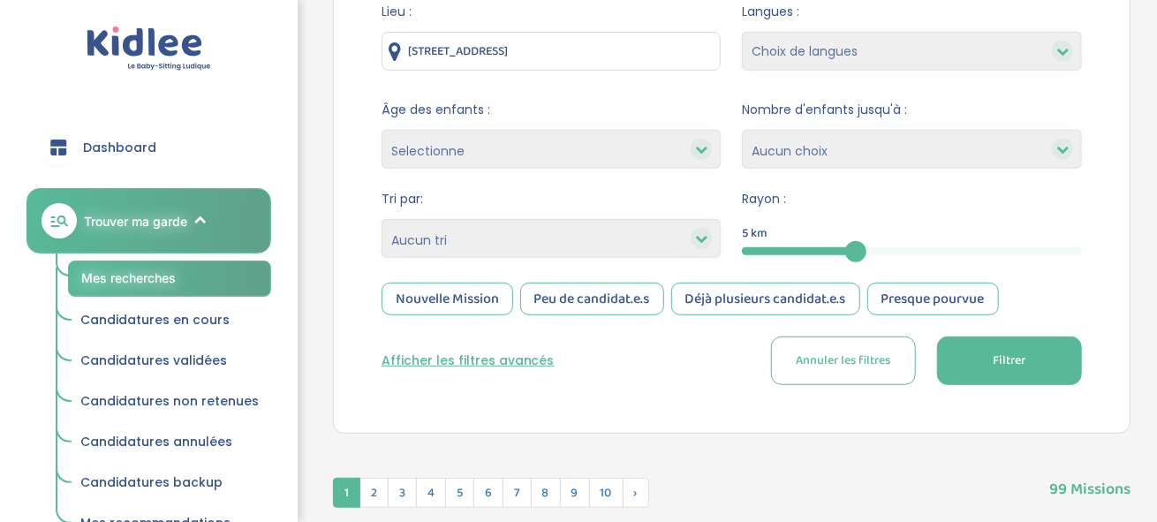
click at [1018, 382] on button "Filtrer" at bounding box center [1009, 360] width 145 height 49
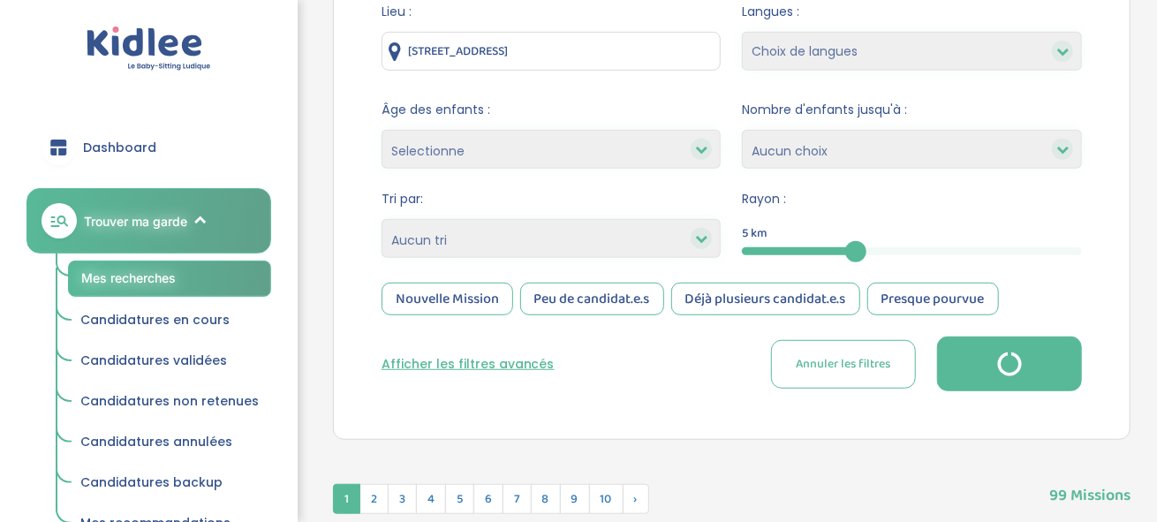
click at [1012, 369] on button "button" at bounding box center [1009, 363] width 145 height 55
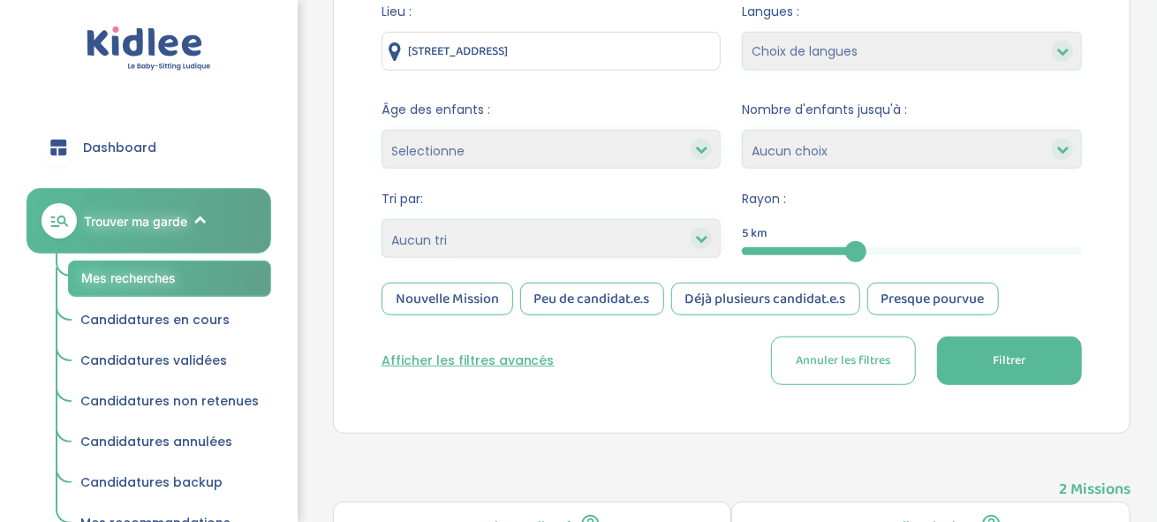
click at [1000, 352] on span "Filtrer" at bounding box center [1009, 361] width 33 height 19
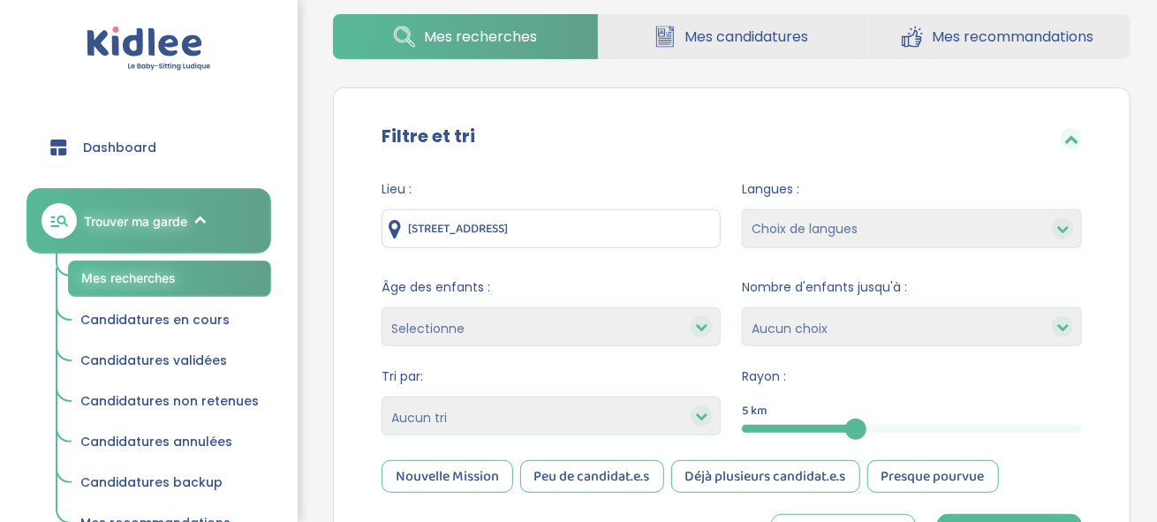
scroll to position [265, 0]
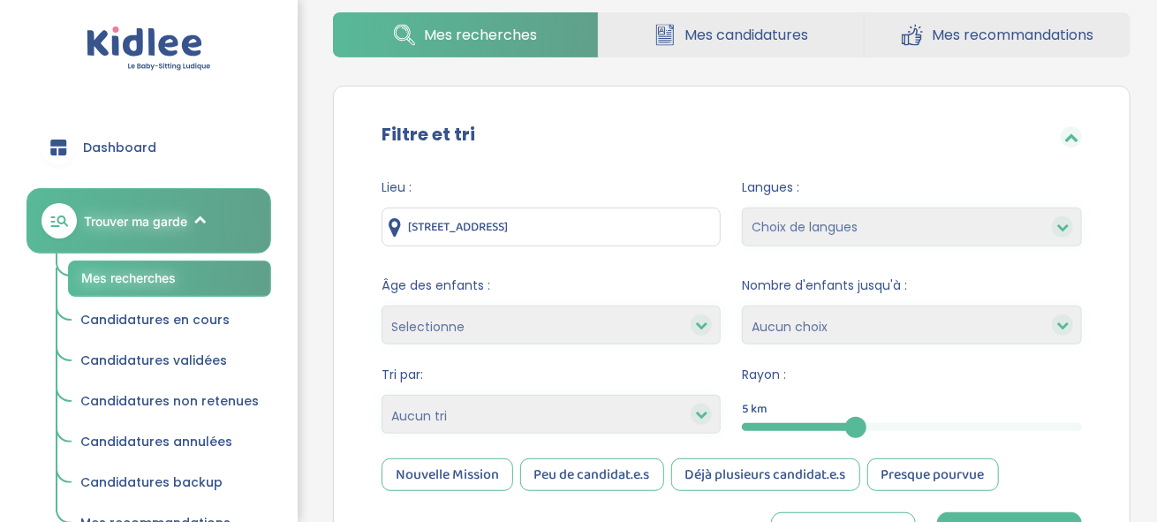
click at [618, 221] on input "47 Rue des Ardoines, Vitry-sur-Seine, France" at bounding box center [552, 227] width 340 height 39
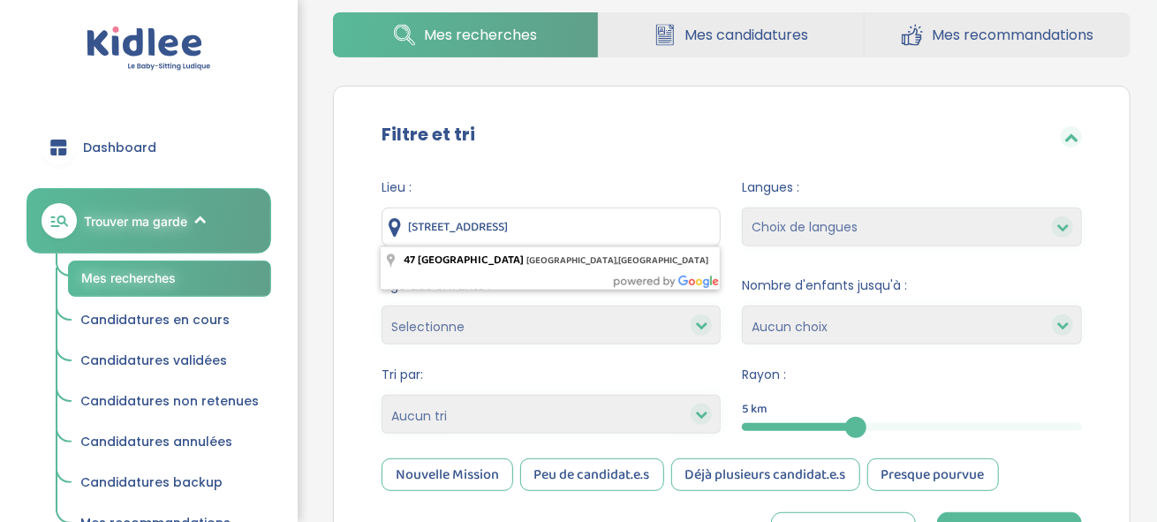
drag, startPoint x: 653, startPoint y: 223, endPoint x: 355, endPoint y: 237, distance: 297.9
click at [355, 237] on div "Lieu : 47 Rue des Ardoines, Vitry-sur-Seine, France Langues : Choix de langues …" at bounding box center [731, 376] width 753 height 422
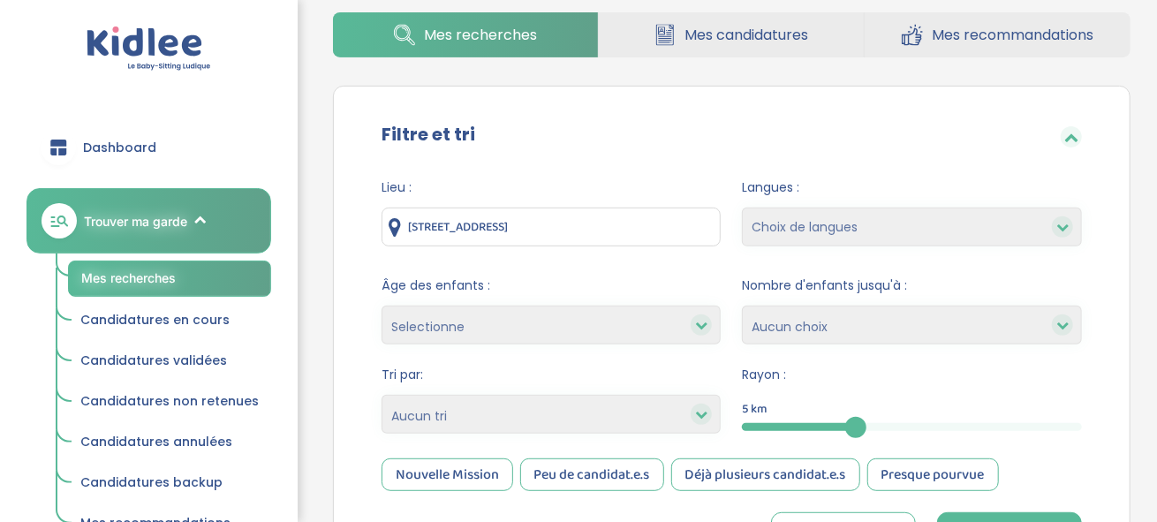
click at [503, 229] on input "8 avenue saint m" at bounding box center [552, 227] width 340 height 39
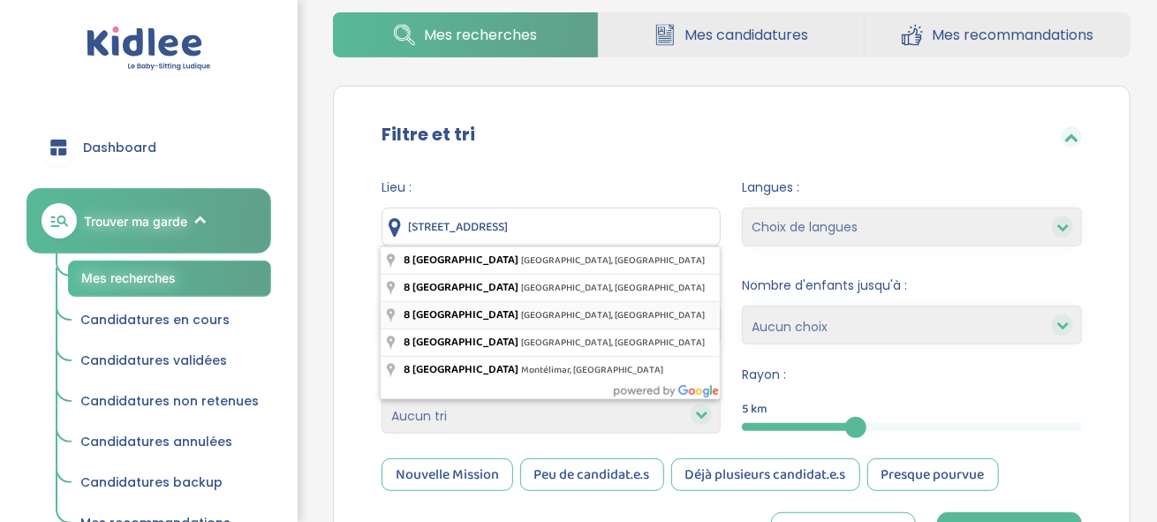
type input "8 Avenue de Saint-Mandé, Paris, France"
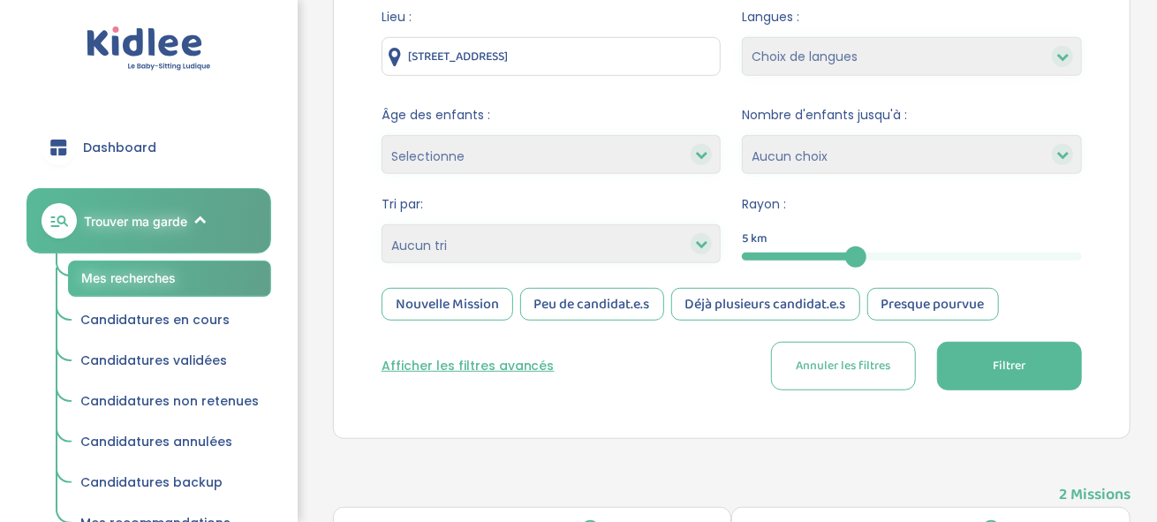
scroll to position [441, 0]
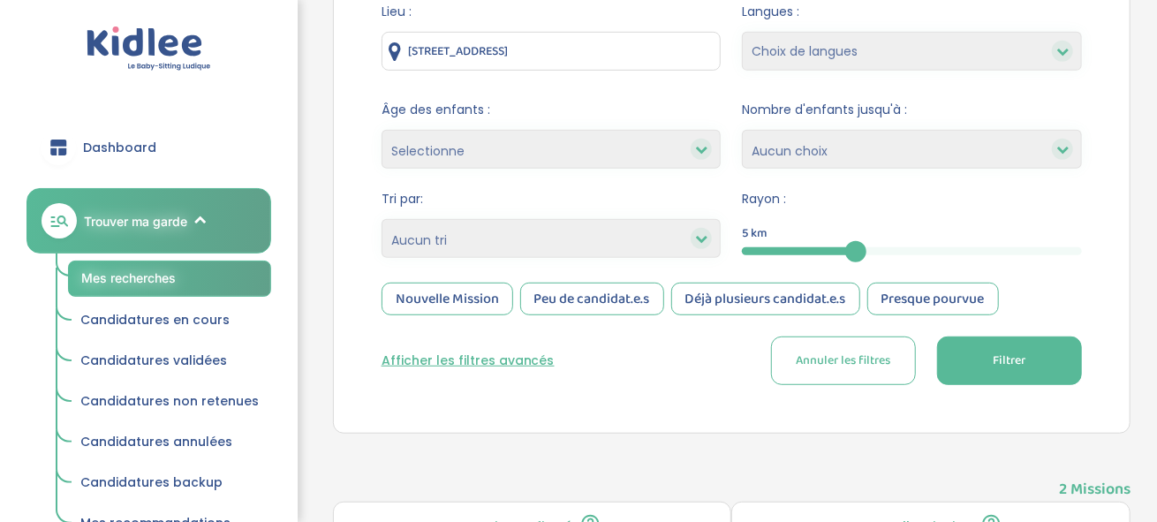
click at [985, 351] on button "Filtrer" at bounding box center [1009, 360] width 145 height 49
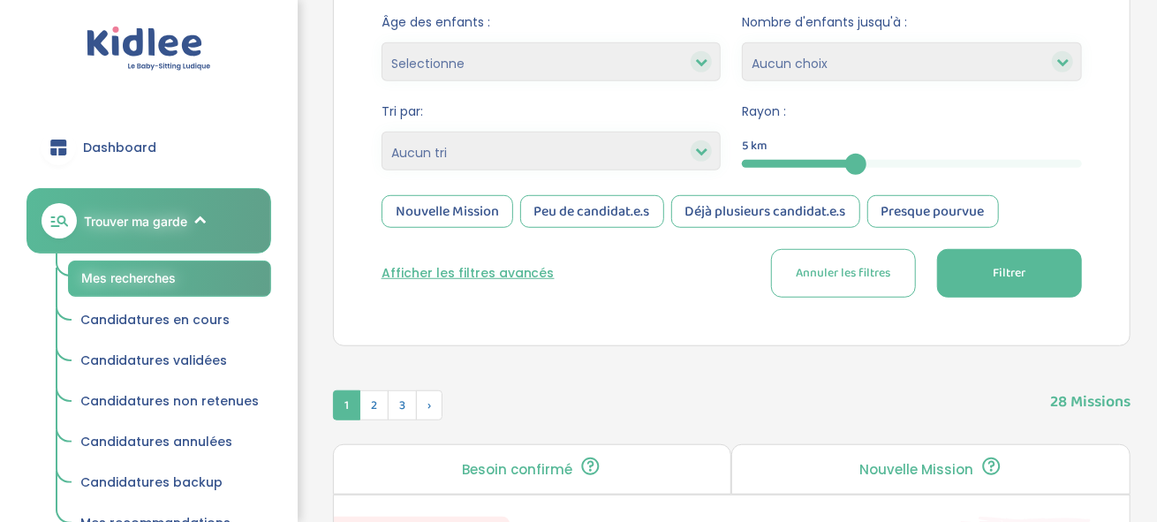
scroll to position [530, 0]
click at [494, 268] on button "Afficher les filtres avancés" at bounding box center [468, 271] width 173 height 19
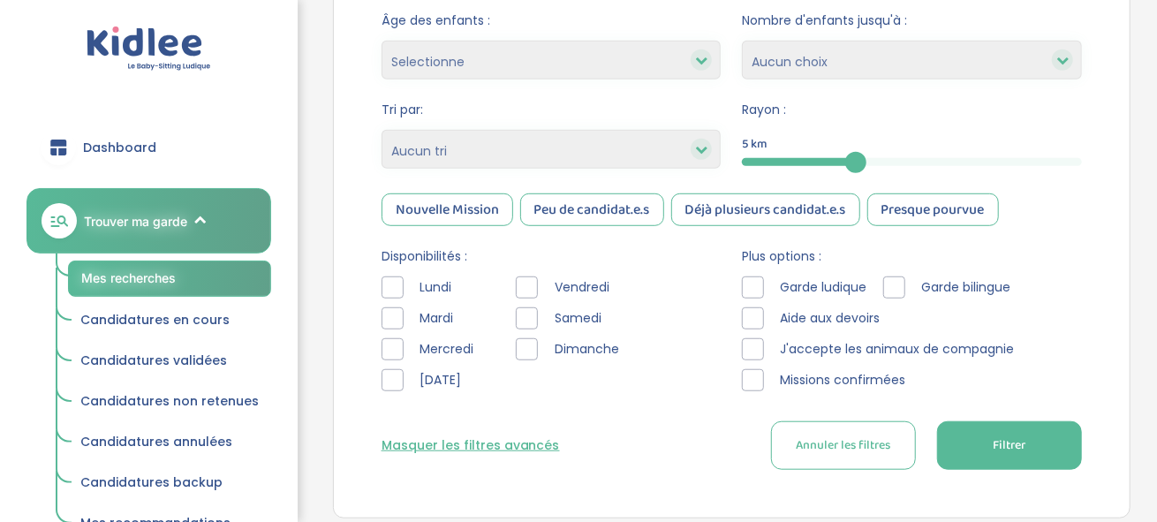
click at [393, 289] on div at bounding box center [393, 287] width 22 height 22
click at [390, 319] on div at bounding box center [393, 318] width 22 height 22
drag, startPoint x: 392, startPoint y: 336, endPoint x: 394, endPoint y: 360, distance: 23.9
click at [392, 338] on div at bounding box center [393, 349] width 22 height 22
click at [394, 372] on div at bounding box center [393, 380] width 22 height 22
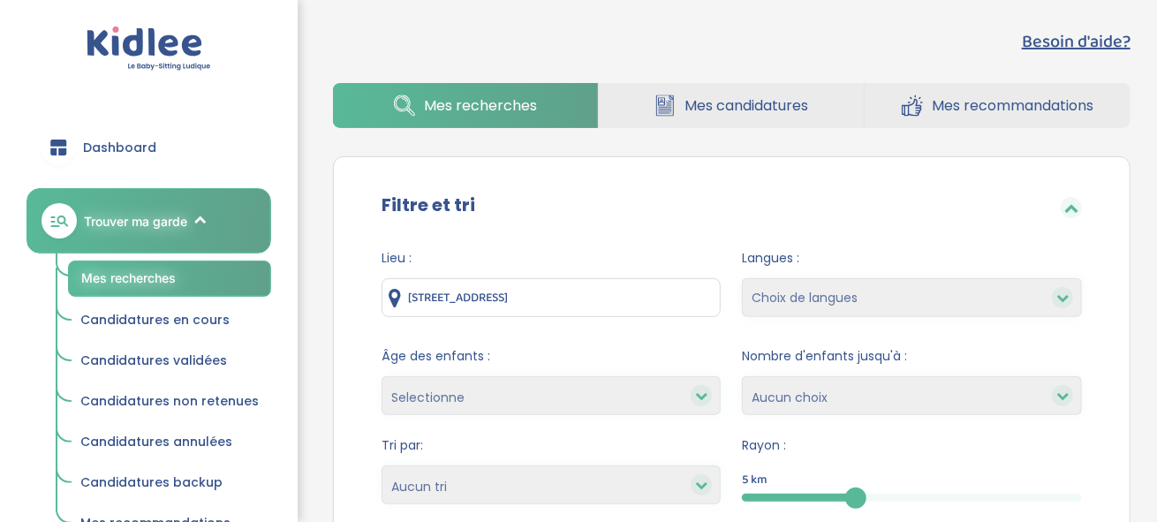
scroll to position [177, 0]
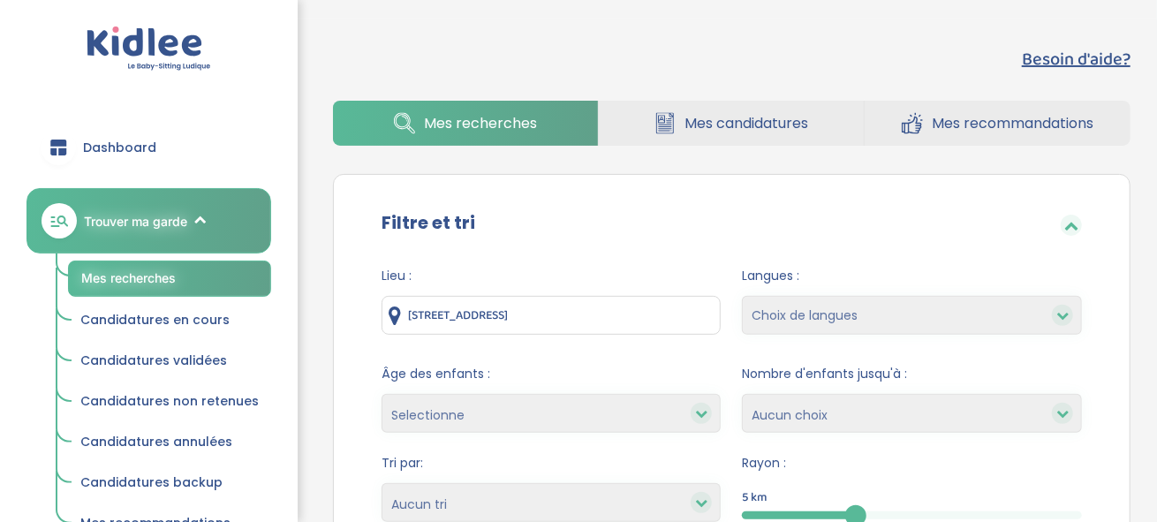
click at [1060, 321] on div at bounding box center [1062, 315] width 21 height 21
click at [1066, 316] on icon at bounding box center [1062, 315] width 12 height 12
click at [1062, 314] on icon at bounding box center [1062, 315] width 12 height 12
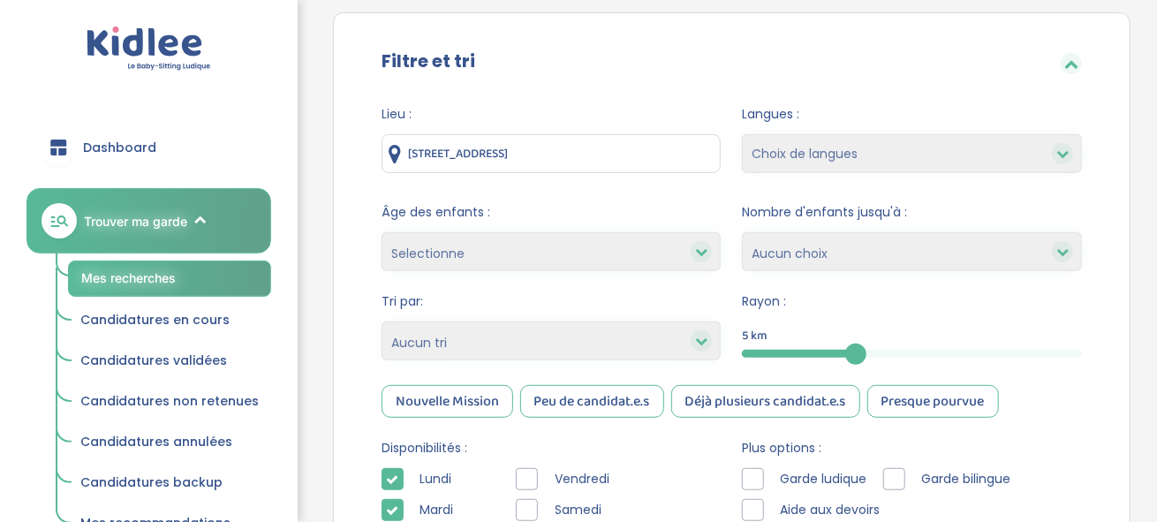
scroll to position [353, 0]
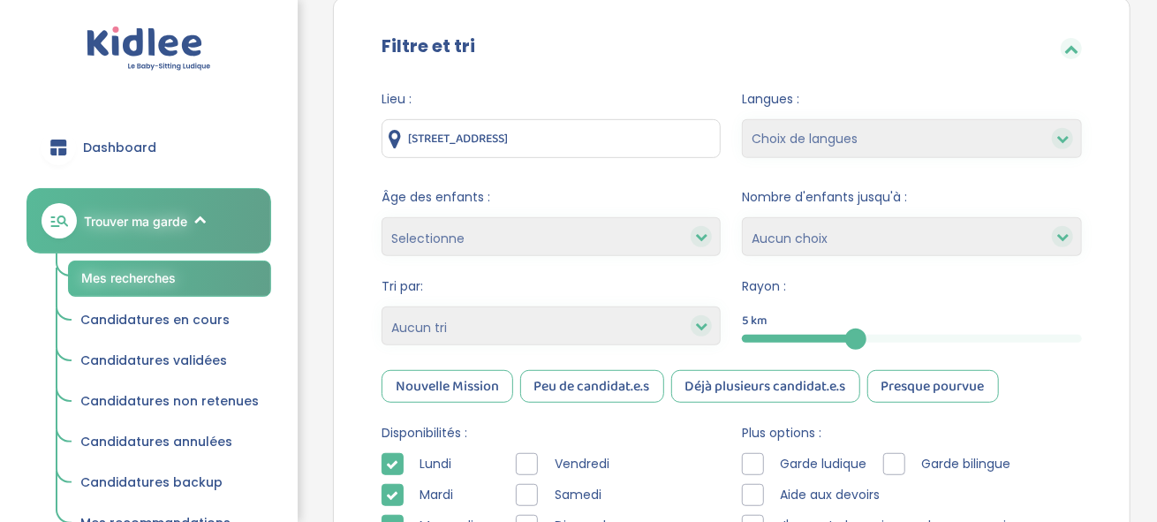
click at [787, 132] on select "Choix de langues Allemand Anglais Espagnol Italien Français Coréen" at bounding box center [912, 138] width 340 height 39
select select "12"
click at [742, 119] on select "Choix de langues Allemand Anglais Espagnol Italien Français Coréen" at bounding box center [912, 138] width 340 height 39
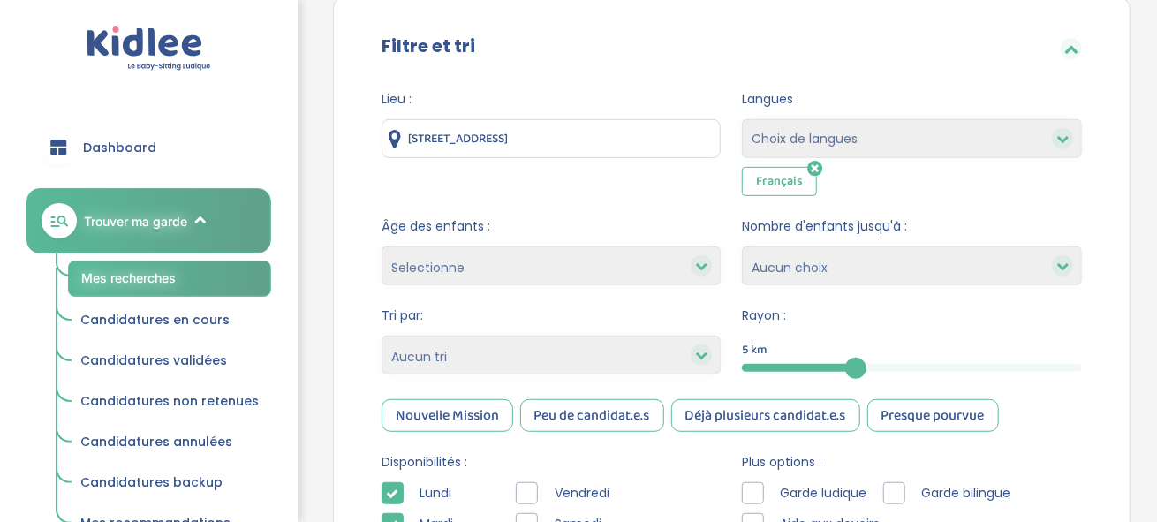
click at [790, 128] on select "Choix de langues Allemand Anglais Espagnol Italien Français Coréen" at bounding box center [912, 138] width 340 height 39
select select "2"
click at [742, 119] on select "Choix de langues Allemand Anglais Espagnol Italien Français Coréen" at bounding box center [912, 138] width 340 height 39
select select
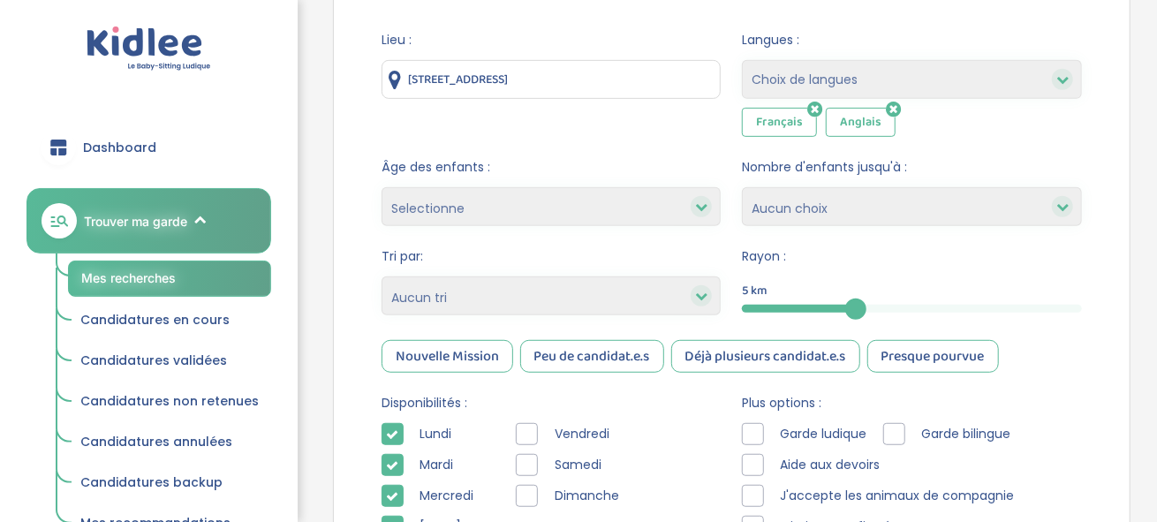
scroll to position [441, 0]
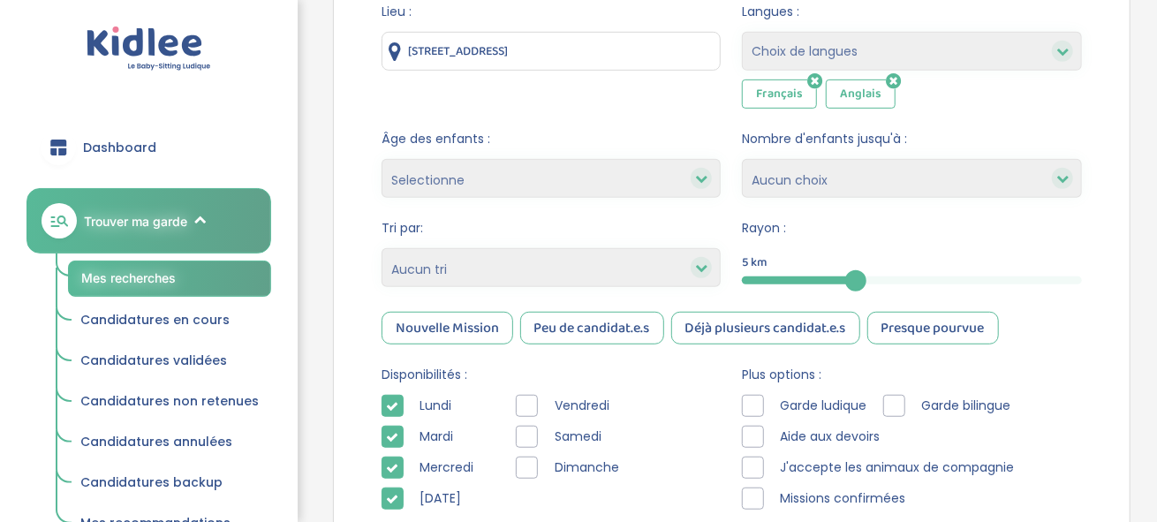
click at [695, 261] on icon at bounding box center [701, 267] width 12 height 12
click at [707, 262] on icon at bounding box center [701, 267] width 12 height 12
click at [670, 265] on select "Heures par semaine (croissant) Heures par semaine (décroissant) Date de démarra…" at bounding box center [552, 267] width 340 height 39
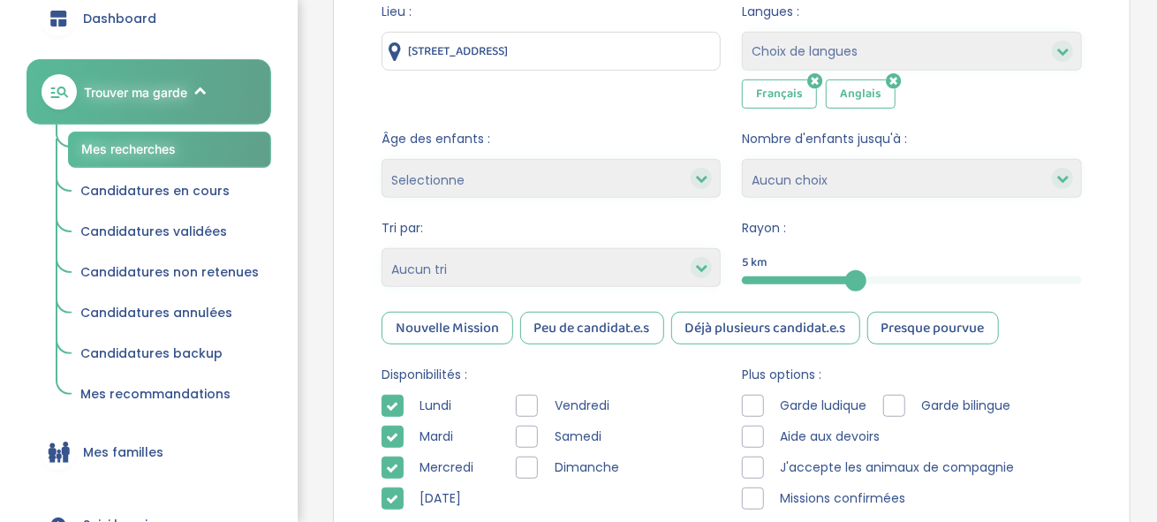
scroll to position [177, 0]
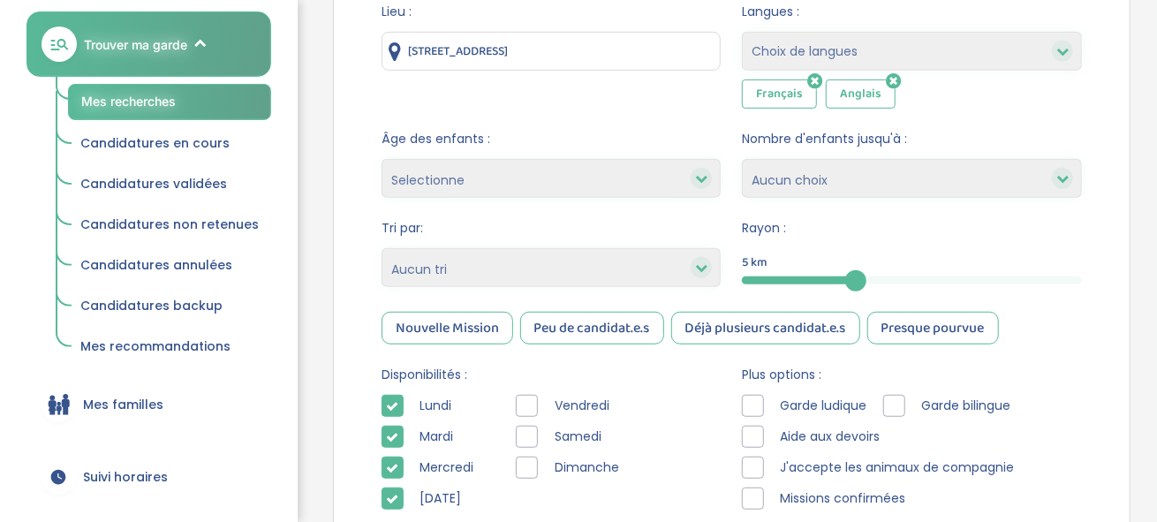
click at [426, 263] on select "Heures par semaine (croissant) Heures par semaine (décroissant) Date de démarra…" at bounding box center [552, 267] width 340 height 39
select select "hours_asc"
click at [382, 248] on select "Heures par semaine (croissant) Heures par semaine (décroissant) Date de démarra…" at bounding box center [552, 267] width 340 height 39
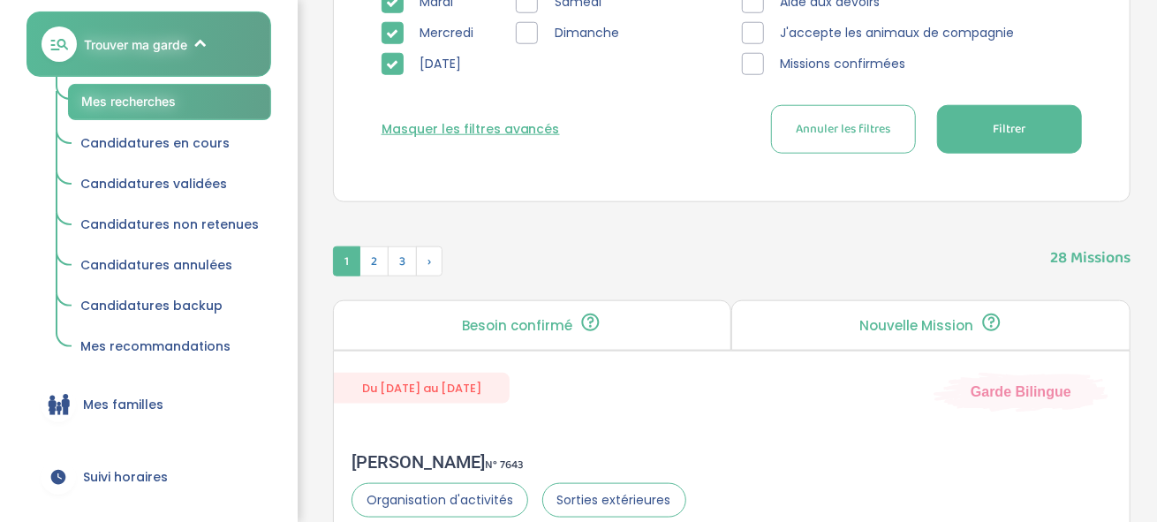
scroll to position [882, 0]
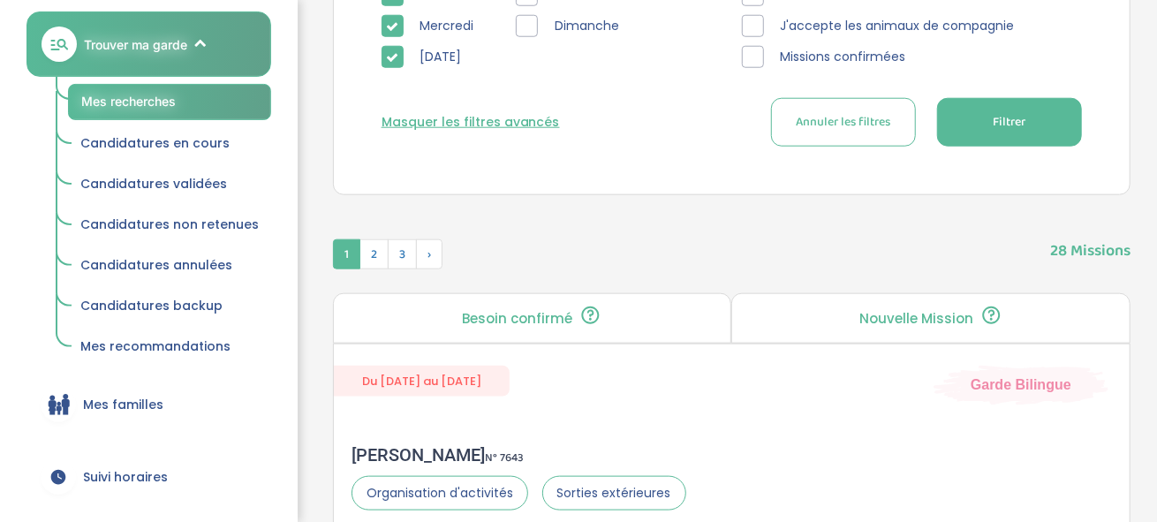
click at [974, 125] on button "Filtrer" at bounding box center [1009, 122] width 145 height 49
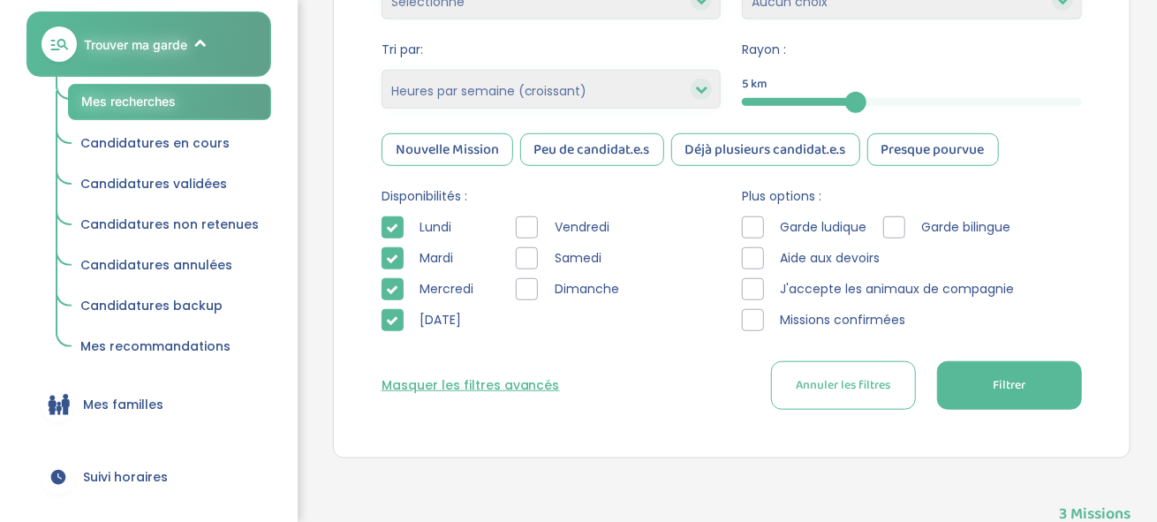
scroll to position [618, 0]
drag, startPoint x: 855, startPoint y: 105, endPoint x: 931, endPoint y: 115, distance: 76.6
click at [930, 110] on div at bounding box center [929, 103] width 21 height 21
click at [986, 384] on button "Filtrer" at bounding box center [1009, 386] width 145 height 49
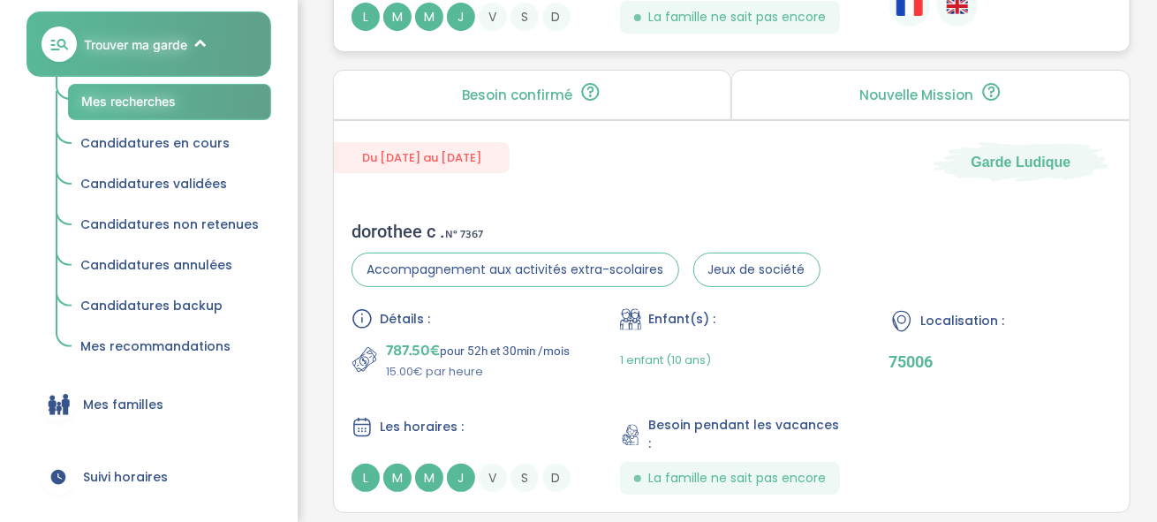
scroll to position [3163, 0]
